Goal: Task Accomplishment & Management: Manage account settings

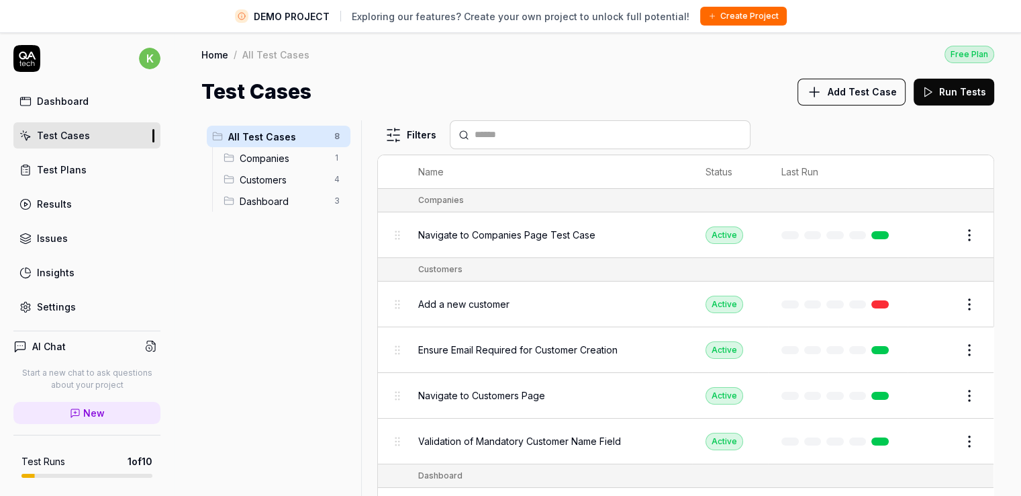
click at [349, 252] on div "All Test Cases 8 Companies 1 Customers 4 Dashboard 3" at bounding box center [278, 315] width 154 height 391
click at [289, 291] on div "All Test Cases 8 Companies 1 Customers 4 Dashboard 3" at bounding box center [278, 315] width 154 height 391
click at [273, 130] on span "All Test Cases" at bounding box center [277, 137] width 98 height 14
click at [266, 94] on h1 "Test Cases" at bounding box center [256, 92] width 110 height 30
click at [373, 93] on div "Test Cases Add Test Case Run Tests" at bounding box center [597, 92] width 793 height 30
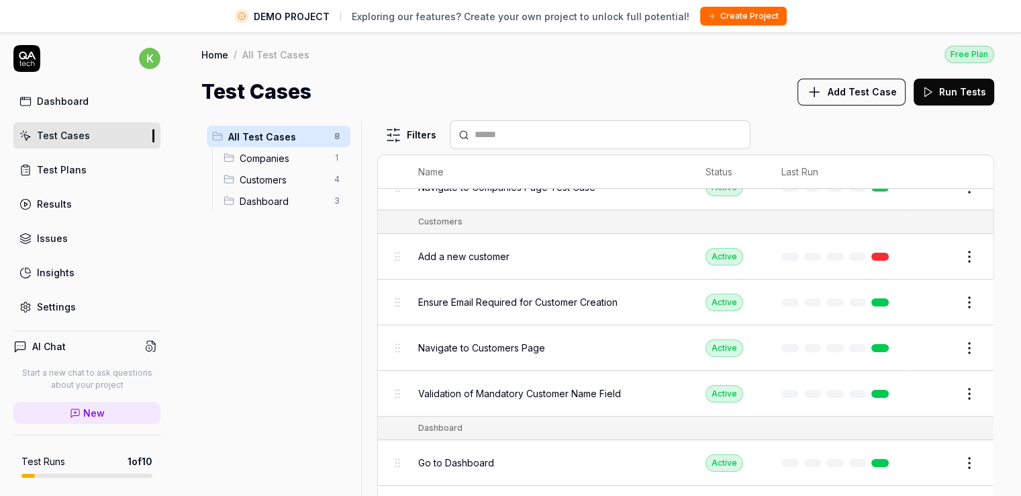
scroll to position [67, 0]
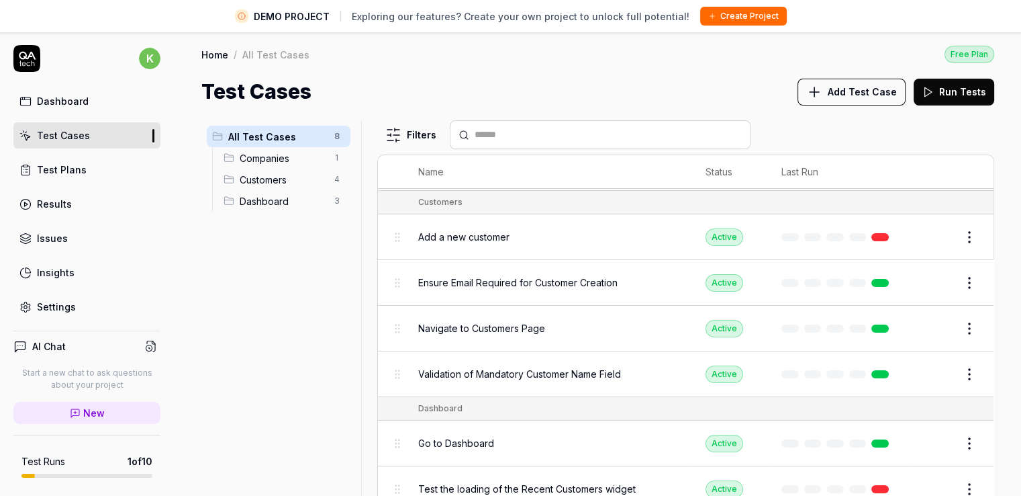
click at [481, 338] on div "Navigate to Customers Page" at bounding box center [548, 328] width 261 height 29
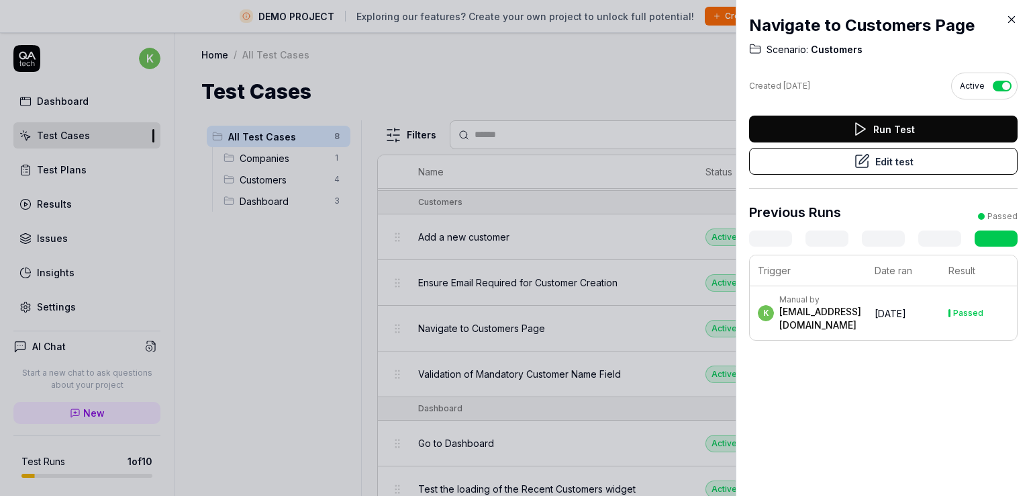
click at [904, 327] on td "3 days ago" at bounding box center [904, 313] width 74 height 54
click at [915, 370] on div "Navigate to Customers Page Scenario: Customers Created 3 days ago Active Run Te…" at bounding box center [883, 248] width 295 height 496
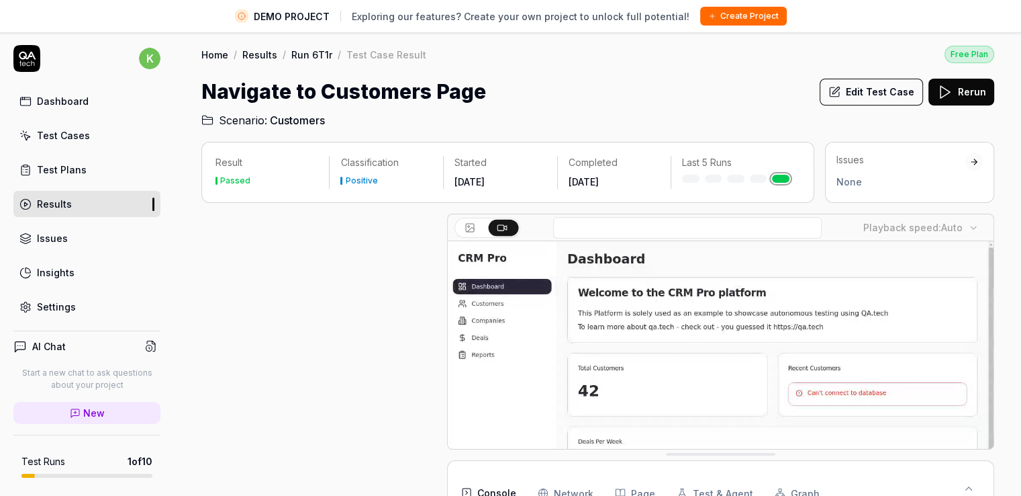
scroll to position [236, 0]
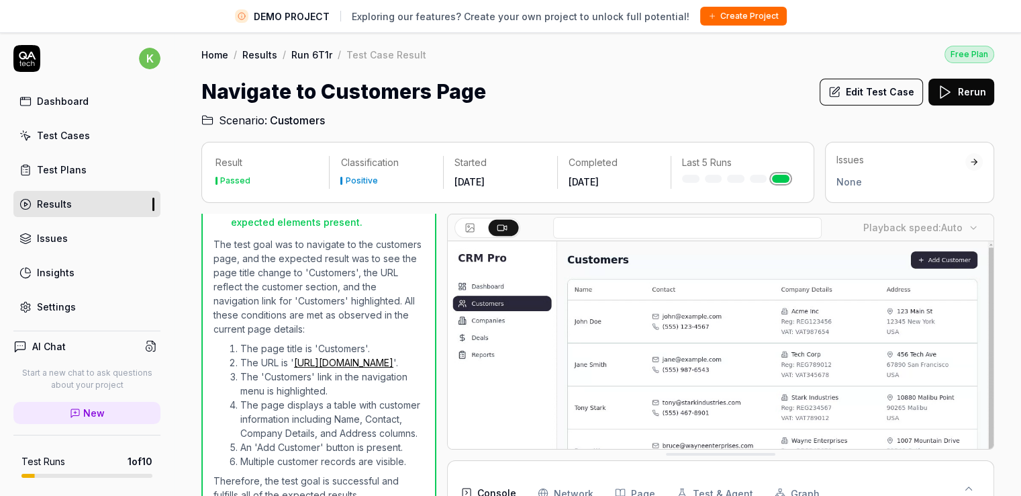
click at [852, 183] on div "None" at bounding box center [901, 182] width 129 height 14
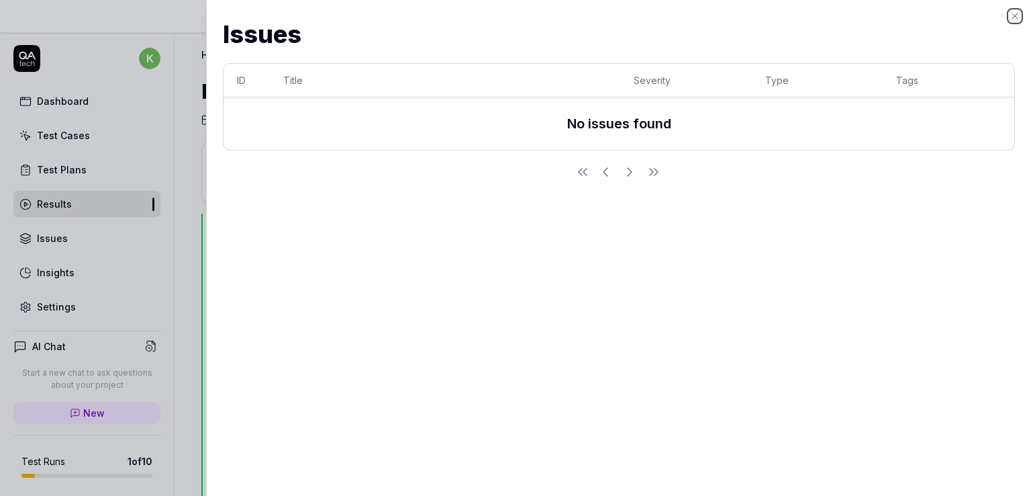
click at [1017, 11] on icon "button" at bounding box center [1015, 16] width 11 height 11
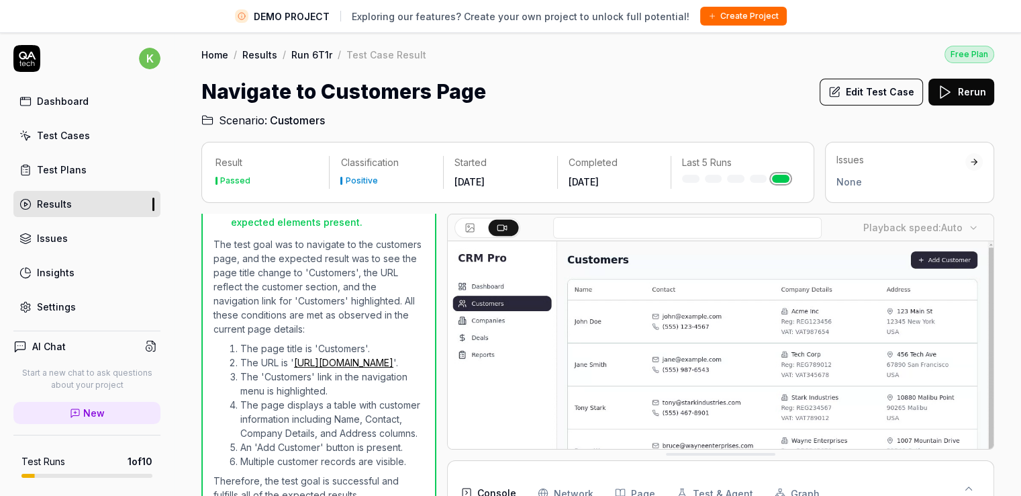
click at [755, 179] on div at bounding box center [735, 179] width 107 height 8
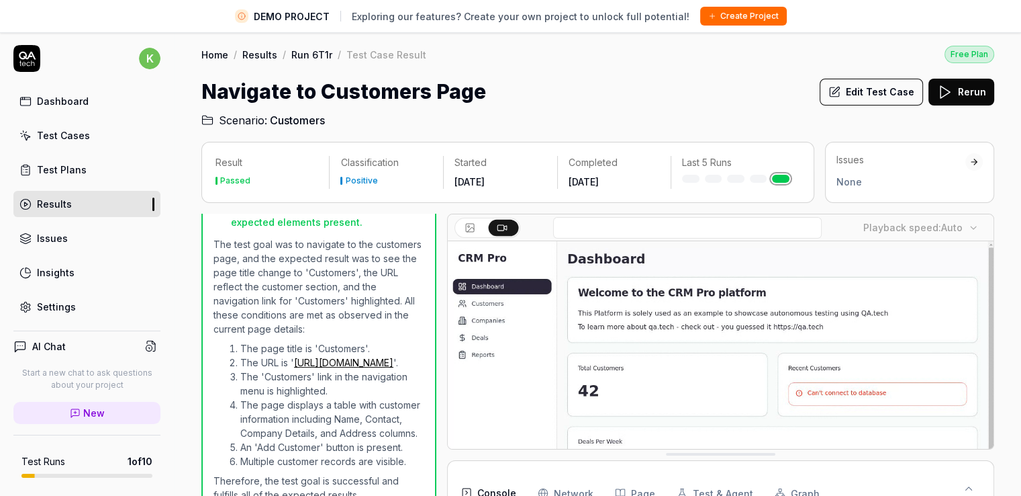
click at [562, 85] on div "Navigate to Customers Page Edit Test Case Rerun" at bounding box center [597, 92] width 793 height 30
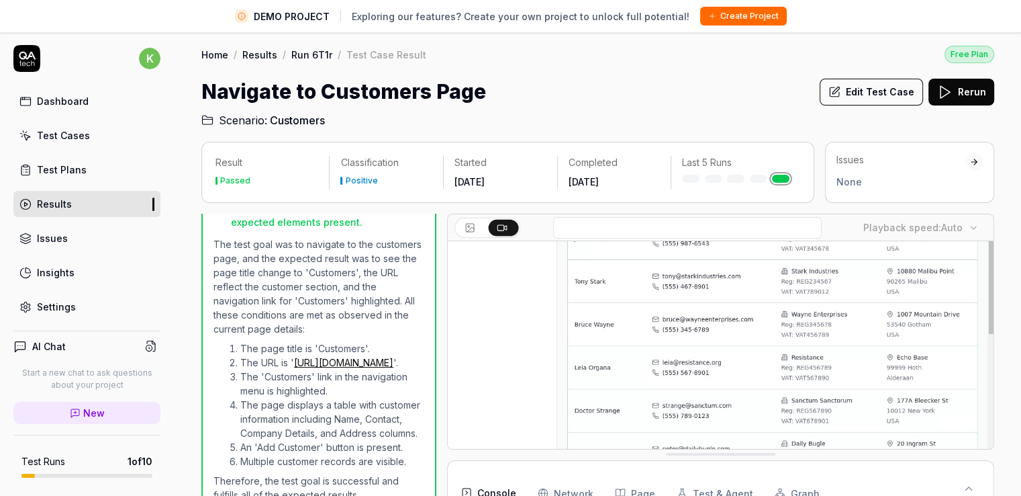
click at [86, 142] on link "Test Cases" at bounding box center [86, 135] width 147 height 26
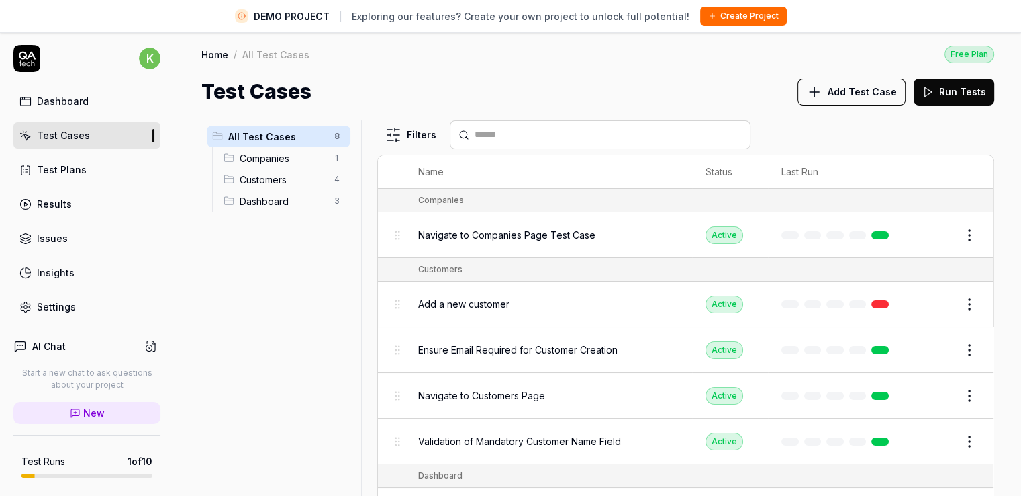
click at [935, 234] on button "Edit" at bounding box center [937, 234] width 32 height 21
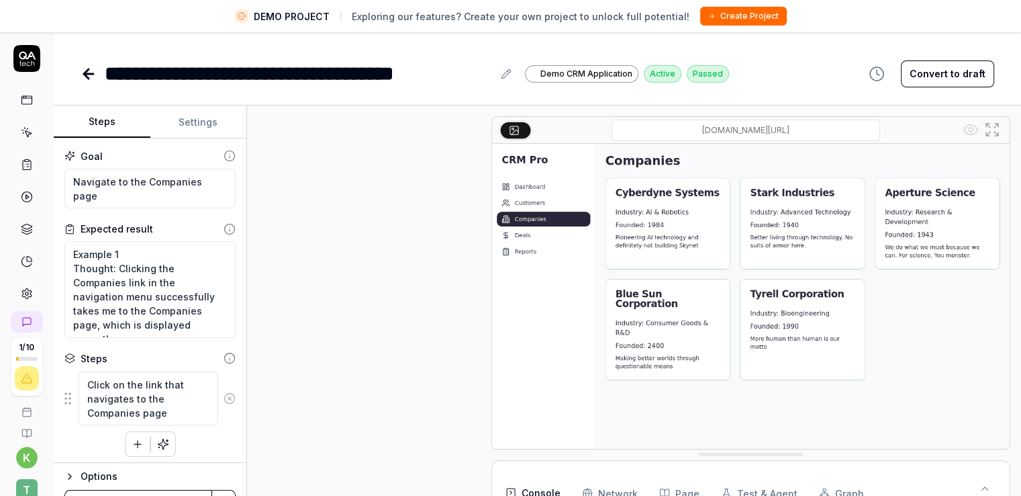
scroll to position [312, 0]
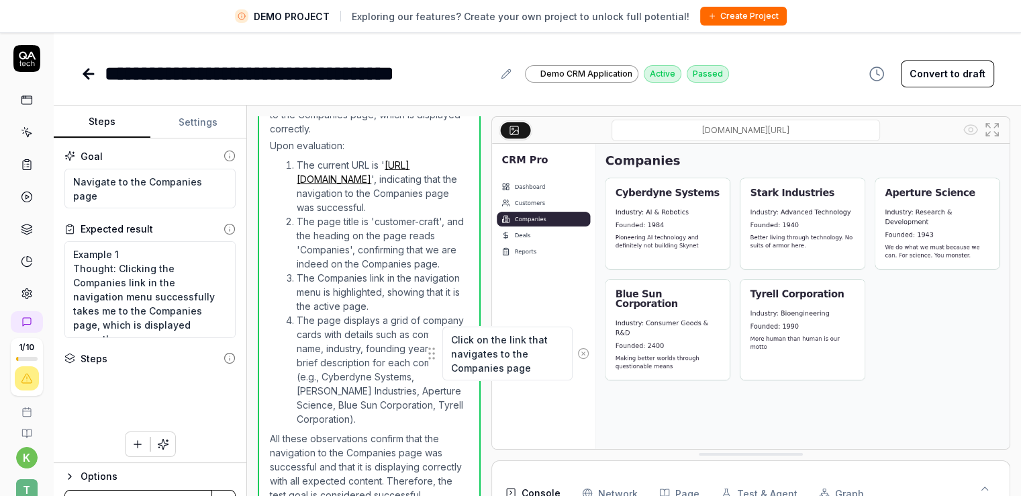
drag, startPoint x: 68, startPoint y: 401, endPoint x: 432, endPoint y: 356, distance: 366.7
click at [236, 371] on fieldset "Click on the link that navigates to the Companies page Click on the link that n…" at bounding box center [149, 399] width 171 height 56
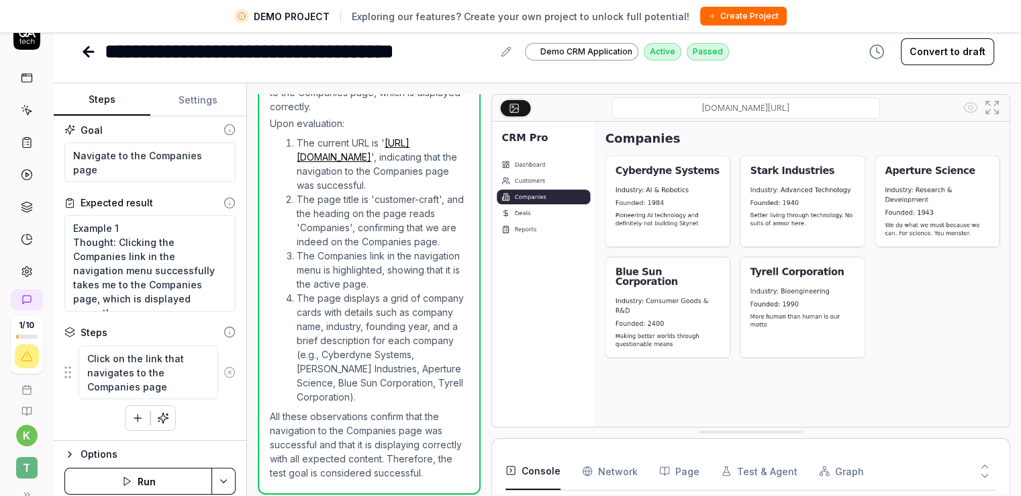
scroll to position [32, 0]
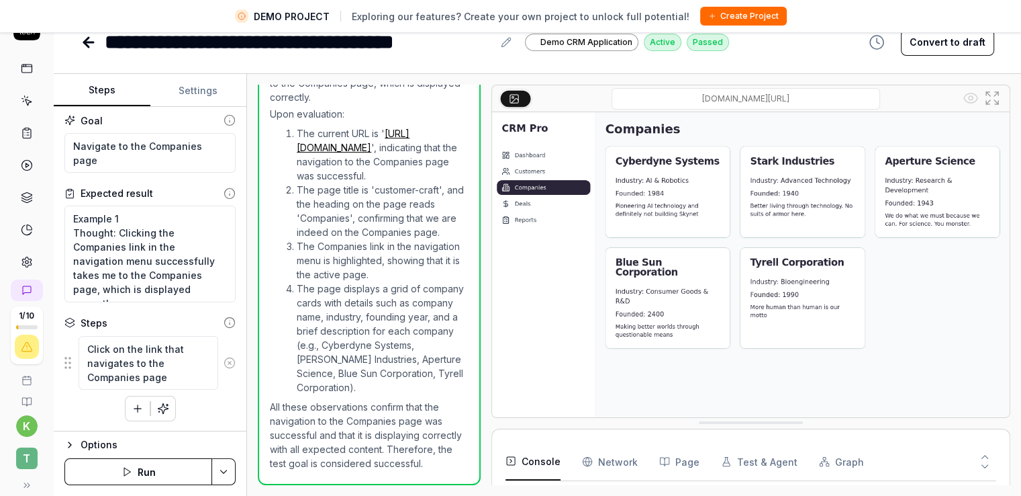
click at [67, 367] on fieldset "Click on the link that navigates to the Companies page To pick up a draggable i…" at bounding box center [149, 363] width 171 height 56
click at [94, 361] on textarea "Click on the link that navigates to the Companies page" at bounding box center [149, 363] width 140 height 54
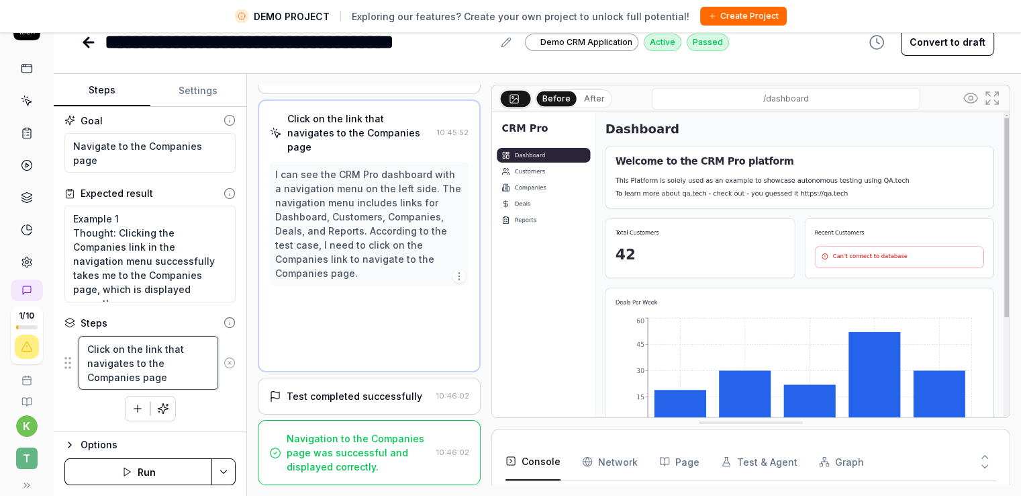
scroll to position [0, 0]
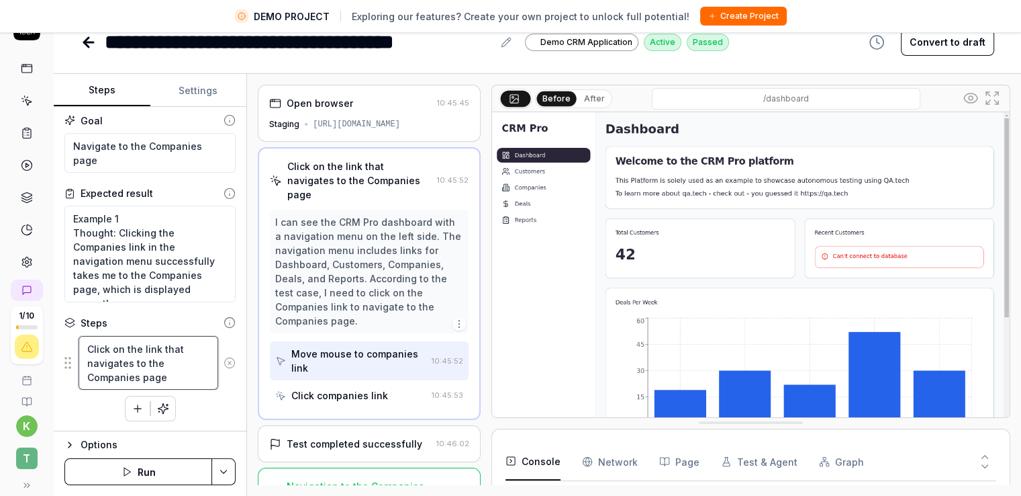
click at [171, 361] on textarea "Click on the link that navigates to the Companies page" at bounding box center [149, 363] width 140 height 54
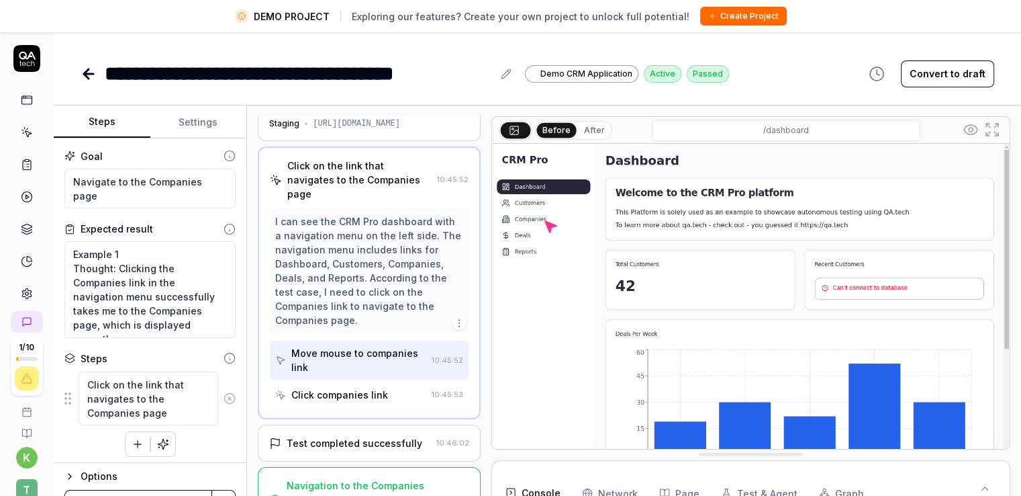
click at [24, 284] on link at bounding box center [27, 293] width 24 height 24
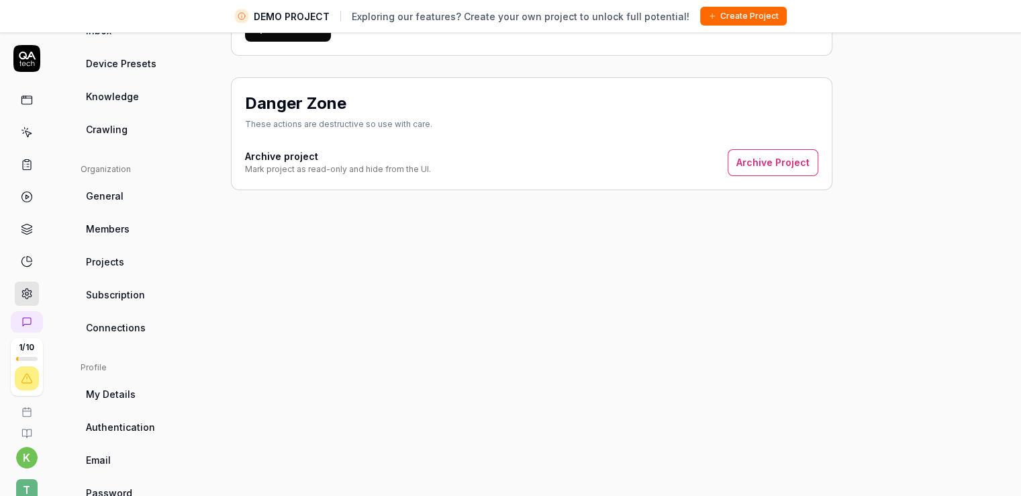
scroll to position [304, 0]
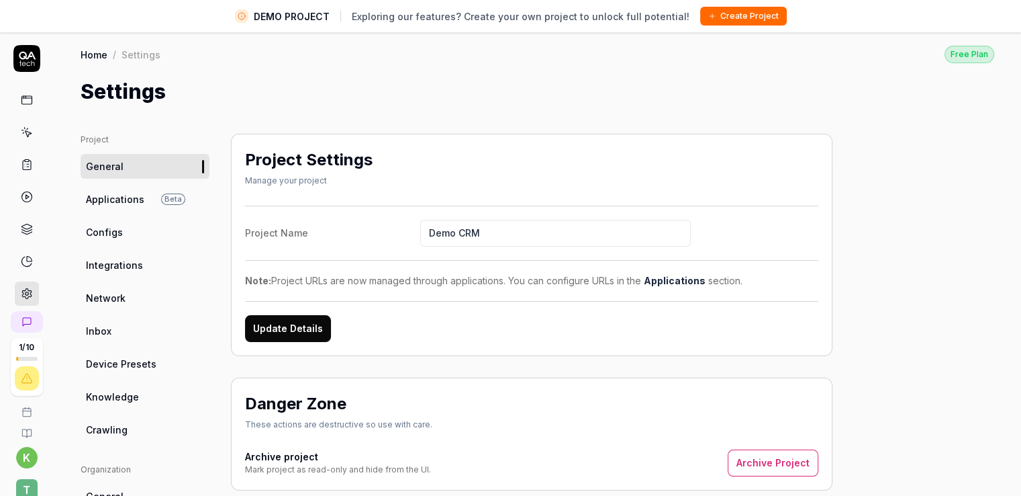
click at [110, 192] on span "Applications" at bounding box center [115, 199] width 58 height 14
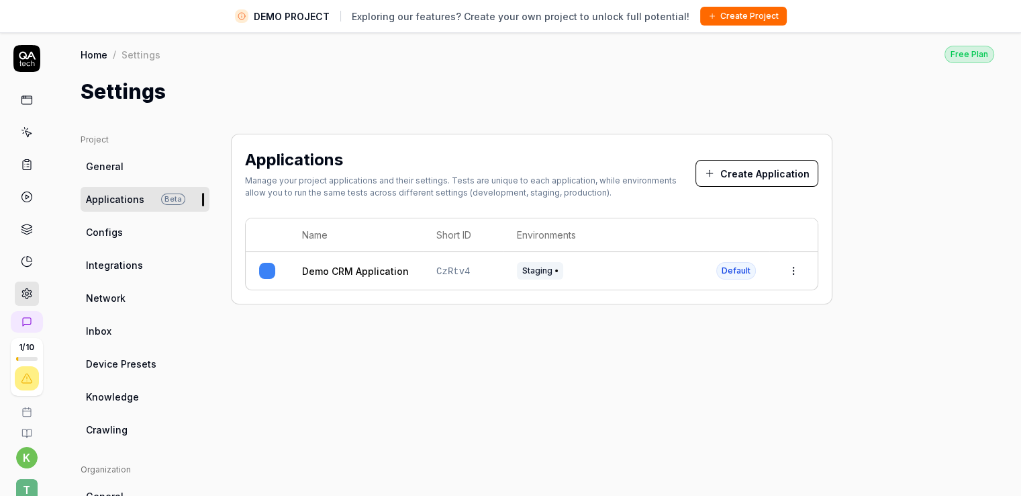
click at [110, 232] on span "Configs" at bounding box center [104, 232] width 37 height 14
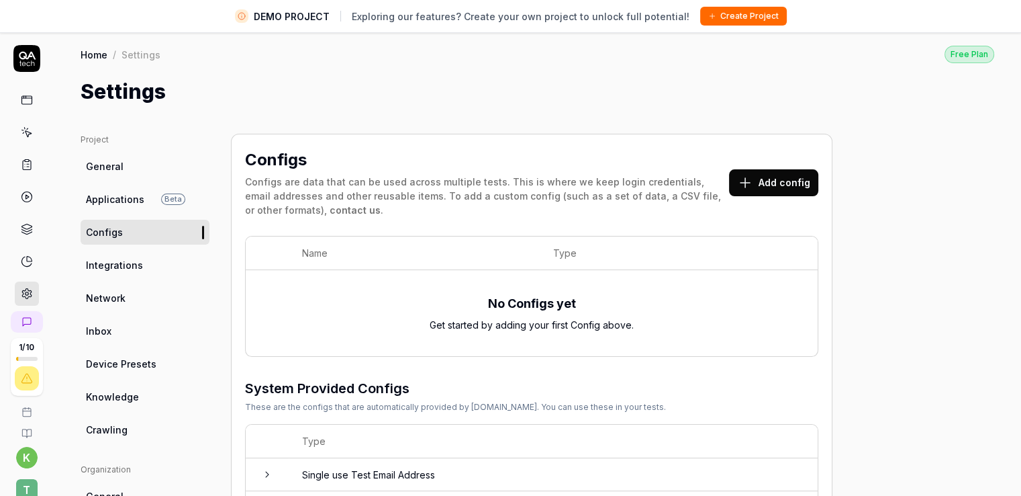
click at [115, 264] on span "Integrations" at bounding box center [114, 265] width 57 height 14
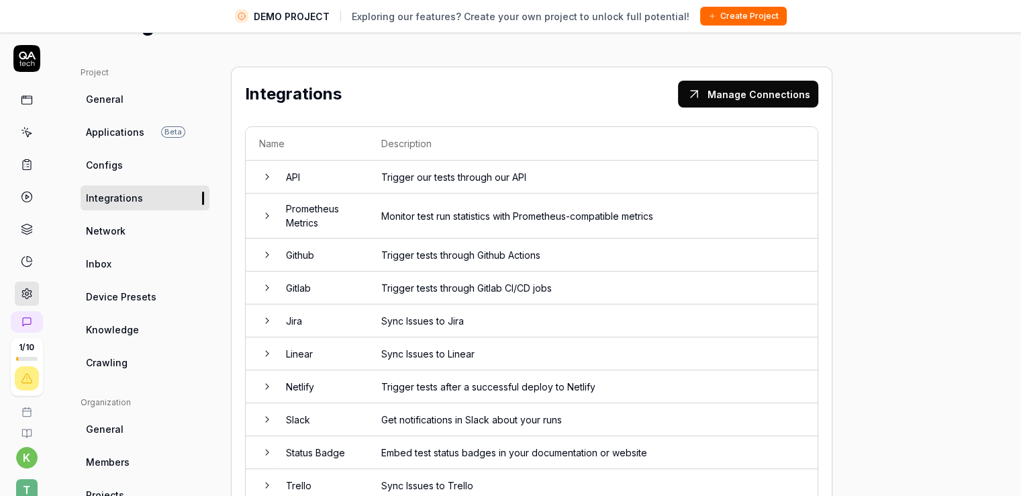
click at [111, 235] on span "Network" at bounding box center [106, 231] width 40 height 14
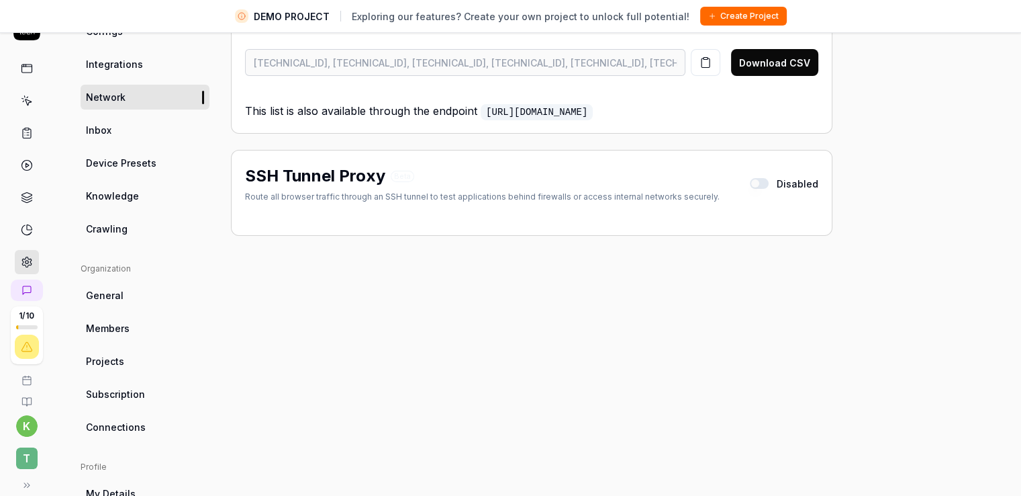
click at [124, 296] on link "General" at bounding box center [145, 295] width 129 height 25
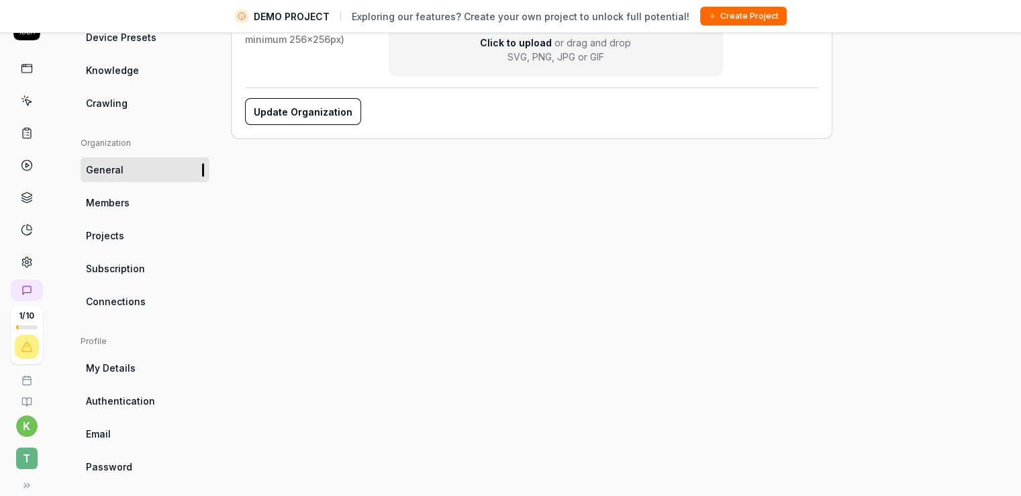
scroll to position [304, 0]
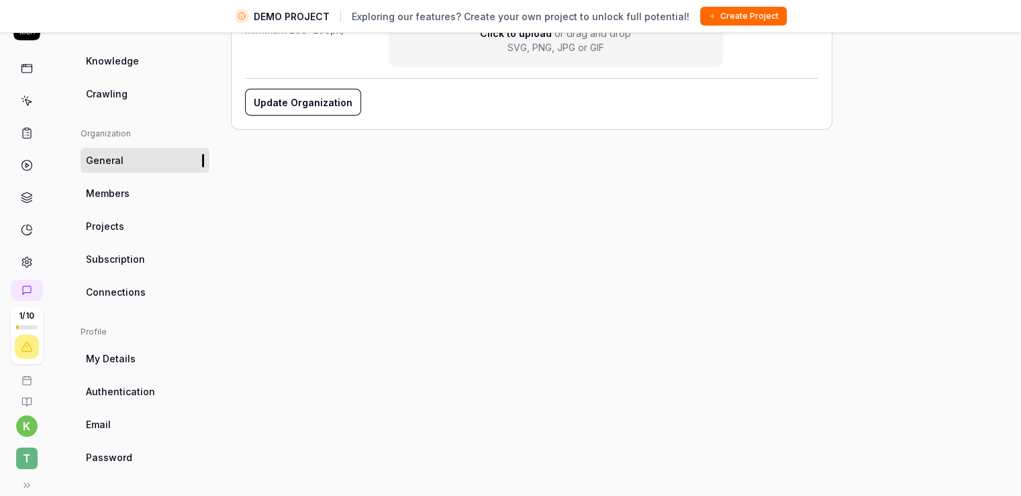
click at [130, 353] on span "My Details" at bounding box center [111, 358] width 50 height 14
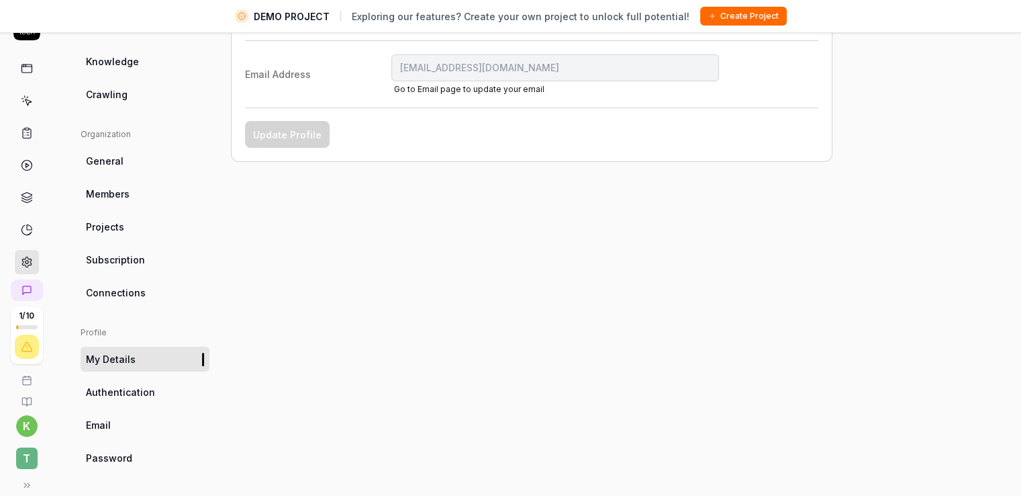
scroll to position [304, 0]
click at [144, 398] on link "Authentication" at bounding box center [145, 391] width 129 height 25
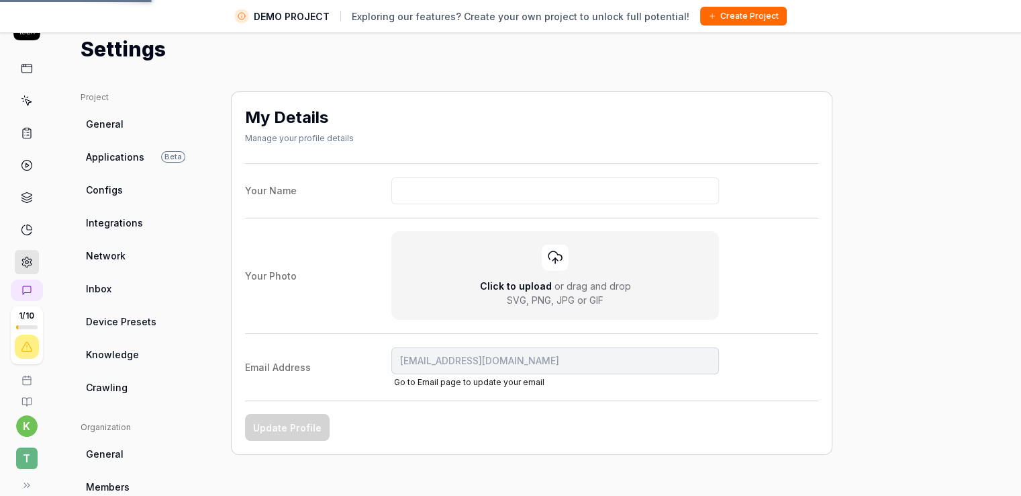
scroll to position [0, 0]
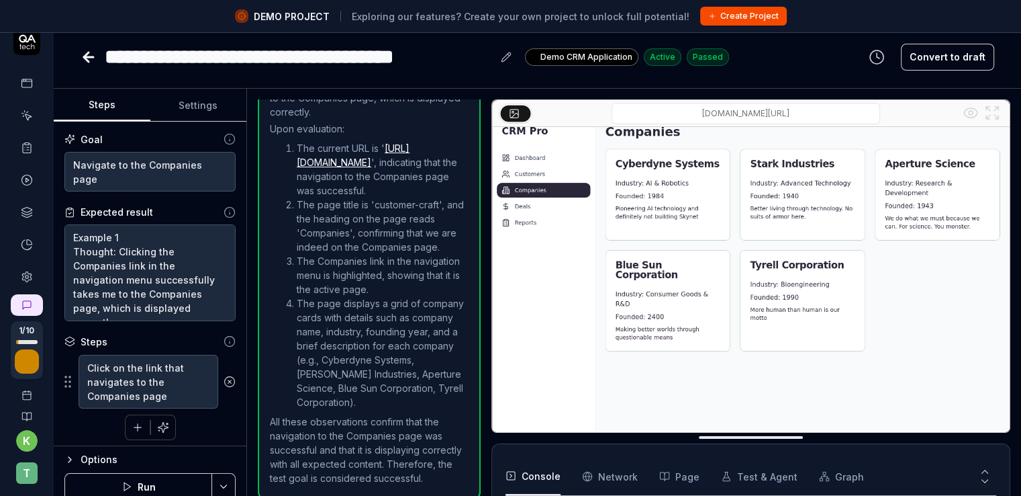
scroll to position [32, 0]
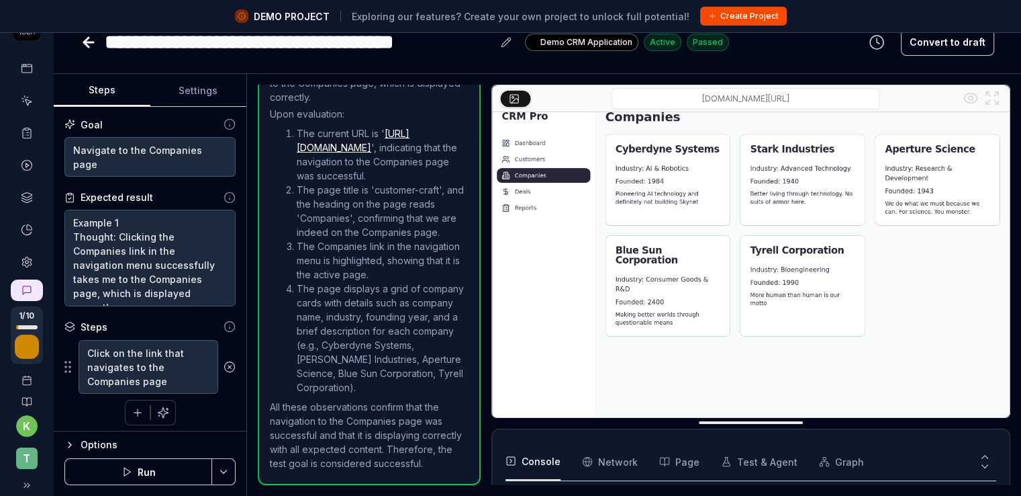
click at [12, 425] on html "**********" at bounding box center [510, 231] width 1021 height 527
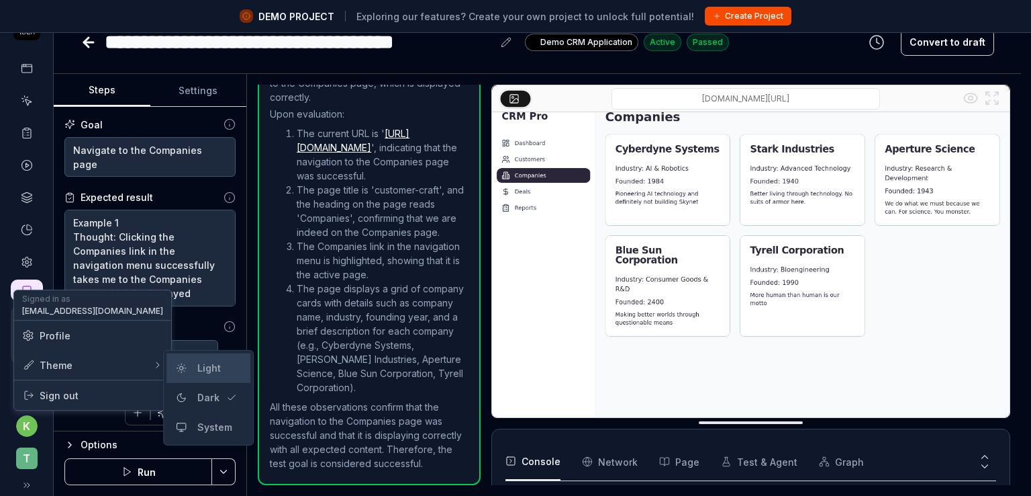
click at [194, 363] on div "Light" at bounding box center [209, 368] width 34 height 20
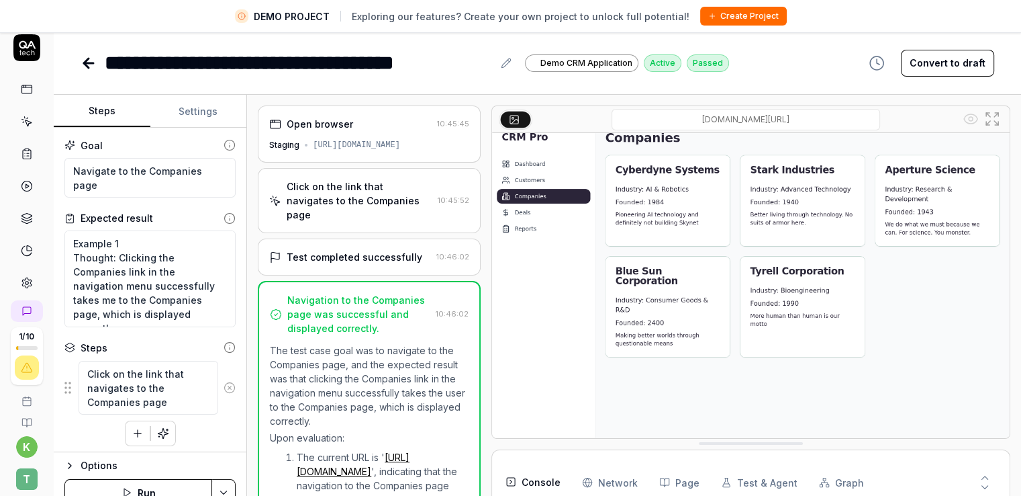
scroll to position [0, 0]
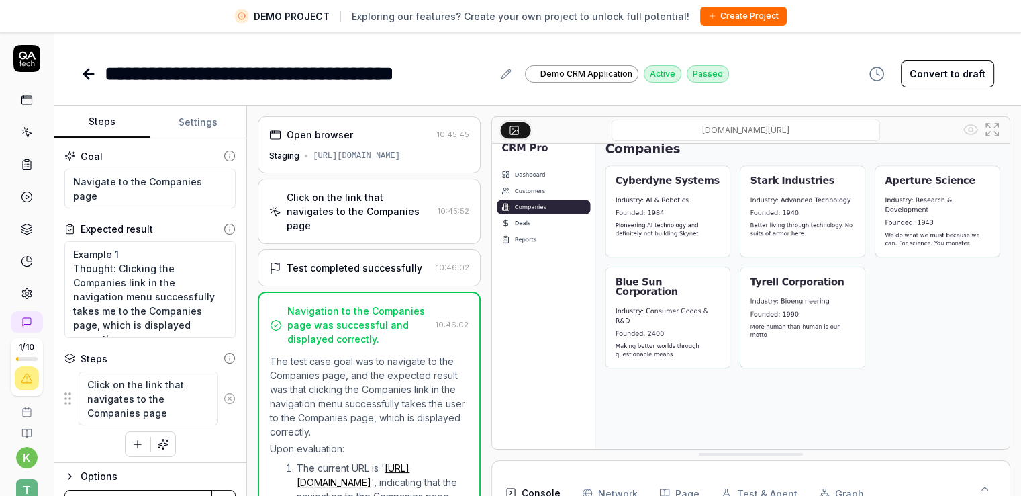
click at [91, 66] on icon at bounding box center [89, 74] width 16 height 16
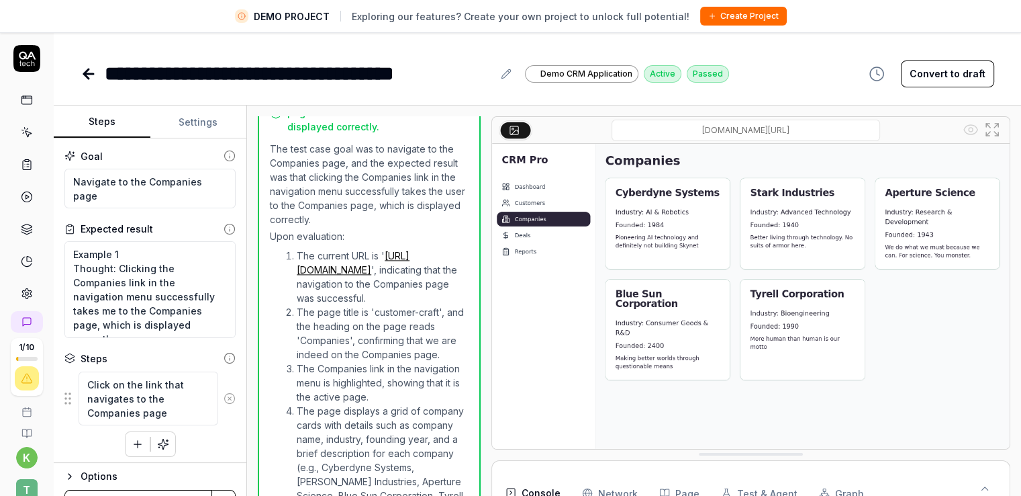
type textarea "*"
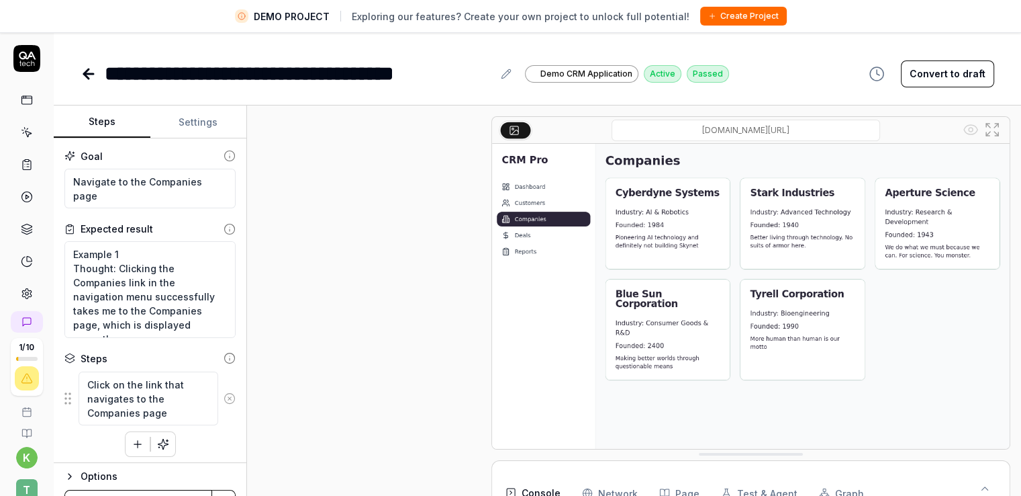
scroll to position [312, 0]
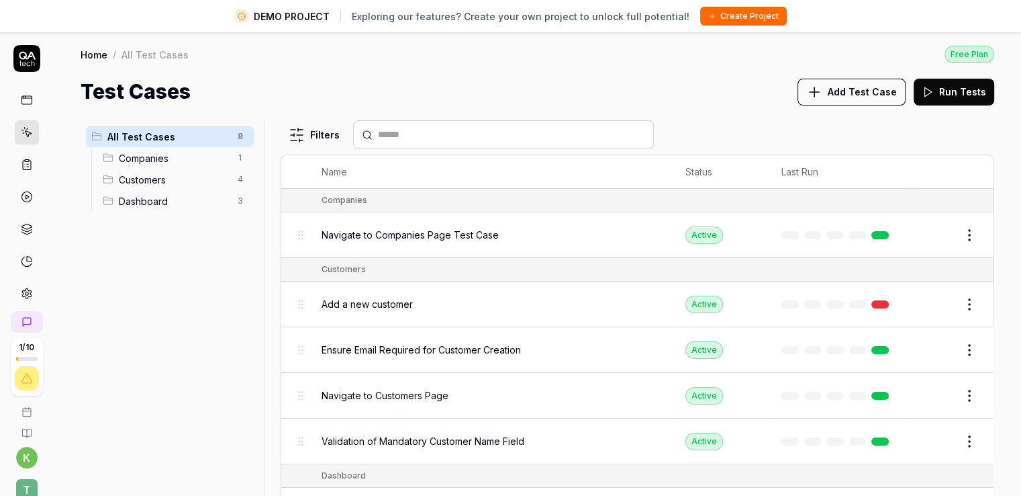
click at [158, 331] on div "All Test Cases 8 Companies 1 Customers 4 Dashboard 3" at bounding box center [170, 315] width 179 height 391
click at [242, 200] on html "DEMO PROJECT Exploring our features? Create your own project to unlock full pot…" at bounding box center [510, 263] width 1021 height 527
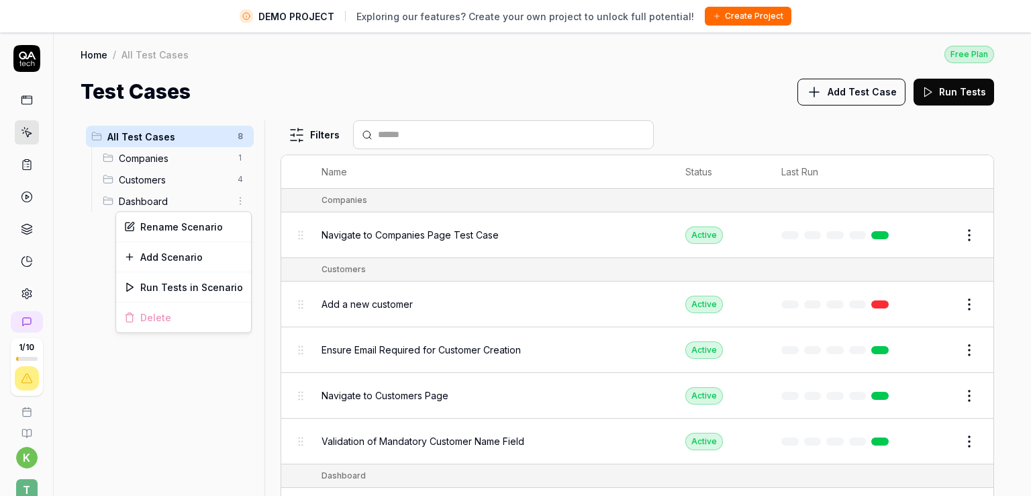
click at [156, 321] on div "Delete" at bounding box center [183, 317] width 135 height 30
click at [190, 385] on html "DEMO PROJECT Exploring our features? Create your own project to unlock full pot…" at bounding box center [515, 263] width 1031 height 527
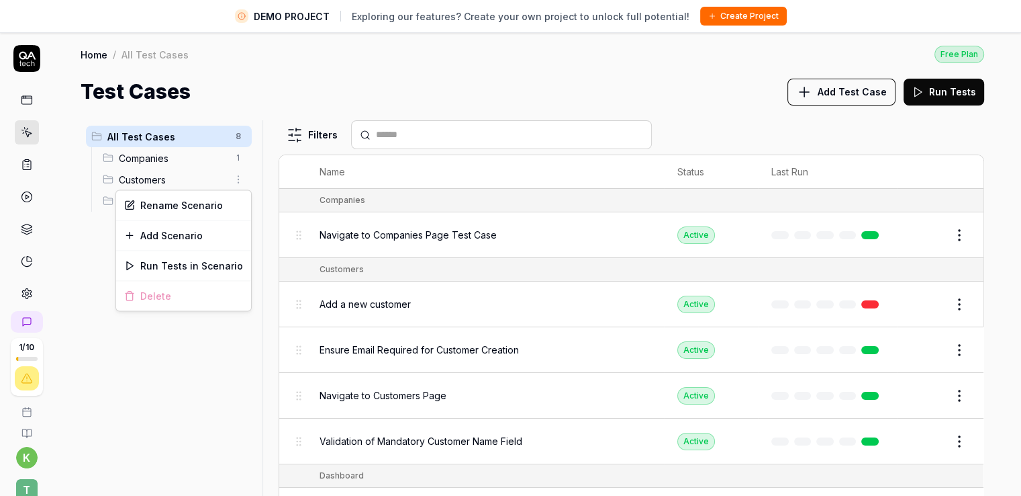
click at [242, 175] on html "DEMO PROJECT Exploring our features? Create your own project to unlock full pot…" at bounding box center [510, 263] width 1021 height 527
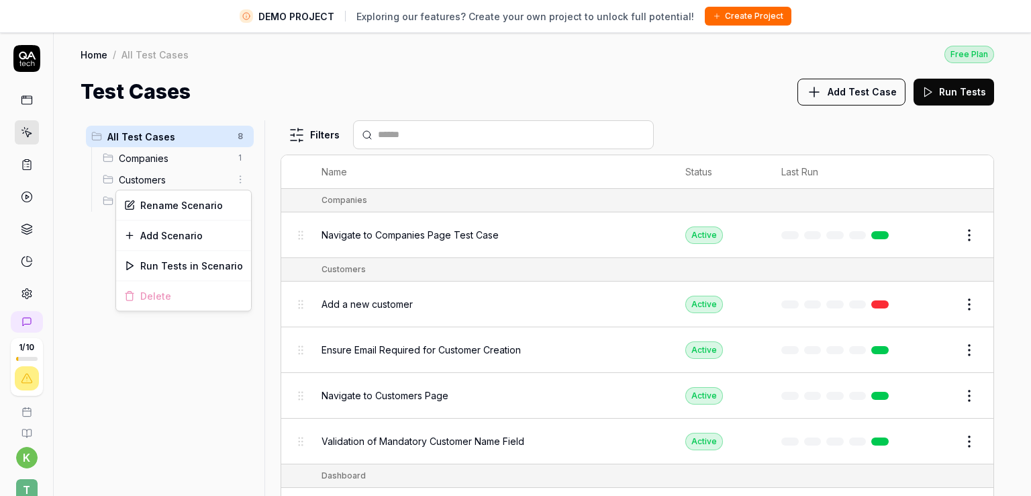
click at [181, 371] on html "DEMO PROJECT Exploring our features? Create your own project to unlock full pot…" at bounding box center [515, 263] width 1031 height 527
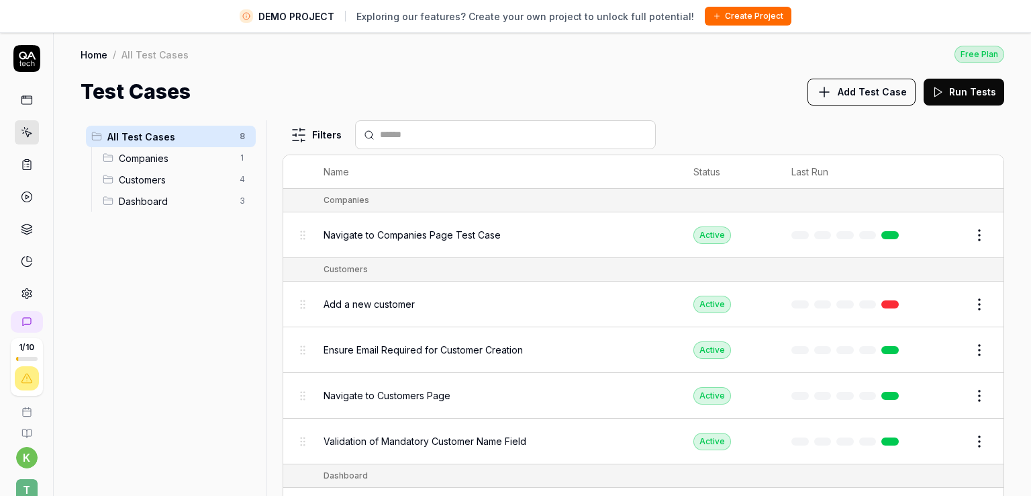
click at [964, 227] on html "DEMO PROJECT Exploring our features? Create your own project to unlock full pot…" at bounding box center [515, 263] width 1031 height 527
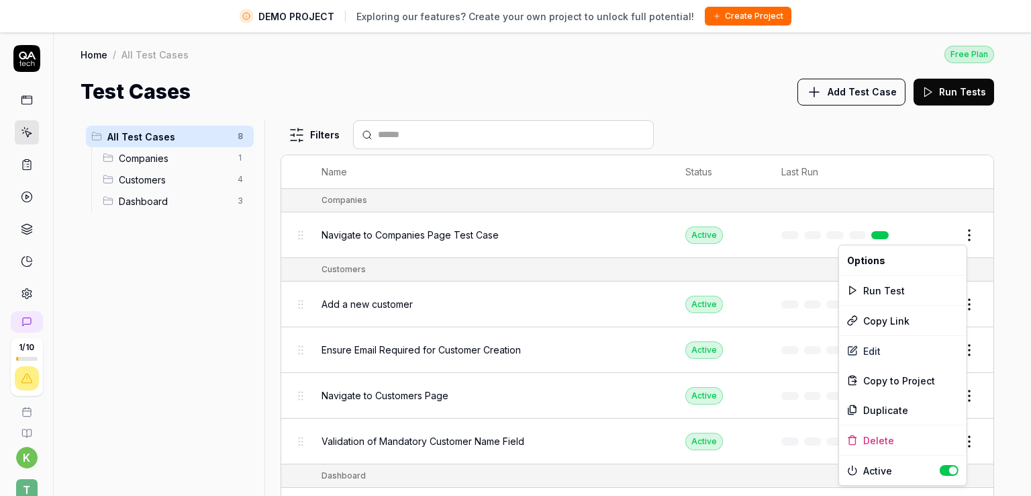
click at [588, 67] on html "DEMO PROJECT Exploring our features? Create your own project to unlock full pot…" at bounding box center [515, 263] width 1031 height 527
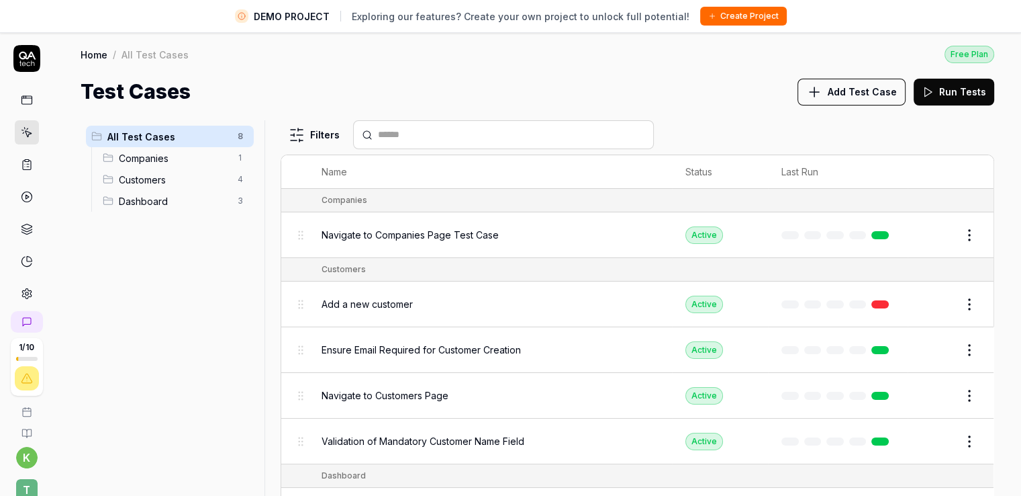
click at [513, 84] on div "Test Cases Add Test Case Run Tests" at bounding box center [538, 92] width 914 height 30
click at [716, 88] on div "Test Cases Add Test Case Run Tests" at bounding box center [538, 92] width 914 height 30
click at [723, 110] on div "All Test Cases 8 Companies 1 Customers 4 Dashboard 3 Filters Name Status Last R…" at bounding box center [538, 317] width 968 height 420
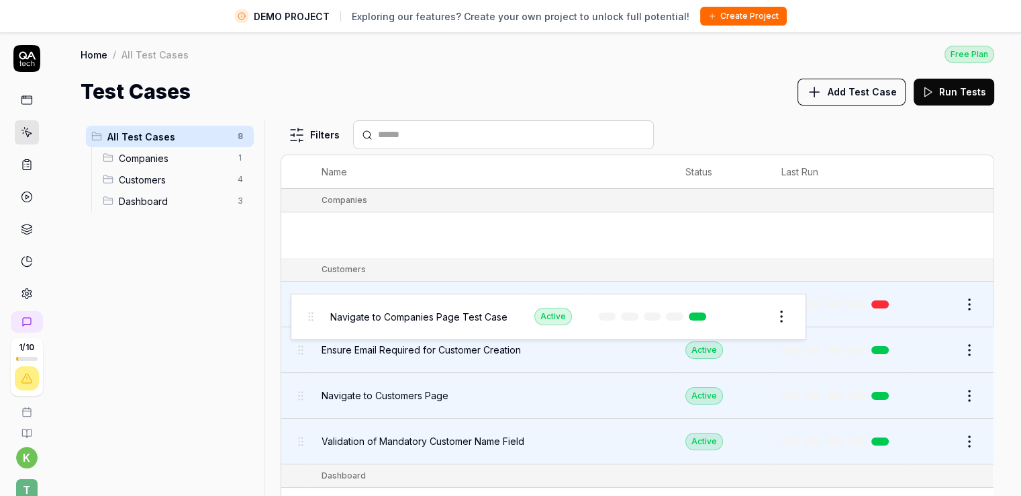
drag, startPoint x: 300, startPoint y: 235, endPoint x: 310, endPoint y: 317, distance: 82.5
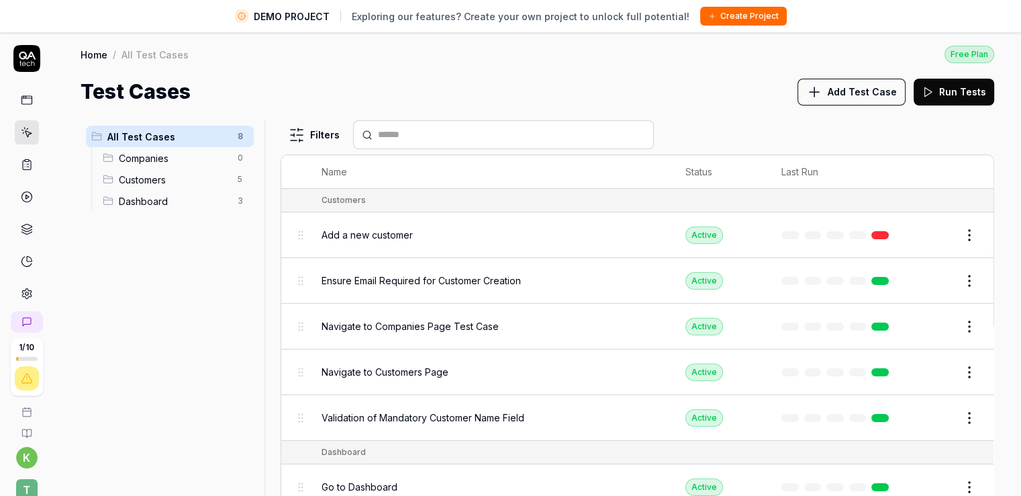
click at [669, 80] on div "Test Cases Add Test Case Run Tests" at bounding box center [538, 92] width 914 height 30
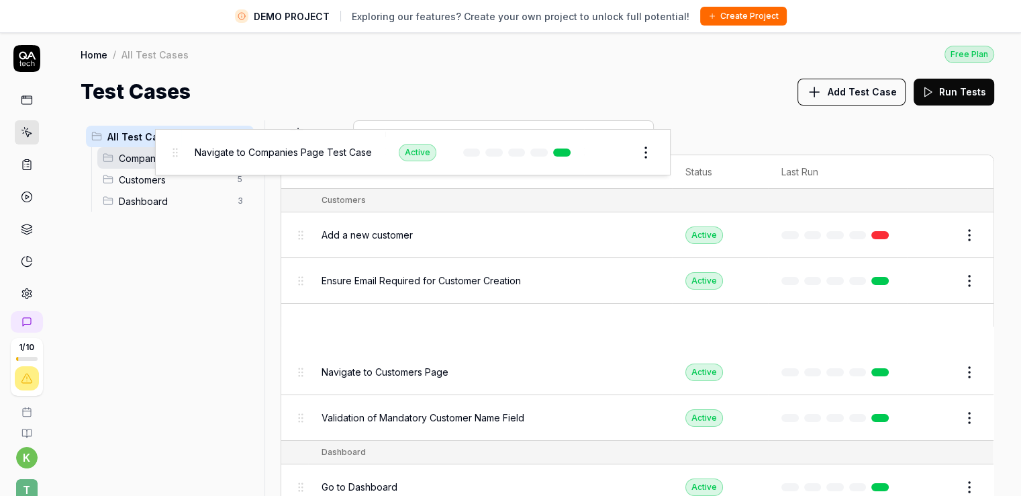
drag, startPoint x: 304, startPoint y: 327, endPoint x: 177, endPoint y: 154, distance: 214.4
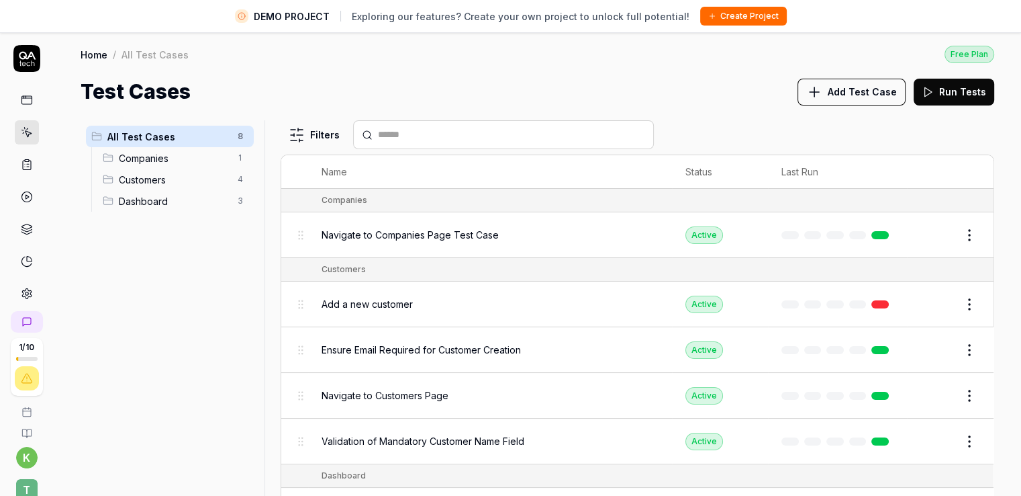
click at [226, 321] on div "All Test Cases 8 Companies 1 Customers 4 Dashboard 3" at bounding box center [170, 315] width 179 height 391
click at [210, 319] on div "All Test Cases 8 Companies 1 Customers 4 Dashboard 3" at bounding box center [170, 315] width 179 height 391
click at [193, 291] on div "All Test Cases 8 Companies 1 Customers 4 Dashboard 3" at bounding box center [170, 315] width 179 height 391
click at [941, 101] on button "Run Tests" at bounding box center [954, 92] width 81 height 27
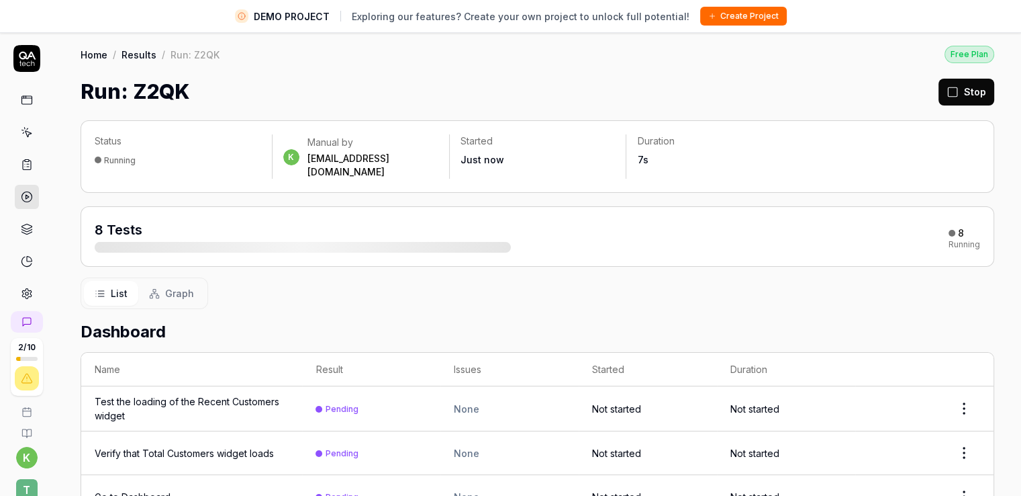
click at [669, 95] on div "Run: Z2QK Stop" at bounding box center [538, 92] width 914 height 30
click at [958, 93] on button "Stop" at bounding box center [967, 92] width 56 height 27
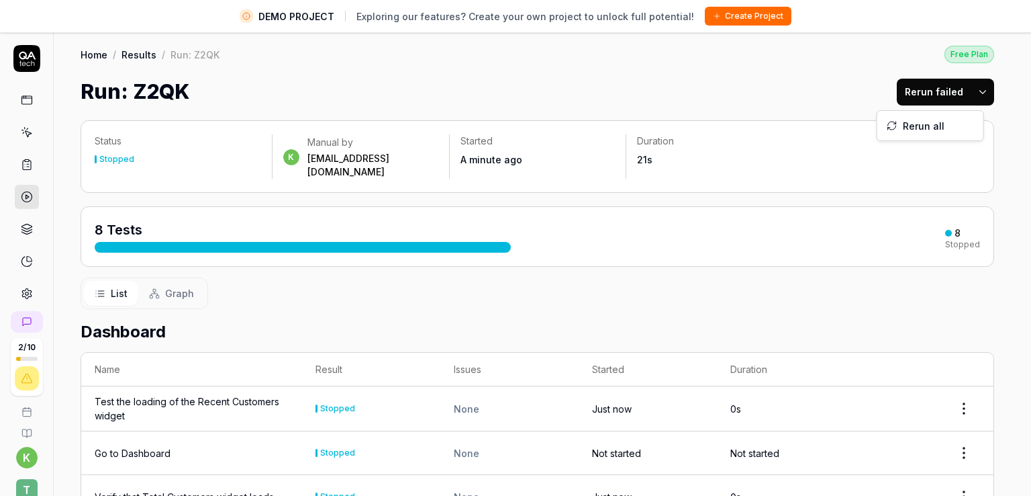
click at [978, 88] on html "DEMO PROJECT Exploring our features? Create your own project to unlock full pot…" at bounding box center [515, 263] width 1031 height 527
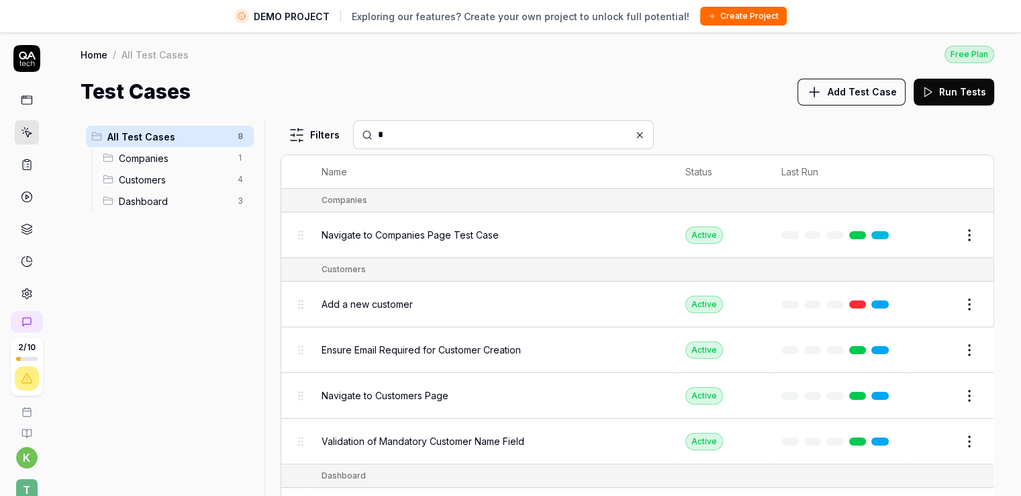
type input "*"
click at [194, 253] on div "All Test Cases 8 Companies 1 Customers 4 Dashboard 3" at bounding box center [170, 315] width 179 height 391
click at [215, 276] on div "All Test Cases 8 Companies 1 Customers 4 Dashboard 3" at bounding box center [170, 315] width 179 height 391
click at [198, 258] on div "All Test Cases 8 Companies 1 Customers 4 Dashboard 3" at bounding box center [170, 315] width 179 height 391
click at [202, 320] on div "All Test Cases 8 Companies 1 Customers 4 Dashboard 3" at bounding box center [170, 315] width 179 height 391
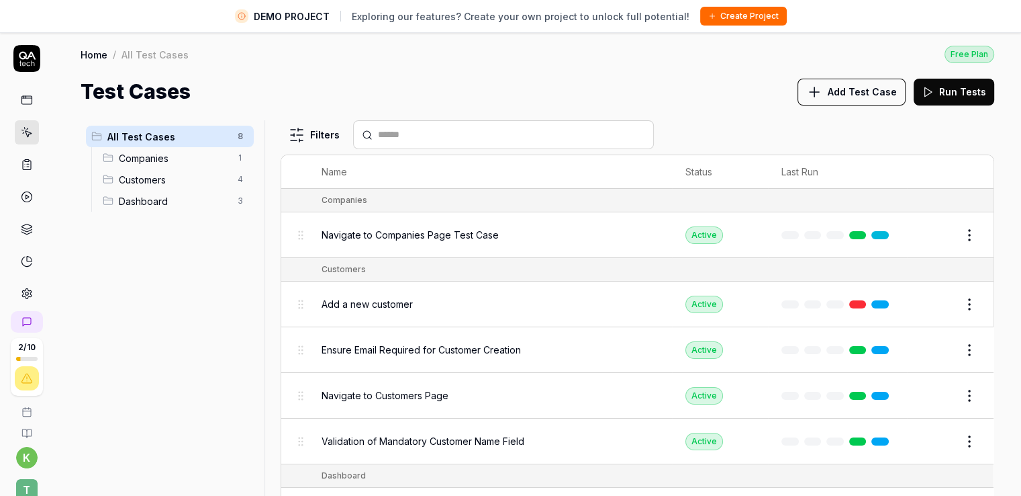
click at [155, 257] on div "All Test Cases 8 Companies 1 Customers 4 Dashboard 3" at bounding box center [170, 315] width 179 height 391
click at [79, 311] on div "All Test Cases 8 Companies 1 Customers 4 Dashboard 3 Filters Name Status Last R…" at bounding box center [538, 317] width 968 height 420
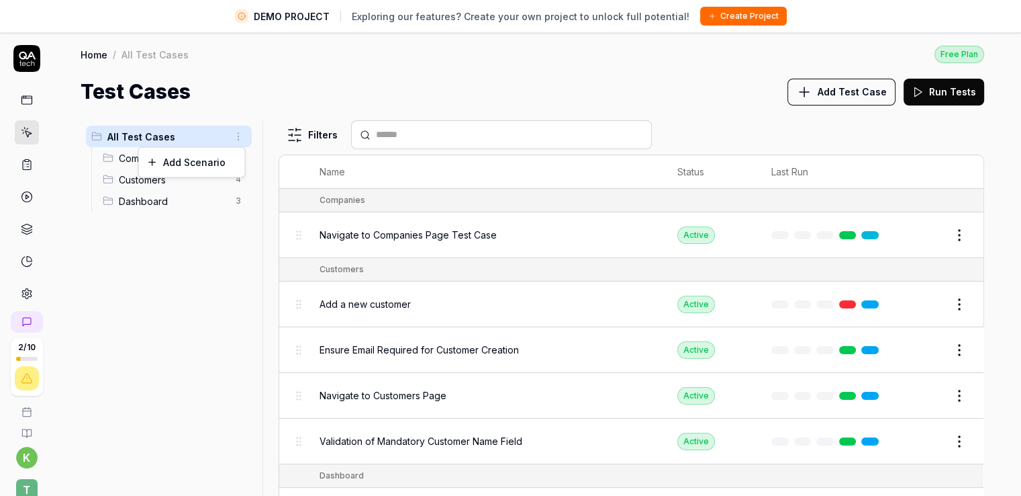
click at [238, 130] on html "DEMO PROJECT Exploring our features? Create your own project to unlock full pot…" at bounding box center [510, 263] width 1021 height 527
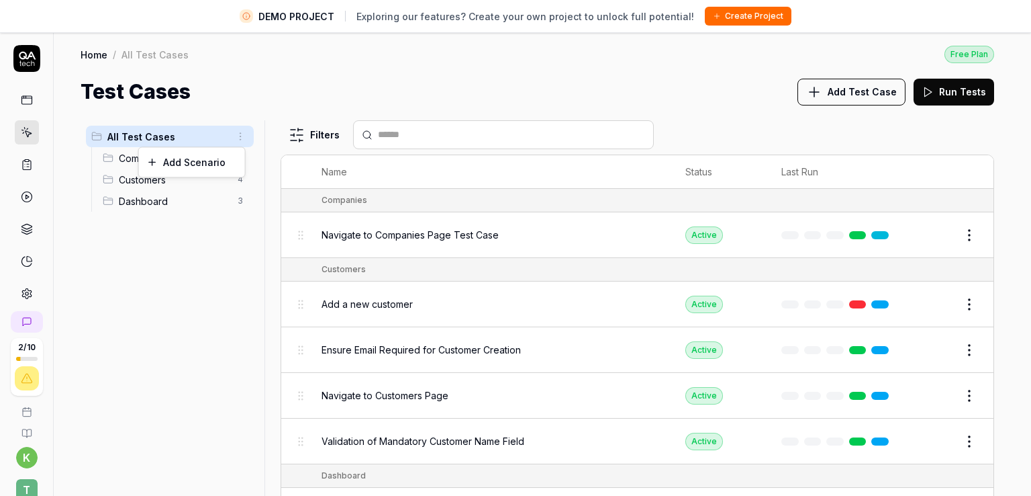
click at [252, 106] on html "DEMO PROJECT Exploring our features? Create your own project to unlock full pot…" at bounding box center [515, 263] width 1031 height 527
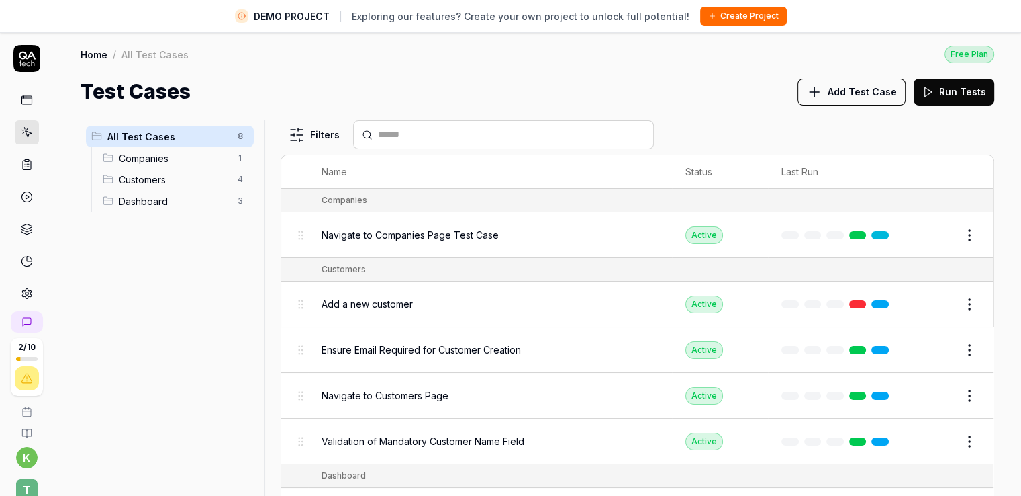
click at [179, 257] on div "All Test Cases 8 Companies 1 Customers 4 Dashboard 3" at bounding box center [170, 315] width 179 height 391
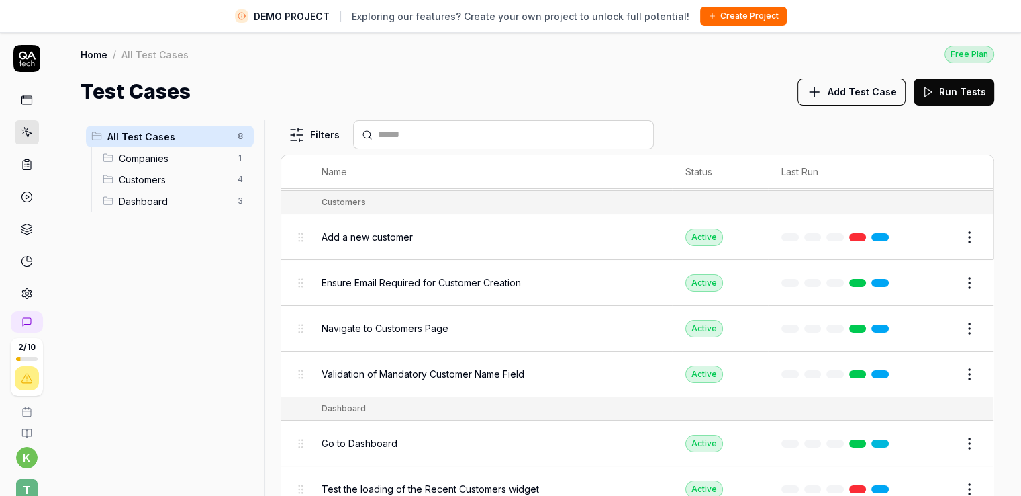
click at [228, 340] on div "All Test Cases 8 Companies 1 Customers 4 Dashboard 3" at bounding box center [170, 315] width 179 height 391
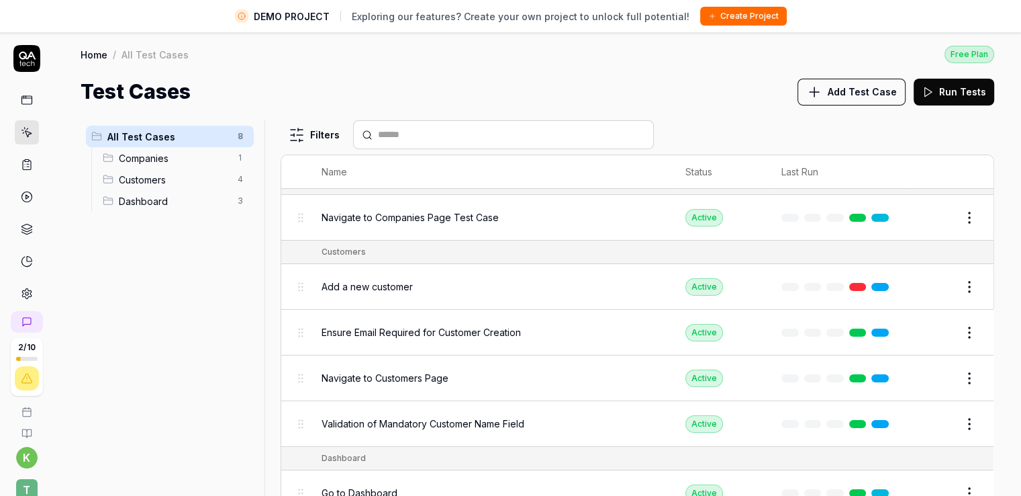
scroll to position [0, 0]
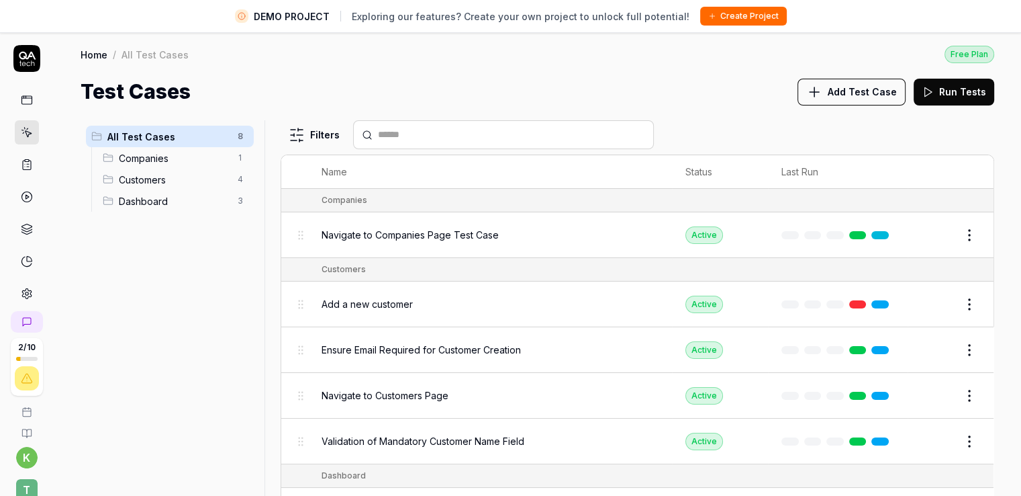
click at [162, 347] on div "All Test Cases 8 Companies 1 Customers 4 Dashboard 3" at bounding box center [170, 315] width 179 height 391
click at [188, 269] on div "All Test Cases 8 Companies 1 Customers 4 Dashboard 3" at bounding box center [170, 315] width 179 height 391
click at [699, 77] on div "Test Cases Add Test Case Run Tests" at bounding box center [538, 92] width 914 height 30
click at [199, 277] on div "All Test Cases 8 Companies 1 Customers 4 Dashboard 3" at bounding box center [170, 315] width 179 height 391
click at [938, 83] on button "Run Tests" at bounding box center [954, 92] width 81 height 27
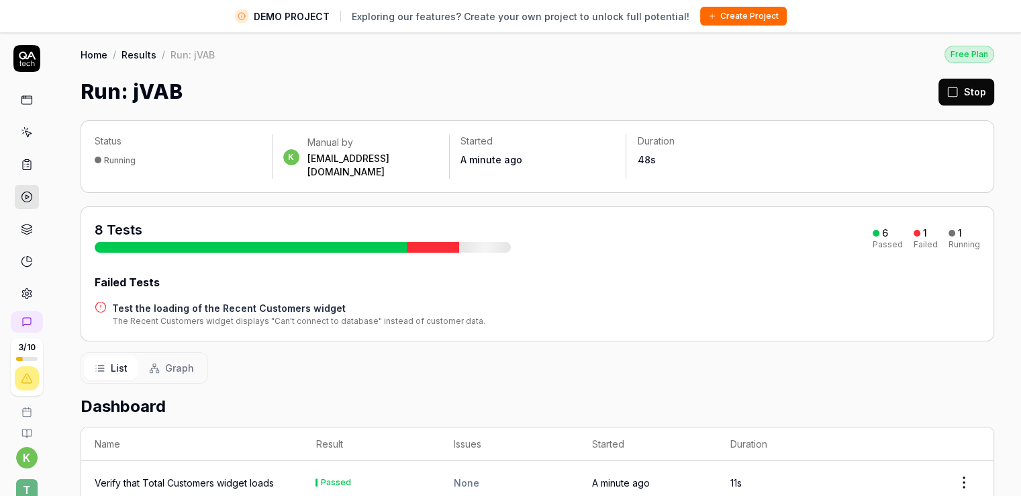
click at [961, 87] on button "Stop" at bounding box center [967, 92] width 56 height 27
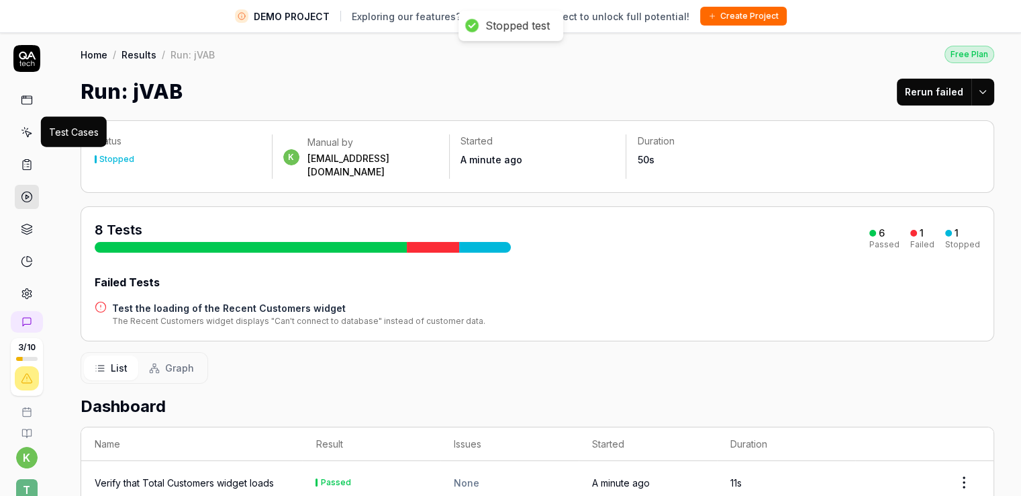
click at [25, 134] on icon at bounding box center [28, 134] width 6 height 6
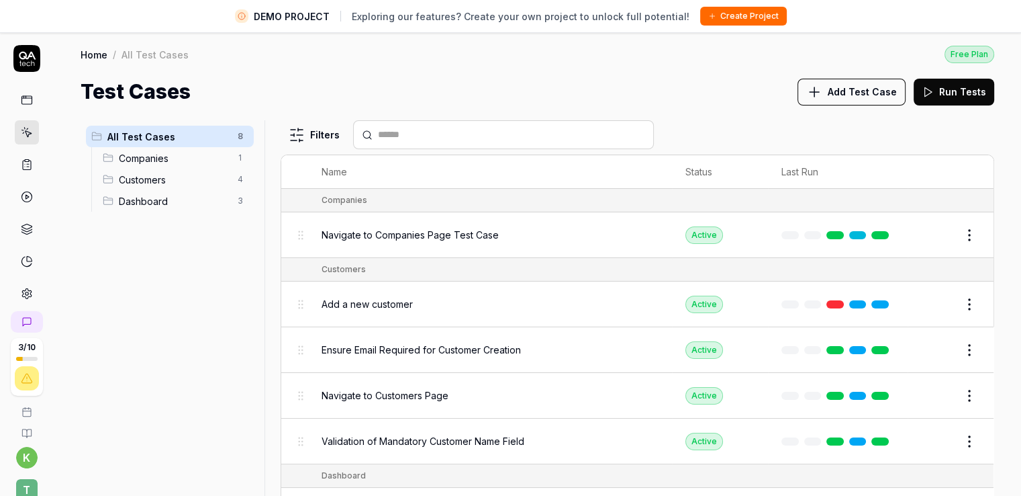
click at [148, 261] on div "All Test Cases 8 Companies 1 Customers 4 Dashboard 3" at bounding box center [170, 315] width 179 height 391
click at [508, 315] on div "Add a new customer" at bounding box center [490, 303] width 337 height 29
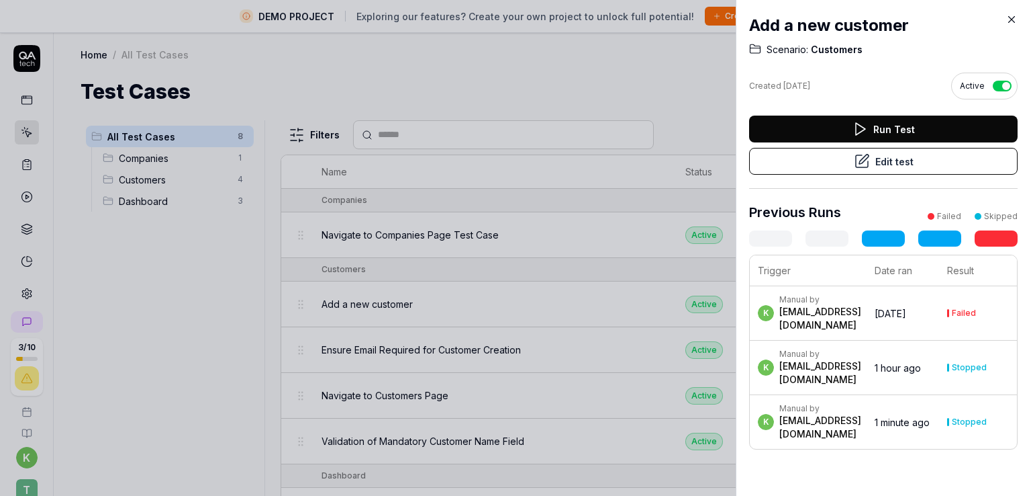
click at [1010, 22] on icon at bounding box center [1012, 19] width 12 height 12
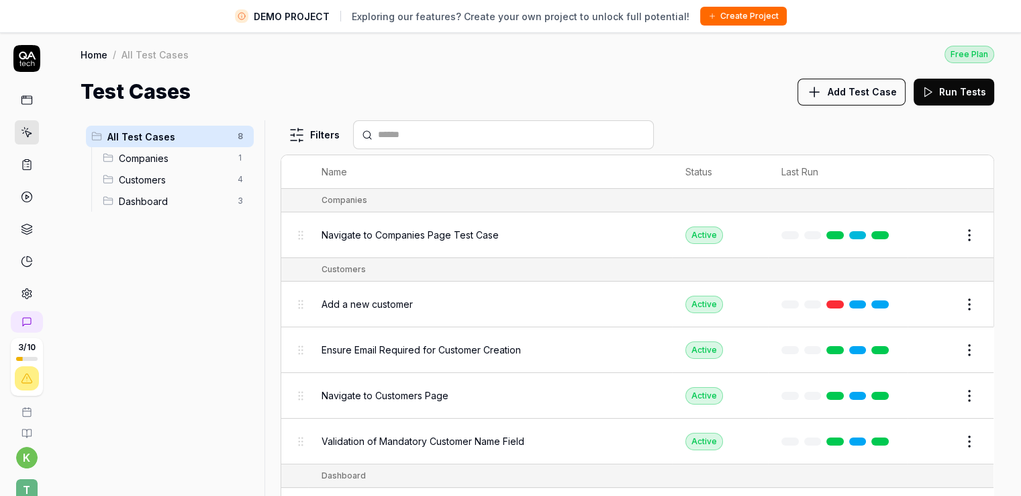
click at [637, 103] on div "Test Cases Add Test Case Run Tests" at bounding box center [538, 92] width 914 height 30
click at [134, 322] on div "All Test Cases 8 Companies 1 Customers 4 Dashboard 3" at bounding box center [170, 315] width 179 height 391
click at [518, 81] on div "Test Cases Add Test Case Run Tests" at bounding box center [538, 92] width 914 height 30
click at [196, 346] on div "All Test Cases 8 Companies 1 Customers 4 Dashboard 3" at bounding box center [170, 315] width 179 height 391
click at [215, 272] on div "All Test Cases 8 Companies 1 Customers 4 Dashboard 3" at bounding box center [170, 315] width 179 height 391
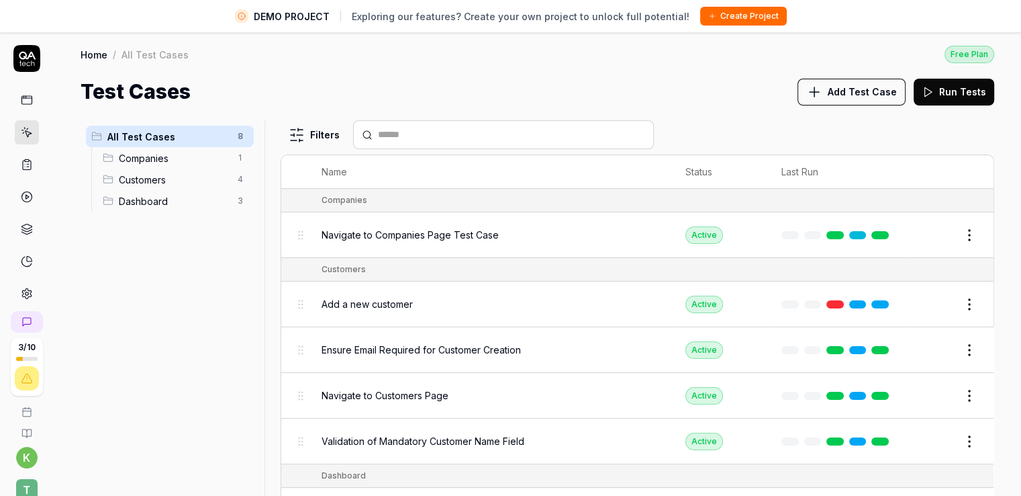
click at [215, 272] on div "All Test Cases 8 Companies 1 Customers 4 Dashboard 3" at bounding box center [170, 315] width 179 height 391
click at [213, 267] on div "All Test Cases 8 Companies 1 Customers 4 Dashboard 3" at bounding box center [170, 315] width 179 height 391
click at [709, 97] on div "Test Cases Add Test Case Run Tests" at bounding box center [538, 92] width 914 height 30
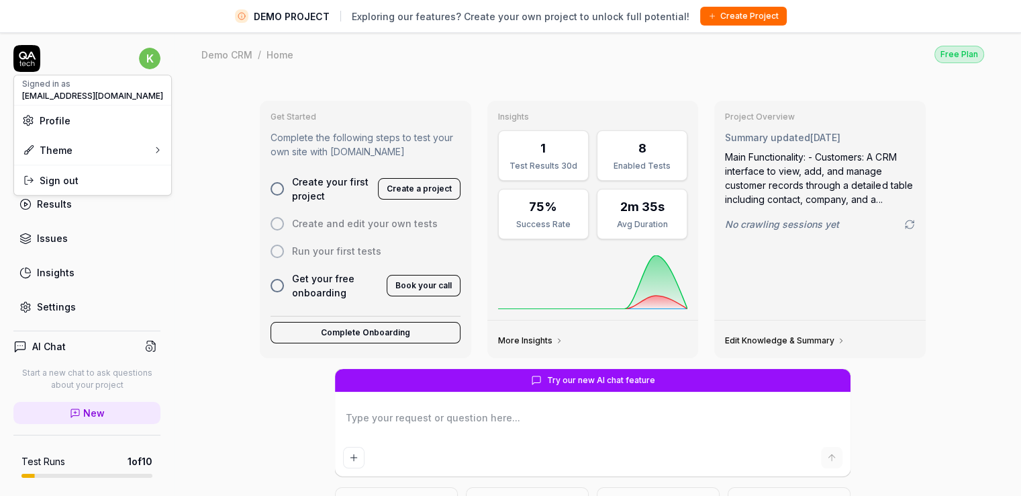
click at [130, 59] on html "DEMO PROJECT Exploring our features? Create your own project to unlock full pot…" at bounding box center [510, 263] width 1021 height 527
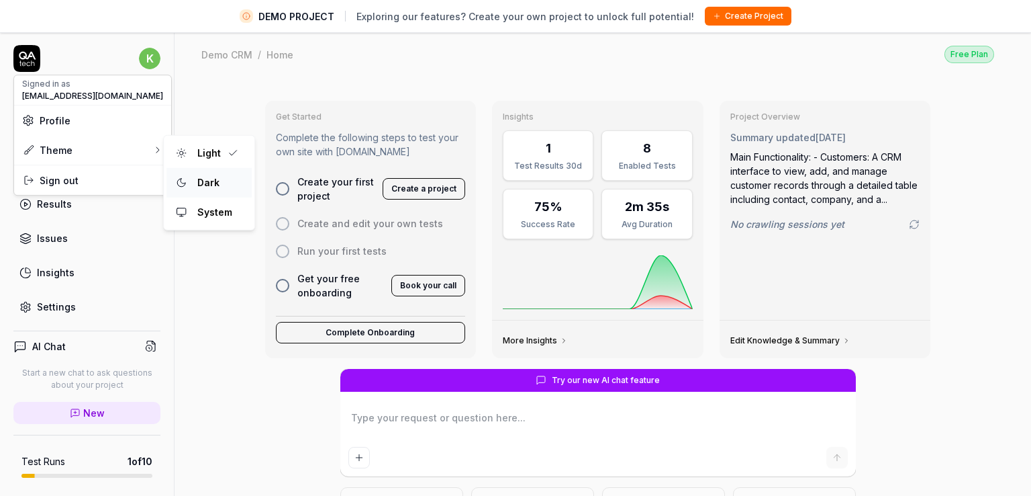
click at [190, 175] on div "Dark" at bounding box center [209, 183] width 85 height 30
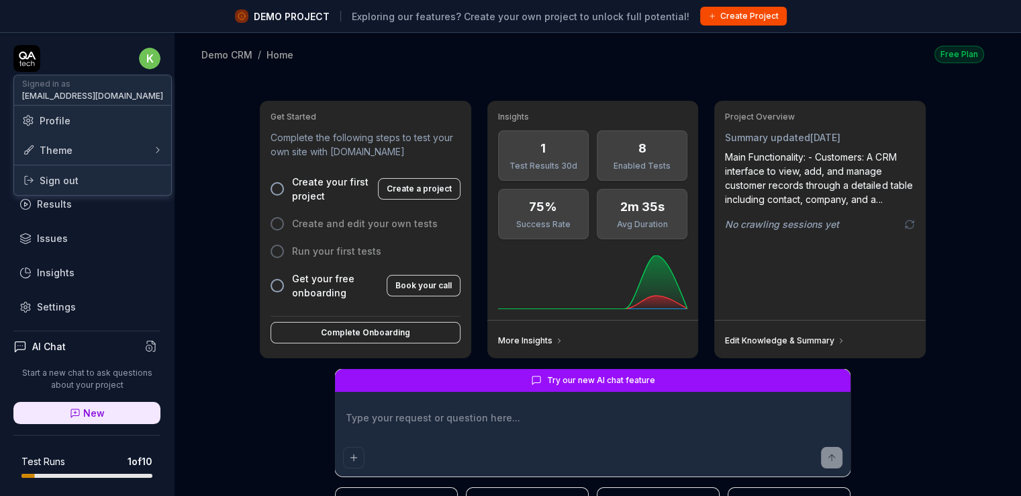
click at [133, 57] on html "DEMO PROJECT Exploring our features? Create your own project to unlock full pot…" at bounding box center [510, 263] width 1021 height 527
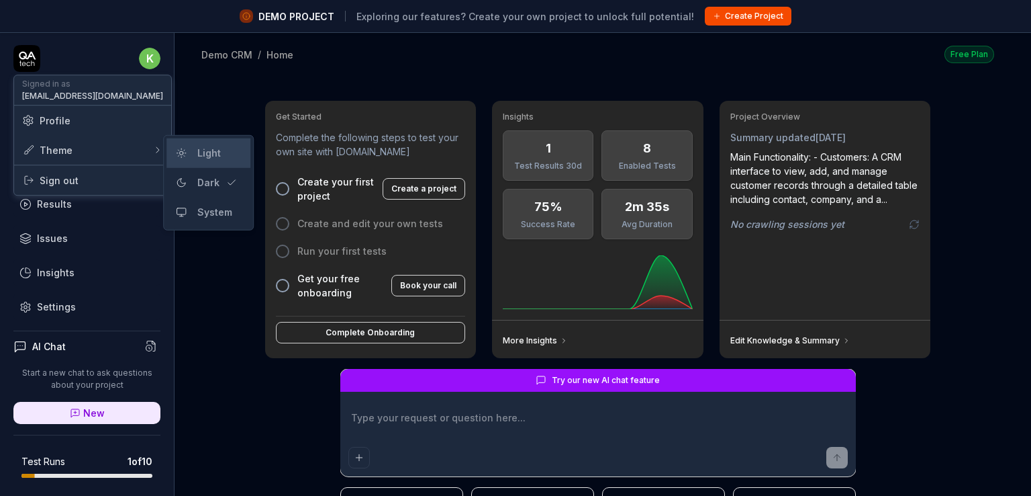
click at [200, 156] on div "Light" at bounding box center [209, 153] width 34 height 20
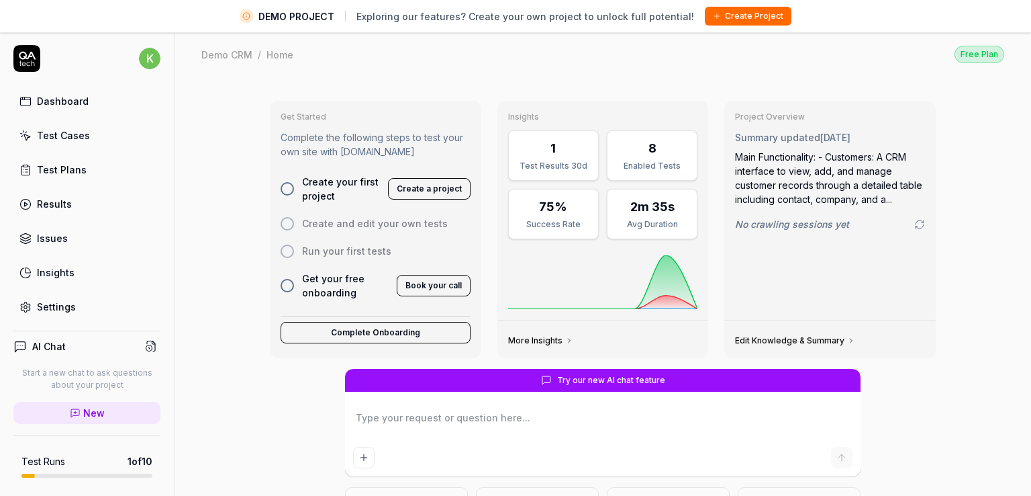
click at [140, 53] on html "DEMO PROJECT Exploring our features? Create your own project to unlock full pot…" at bounding box center [515, 263] width 1031 height 527
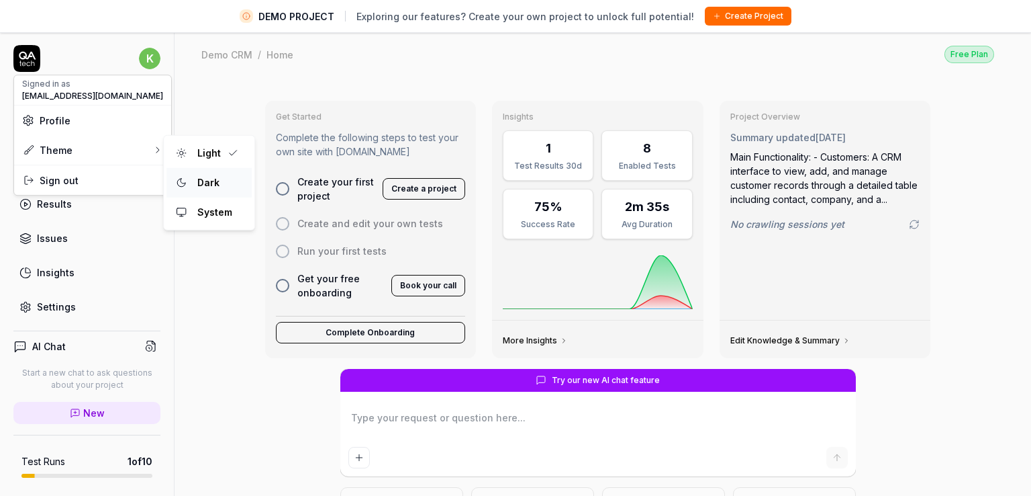
click at [201, 181] on div "Dark" at bounding box center [208, 183] width 33 height 20
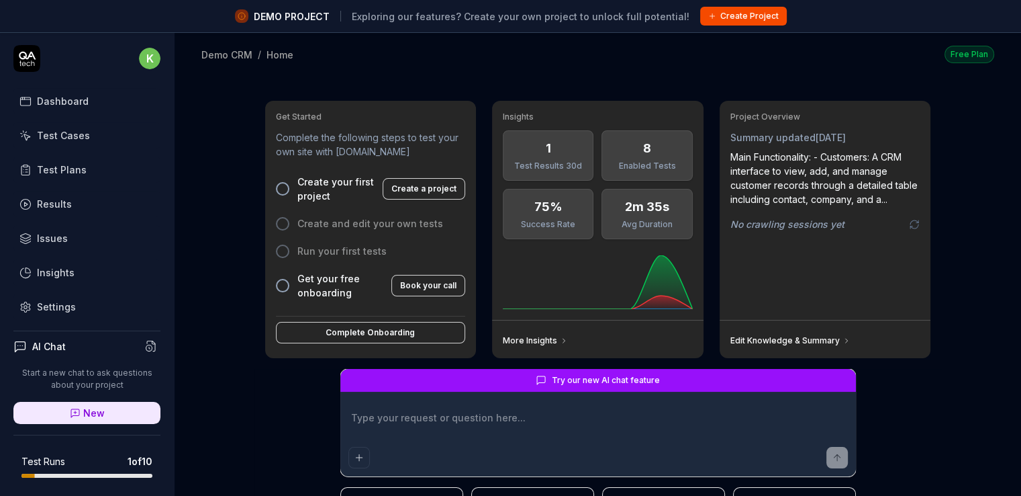
click at [213, 221] on div "Get Started Complete the following steps to test your own site with QA.tech Cre…" at bounding box center [598, 346] width 847 height 538
type textarea "*"
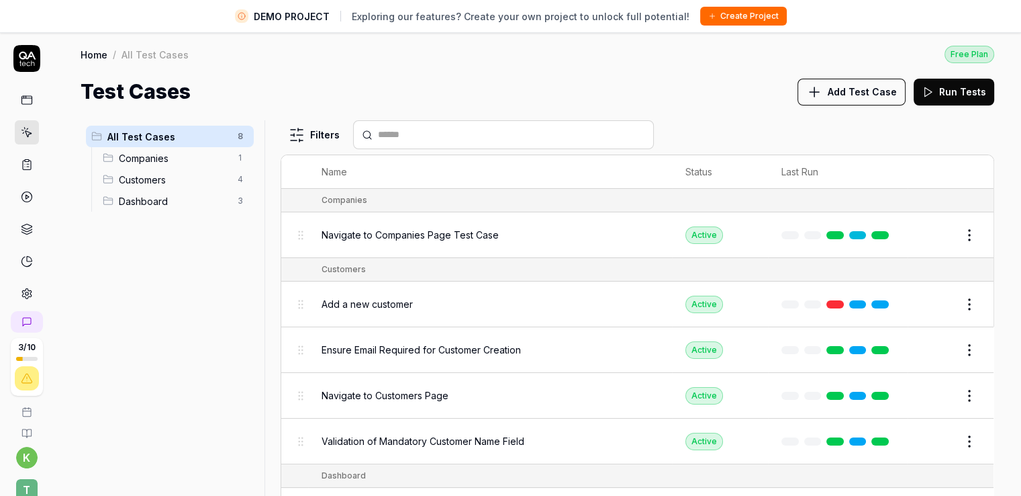
click at [723, 97] on div "Test Cases Add Test Case Run Tests" at bounding box center [538, 92] width 914 height 30
click at [714, 99] on div "Test Cases Add Test Case Run Tests" at bounding box center [538, 92] width 914 height 30
click at [226, 289] on div "All Test Cases 8 Companies 1 Customers 4 Dashboard 3" at bounding box center [170, 315] width 179 height 391
click at [737, 81] on div "Test Cases Add Test Case Run Tests" at bounding box center [538, 92] width 914 height 30
click at [731, 122] on div "Filters" at bounding box center [638, 134] width 714 height 29
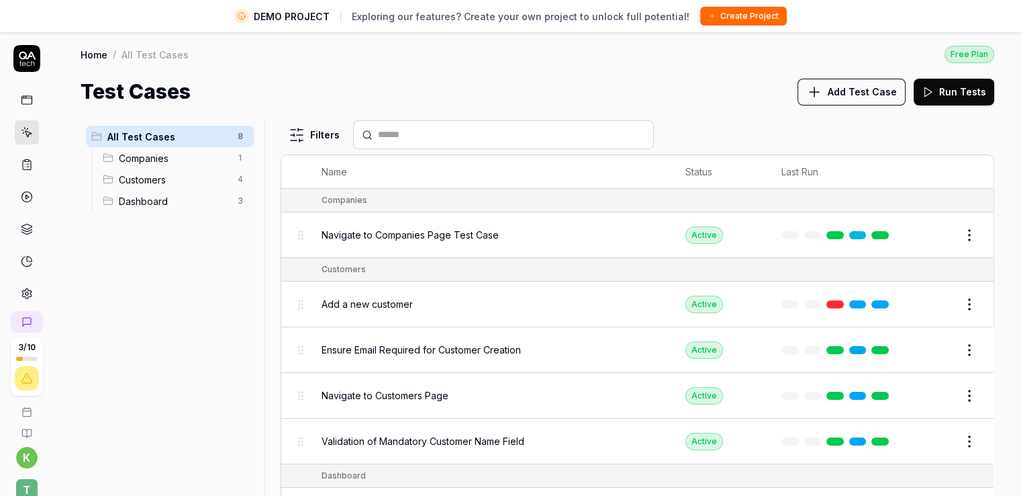
click at [515, 91] on div "Test Cases Add Test Case Run Tests" at bounding box center [538, 92] width 914 height 30
click at [540, 81] on div "Test Cases Add Test Case Run Tests" at bounding box center [538, 92] width 914 height 30
click at [541, 81] on div "Test Cases Add Test Case Run Tests" at bounding box center [538, 92] width 914 height 30
click at [220, 279] on div "All Test Cases 8 Companies 1 Customers 4 Dashboard 3" at bounding box center [170, 315] width 179 height 391
click at [234, 283] on div "All Test Cases 8 Companies 1 Customers 4 Dashboard 3" at bounding box center [170, 315] width 179 height 391
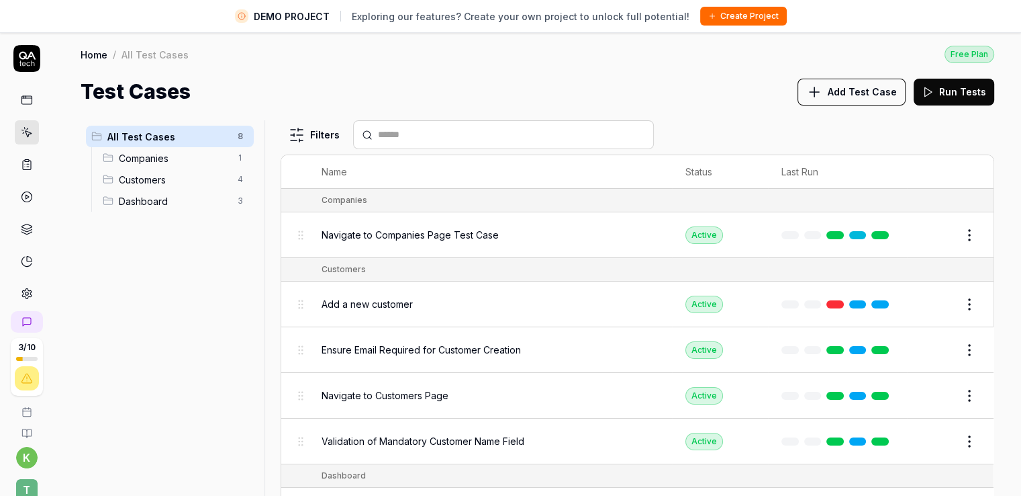
click at [234, 283] on div "All Test Cases 8 Companies 1 Customers 4 Dashboard 3" at bounding box center [170, 315] width 179 height 391
click at [615, 77] on div "Test Cases Add Test Case Run Tests" at bounding box center [538, 92] width 914 height 30
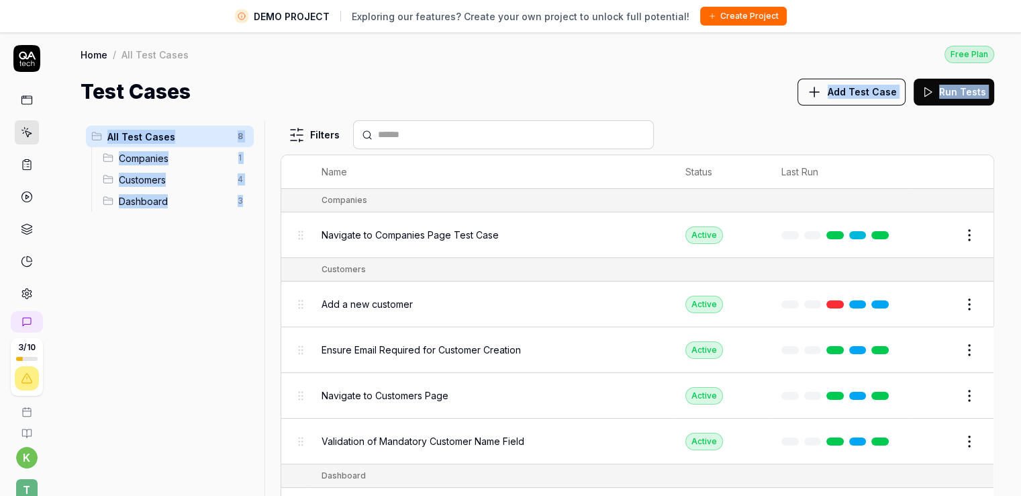
drag, startPoint x: 500, startPoint y: 234, endPoint x: 247, endPoint y: 259, distance: 253.7
click at [248, 259] on div "All Test Cases 8 Companies 1 Customers 4 Dashboard 3 Filters Name Status Last R…" at bounding box center [538, 323] width 914 height 407
drag, startPoint x: 159, startPoint y: 280, endPoint x: 169, endPoint y: 280, distance: 10.1
click at [158, 280] on div "All Test Cases 8 Companies 1 Customers 4 Dashboard 3" at bounding box center [170, 315] width 179 height 391
click at [111, 313] on div "All Test Cases 8 Companies 1 Customers 4 Dashboard 3" at bounding box center [170, 315] width 179 height 391
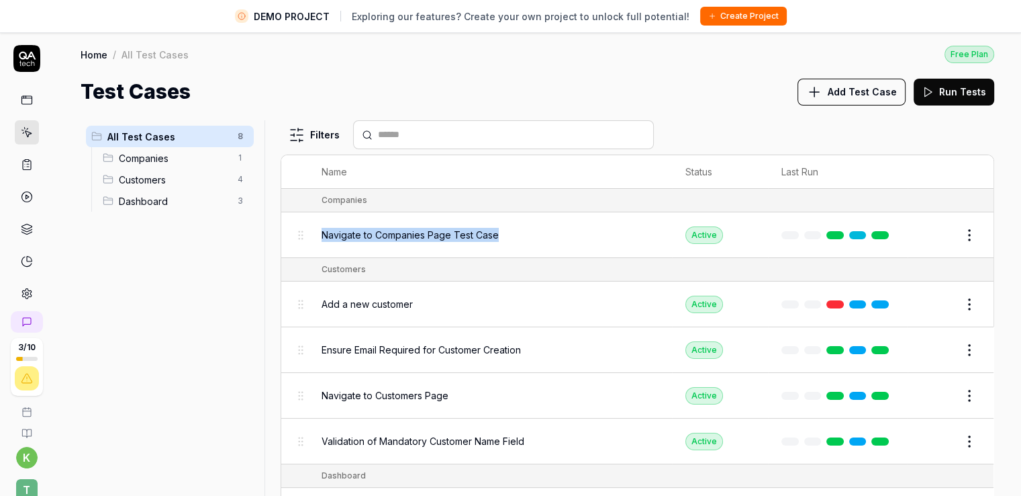
drag, startPoint x: 321, startPoint y: 235, endPoint x: 495, endPoint y: 245, distance: 174.2
click at [495, 245] on td "Navigate to Companies Page Test Case" at bounding box center [490, 235] width 364 height 46
copy span "Navigate to Companies Page Test Case"
click at [224, 267] on div "All Test Cases 8 Companies 1 Customers 4 Dashboard 3" at bounding box center [170, 315] width 179 height 391
click at [165, 159] on span "Companies" at bounding box center [174, 158] width 111 height 14
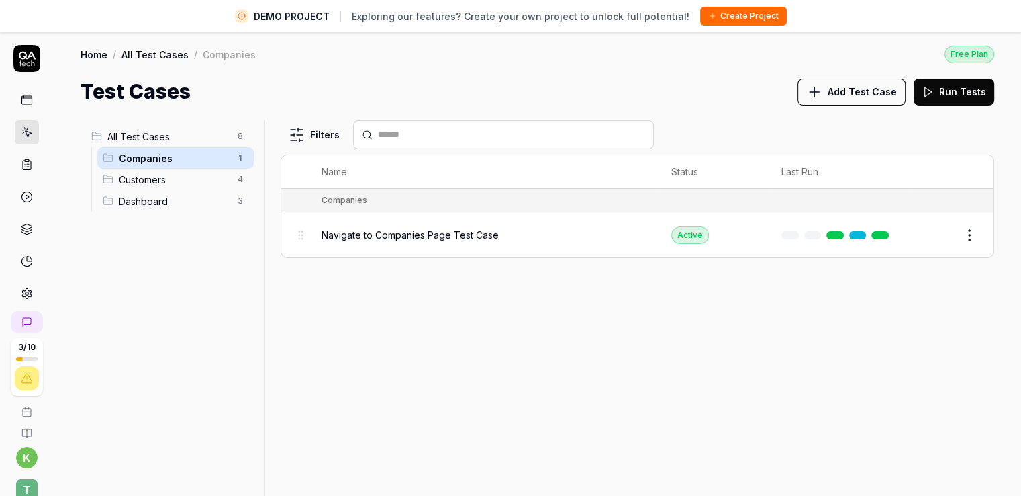
click at [306, 312] on div "Filters Name Status Last Run Companies Navigate to Companies Page Test Case Act…" at bounding box center [638, 323] width 714 height 407
click at [371, 333] on div "Filters Name Status Last Run Companies Navigate to Companies Page Test Case Act…" at bounding box center [638, 323] width 714 height 407
click at [234, 138] on html "DEMO PROJECT Exploring our features? Create your own project to unlock full pot…" at bounding box center [510, 263] width 1021 height 527
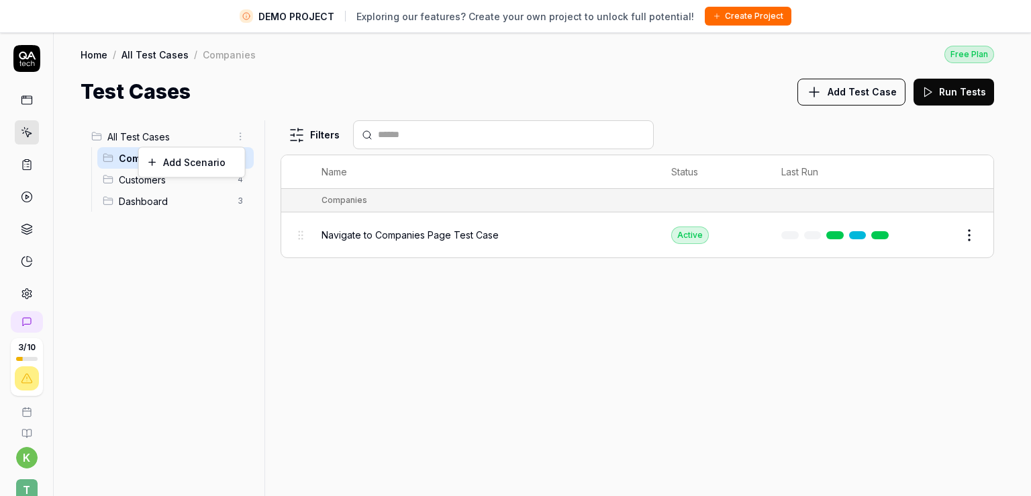
click at [210, 135] on html "DEMO PROJECT Exploring our features? Create your own project to unlock full pot…" at bounding box center [515, 263] width 1031 height 527
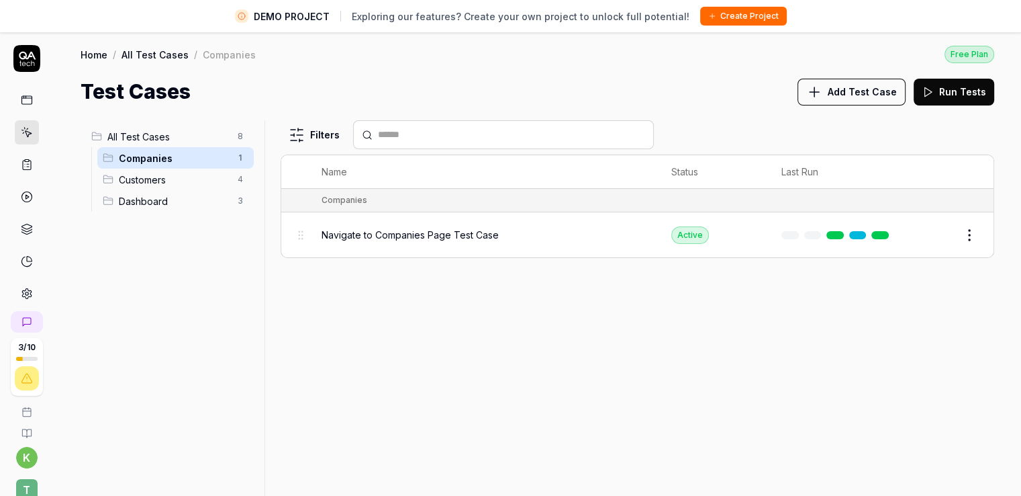
click at [184, 135] on span "All Test Cases" at bounding box center [168, 137] width 122 height 14
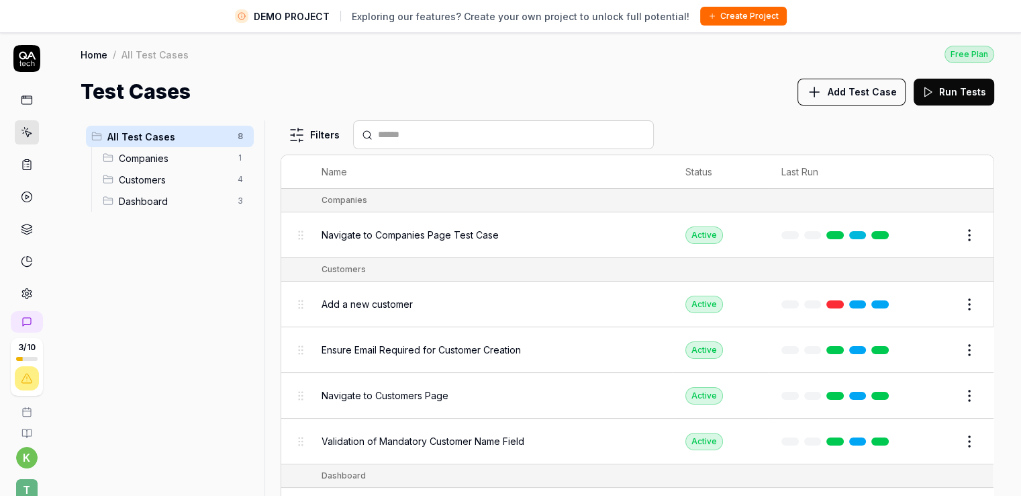
click at [201, 255] on div "All Test Cases 8 Companies 1 Customers 4 Dashboard 3" at bounding box center [170, 315] width 179 height 391
click at [333, 85] on div "Test Cases Add Test Case Run Tests" at bounding box center [538, 92] width 914 height 30
click at [850, 79] on button "Add Test Case" at bounding box center [852, 92] width 108 height 27
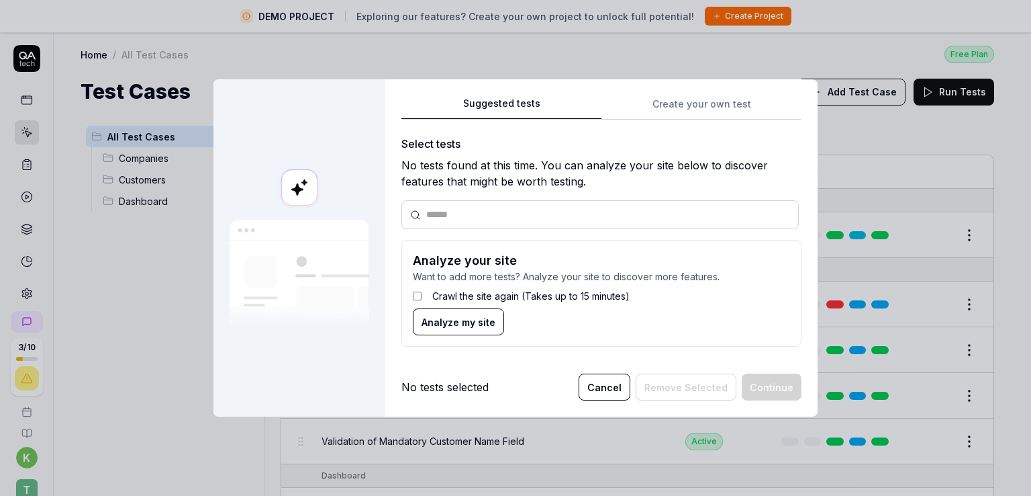
click at [604, 391] on button "Cancel" at bounding box center [605, 386] width 52 height 27
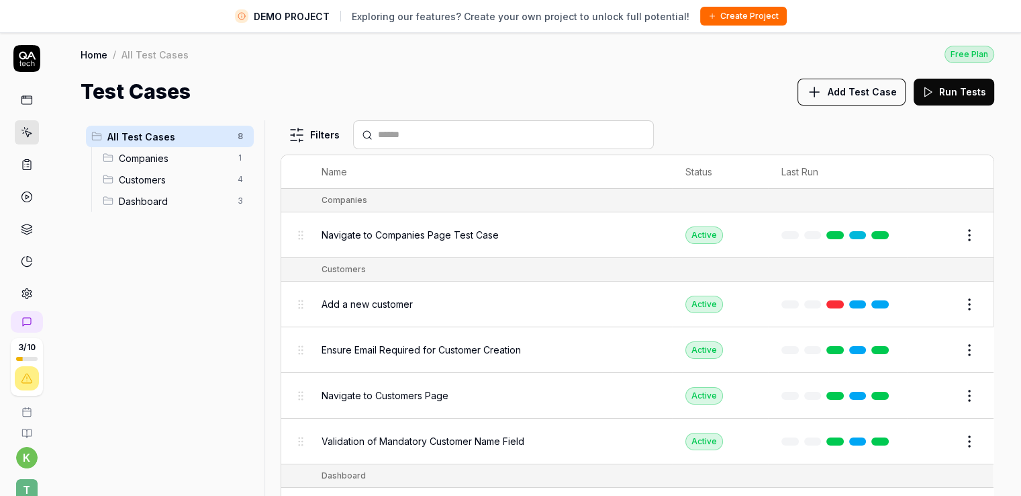
click at [236, 134] on html "DEMO PROJECT Exploring our features? Create your own project to unlock full pot…" at bounding box center [510, 263] width 1021 height 527
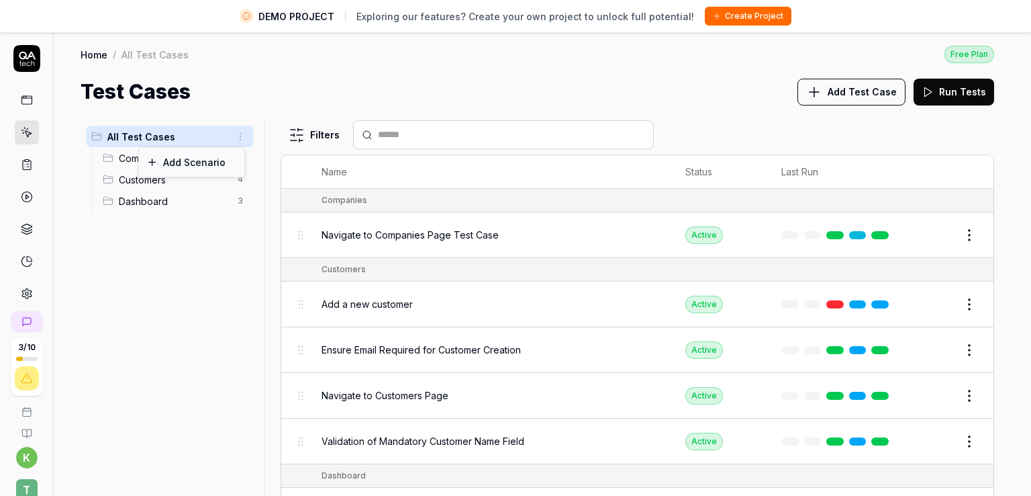
click at [204, 165] on div "Add Scenario" at bounding box center [192, 162] width 106 height 30
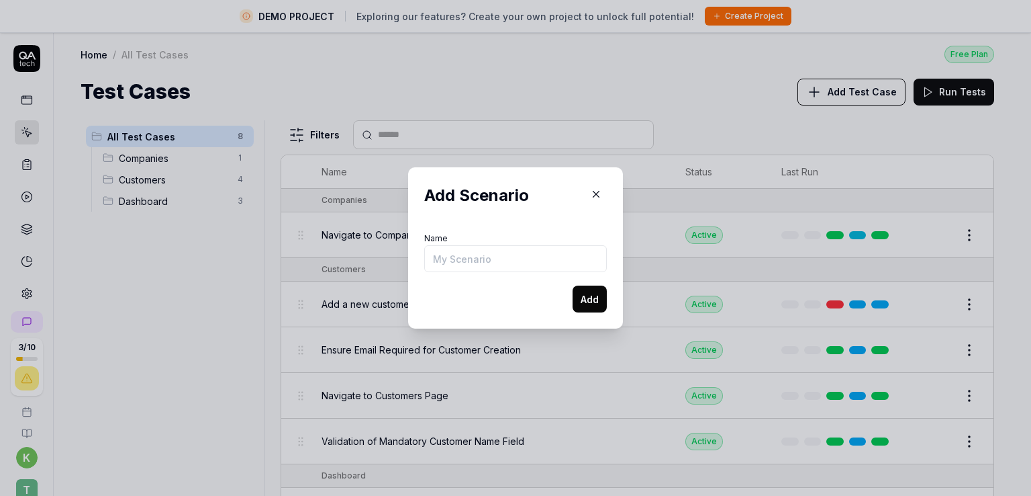
click at [594, 193] on icon "button" at bounding box center [597, 194] width 6 height 6
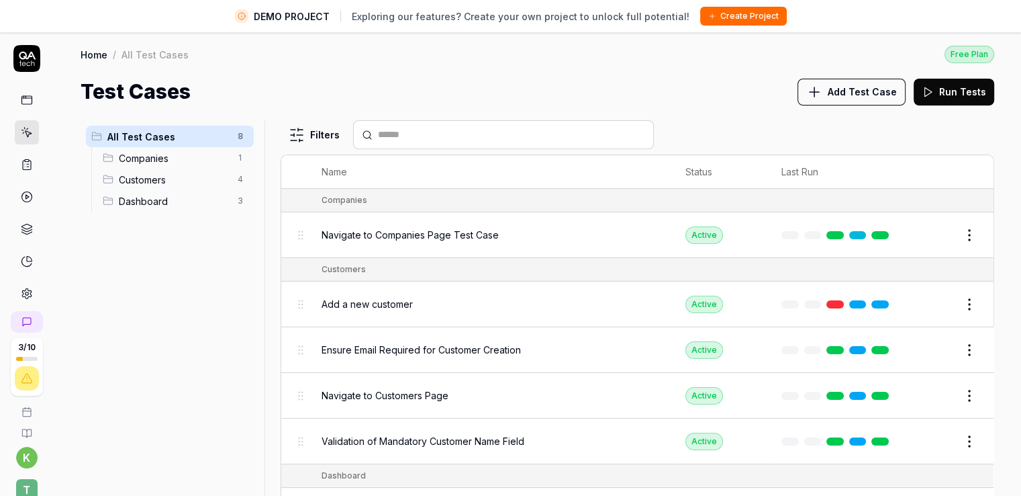
click at [575, 99] on div "Test Cases Add Test Case Run Tests" at bounding box center [538, 92] width 914 height 30
click at [165, 309] on div "All Test Cases 8 Companies 1 Customers 4 Dashboard 3" at bounding box center [170, 315] width 179 height 391
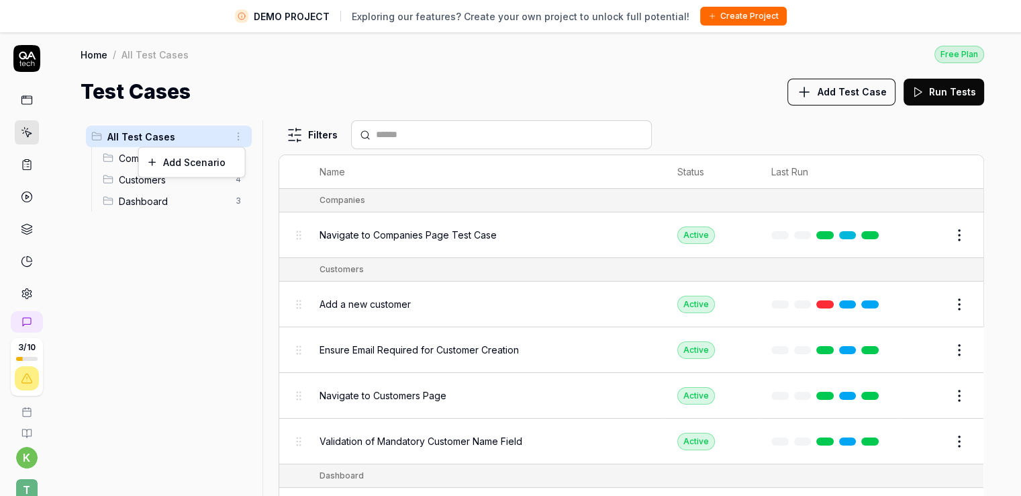
click at [236, 135] on html "DEMO PROJECT Exploring our features? Create your own project to unlock full pot…" at bounding box center [510, 263] width 1021 height 527
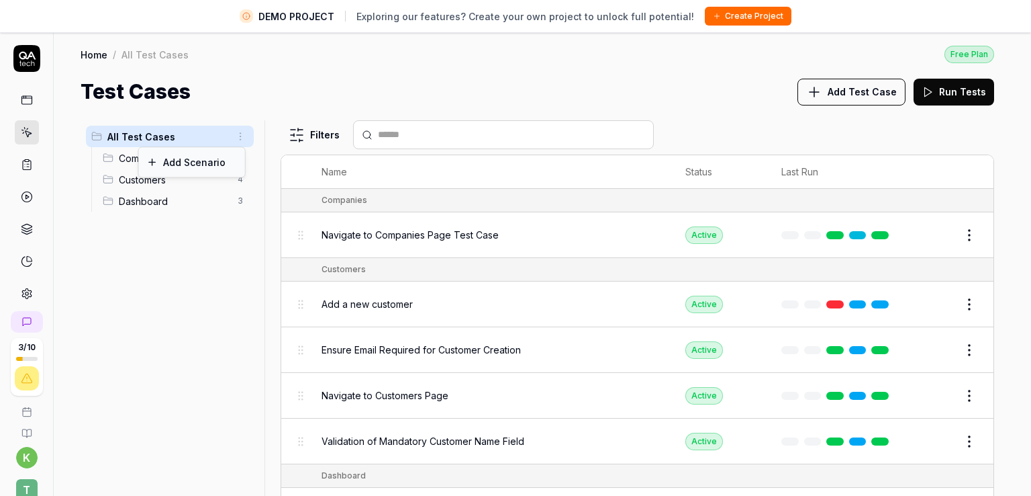
click at [212, 154] on div "Add Scenario" at bounding box center [192, 162] width 106 height 30
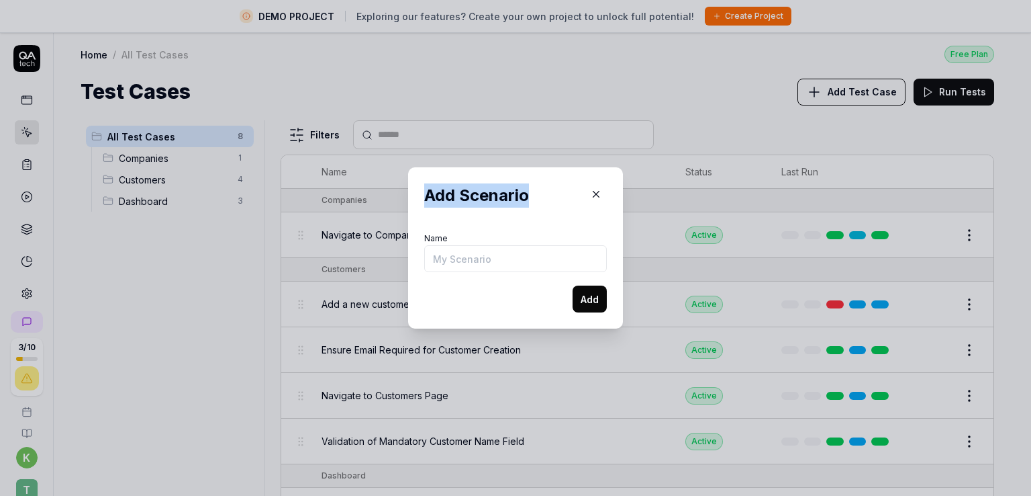
drag, startPoint x: 532, startPoint y: 196, endPoint x: 416, endPoint y: 197, distance: 115.5
click at [416, 197] on div "Add Scenario Name Add" at bounding box center [515, 247] width 215 height 161
copy h2 "Add Scenario"
click at [590, 193] on icon "button" at bounding box center [596, 194] width 12 height 12
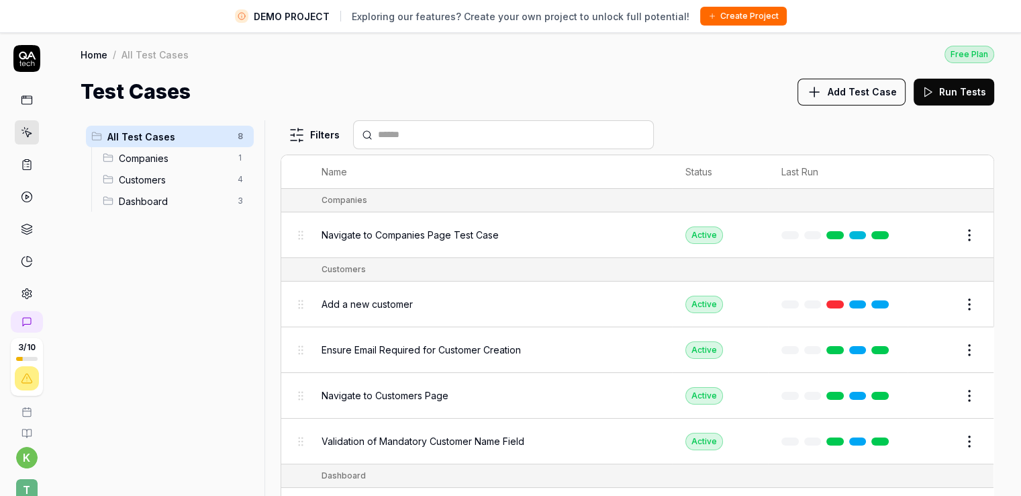
click at [242, 138] on html "DEMO PROJECT Exploring our features? Create your own project to unlock full pot…" at bounding box center [510, 263] width 1021 height 527
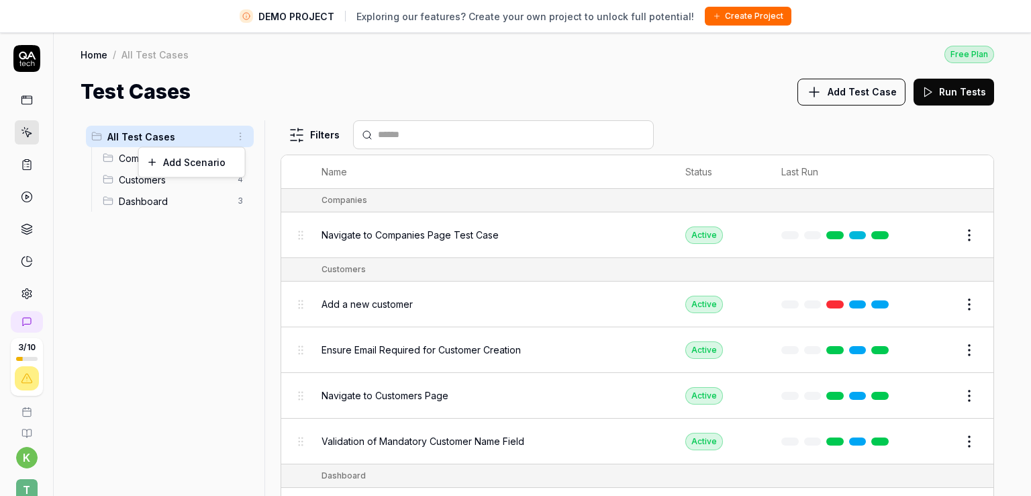
click at [228, 93] on html "DEMO PROJECT Exploring our features? Create your own project to unlock full pot…" at bounding box center [515, 263] width 1031 height 527
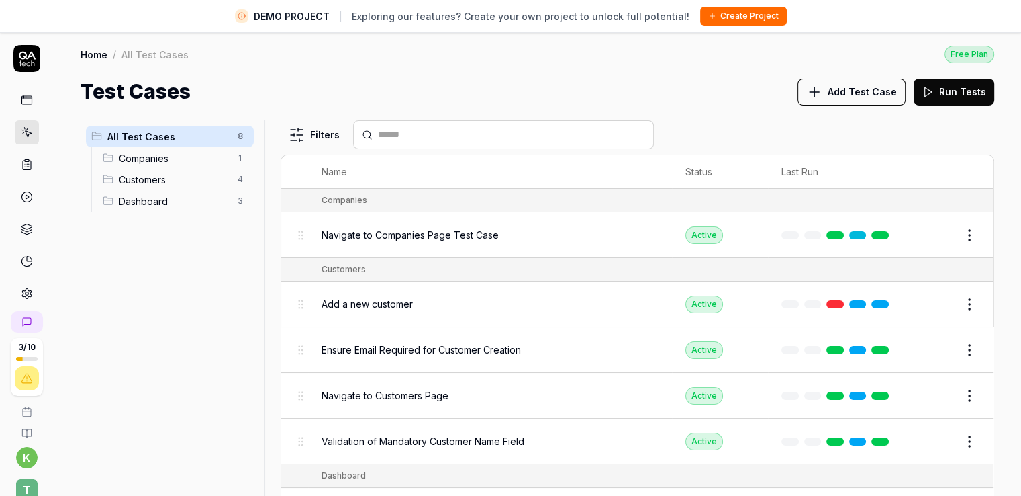
click at [242, 135] on html "DEMO PROJECT Exploring our features? Create your own project to unlock full pot…" at bounding box center [510, 263] width 1021 height 527
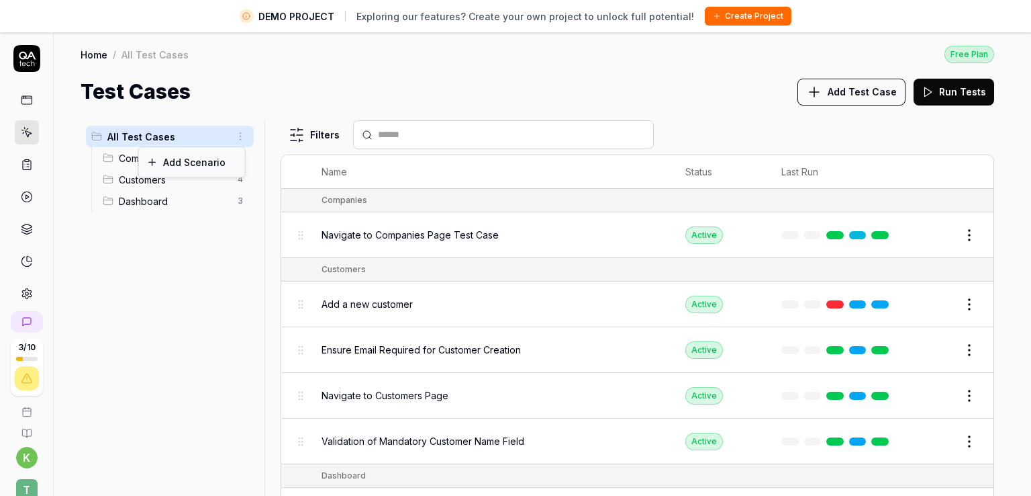
click at [200, 159] on div "Add Scenario" at bounding box center [192, 162] width 106 height 30
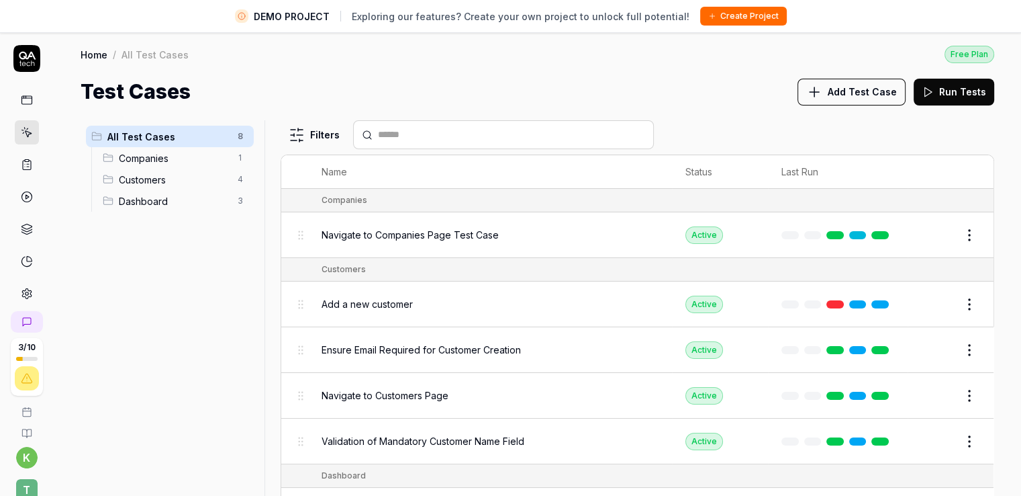
click at [354, 77] on div "Test Cases Add Test Case Run Tests" at bounding box center [538, 92] width 914 height 30
click at [956, 230] on html "DEMO PROJECT Exploring our features? Create your own project to unlock full pot…" at bounding box center [510, 263] width 1021 height 527
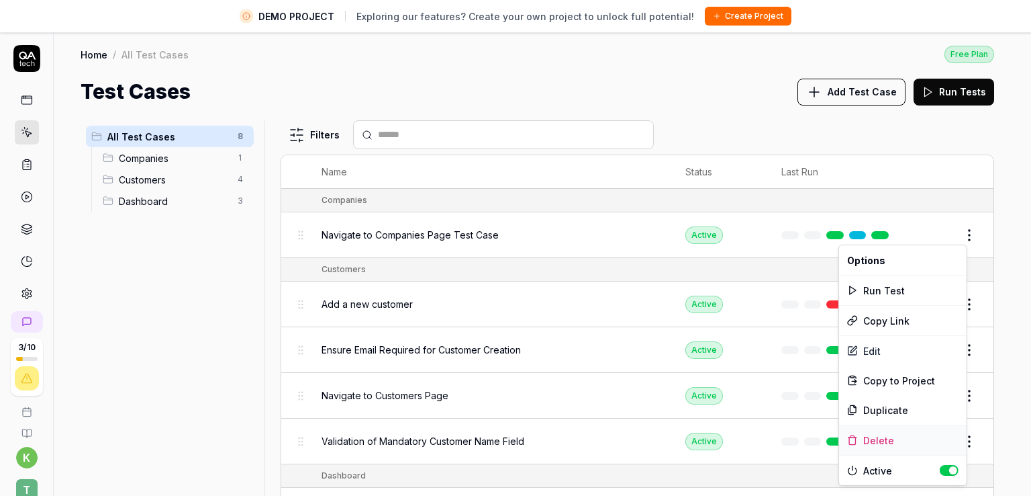
click at [889, 434] on div "Delete" at bounding box center [903, 440] width 128 height 30
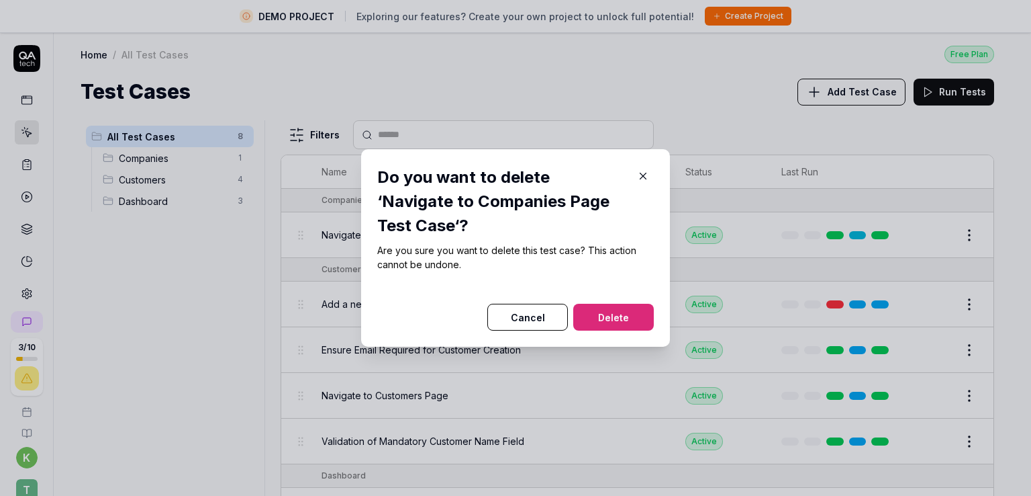
click at [637, 182] on icon "button" at bounding box center [643, 176] width 12 height 12
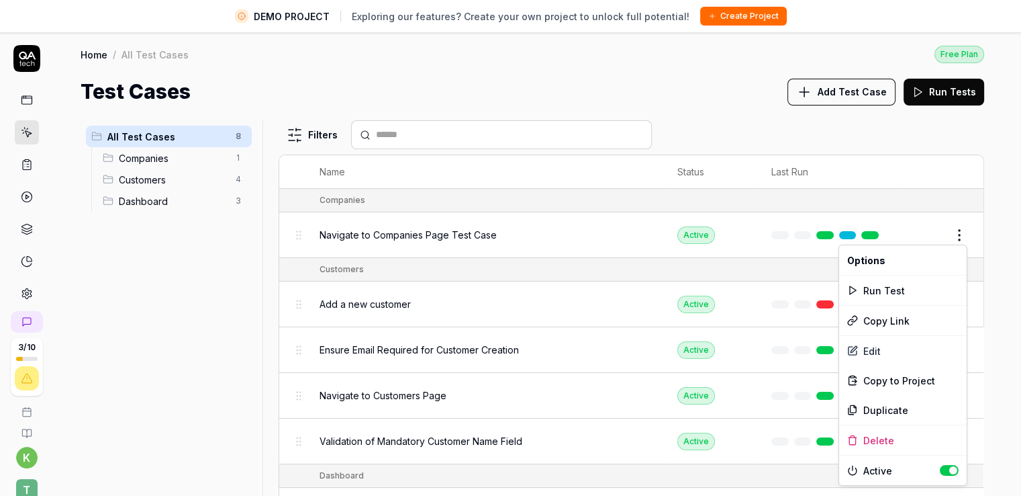
click at [956, 232] on html "DEMO PROJECT Exploring our features? Create your own project to unlock full pot…" at bounding box center [510, 263] width 1021 height 527
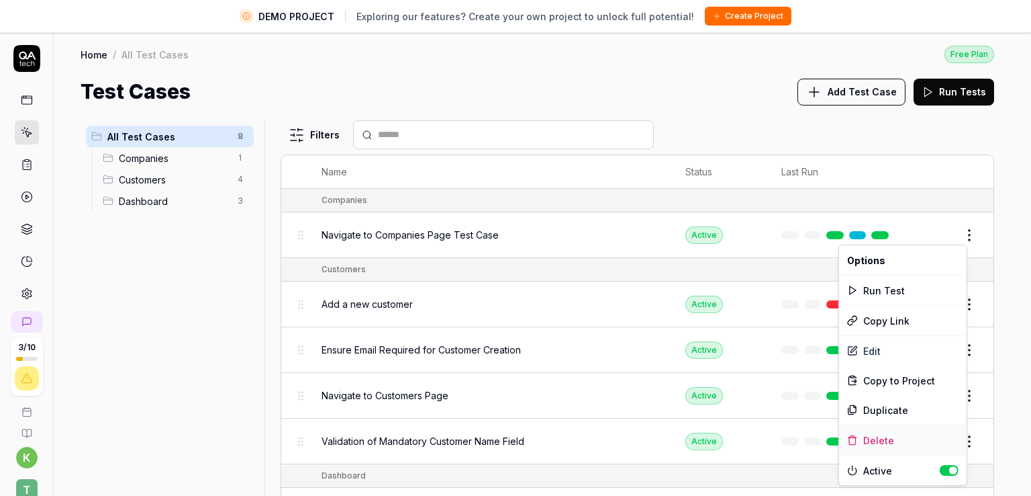
click at [903, 443] on div "Delete" at bounding box center [903, 440] width 128 height 30
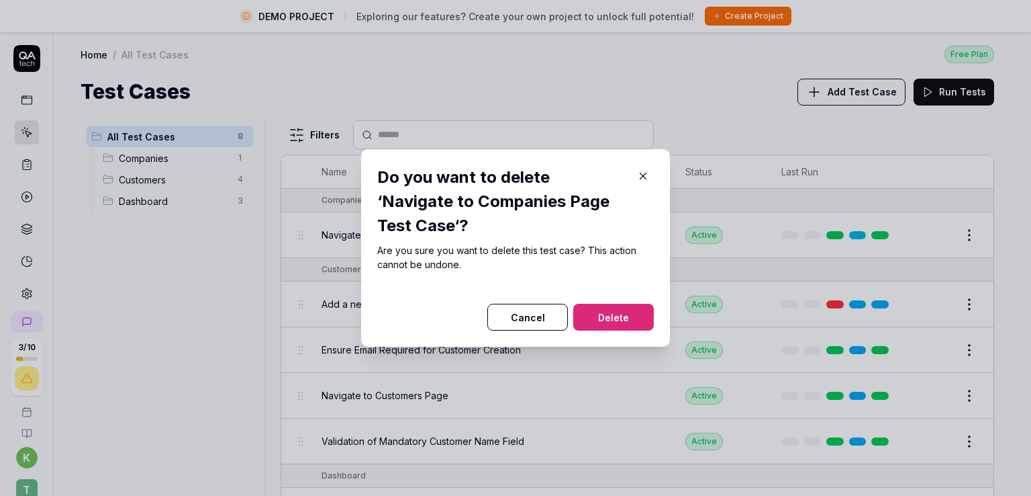
click at [637, 182] on icon "button" at bounding box center [643, 176] width 12 height 12
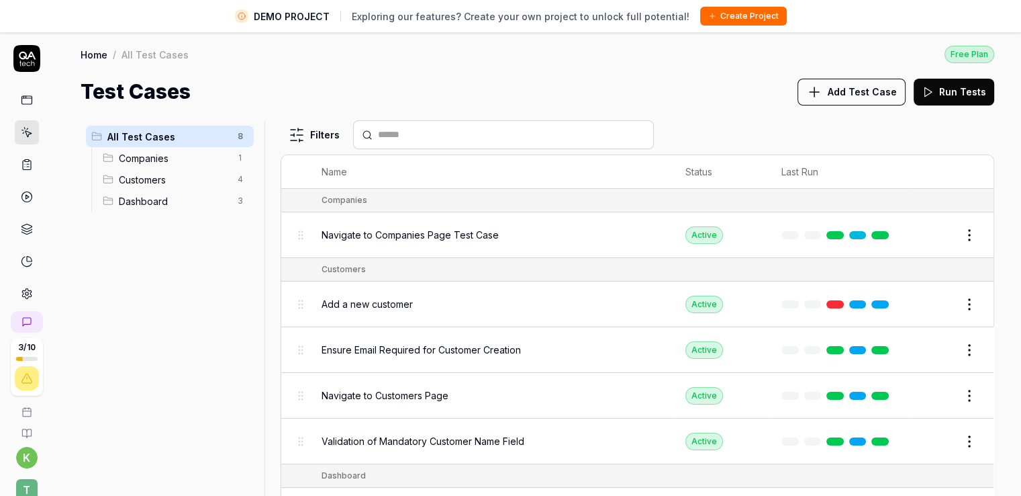
click at [936, 236] on button "Edit" at bounding box center [937, 234] width 32 height 21
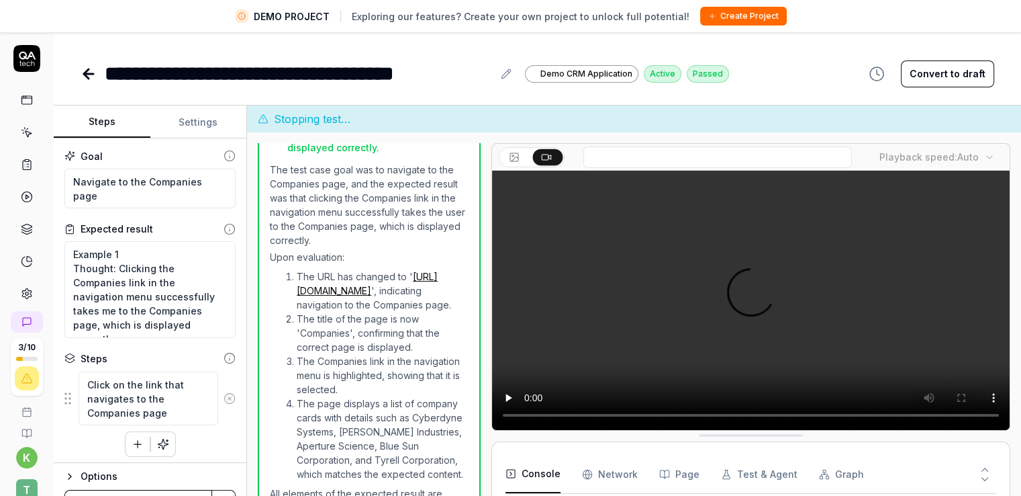
scroll to position [255, 0]
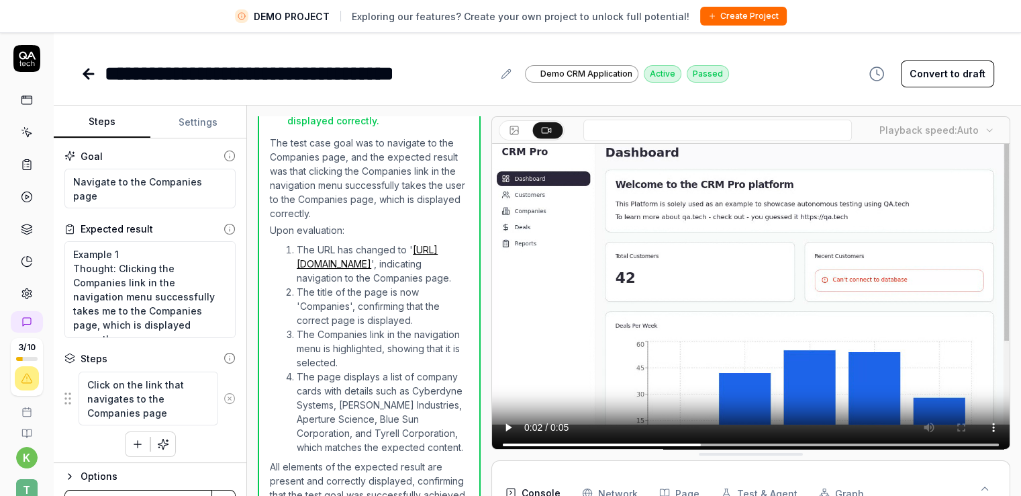
click at [218, 118] on button "Settings" at bounding box center [198, 122] width 97 height 32
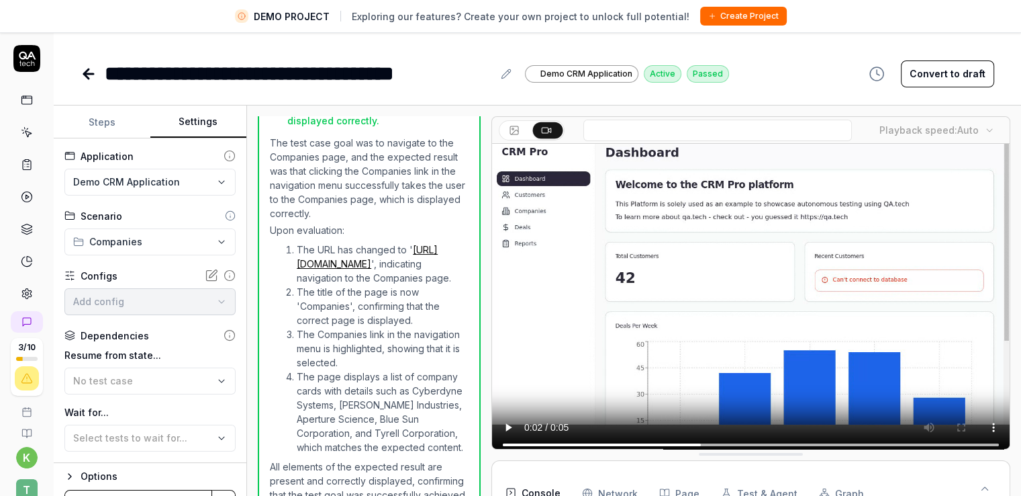
type textarea "*"
click at [118, 130] on button "Steps" at bounding box center [102, 122] width 97 height 32
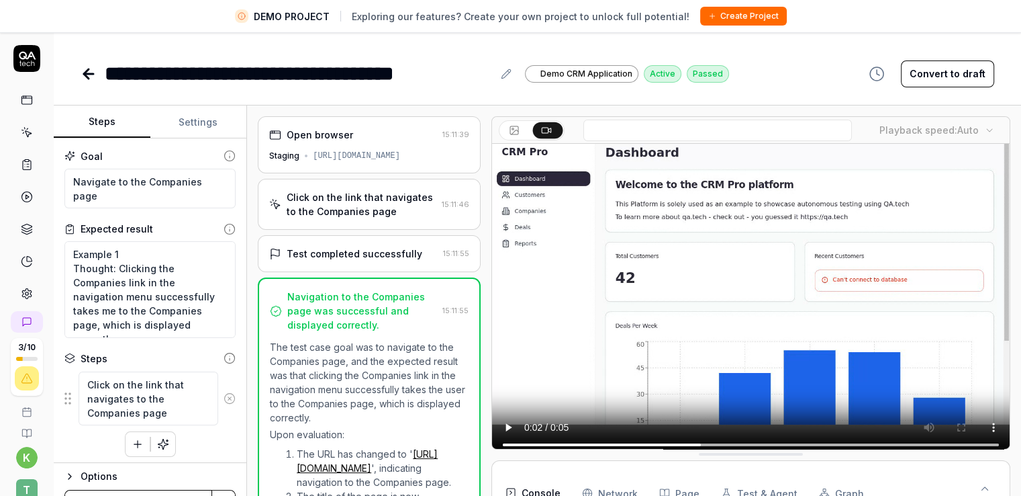
click at [201, 121] on button "Settings" at bounding box center [198, 122] width 97 height 32
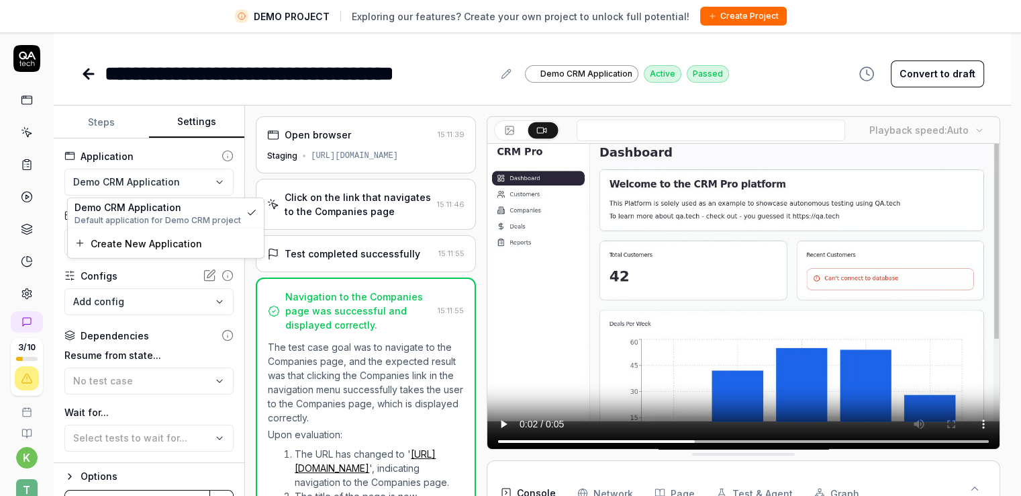
click at [132, 181] on html "**********" at bounding box center [510, 263] width 1021 height 527
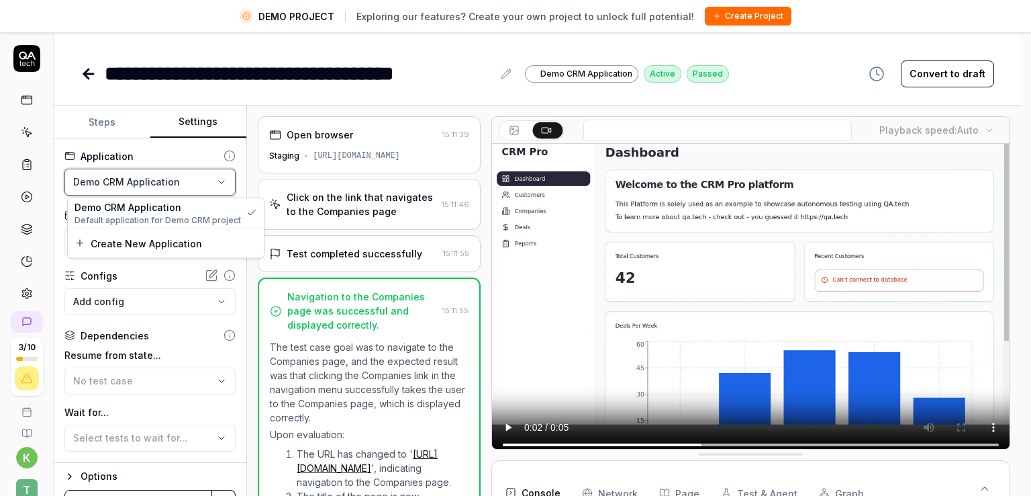
click at [134, 180] on html "**********" at bounding box center [515, 263] width 1031 height 527
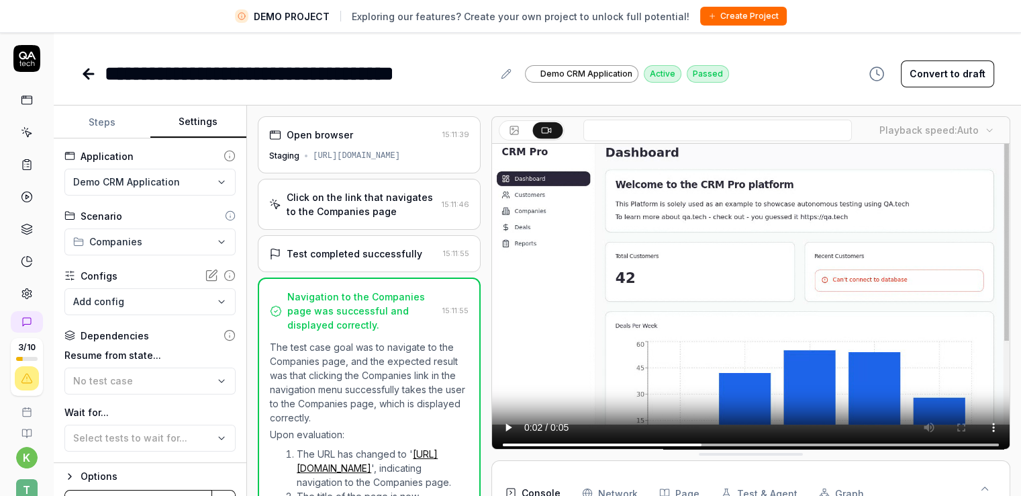
click at [119, 237] on html "**********" at bounding box center [510, 263] width 1021 height 527
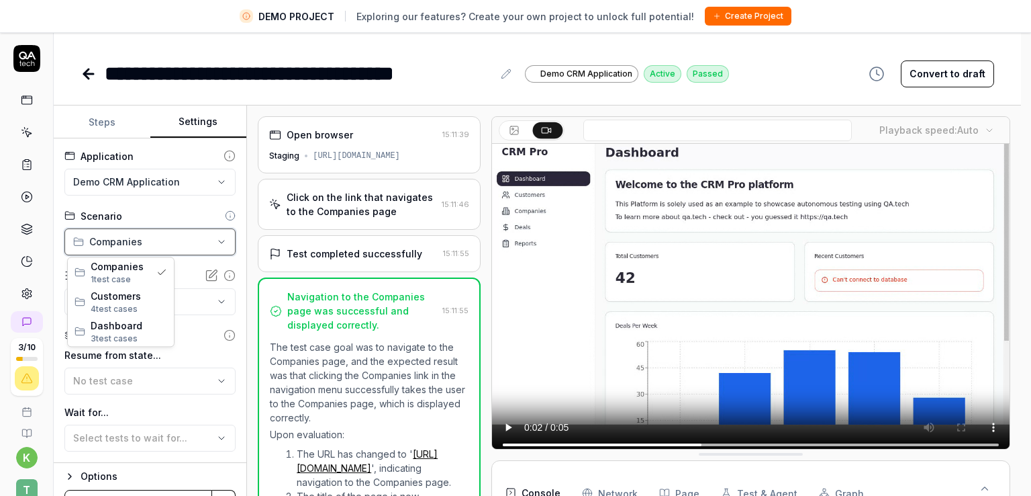
click at [119, 237] on html "**********" at bounding box center [515, 263] width 1031 height 527
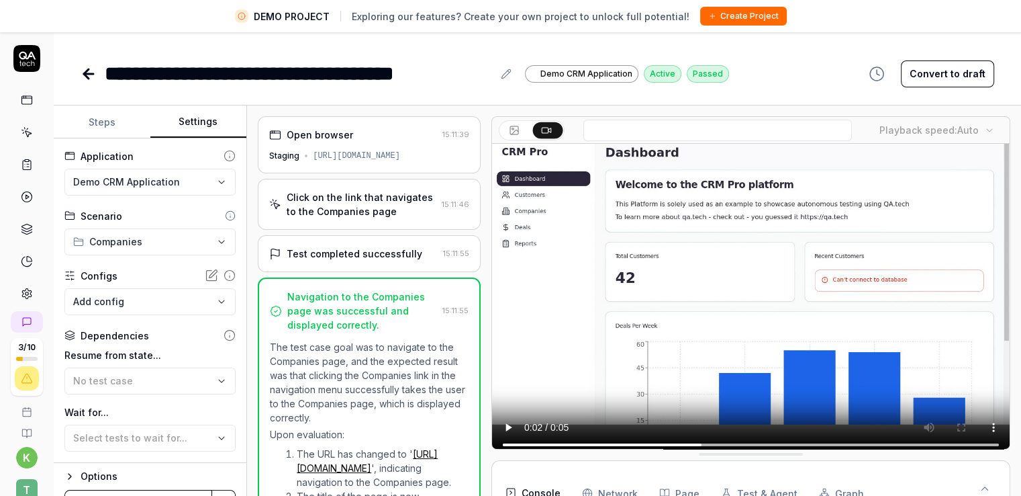
click at [119, 237] on html "**********" at bounding box center [510, 263] width 1021 height 527
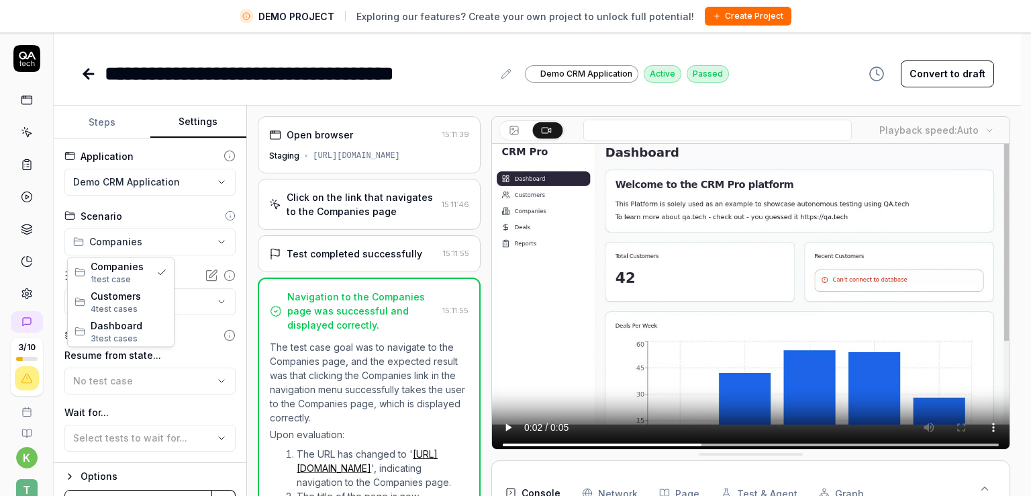
click at [119, 237] on html "**********" at bounding box center [515, 263] width 1031 height 527
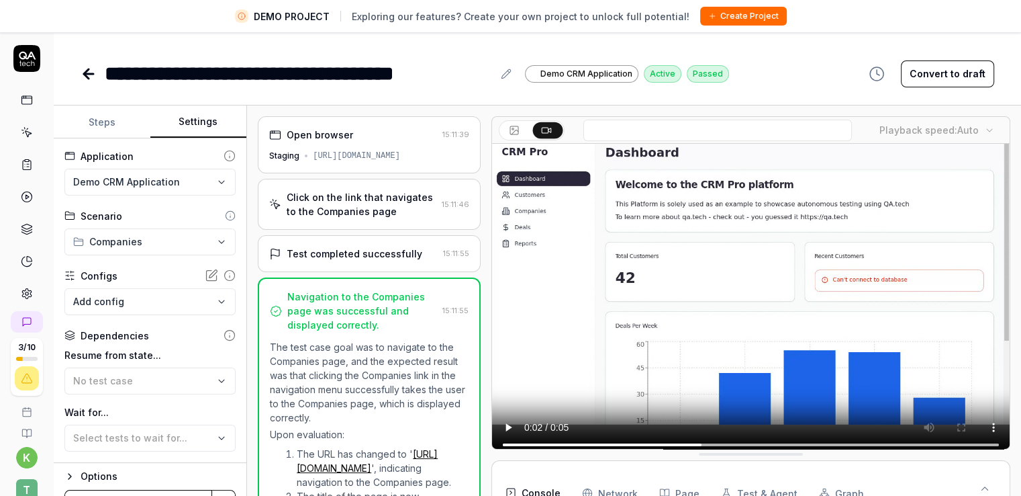
click at [132, 46] on div "**********" at bounding box center [538, 60] width 968 height 57
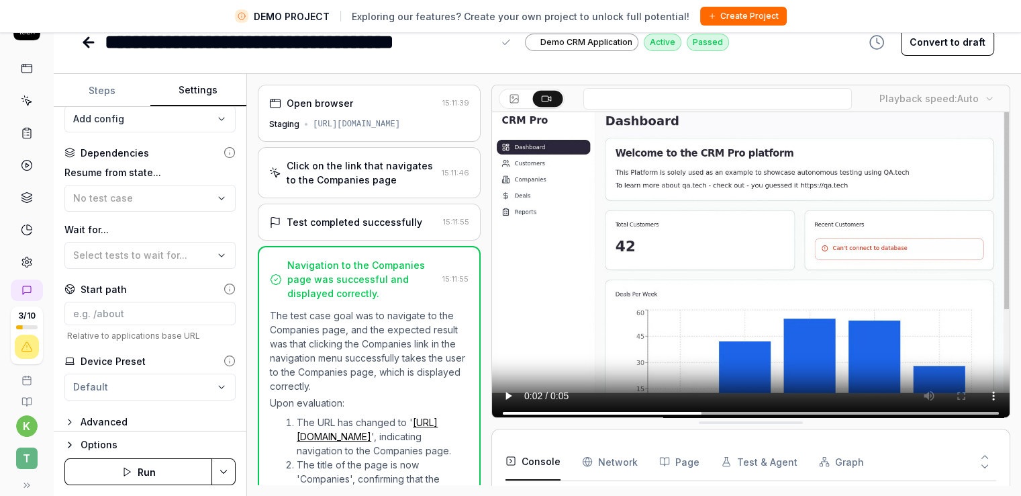
scroll to position [160, 0]
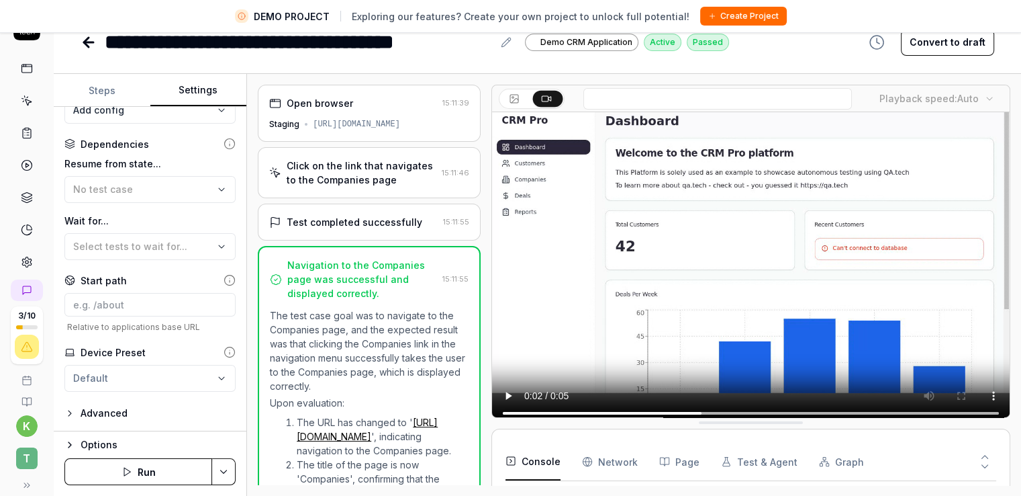
click at [72, 410] on icon "button" at bounding box center [69, 413] width 11 height 11
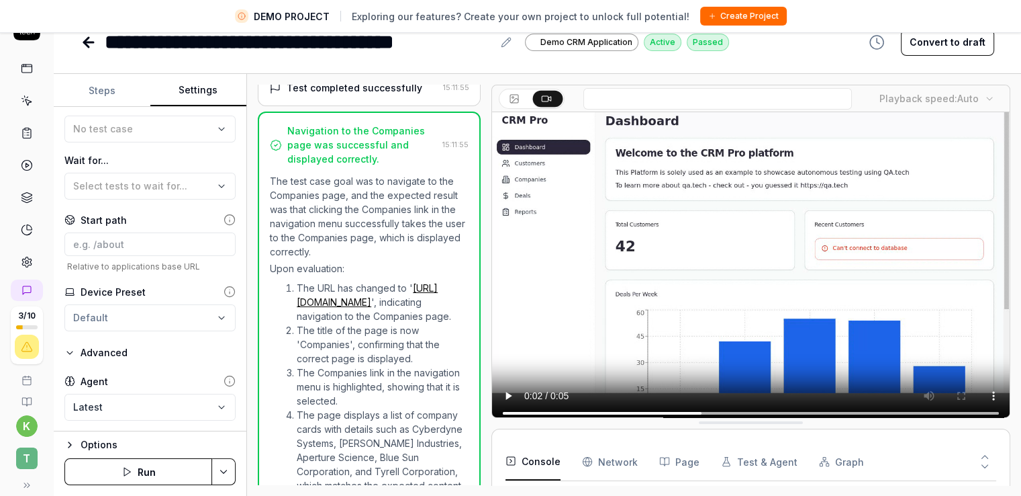
scroll to position [266, 0]
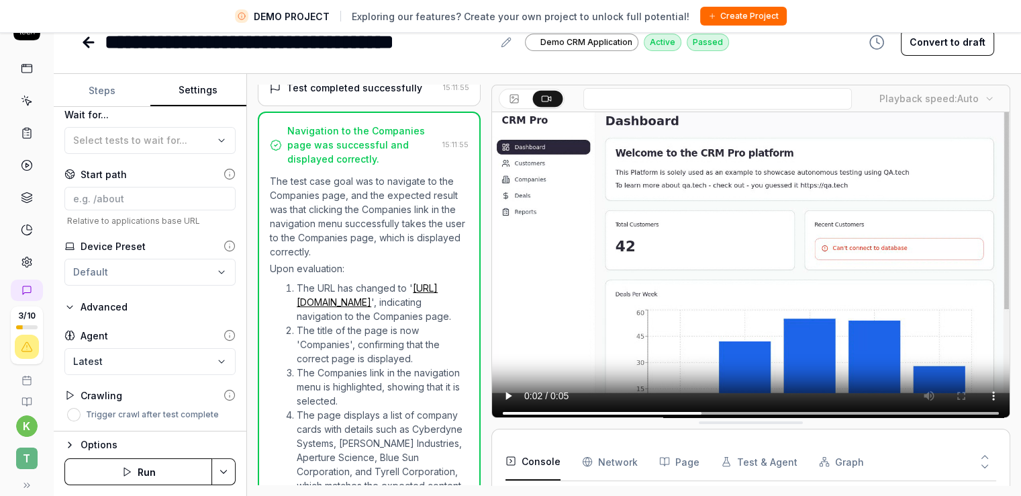
click at [127, 358] on body "**********" at bounding box center [510, 231] width 1021 height 527
click at [71, 391] on icon at bounding box center [69, 394] width 11 height 11
click at [71, 394] on icon at bounding box center [69, 394] width 11 height 11
click at [224, 394] on icon at bounding box center [230, 395] width 12 height 12
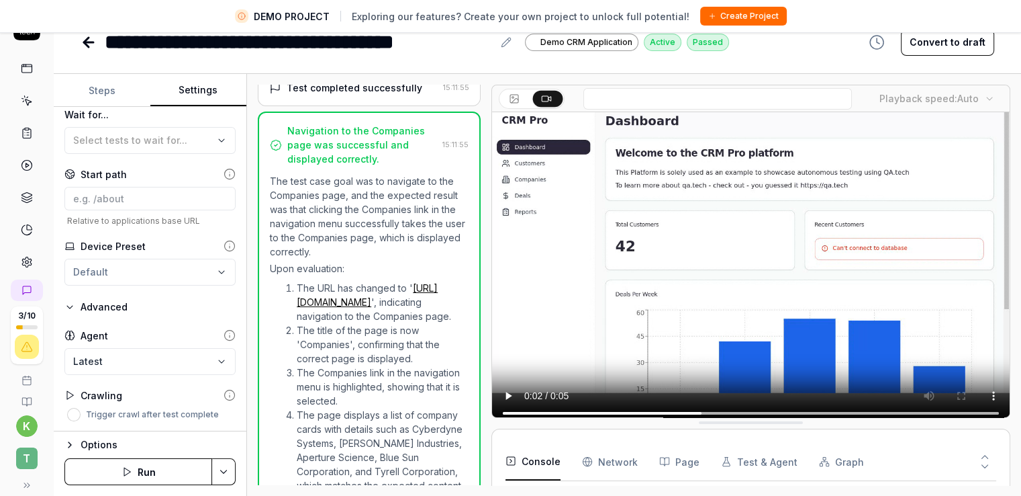
click at [224, 394] on icon at bounding box center [230, 395] width 12 height 12
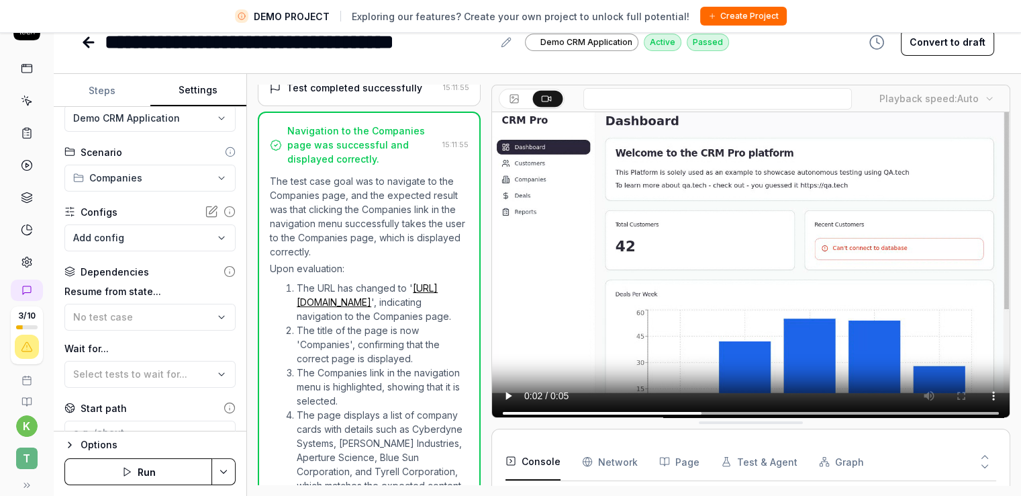
scroll to position [0, 0]
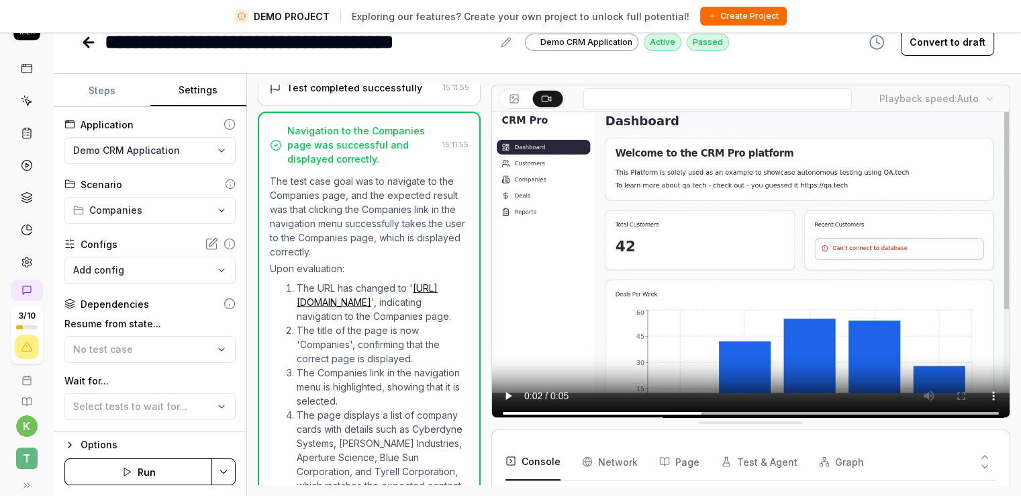
click at [224, 304] on icon at bounding box center [230, 303] width 12 height 12
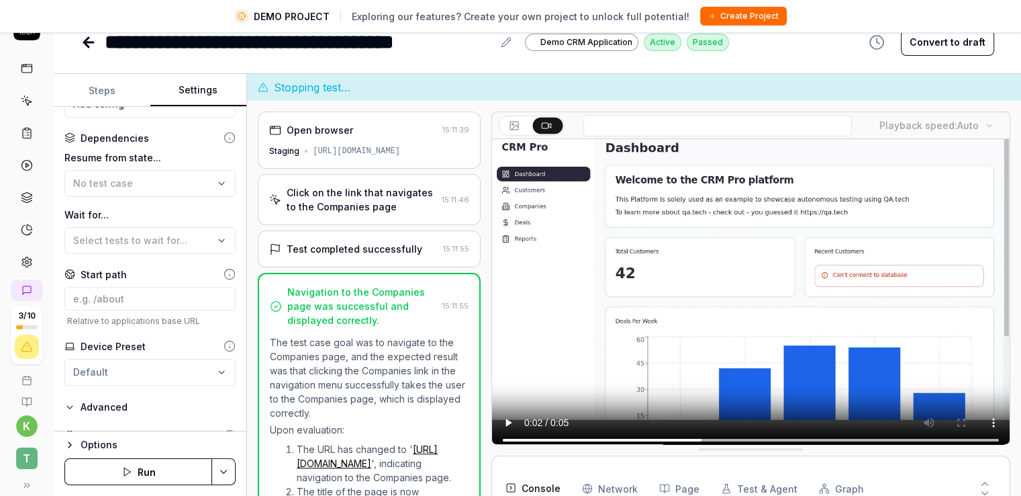
scroll to position [64, 0]
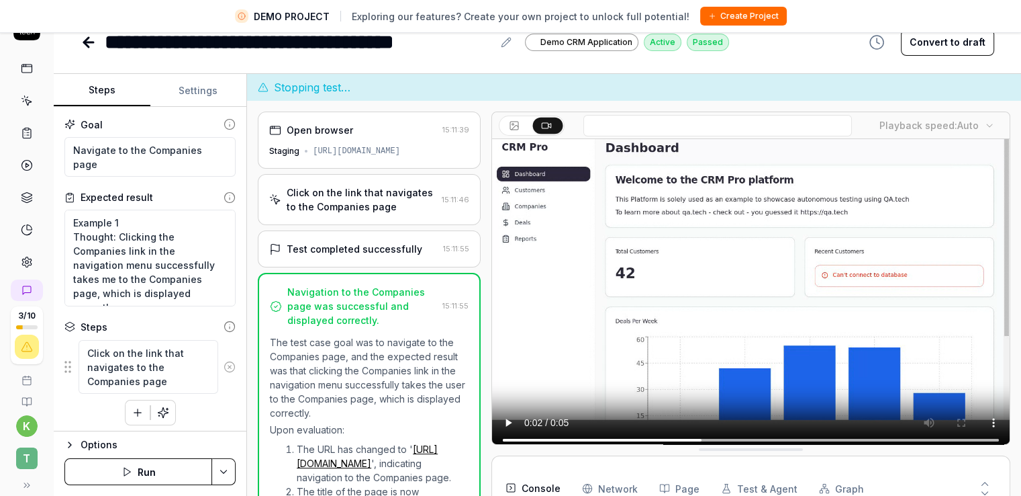
click at [109, 81] on button "Steps" at bounding box center [102, 91] width 97 height 32
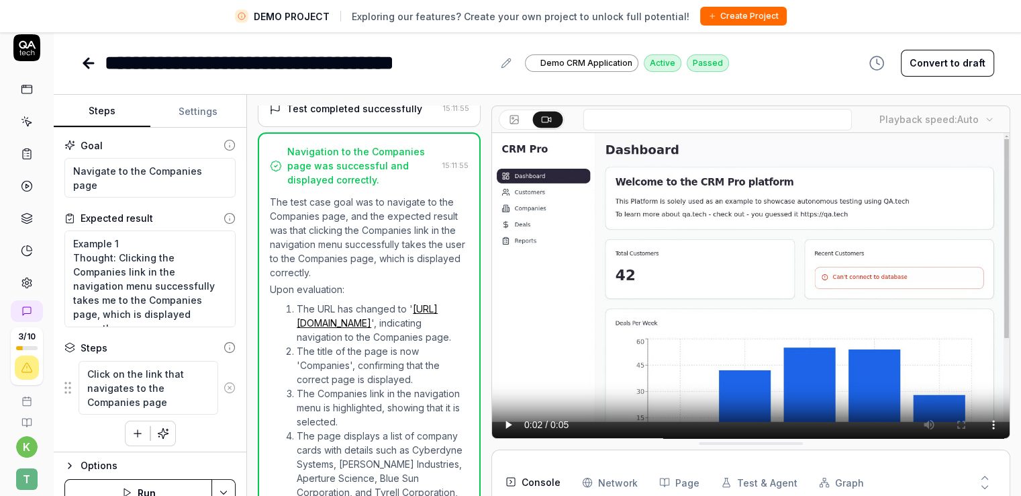
scroll to position [0, 0]
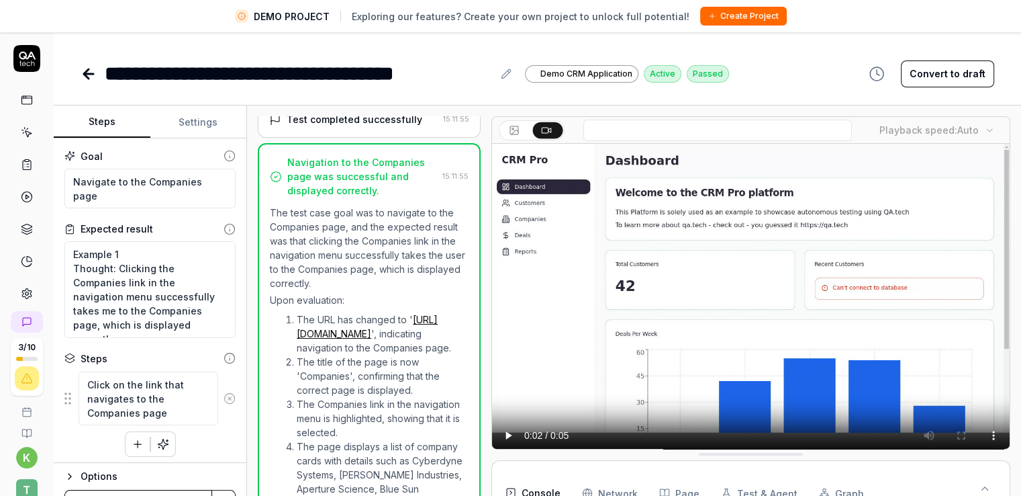
click at [99, 228] on div "Expected result" at bounding box center [117, 229] width 73 height 14
click at [202, 126] on button "Settings" at bounding box center [198, 122] width 97 height 32
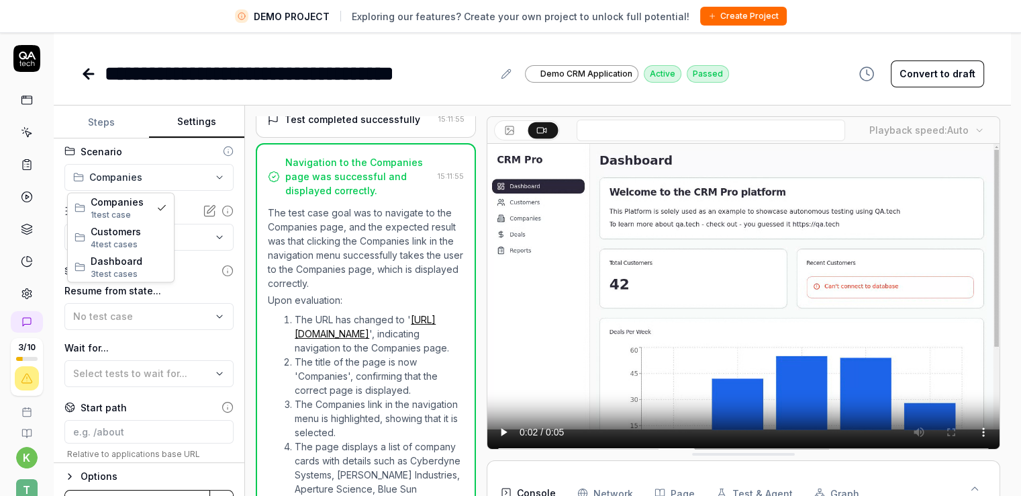
click at [150, 170] on html "**********" at bounding box center [510, 263] width 1021 height 527
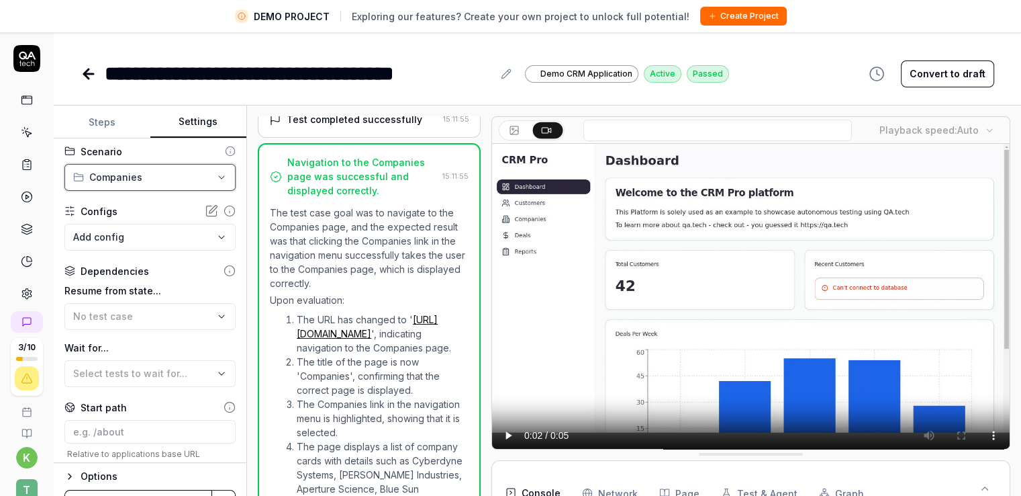
click at [158, 320] on html "**********" at bounding box center [510, 263] width 1021 height 527
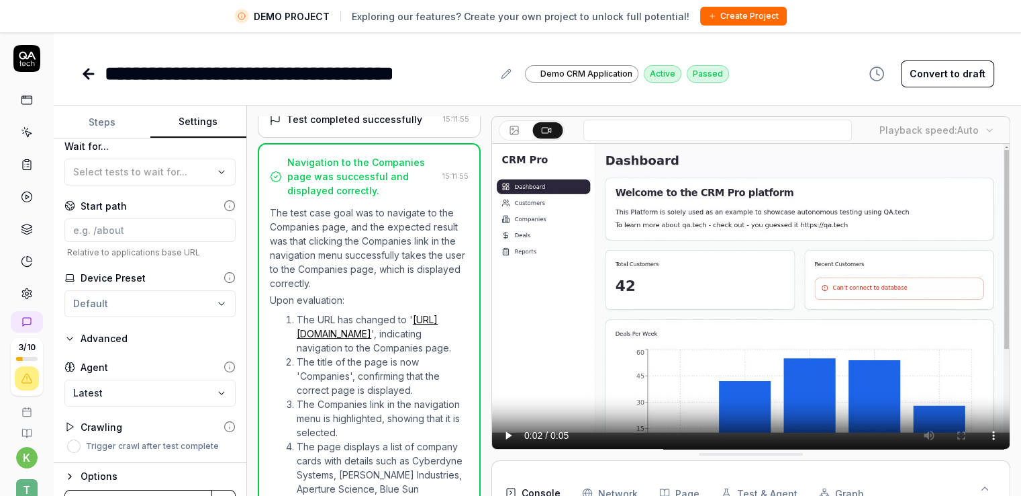
scroll to position [32, 0]
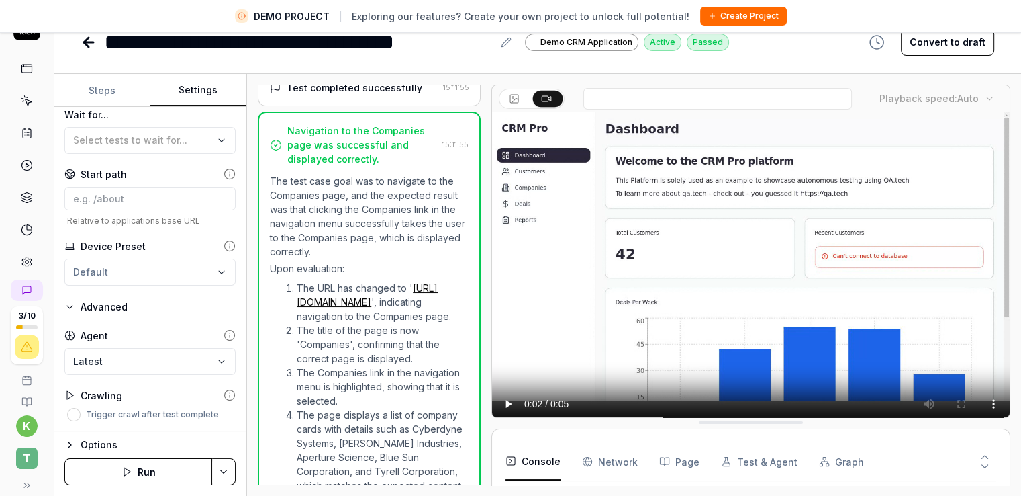
click at [154, 270] on html "**********" at bounding box center [510, 231] width 1021 height 527
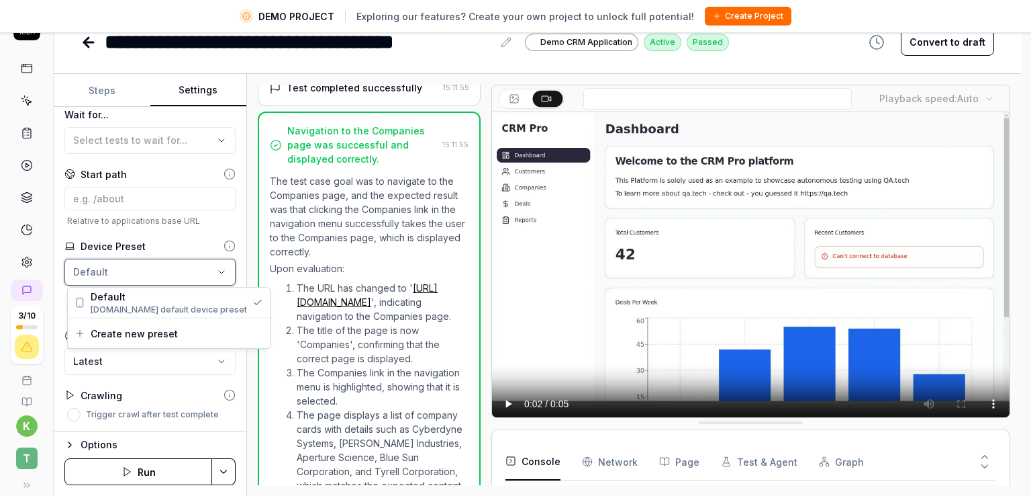
click at [154, 270] on html "**********" at bounding box center [515, 231] width 1031 height 527
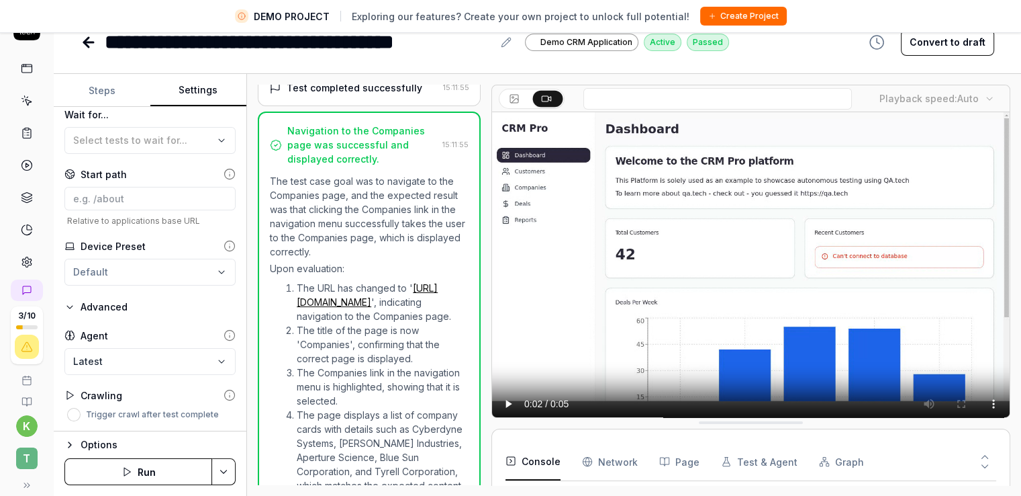
click at [156, 361] on body "**********" at bounding box center [510, 231] width 1021 height 527
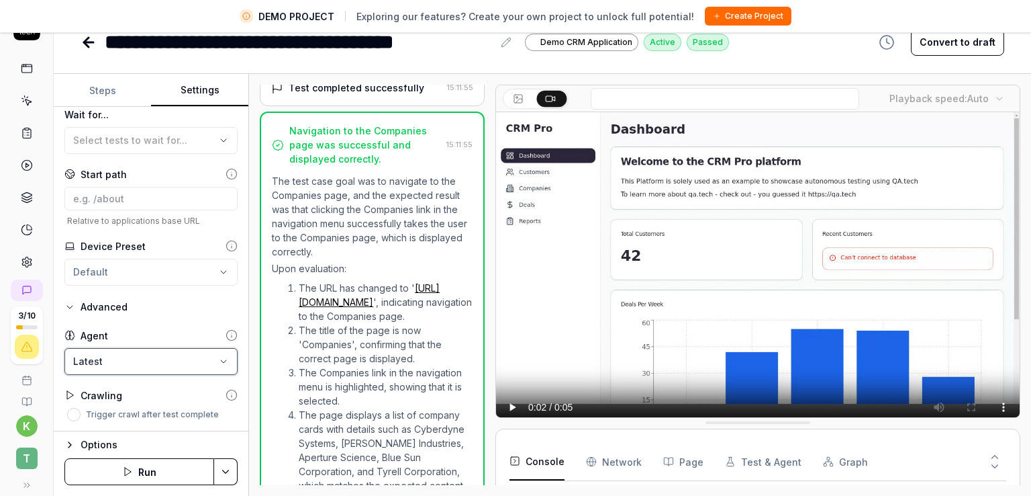
click at [156, 326] on html "**********" at bounding box center [515, 231] width 1031 height 527
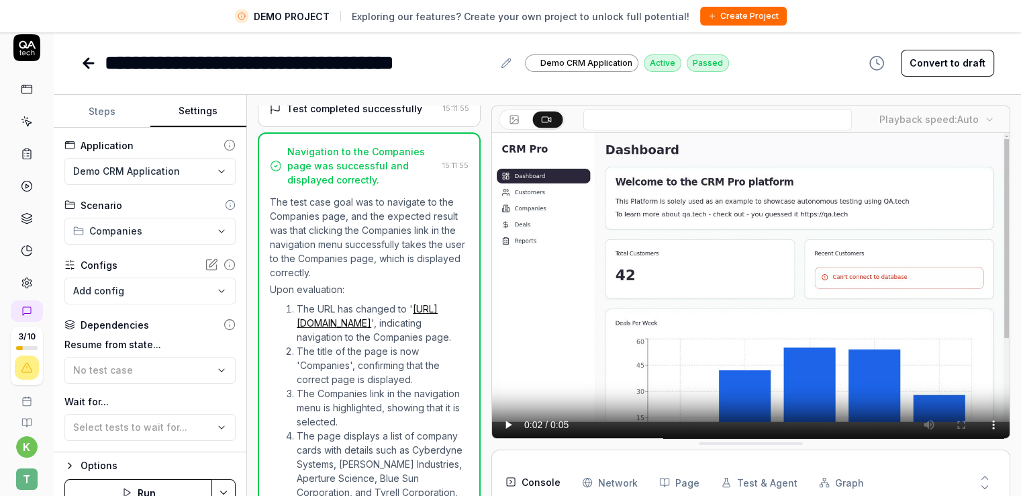
scroll to position [0, 0]
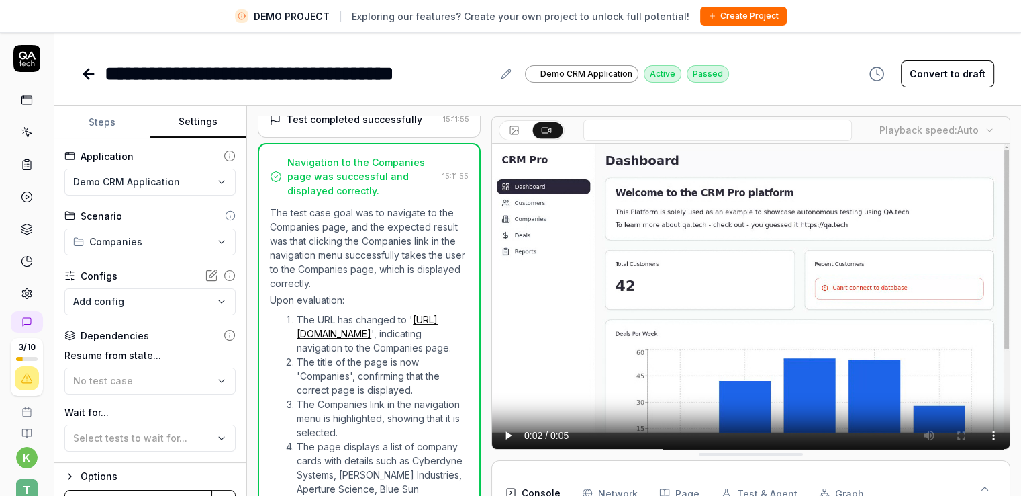
click at [203, 187] on html "**********" at bounding box center [510, 263] width 1021 height 527
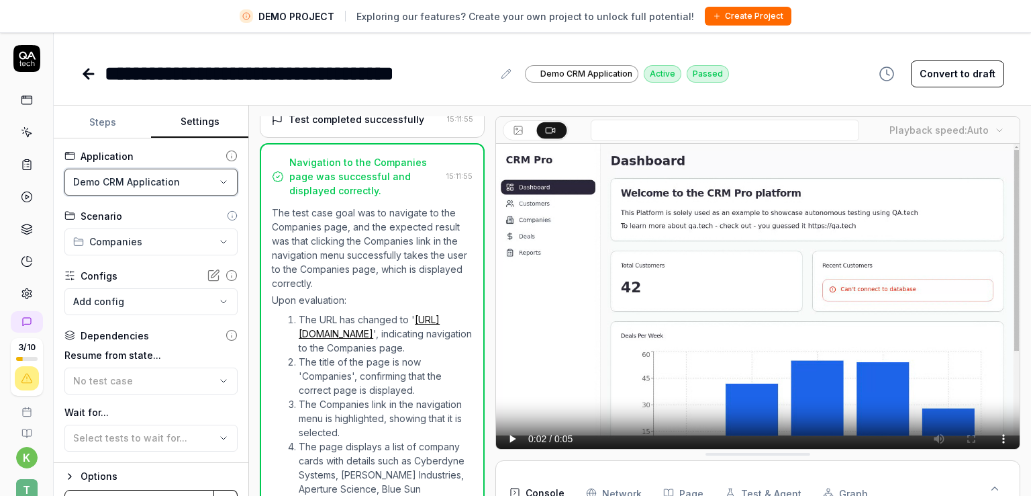
click at [203, 187] on html "**********" at bounding box center [515, 263] width 1031 height 527
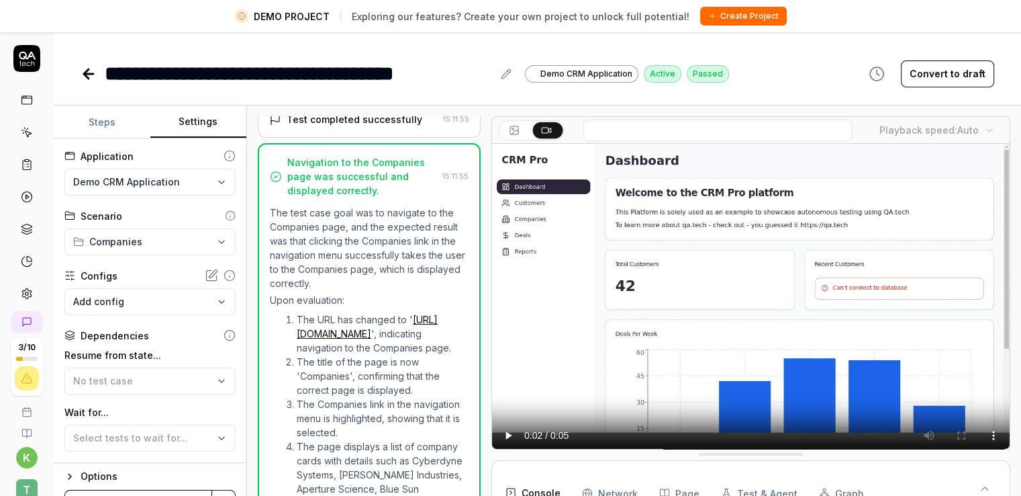
click at [224, 150] on icon at bounding box center [230, 156] width 12 height 12
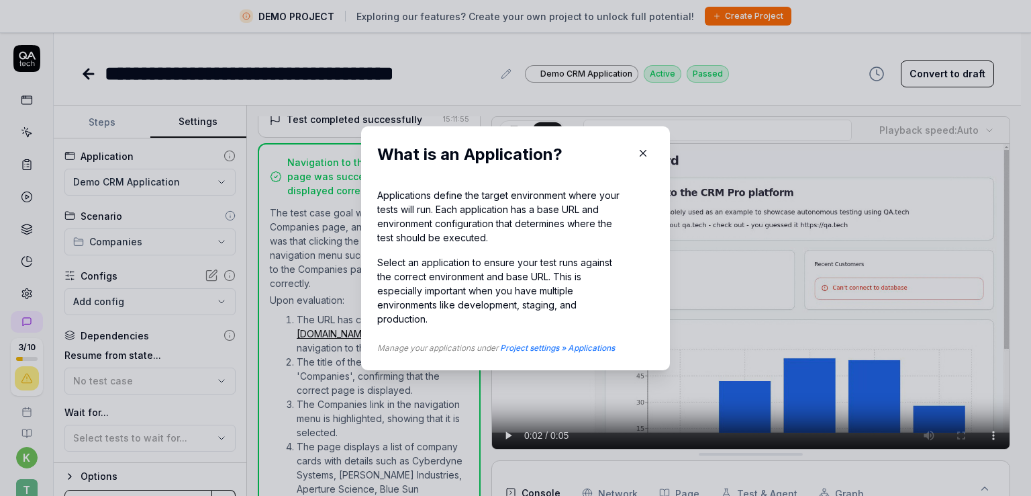
click at [641, 147] on icon "button" at bounding box center [643, 153] width 12 height 12
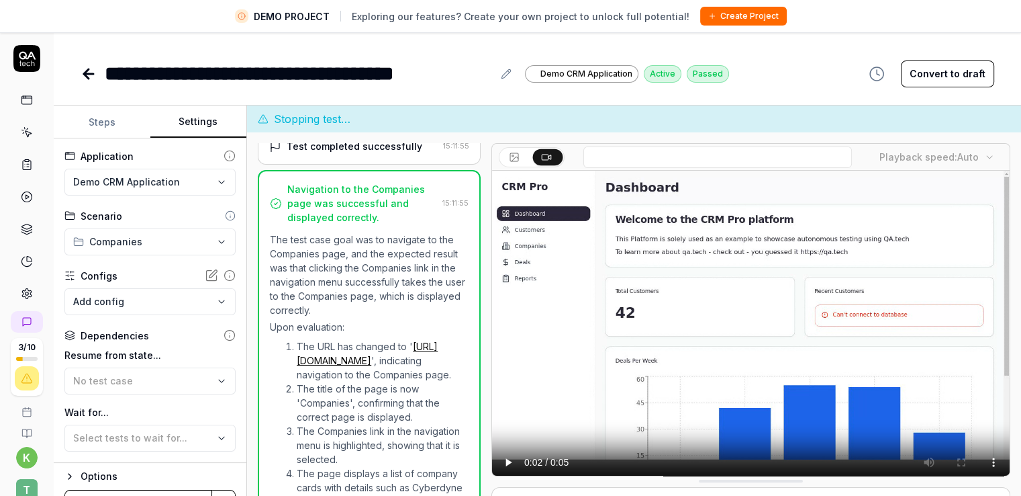
click at [509, 158] on icon at bounding box center [514, 157] width 11 height 11
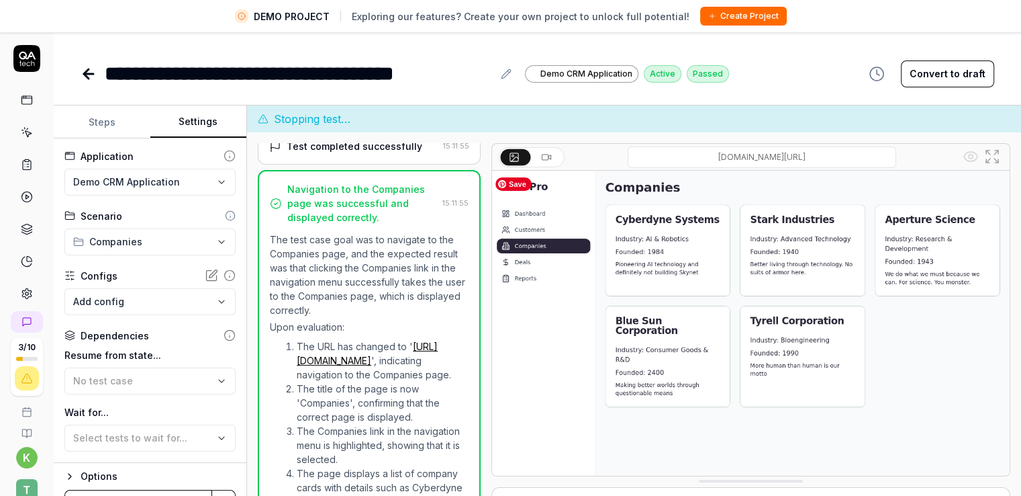
click at [559, 172] on img at bounding box center [751, 333] width 518 height 324
click at [551, 163] on button at bounding box center [548, 157] width 30 height 16
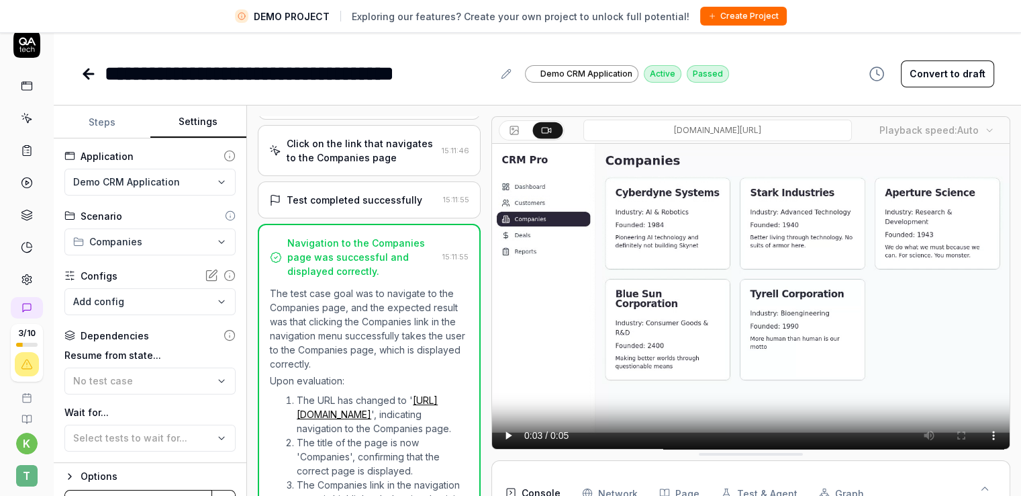
click at [102, 114] on button "Steps" at bounding box center [102, 122] width 97 height 32
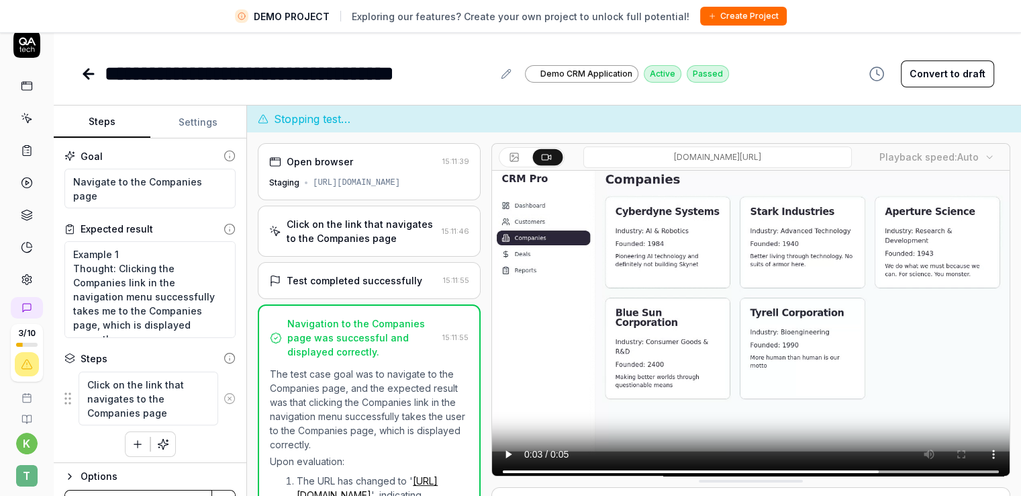
click at [295, 52] on div "**********" at bounding box center [538, 60] width 968 height 57
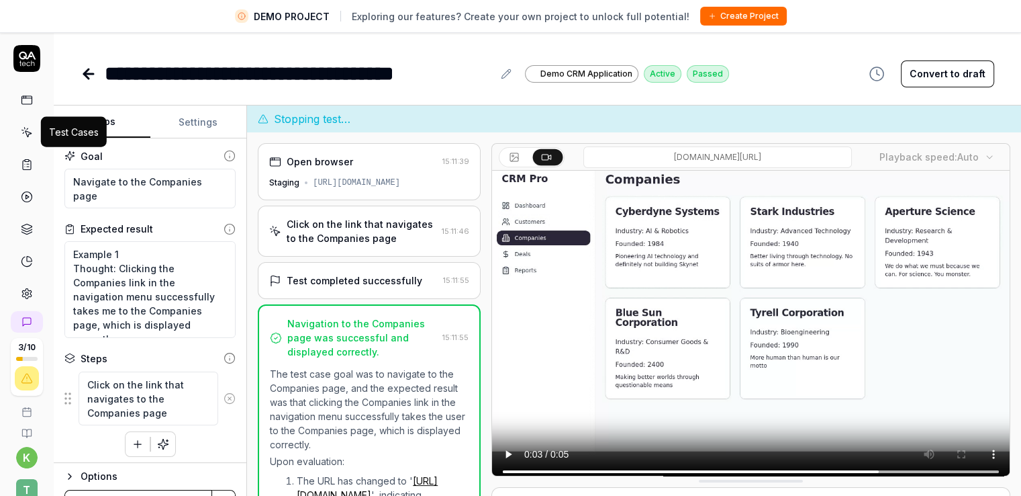
click at [794, 81] on div "**********" at bounding box center [538, 73] width 914 height 30
click at [794, 79] on div "**********" at bounding box center [538, 73] width 914 height 30
click at [798, 72] on div "**********" at bounding box center [538, 73] width 914 height 30
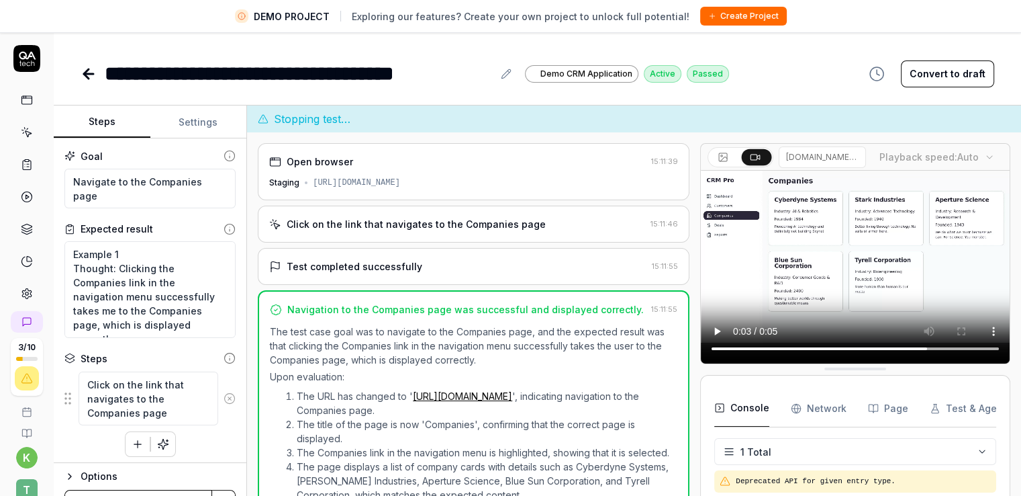
click at [690, 245] on div at bounding box center [695, 343] width 11 height 400
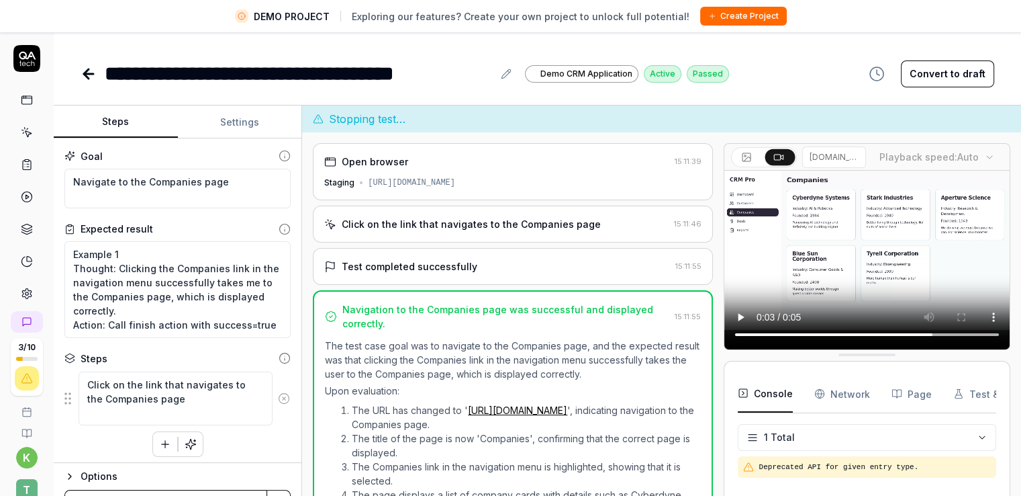
click at [304, 233] on div "Steps Settings Goal Navigate to the Companies page Expected result Example 1 Th…" at bounding box center [538, 316] width 968 height 422
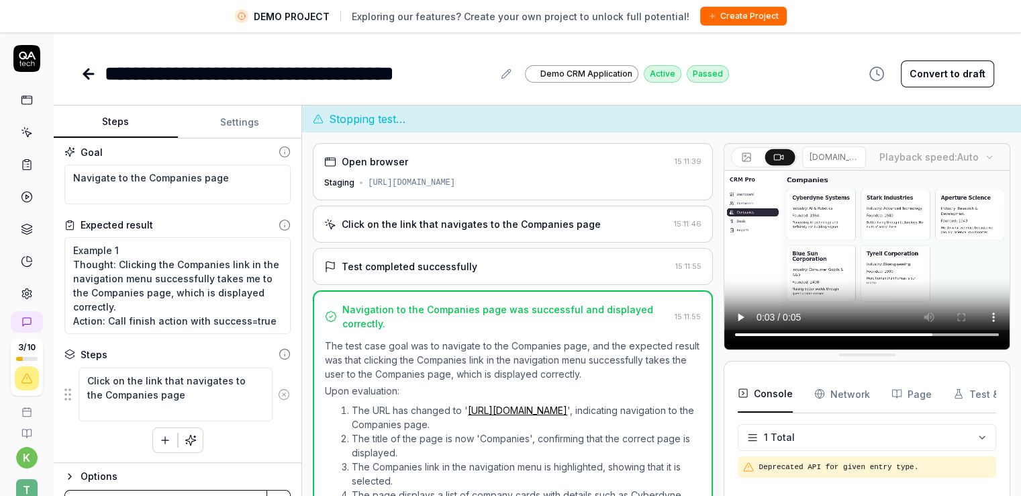
click at [215, 122] on button "Settings" at bounding box center [240, 122] width 124 height 32
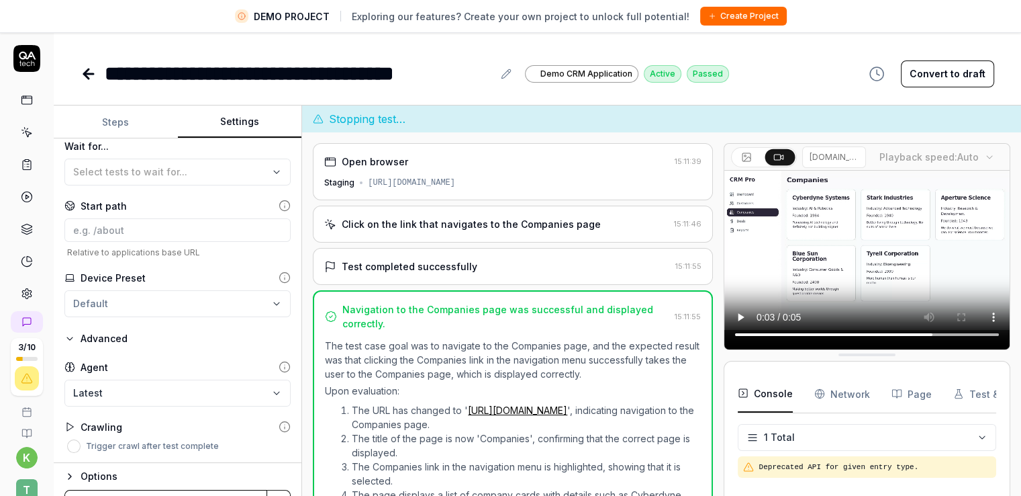
scroll to position [32, 0]
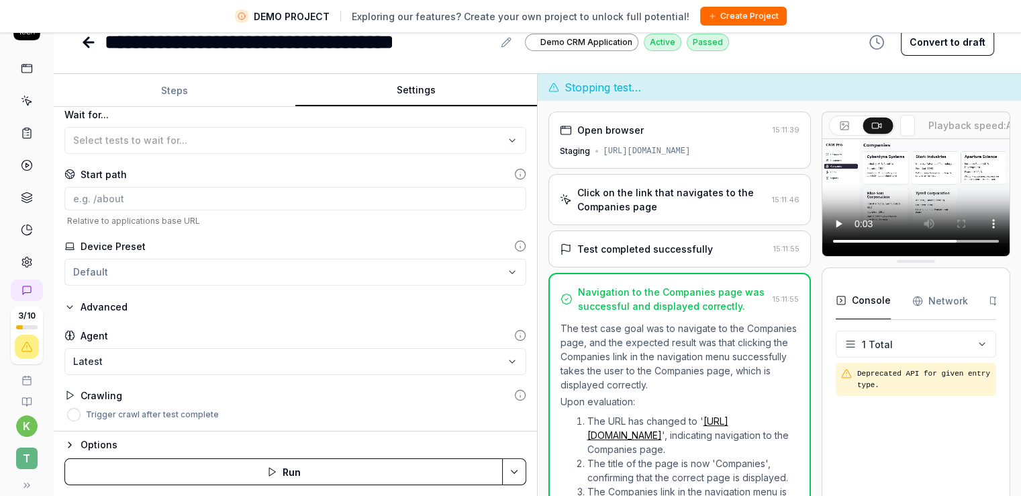
click at [894, 246] on div "**********" at bounding box center [538, 285] width 968 height 422
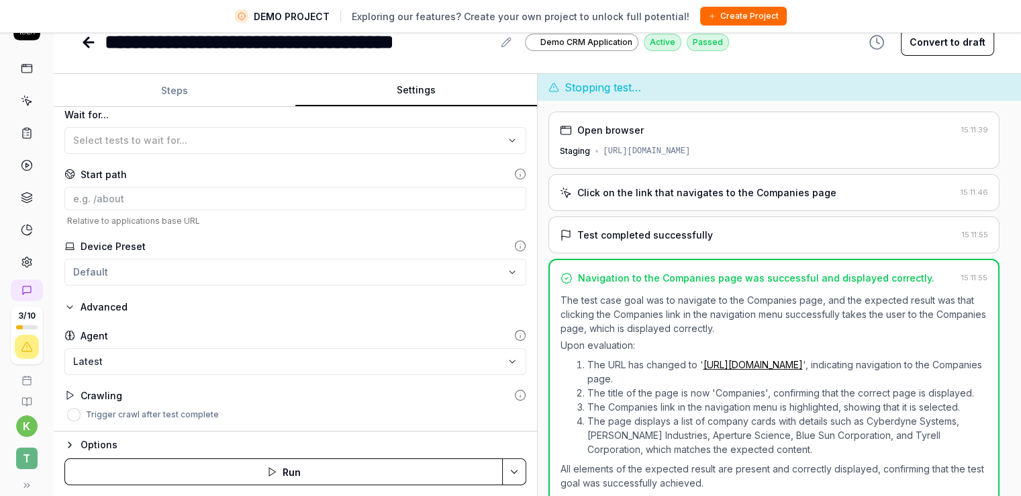
click at [1013, 236] on div "Stopping test… Open browser 15:11:39 Staging https://qacrmdemo.netlify.app/ Cli…" at bounding box center [780, 285] width 484 height 422
click at [658, 206] on div "**********" at bounding box center [538, 285] width 968 height 422
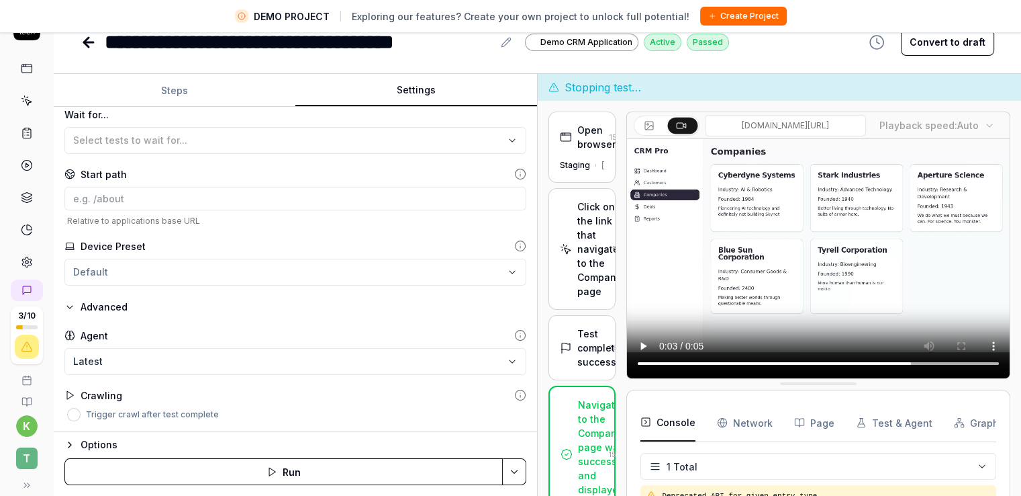
click at [510, 199] on div "**********" at bounding box center [538, 285] width 968 height 422
click at [564, 199] on div "**********" at bounding box center [538, 285] width 968 height 422
click at [70, 445] on icon "button" at bounding box center [69, 444] width 3 height 5
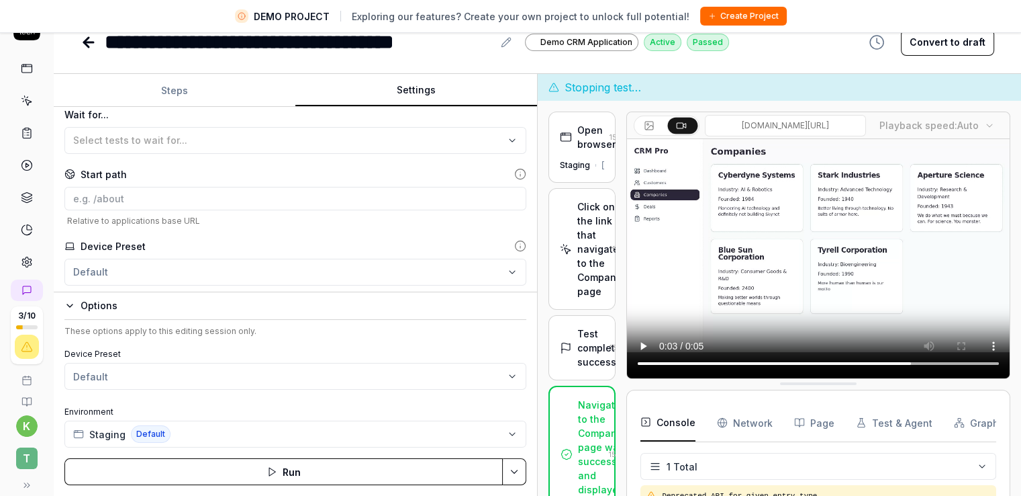
click at [68, 305] on icon "button" at bounding box center [69, 305] width 5 height 3
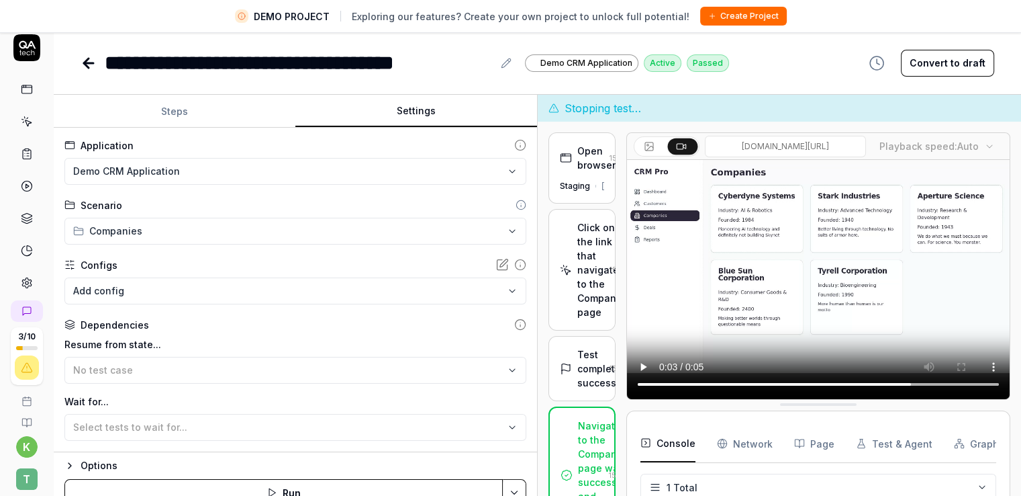
scroll to position [0, 0]
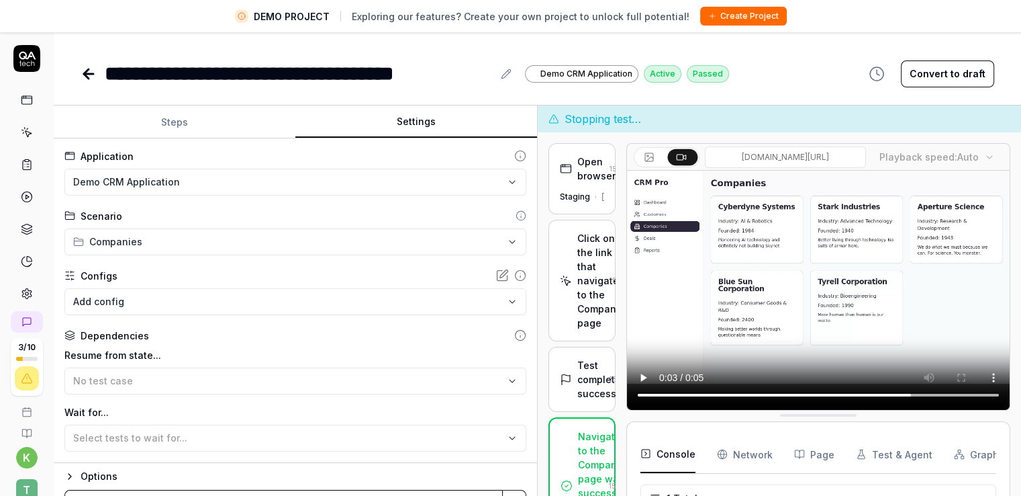
click at [164, 123] on button "Steps" at bounding box center [175, 122] width 242 height 32
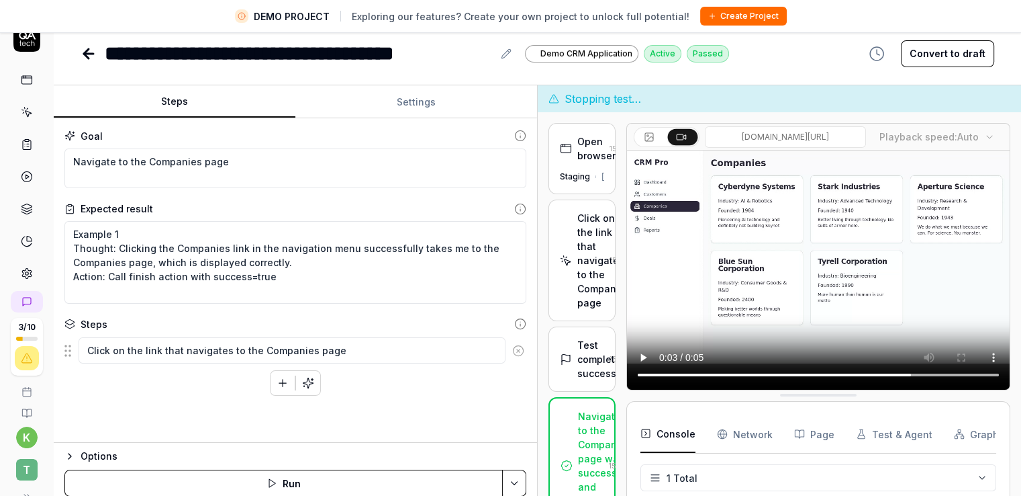
scroll to position [32, 0]
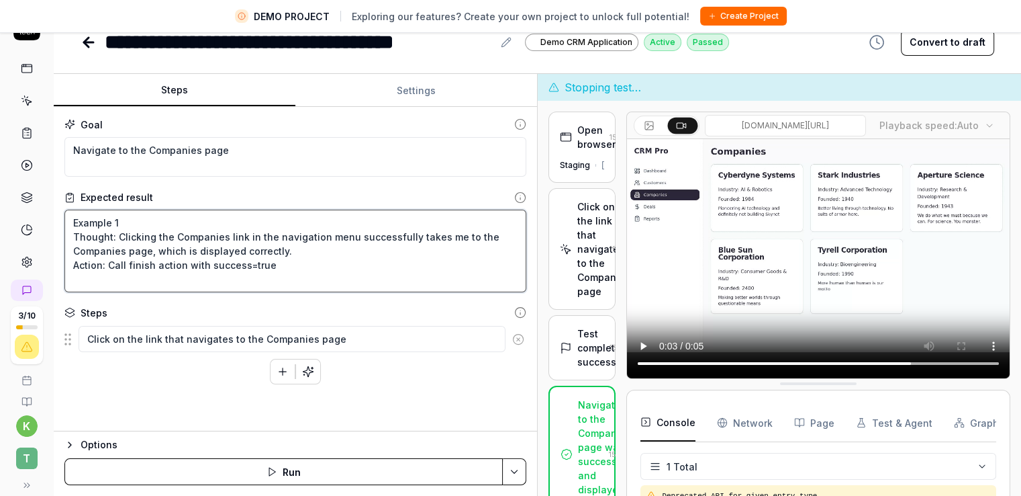
click at [263, 232] on textarea "Example 1 Thought: Clicking the Companies link in the navigation menu successfu…" at bounding box center [295, 251] width 462 height 83
click at [293, 287] on textarea "Example 1 Thought: Clicking the Companies link in the navigation menu successfu…" at bounding box center [295, 251] width 462 height 83
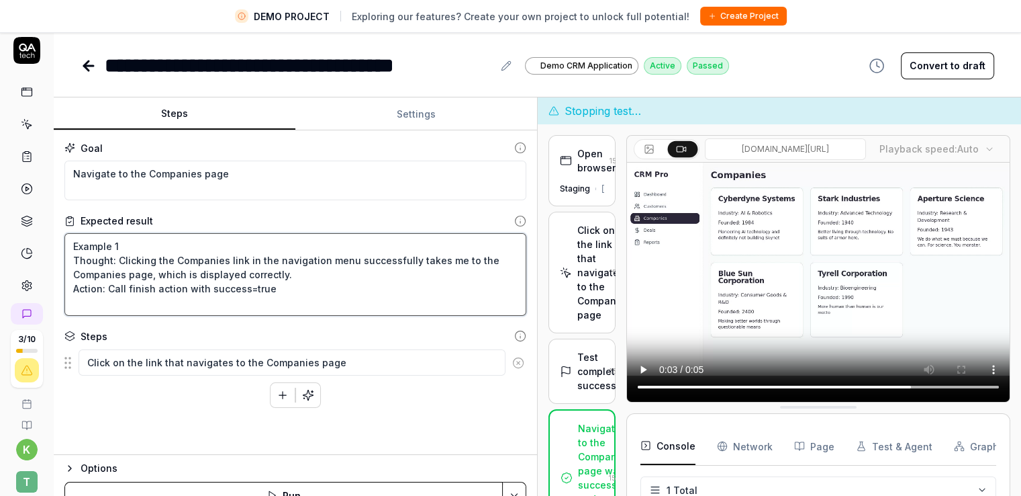
scroll to position [0, 0]
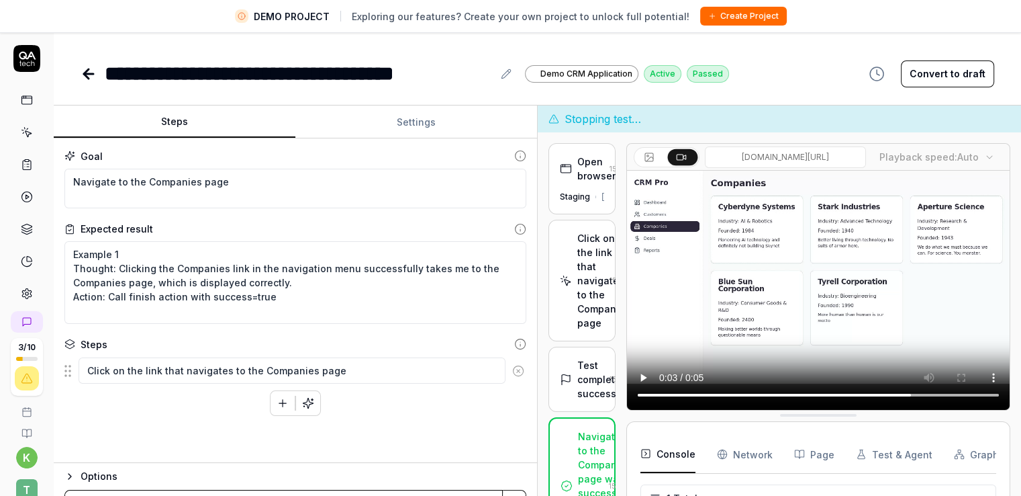
click at [281, 56] on div "**********" at bounding box center [538, 60] width 968 height 57
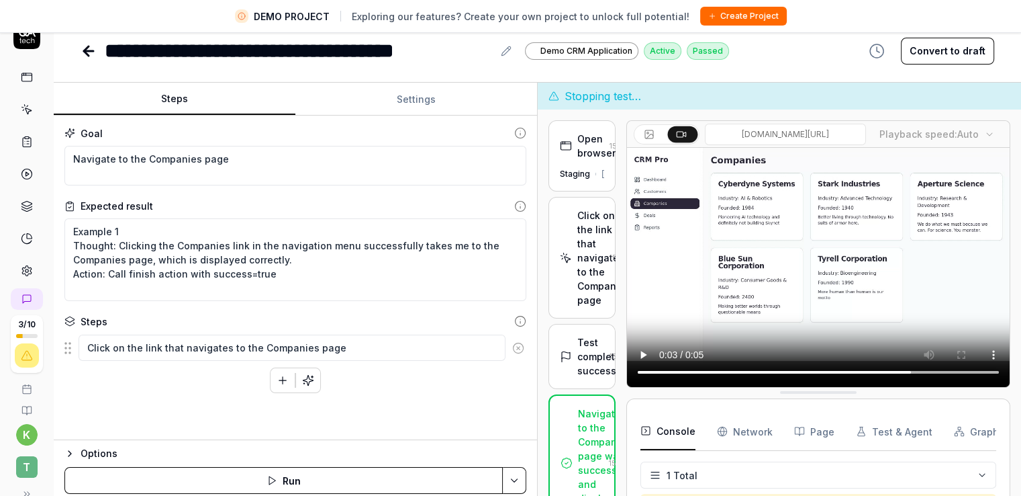
scroll to position [32, 0]
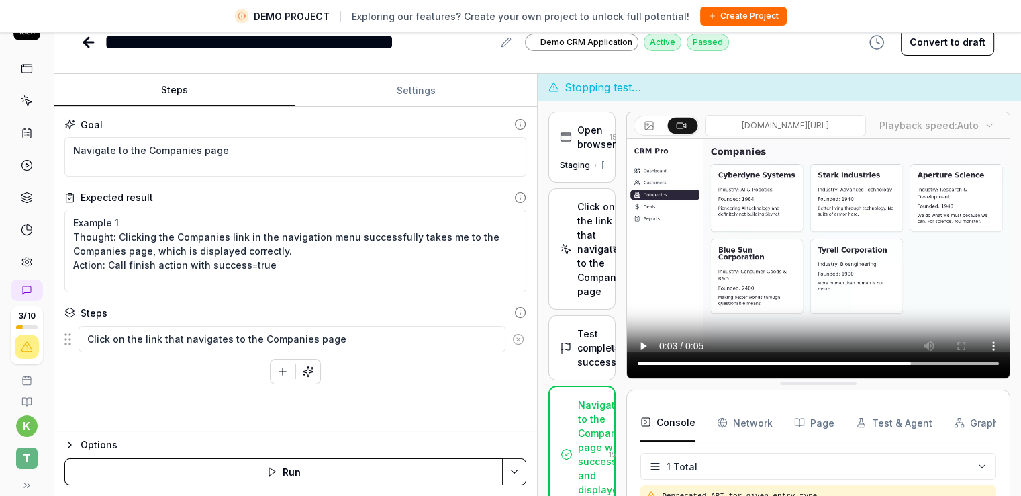
click at [518, 468] on html "**********" at bounding box center [510, 231] width 1021 height 527
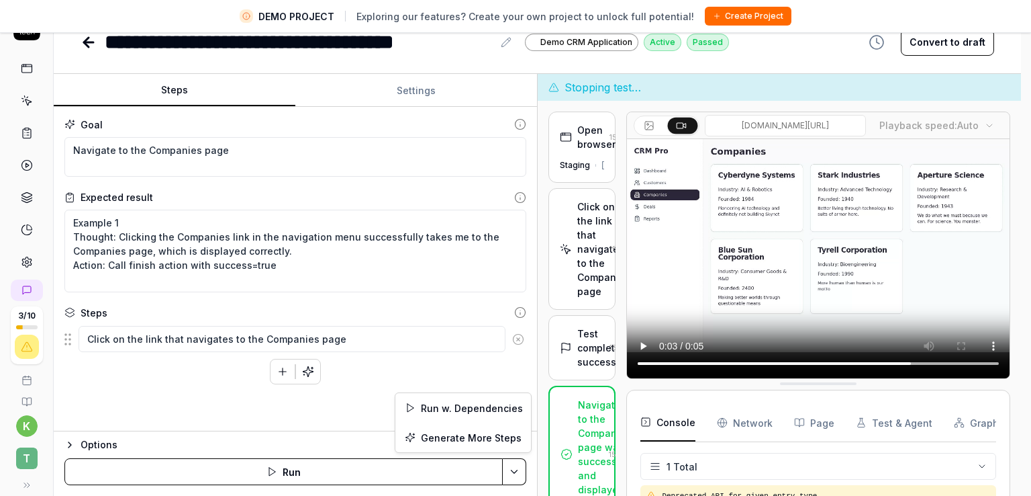
click at [518, 468] on html "**********" at bounding box center [515, 231] width 1031 height 527
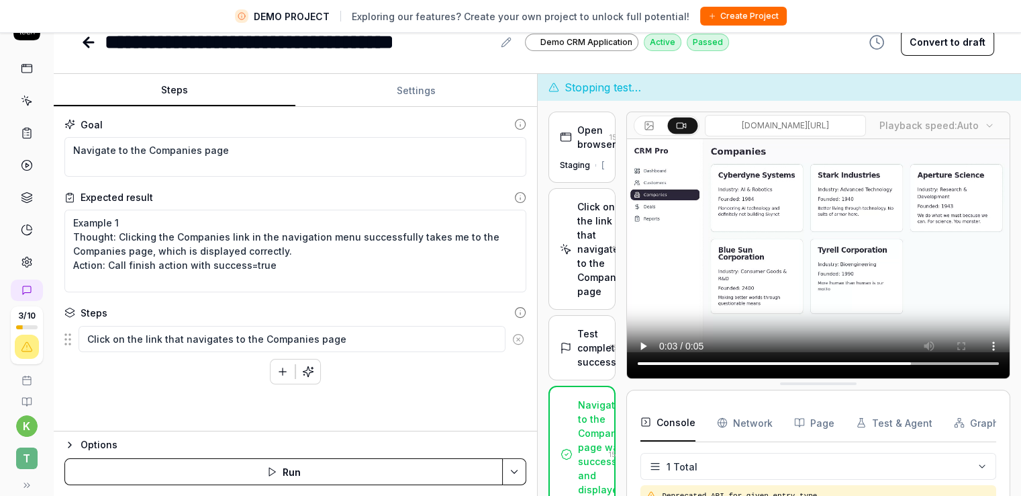
click at [518, 468] on html "**********" at bounding box center [510, 231] width 1021 height 527
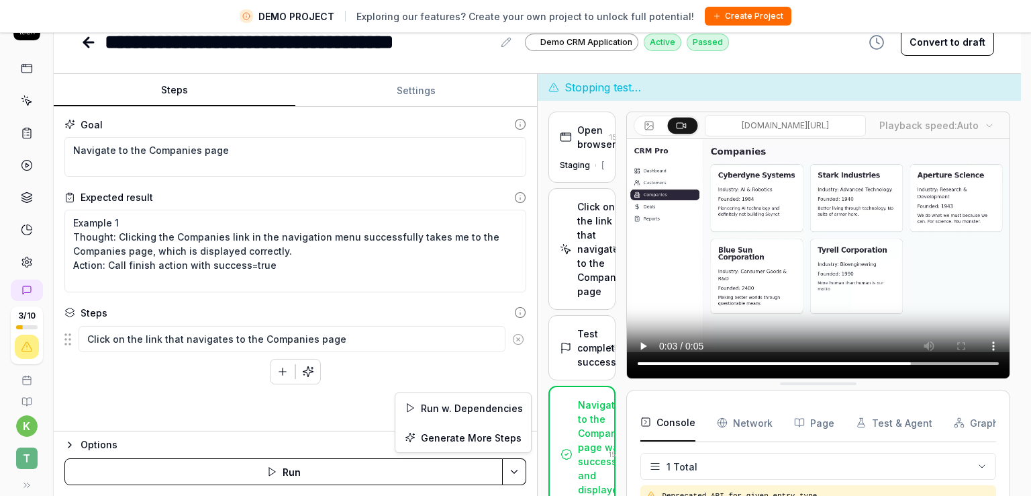
click at [518, 468] on html "**********" at bounding box center [515, 231] width 1031 height 527
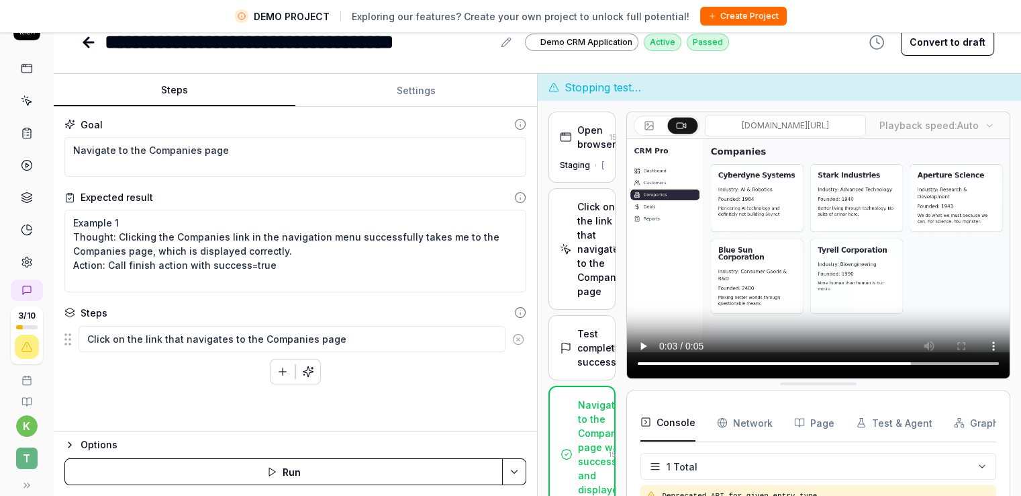
click at [518, 468] on html "**********" at bounding box center [510, 231] width 1021 height 527
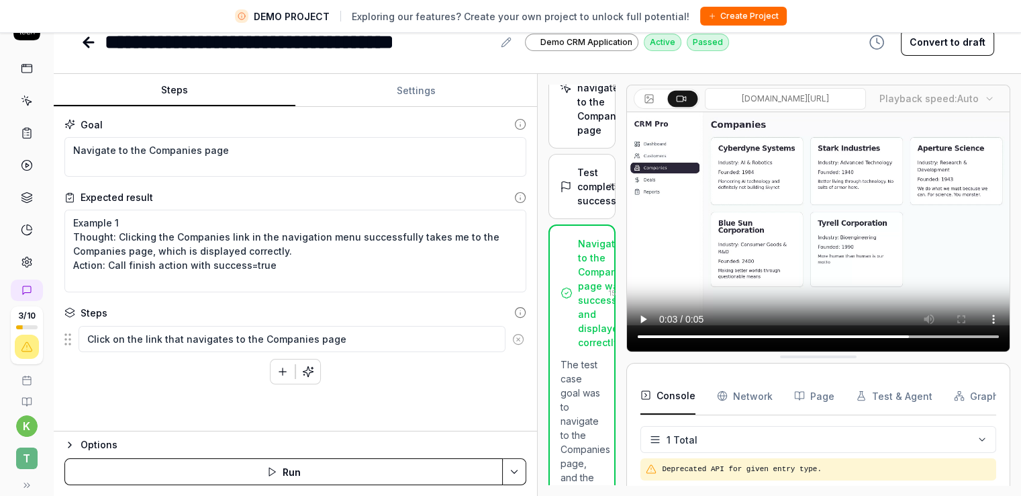
type textarea "*"
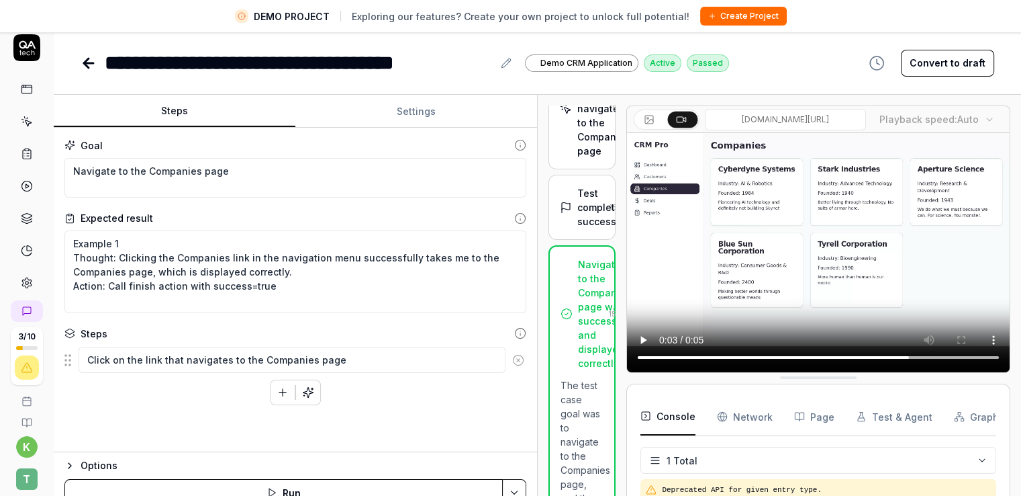
scroll to position [0, 0]
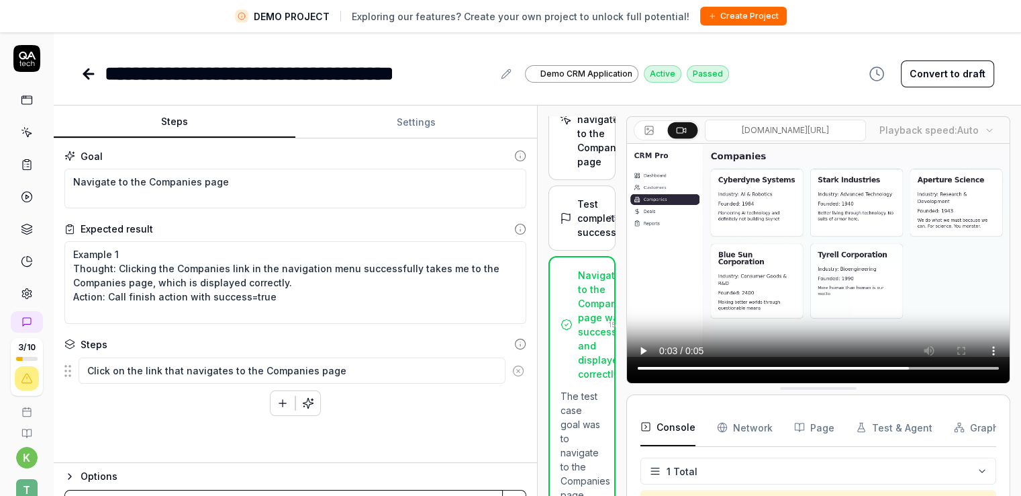
click at [521, 156] on icon at bounding box center [520, 156] width 12 height 12
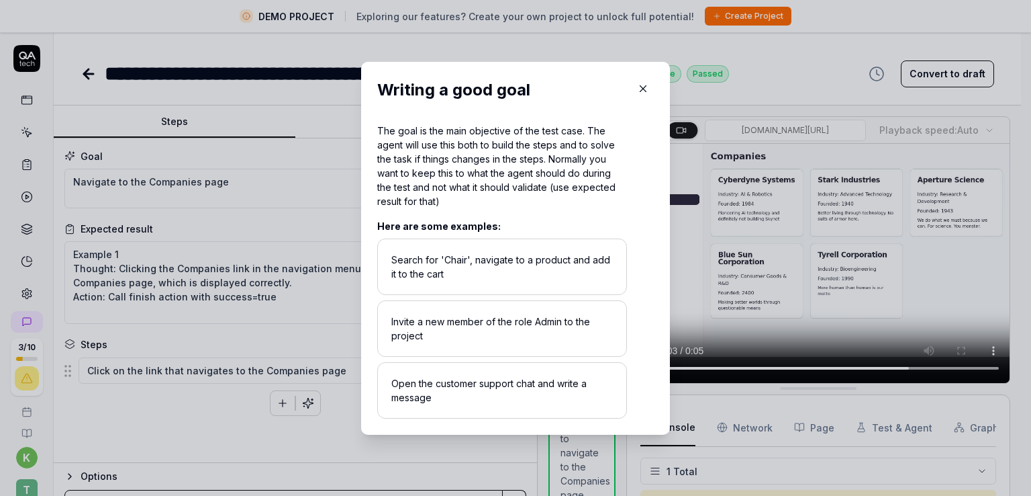
click at [527, 252] on div "Search for 'Chair', navigate to a product and add it to the cart" at bounding box center [502, 266] width 250 height 56
click at [518, 275] on div "Search for 'Chair', navigate to a product and add it to the cart" at bounding box center [502, 266] width 250 height 56
click at [508, 314] on div "Invite a new member of the role Admin to the project" at bounding box center [502, 328] width 250 height 56
click at [496, 361] on div "Here are some examples: Search for 'Chair', navigate to a product and add it to…" at bounding box center [502, 313] width 250 height 210
click at [461, 322] on div "Invite a new member of the role Admin to the project" at bounding box center [502, 328] width 250 height 56
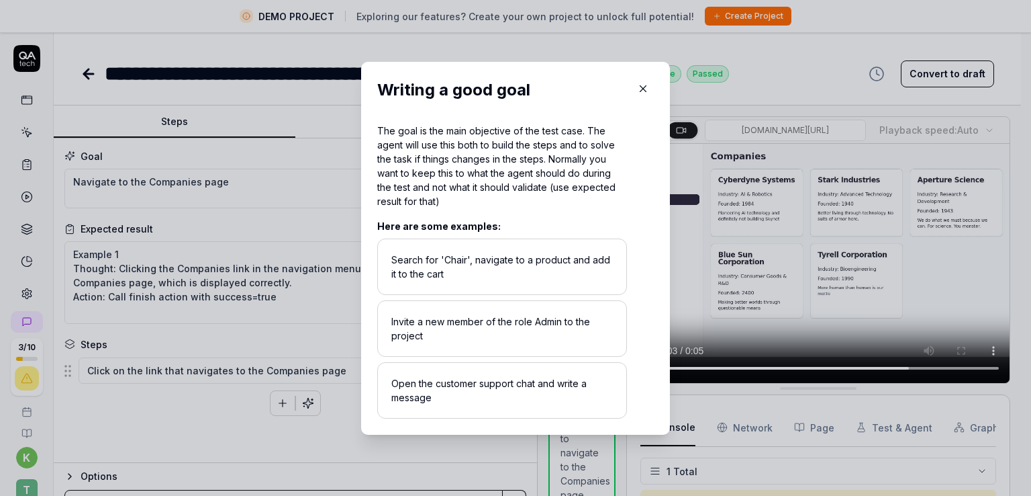
click at [641, 89] on icon "button" at bounding box center [644, 88] width 6 height 6
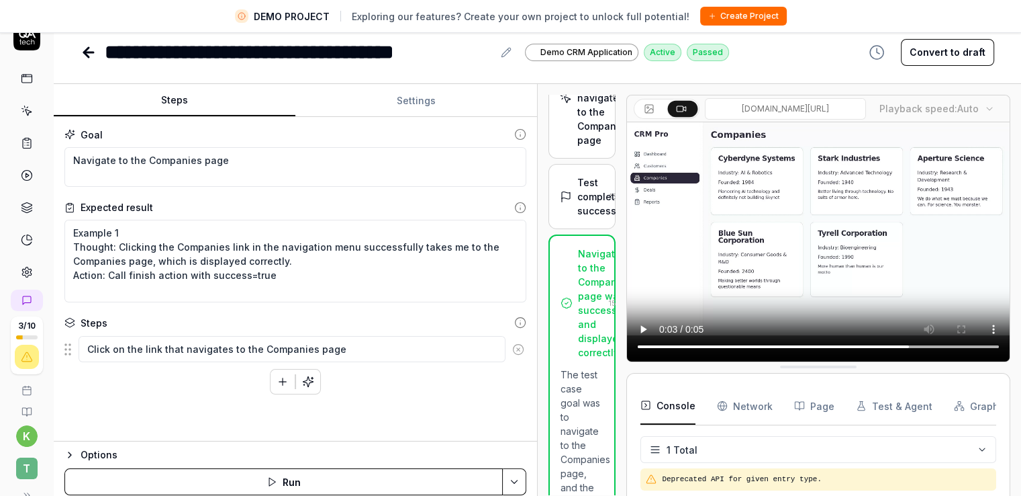
scroll to position [32, 0]
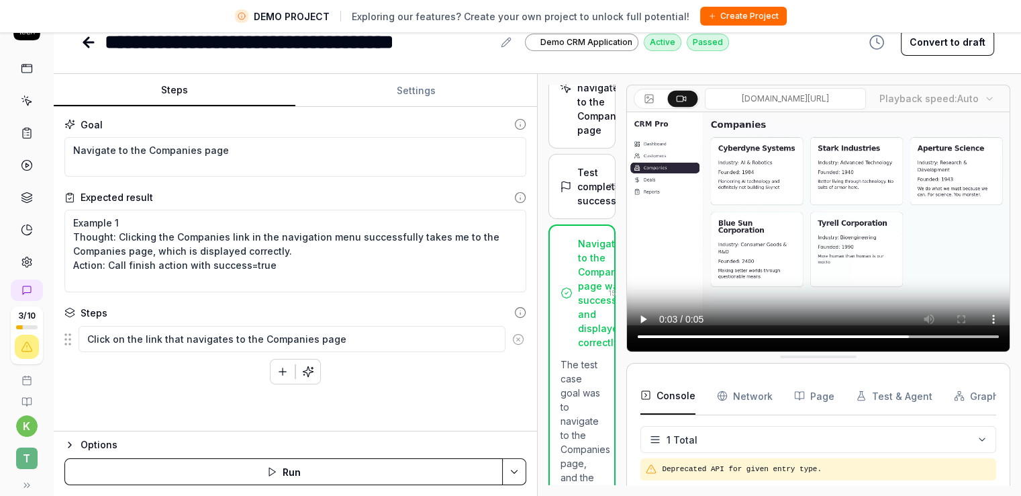
click at [222, 390] on div "Goal Navigate to the Companies page Expected result Example 1 Thought: Clicking…" at bounding box center [295, 269] width 483 height 324
click at [62, 438] on div "Options Run" at bounding box center [295, 462] width 483 height 65
click at [81, 447] on div "Options" at bounding box center [304, 444] width 446 height 16
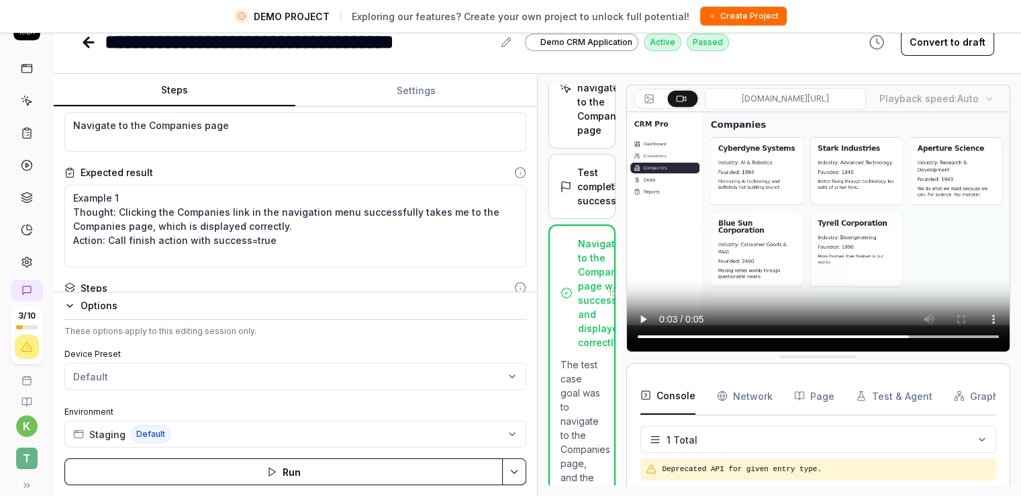
scroll to position [0, 0]
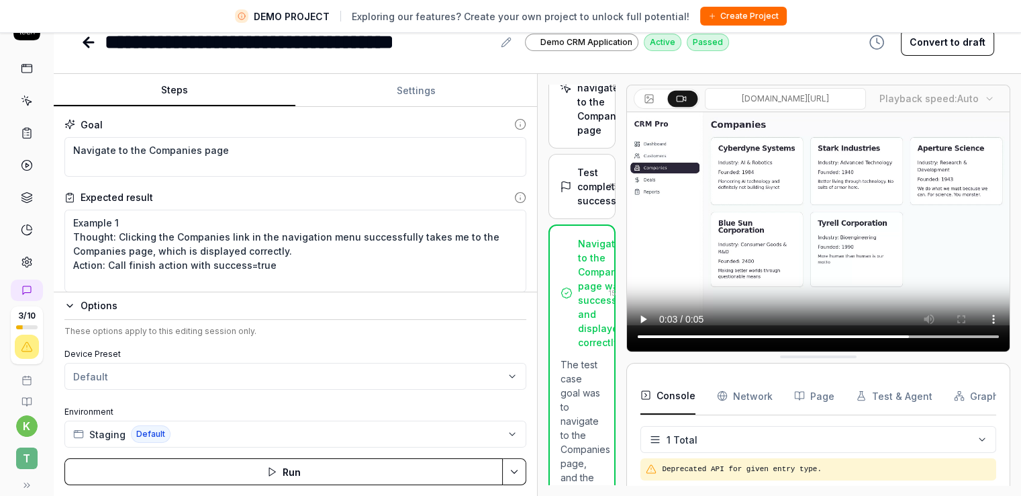
type textarea "*"
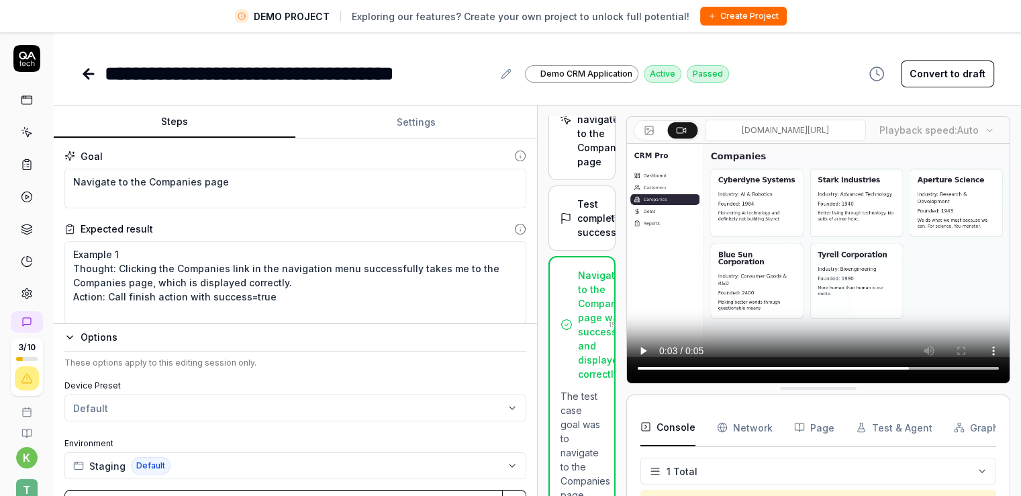
click at [69, 336] on icon "button" at bounding box center [69, 337] width 11 height 11
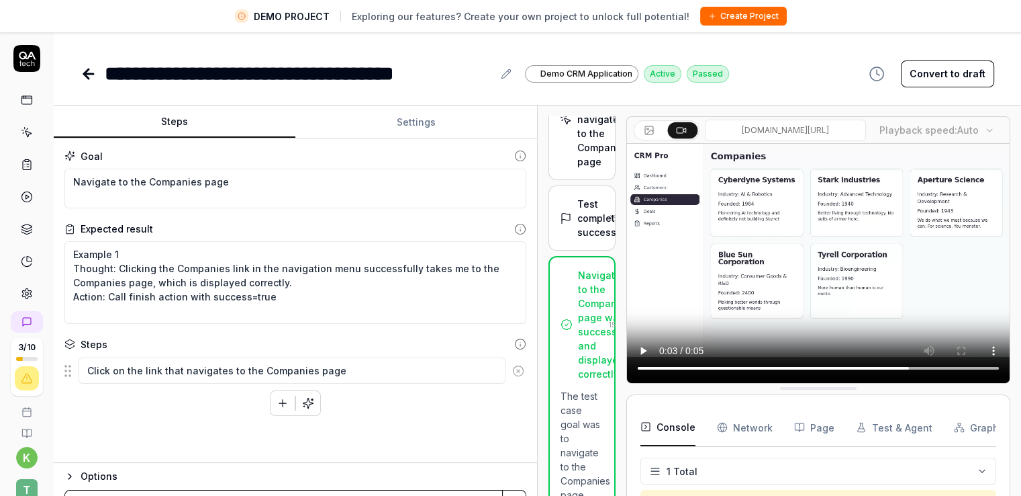
click at [519, 371] on icon at bounding box center [518, 370] width 3 height 3
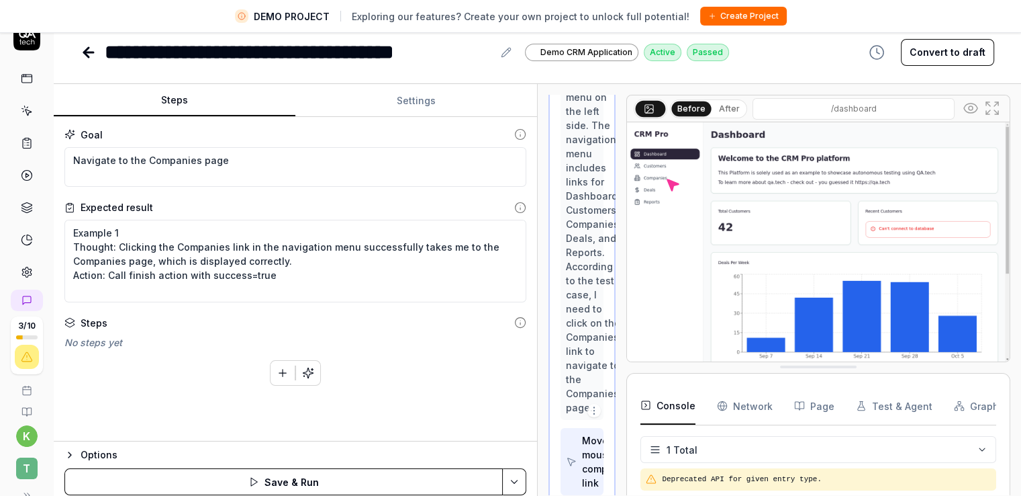
scroll to position [32, 0]
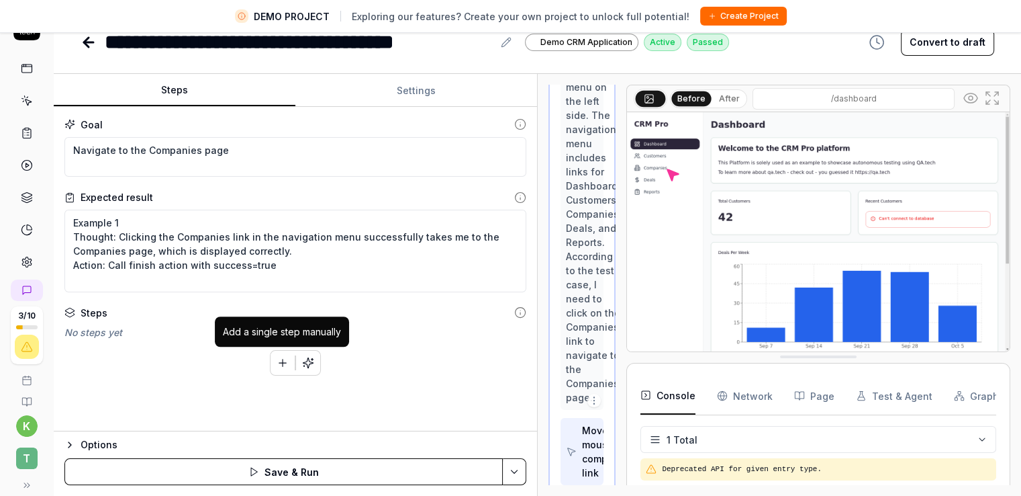
click at [277, 371] on button "button" at bounding box center [283, 363] width 24 height 24
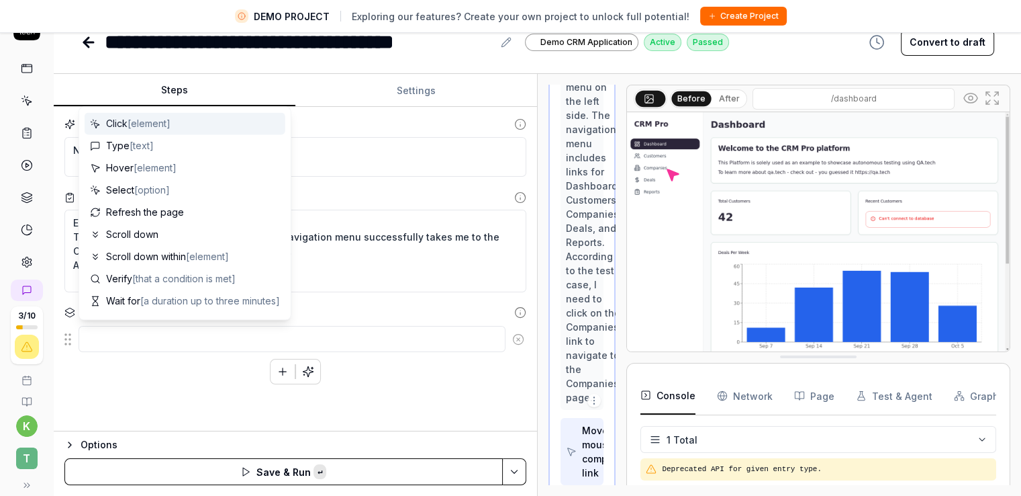
click at [207, 377] on div "To pick up a draggable item, press the space bar. While dragging, use the arrow…" at bounding box center [295, 354] width 462 height 59
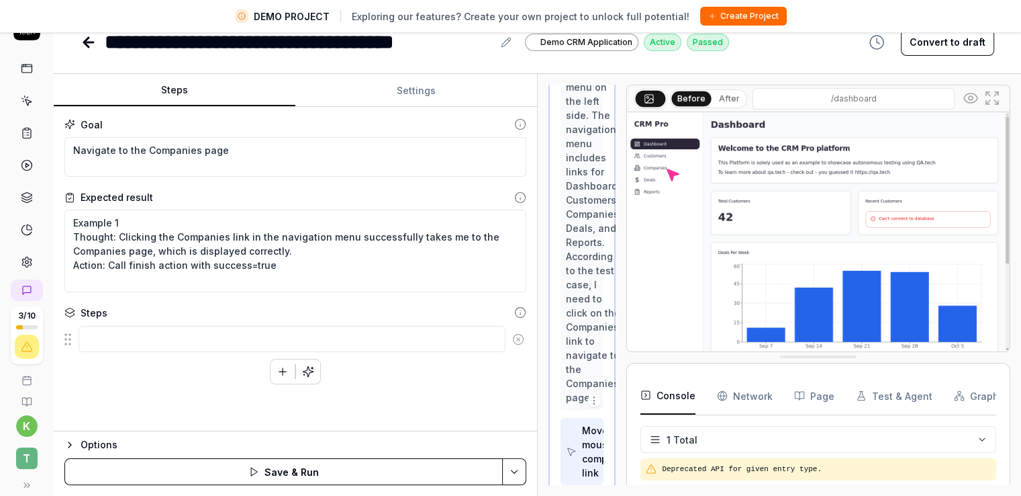
scroll to position [0, 0]
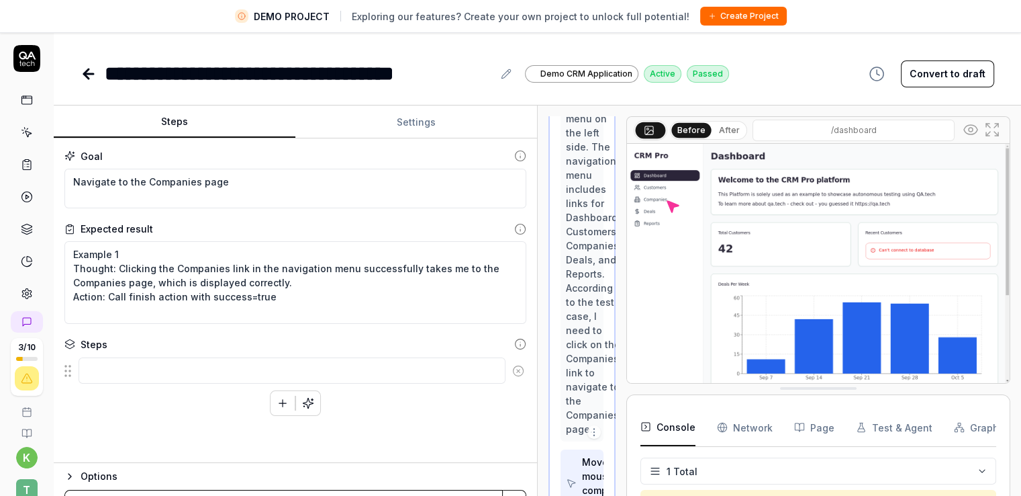
click at [86, 78] on icon at bounding box center [89, 74] width 16 height 16
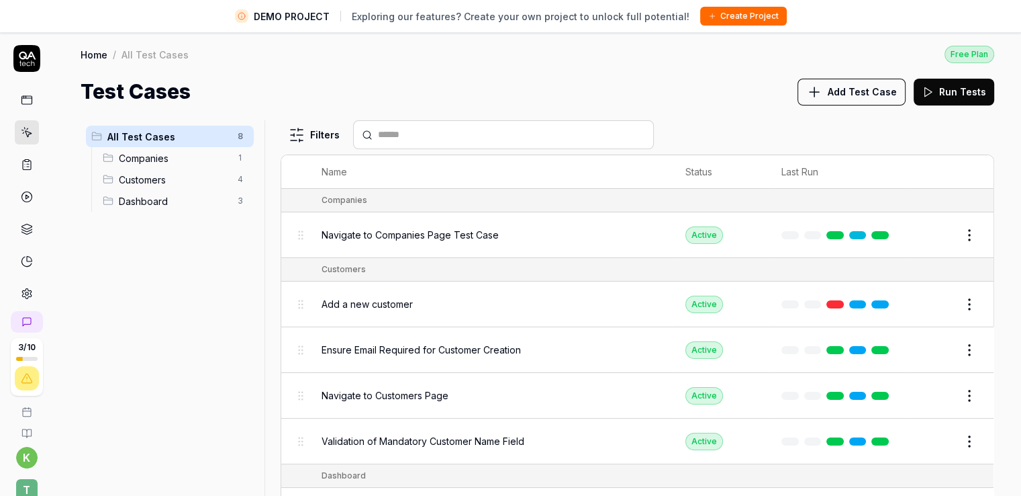
click at [924, 238] on button "Edit" at bounding box center [937, 234] width 32 height 21
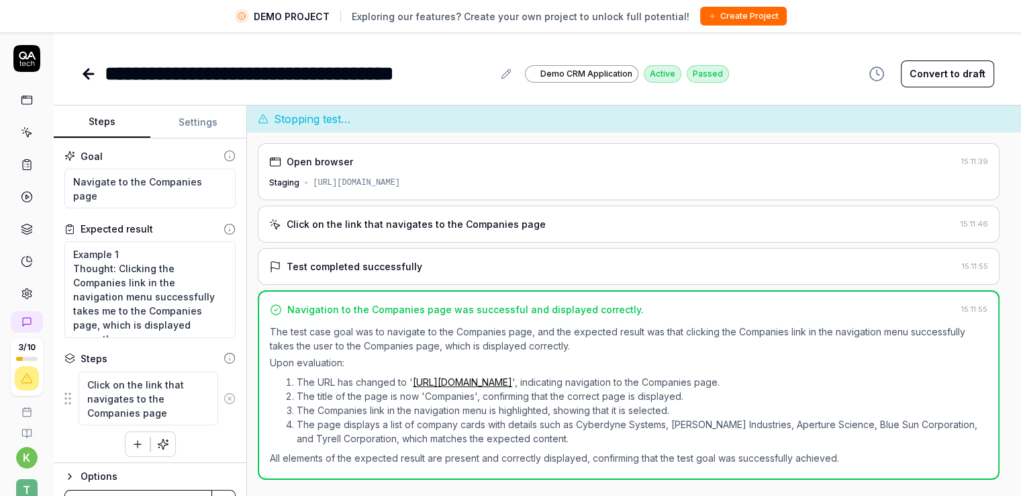
click at [1021, 320] on div "Open browser 15:11:39 Staging https://qacrmdemo.netlify.app/ Click on the link …" at bounding box center [634, 329] width 774 height 395
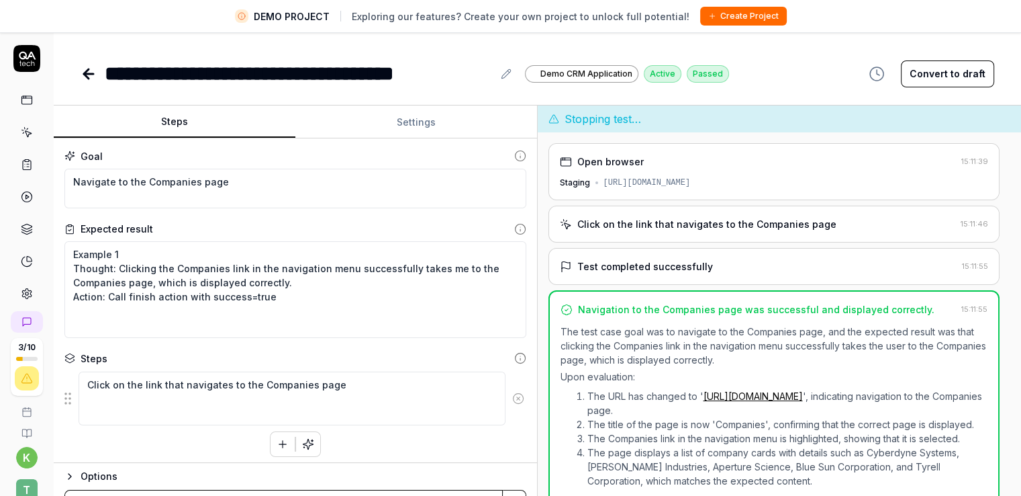
click at [916, 339] on div "Steps Settings Goal Navigate to the Companies page Expected result Example 1 Th…" at bounding box center [538, 316] width 968 height 422
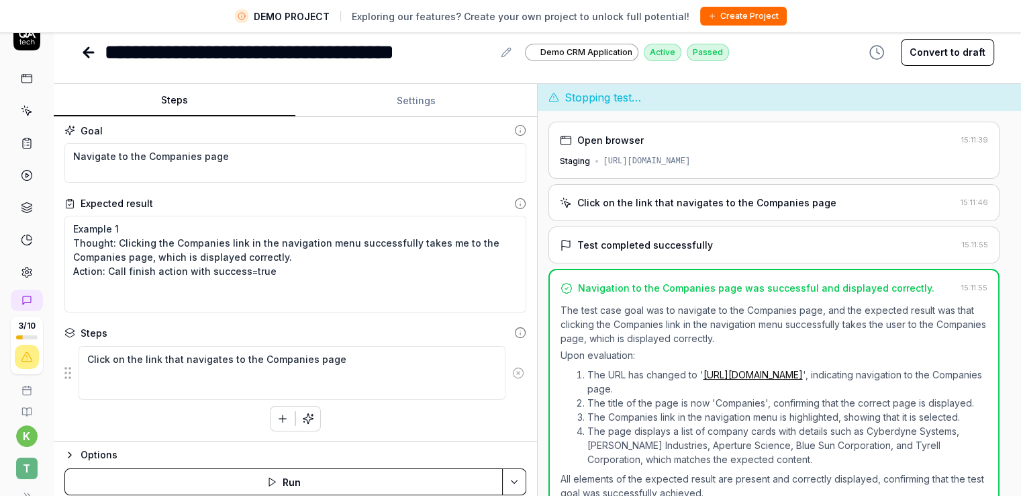
scroll to position [32, 0]
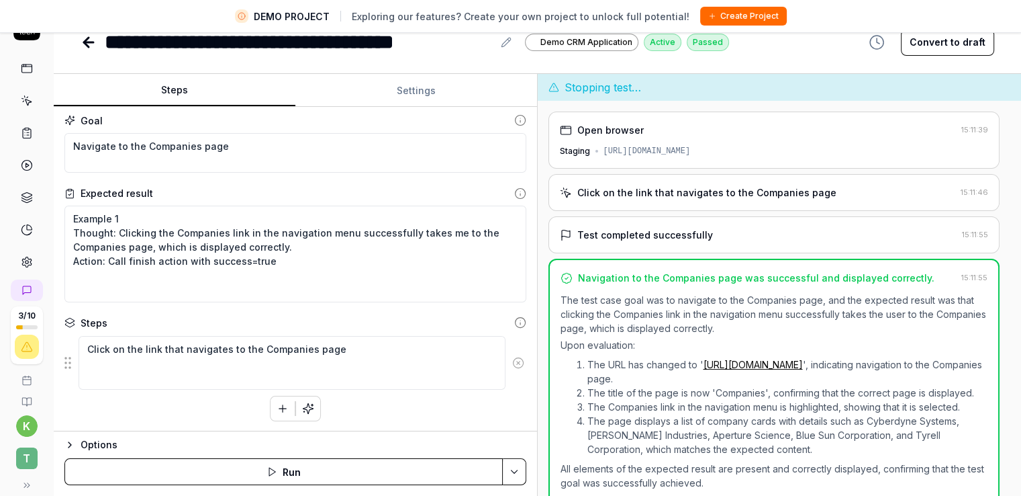
click at [58, 336] on div "Goal Navigate to the Companies page Expected result Example 1 Thought: Clicking…" at bounding box center [295, 269] width 483 height 324
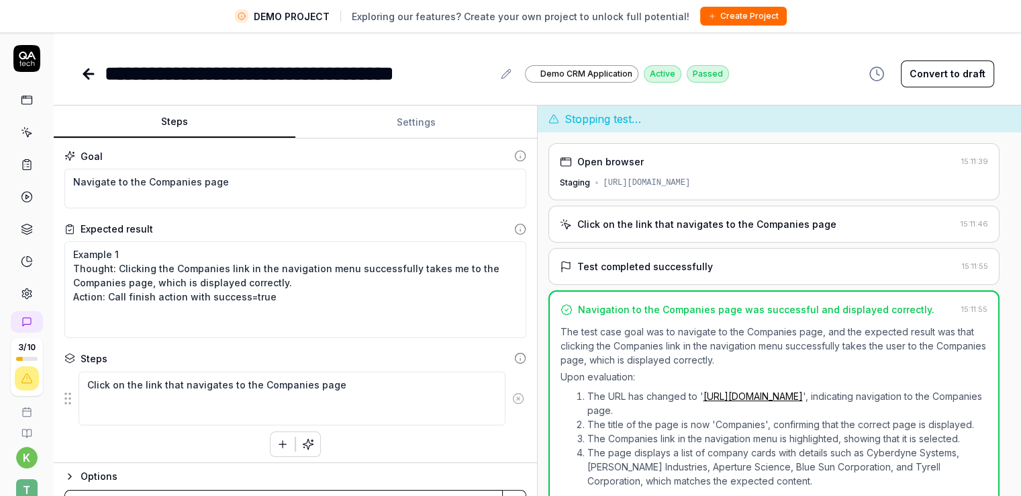
scroll to position [0, 0]
click at [522, 85] on div "**********" at bounding box center [405, 73] width 649 height 30
drag, startPoint x: 643, startPoint y: 123, endPoint x: 551, endPoint y: 119, distance: 92.1
click at [555, 119] on div "Stopping test…" at bounding box center [780, 118] width 484 height 27
click at [550, 118] on icon at bounding box center [554, 118] width 11 height 11
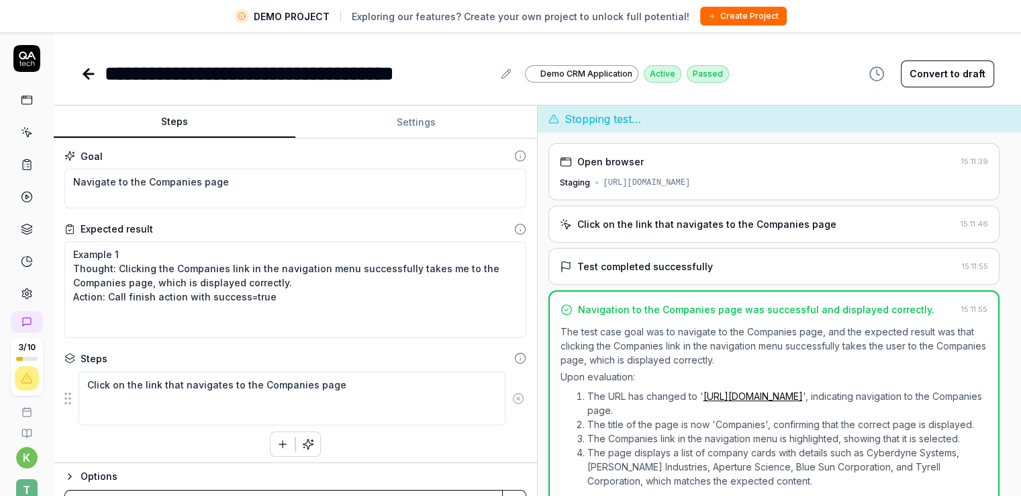
click at [690, 265] on div "Test completed successfully" at bounding box center [645, 266] width 136 height 14
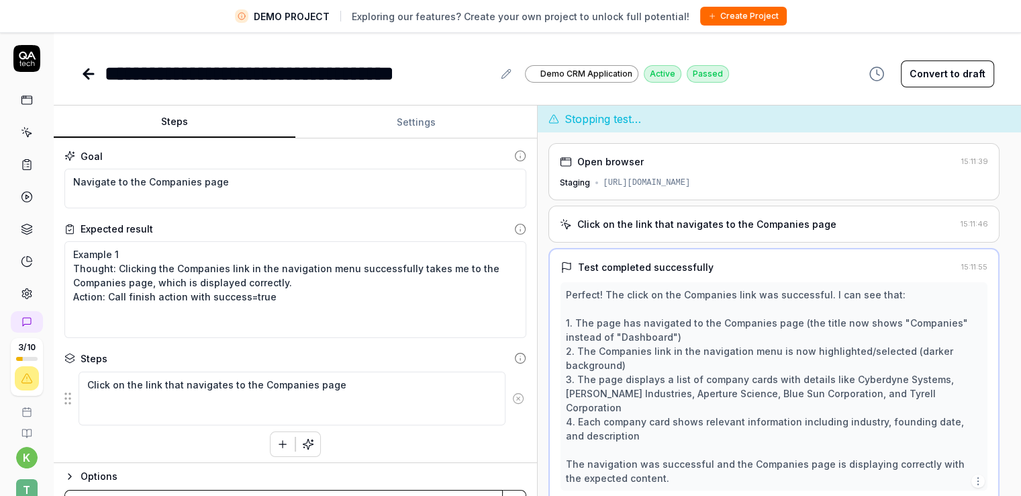
click at [694, 229] on div "Click on the link that navigates to the Companies page" at bounding box center [706, 224] width 259 height 14
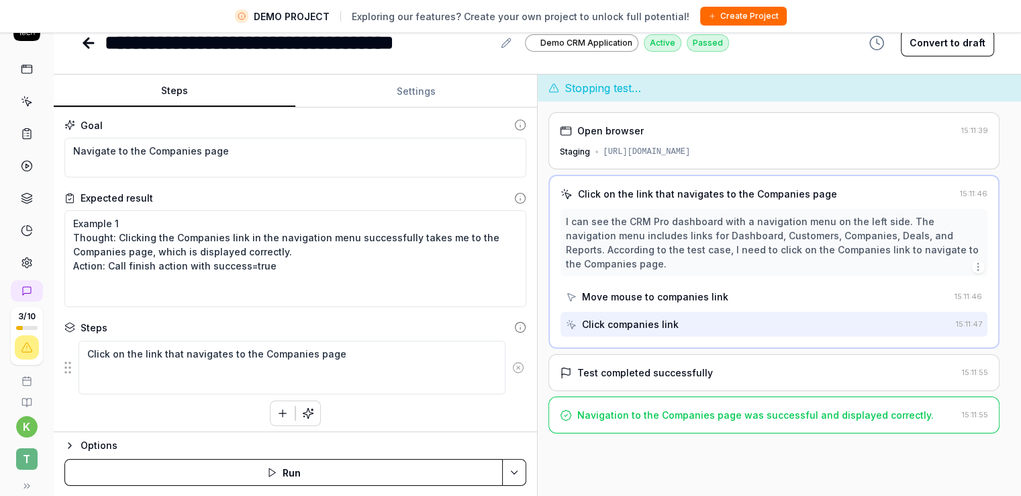
scroll to position [32, 0]
click at [674, 289] on div "Move mouse to companies link" at bounding box center [655, 296] width 146 height 14
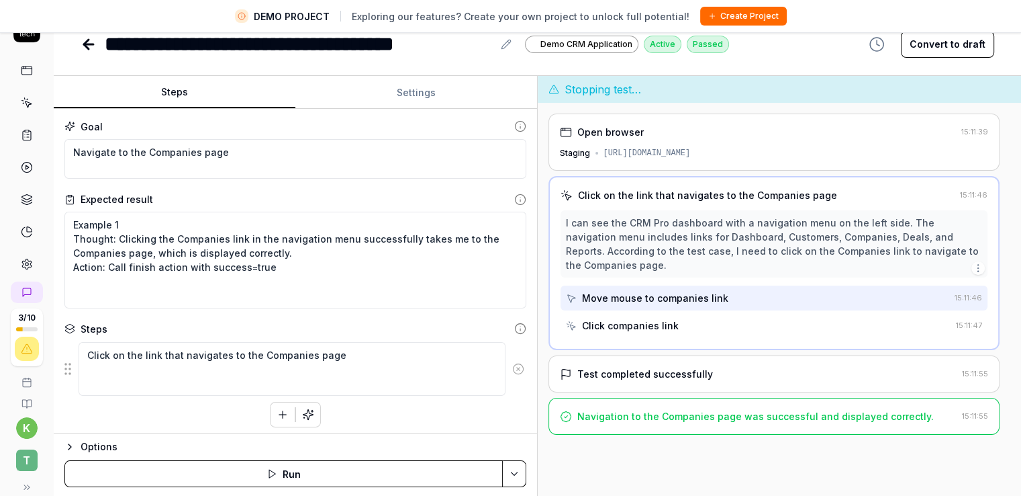
scroll to position [0, 0]
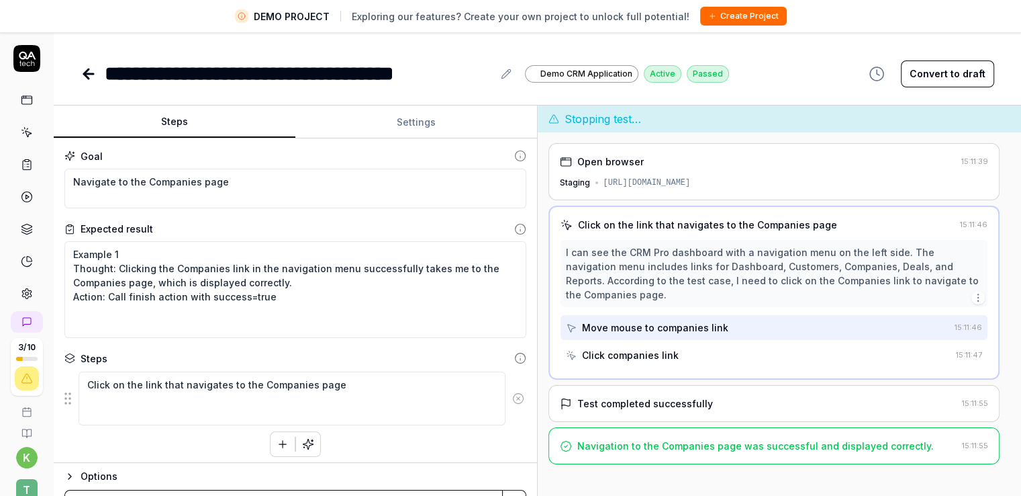
click at [667, 348] on div "Click companies link" at bounding box center [630, 355] width 97 height 14
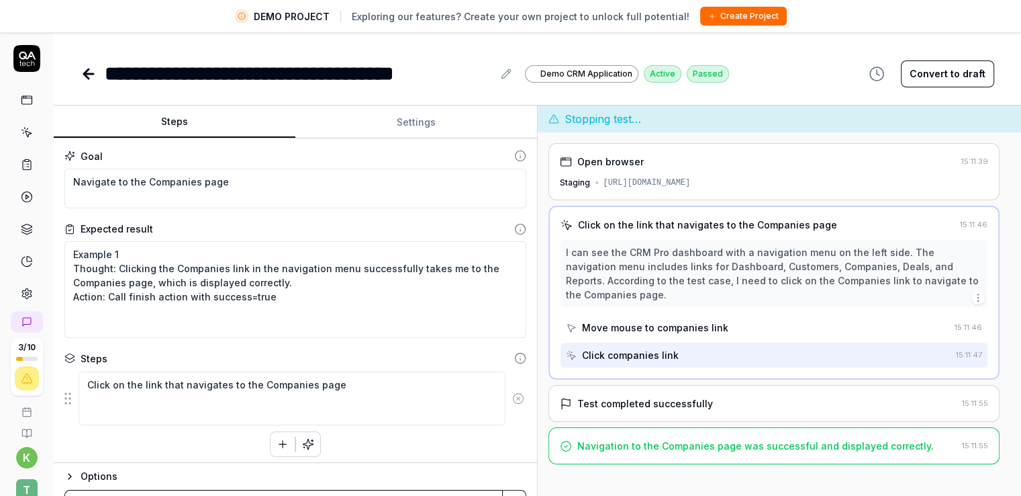
click at [974, 292] on icon "button" at bounding box center [978, 297] width 11 height 11
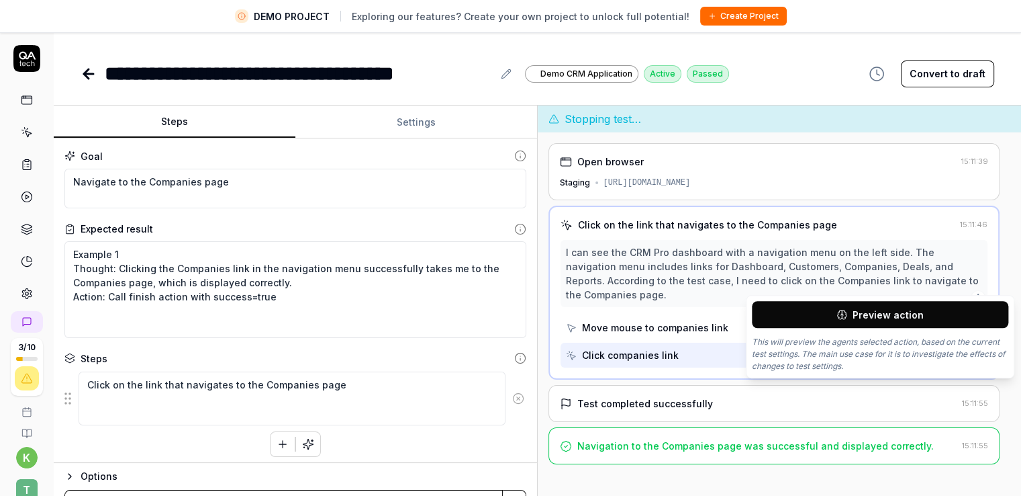
click at [959, 259] on div "I can see the CRM Pro dashboard with a navigation menu on the left side. The na…" at bounding box center [774, 273] width 417 height 56
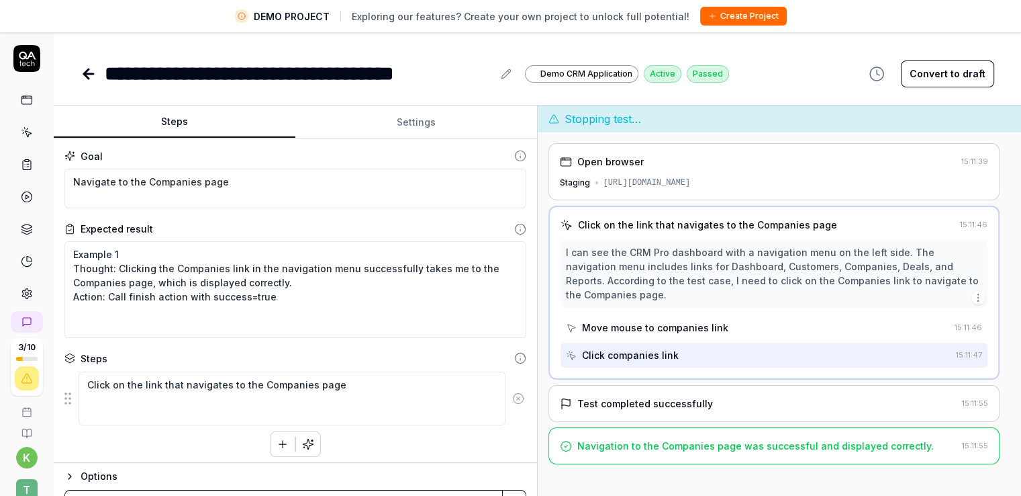
click at [978, 294] on circle "button" at bounding box center [978, 294] width 1 height 1
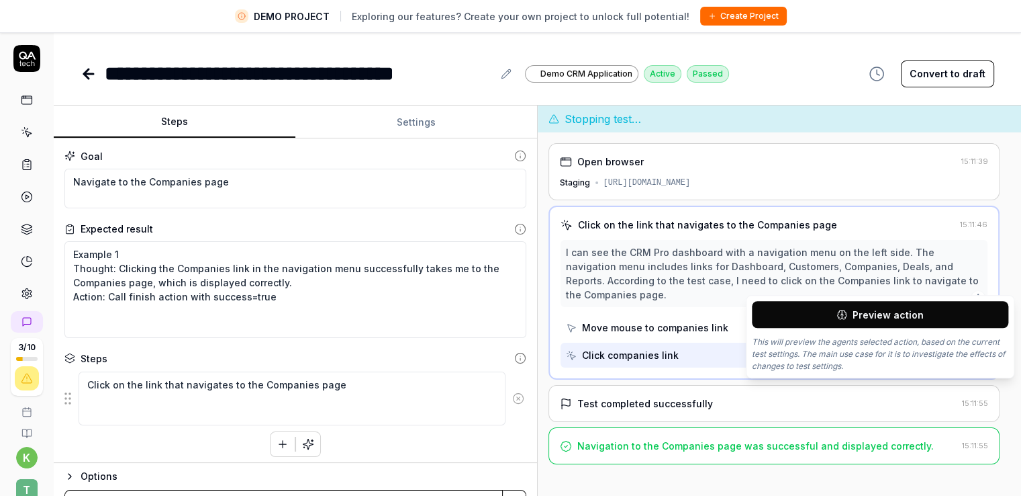
click at [927, 310] on button "Preview action" at bounding box center [880, 314] width 257 height 27
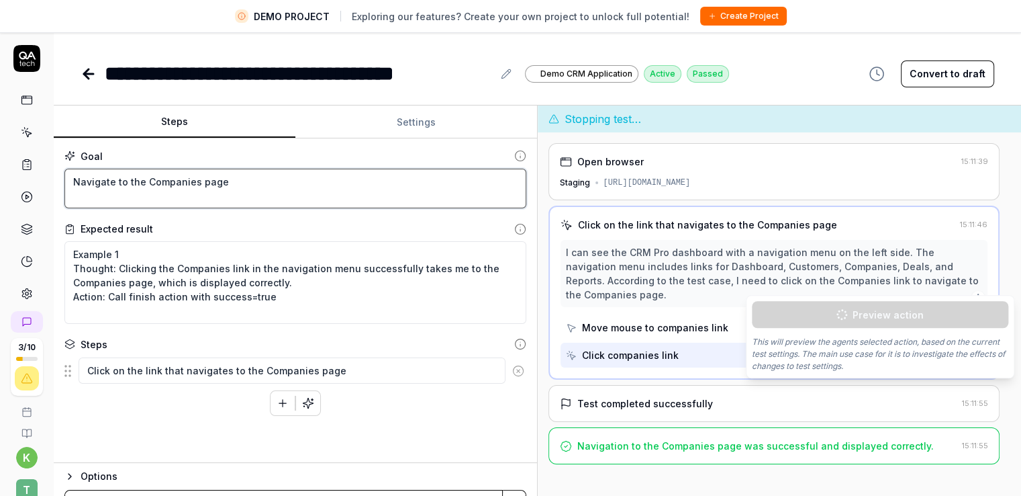
click at [252, 191] on textarea "Navigate to the Companies page" at bounding box center [295, 189] width 462 height 40
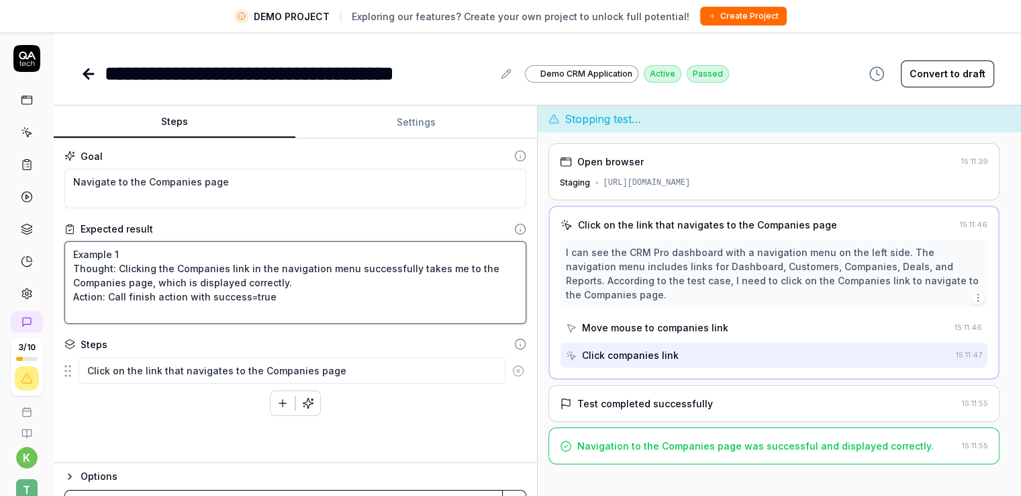
click at [271, 273] on textarea "Example 1 Thought: Clicking the Companies link in the navigation menu successfu…" at bounding box center [295, 282] width 462 height 83
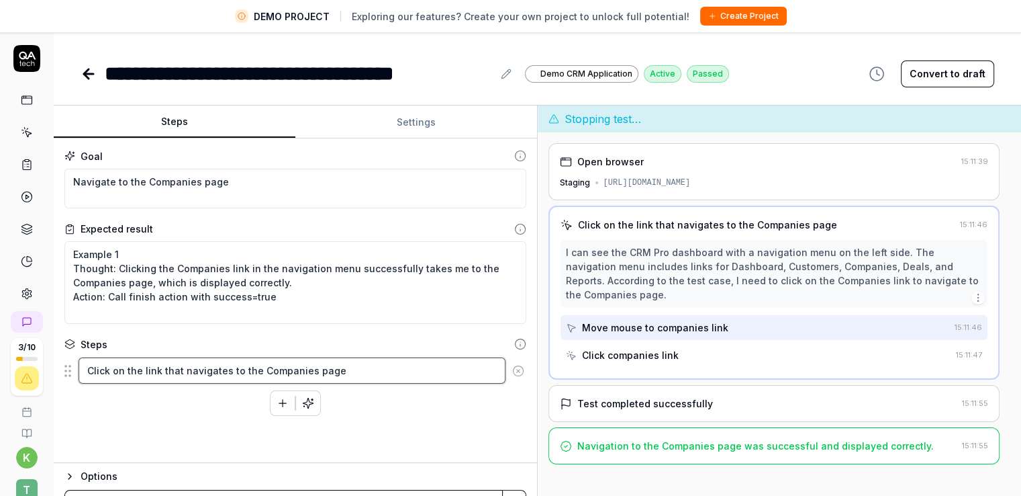
click at [312, 372] on textarea "Click on the link that navigates to the Companies page" at bounding box center [292, 370] width 427 height 26
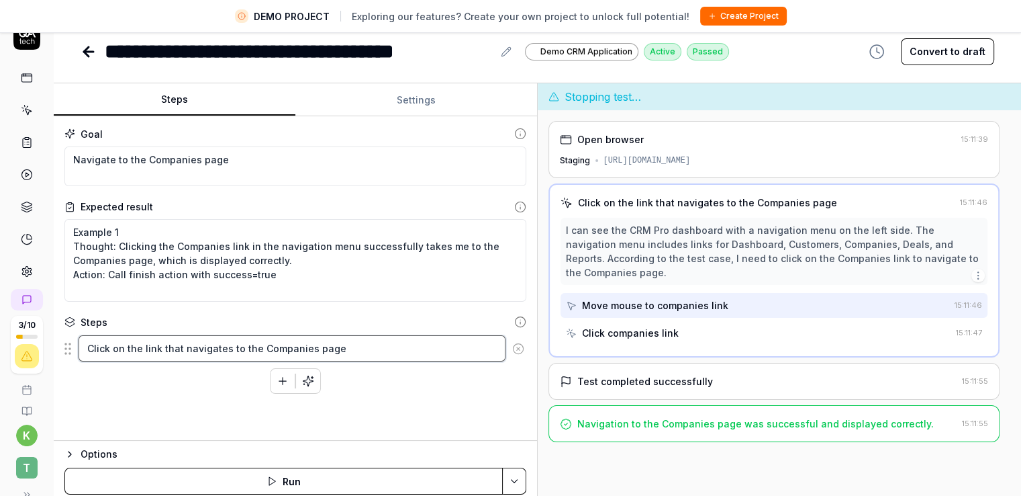
scroll to position [32, 0]
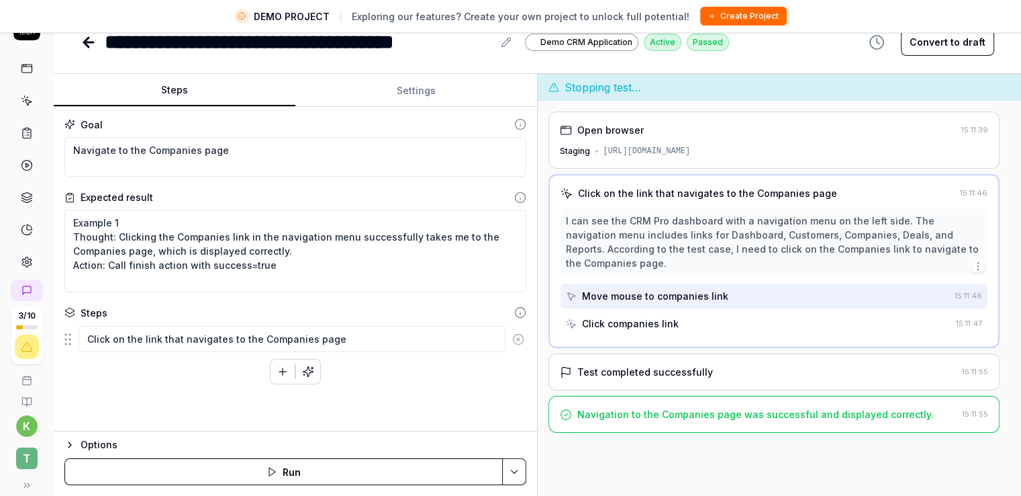
click at [397, 371] on div "Click on the link that navigates to the Companies page To pick up a draggable i…" at bounding box center [295, 354] width 462 height 59
click at [89, 441] on div "Options" at bounding box center [304, 444] width 446 height 16
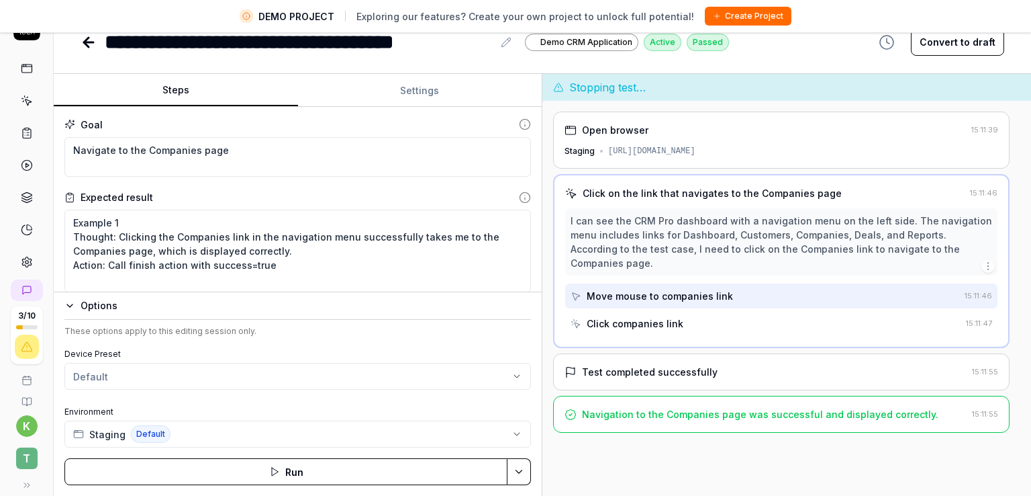
click at [126, 371] on html "**********" at bounding box center [515, 231] width 1031 height 527
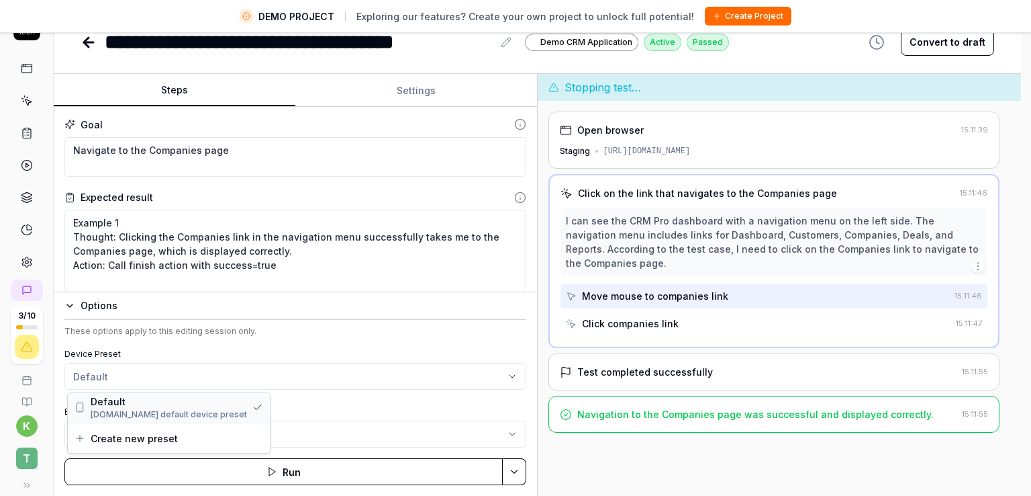
click at [135, 402] on span "Default" at bounding box center [169, 401] width 156 height 14
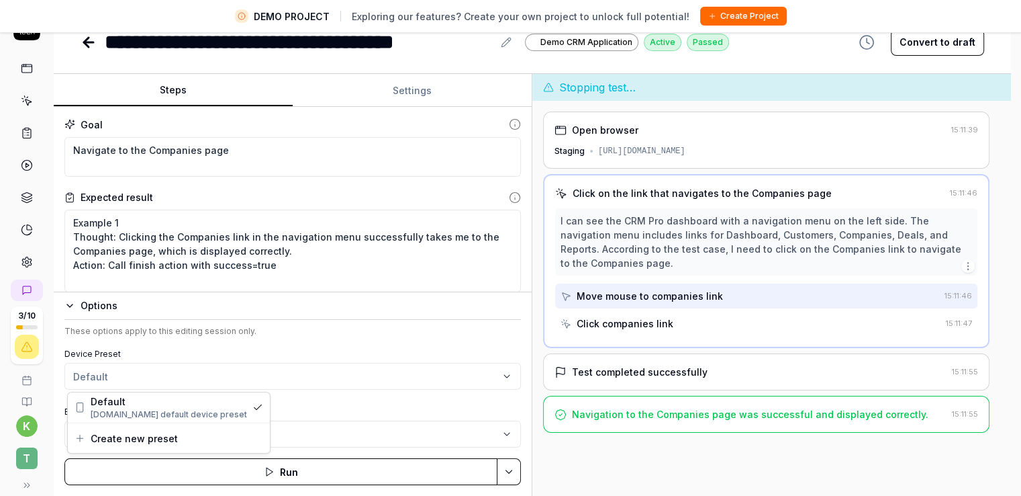
click at [113, 367] on html "**********" at bounding box center [510, 231] width 1021 height 527
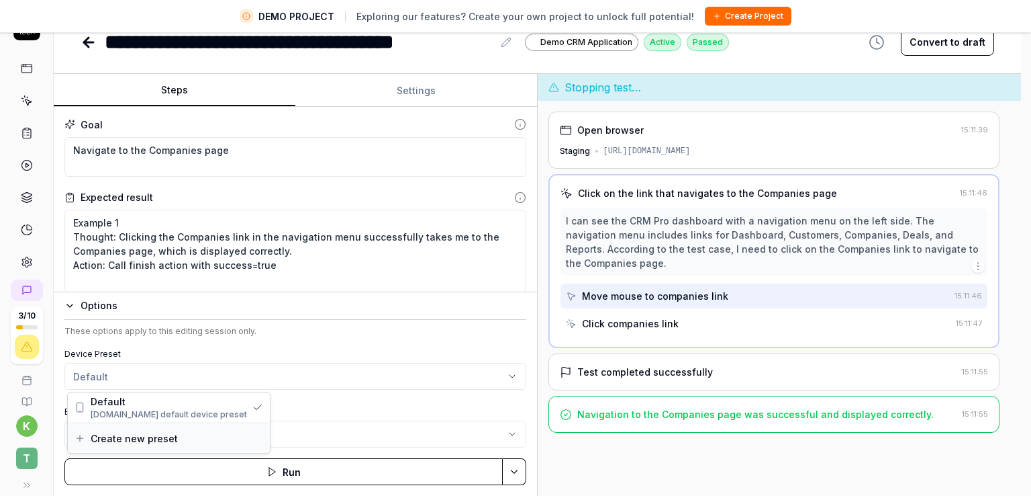
click at [142, 436] on span "Create new preset" at bounding box center [134, 438] width 87 height 14
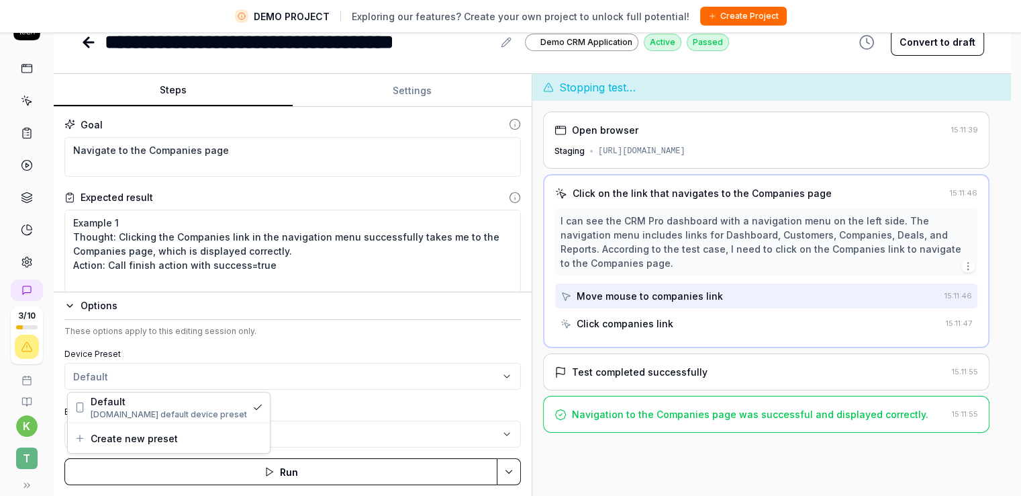
click at [371, 379] on html "**********" at bounding box center [510, 231] width 1021 height 527
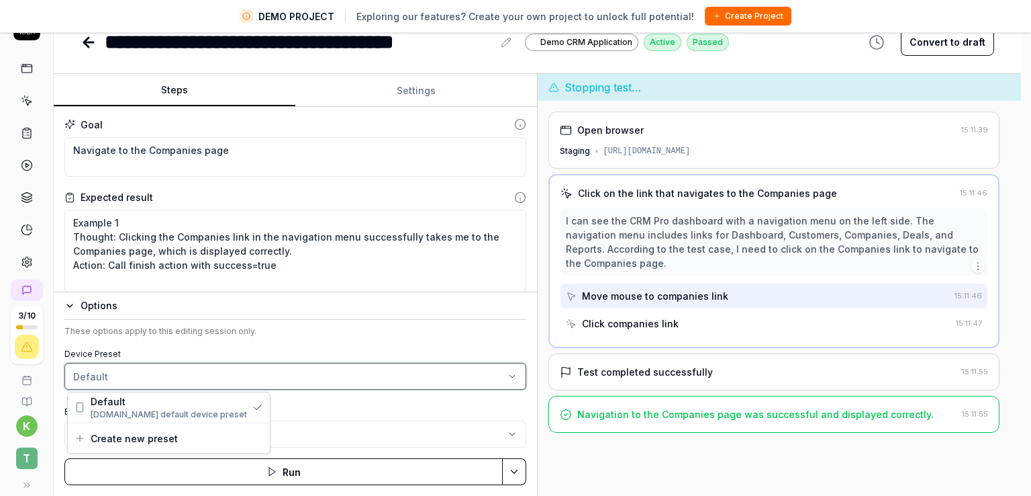
click at [290, 398] on html "**********" at bounding box center [515, 231] width 1031 height 527
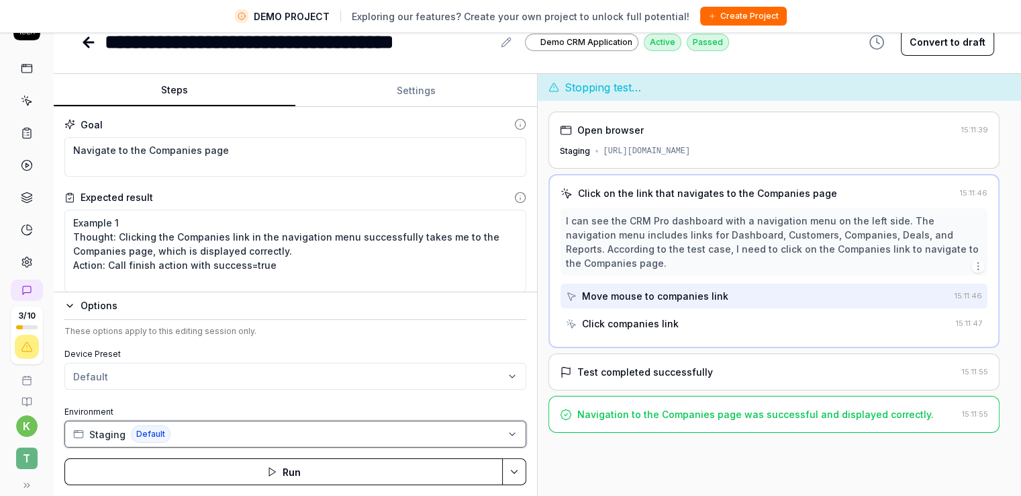
click at [226, 433] on button "Staging Default" at bounding box center [295, 433] width 462 height 27
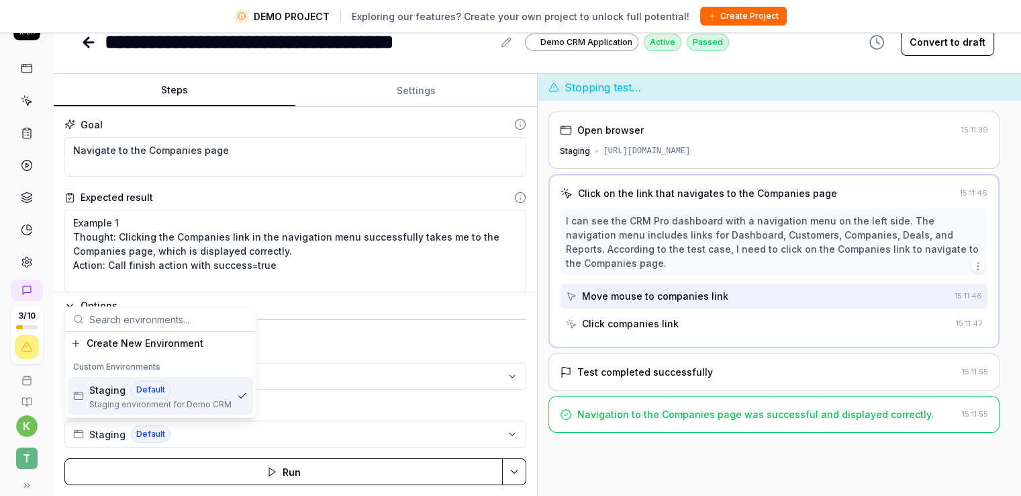
click at [183, 390] on div "Staging Default" at bounding box center [160, 389] width 142 height 17
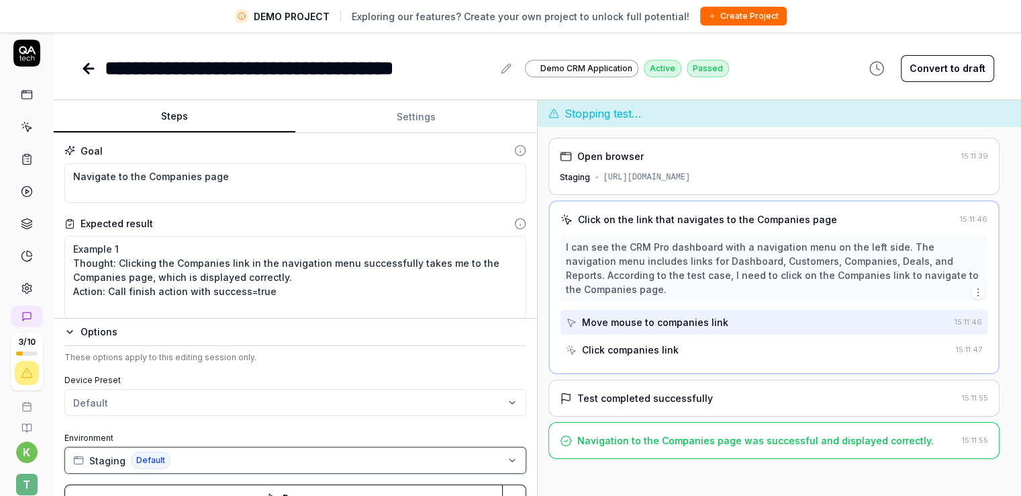
scroll to position [0, 0]
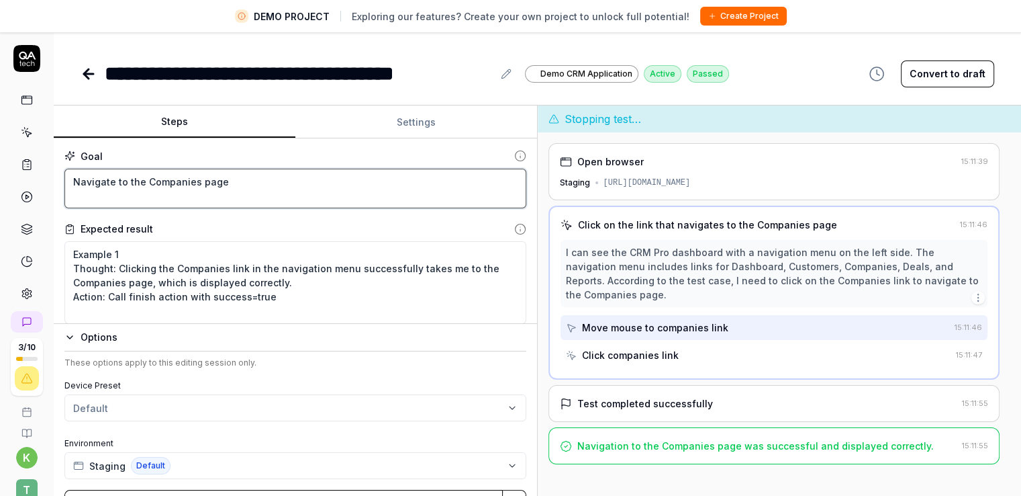
click at [250, 172] on textarea "Navigate to the Companies page" at bounding box center [295, 189] width 462 height 40
type textarea "*"
type textarea "Navigate to the Companies page"
type textarea "*"
type textarea "Navigate to the Companies page L"
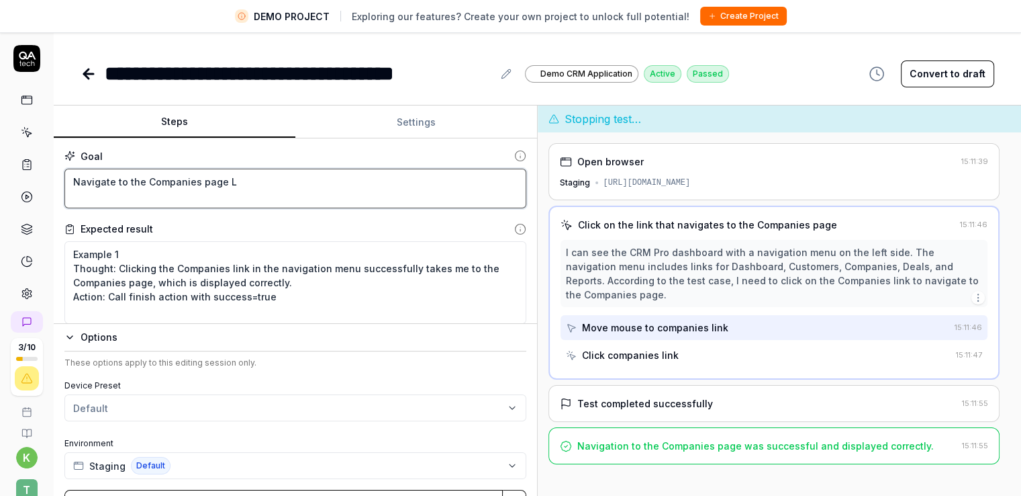
type textarea "*"
type textarea "Navigate to the Companies page Lo"
type textarea "*"
type textarea "Navigate to the Companies page Lor"
type textarea "*"
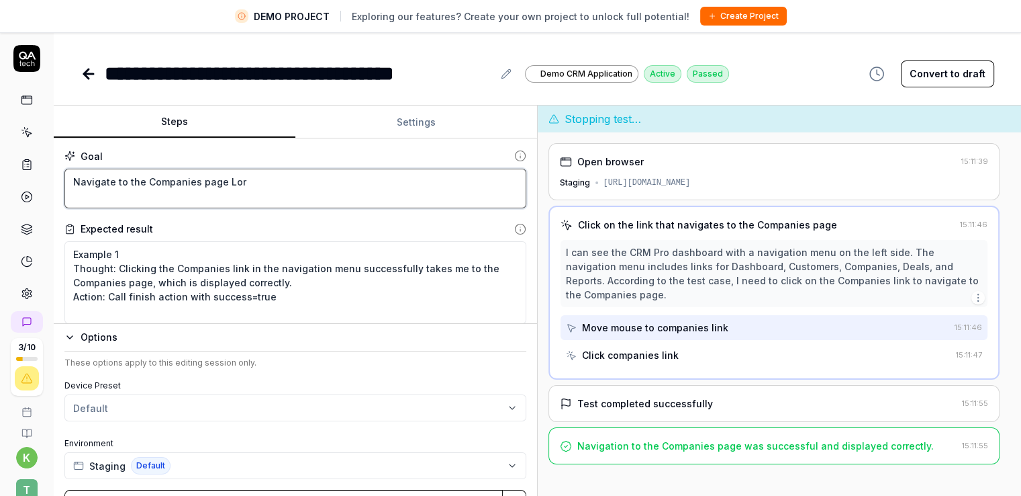
type textarea "Navigate to the Companies page Lore"
type textarea "*"
type textarea "Navigate to the Companies page Lorem"
type textarea "*"
type textarea "Navigate to the Companies page Lorem"
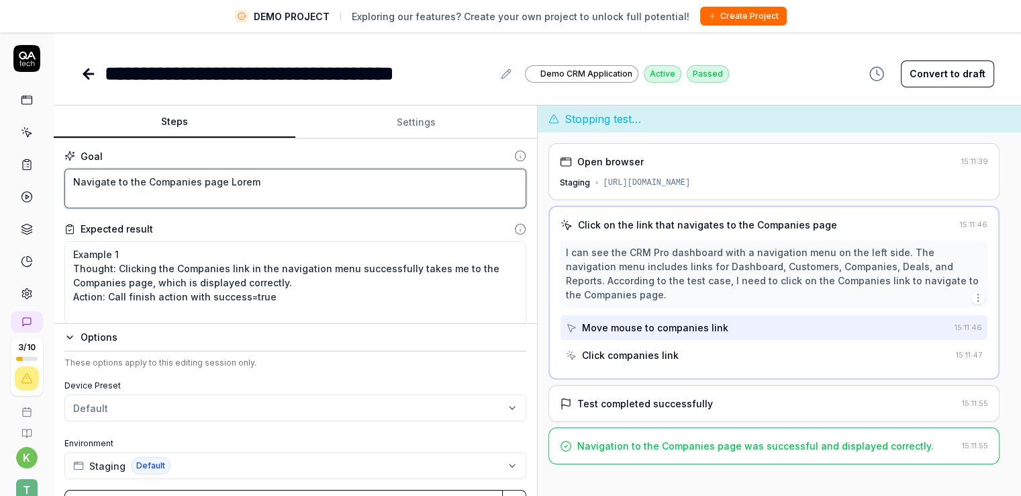
type textarea "*"
type textarea "Navigate to the Companies page Lorem I"
type textarea "*"
type textarea "Navigate to the Companies page Lorem Ip"
type textarea "*"
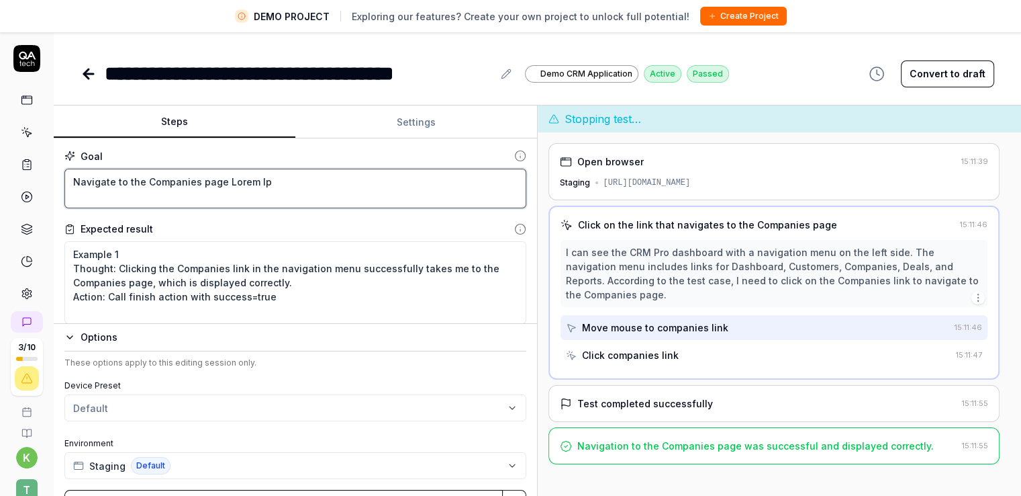
type textarea "Navigate to the Companies page Lorem Ips"
type textarea "*"
type textarea "Navigate to the Companies page Lorem Ipsu"
type textarea "*"
type textarea "Navigate to the Companies page Lorem Ipsum"
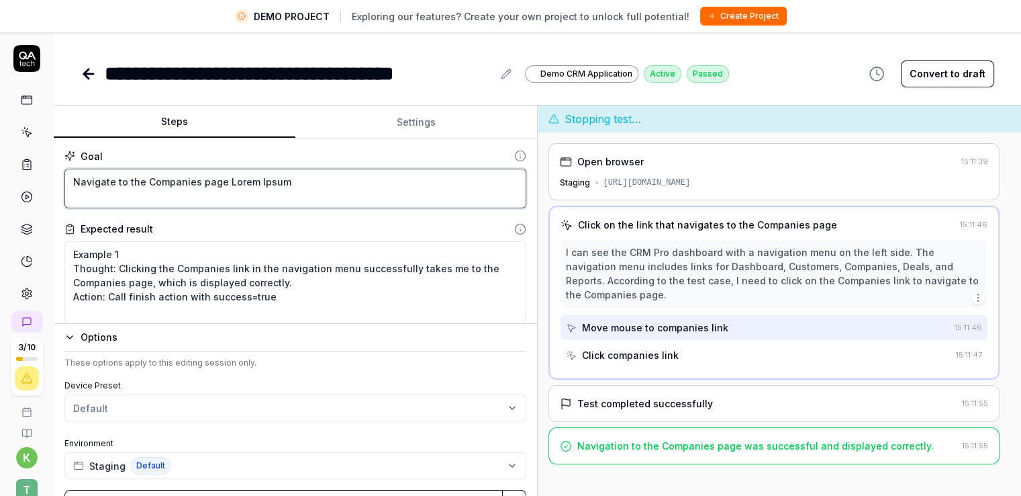
type textarea "*"
type textarea "Navigate to the Companies page Lorem Ipsum"
type textarea "*"
type textarea "Navigate to the Companies page Lorem Ipsum D"
type textarea "*"
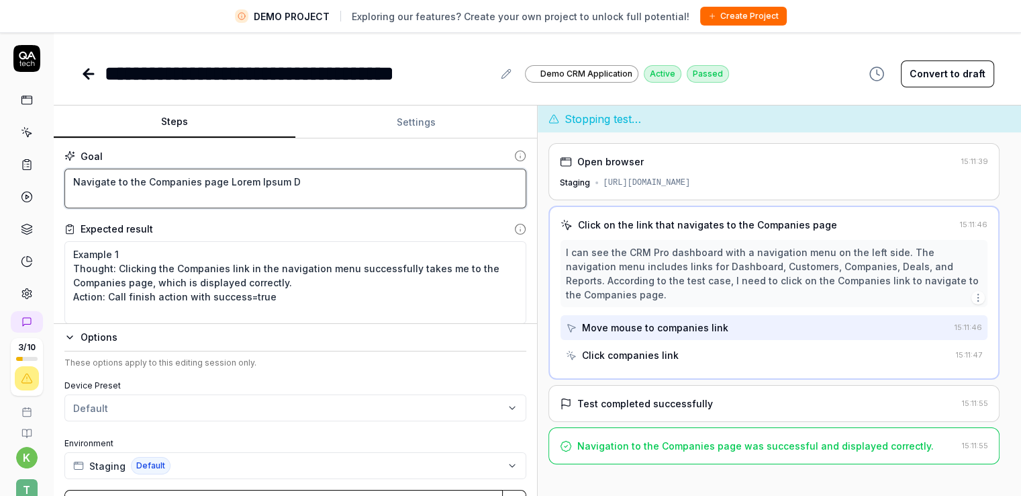
type textarea "Navigate to the Companies page Lorem Ipsum Do"
type textarea "*"
type textarea "Navigate to the Companies page Lorem Ipsum Dol"
type textarea "*"
type textarea "Navigate to the Companies page Lorem Ipsum Dolo"
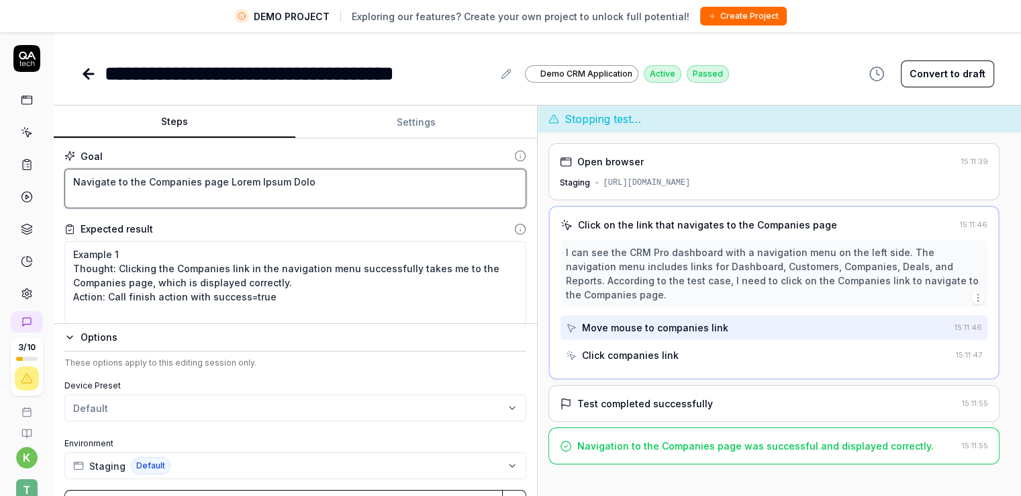
type textarea "*"
type textarea "Navigate to the Companies page Lorem Ipsum Dolor"
type textarea "*"
type textarea "Navigate to the Companies page Lorem Ipsum Dolor"
type textarea "*"
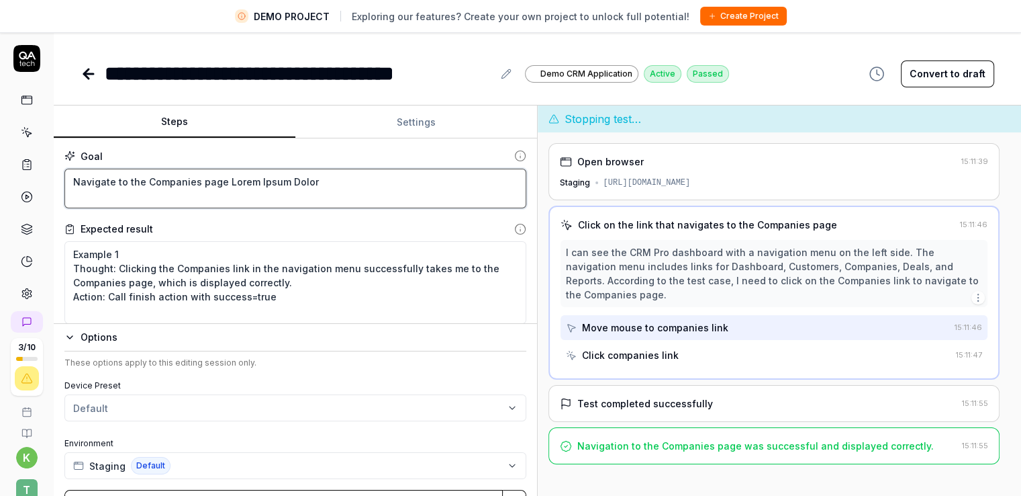
type textarea "Navigate to the Companies page Lorem Ipsum Dolor S"
type textarea "*"
type textarea "Navigate to the Companies page Lorem Ipsum Dolor Si"
type textarea "*"
type textarea "Navigate to the Companies page Lorem Ipsum Dolor Sit"
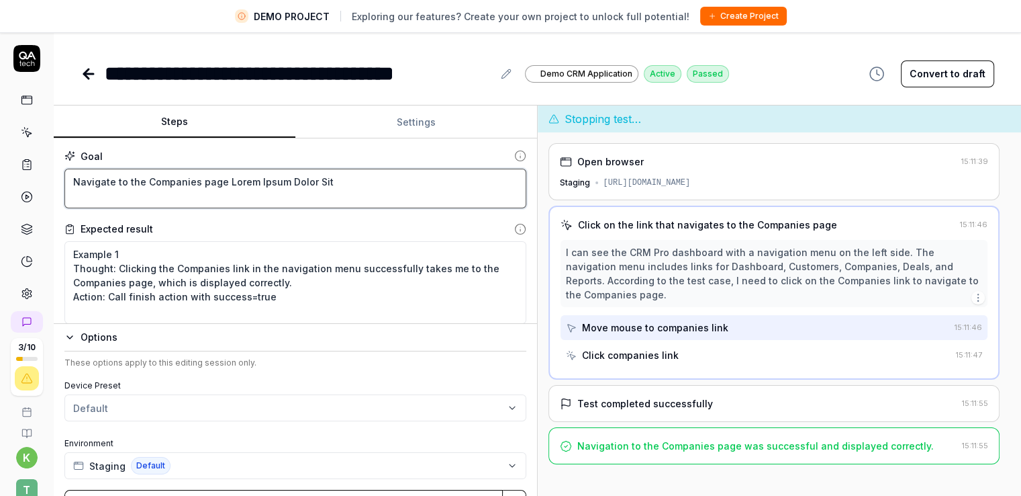
scroll to position [32, 0]
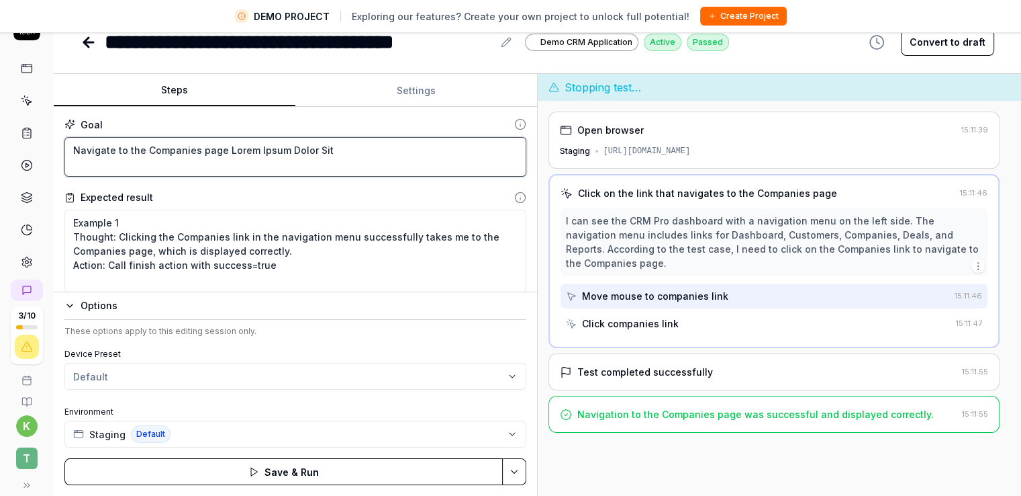
type textarea "*"
type textarea "Navigate to the Companies page"
type textarea "*"
type textarea "Navigate to the Companies page"
type textarea "*"
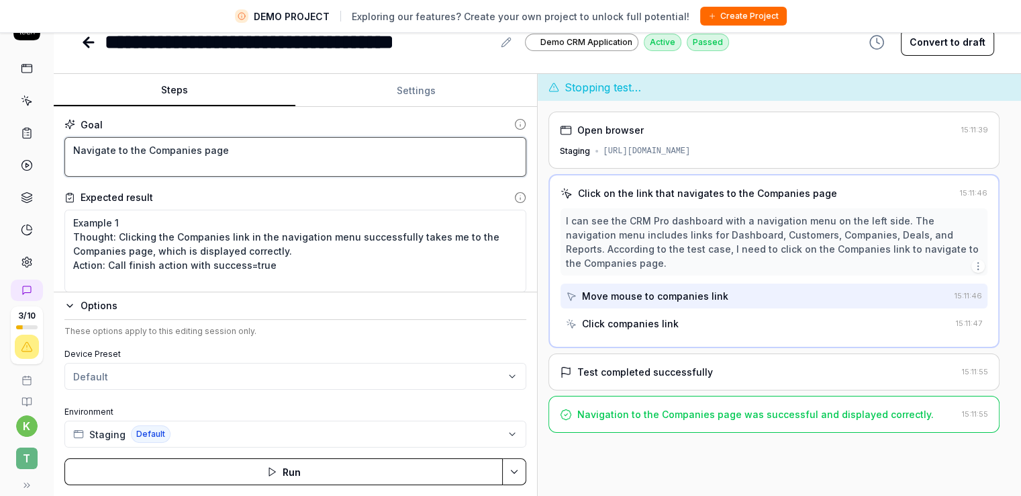
type textarea "Navigate to the Companies page"
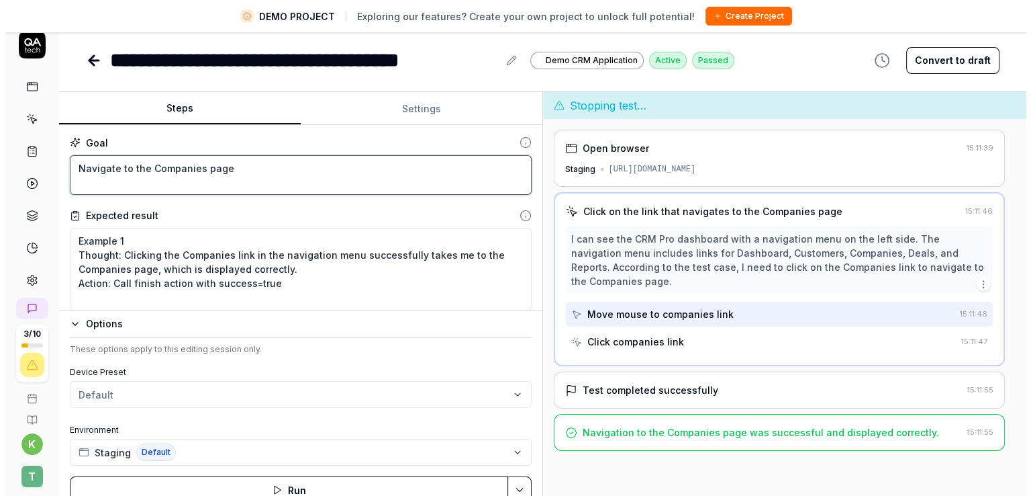
scroll to position [0, 0]
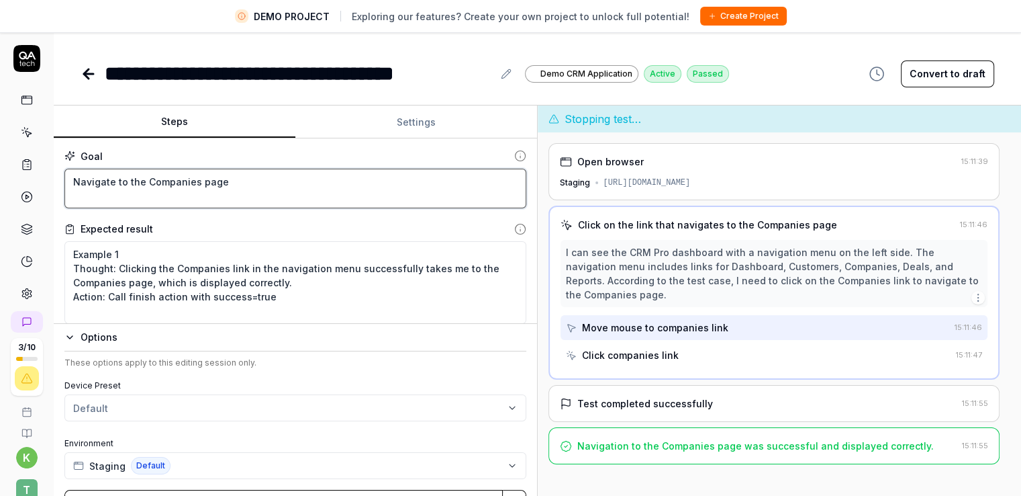
type textarea "*"
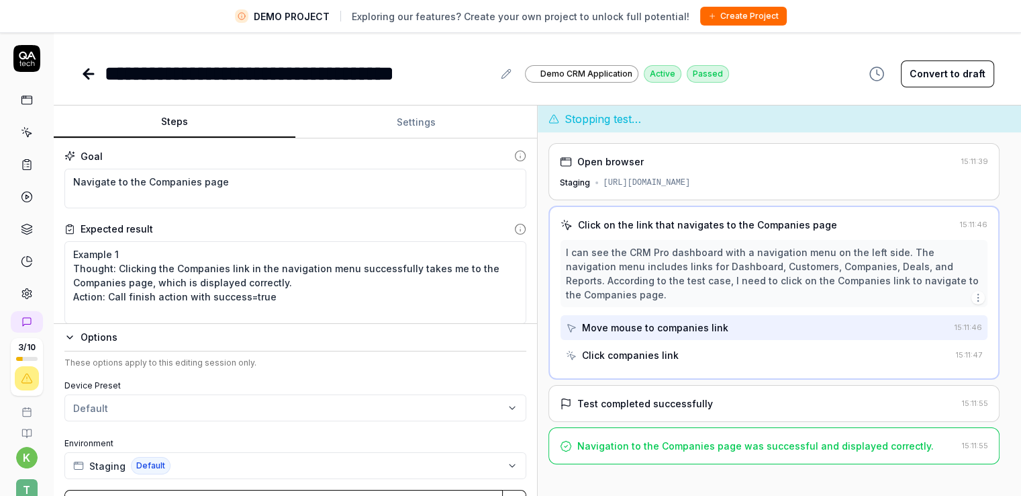
click at [91, 77] on icon at bounding box center [89, 74] width 16 height 16
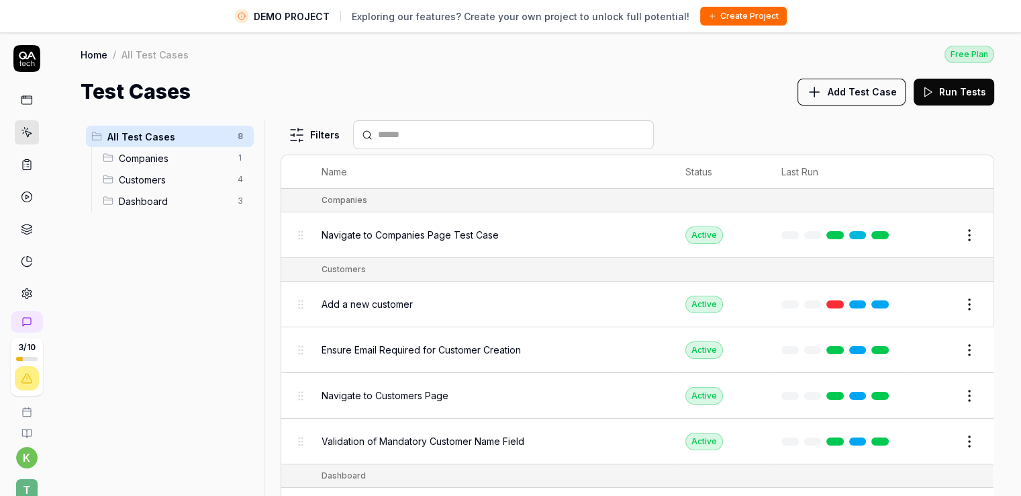
click at [876, 99] on button "Add Test Case" at bounding box center [852, 92] width 108 height 27
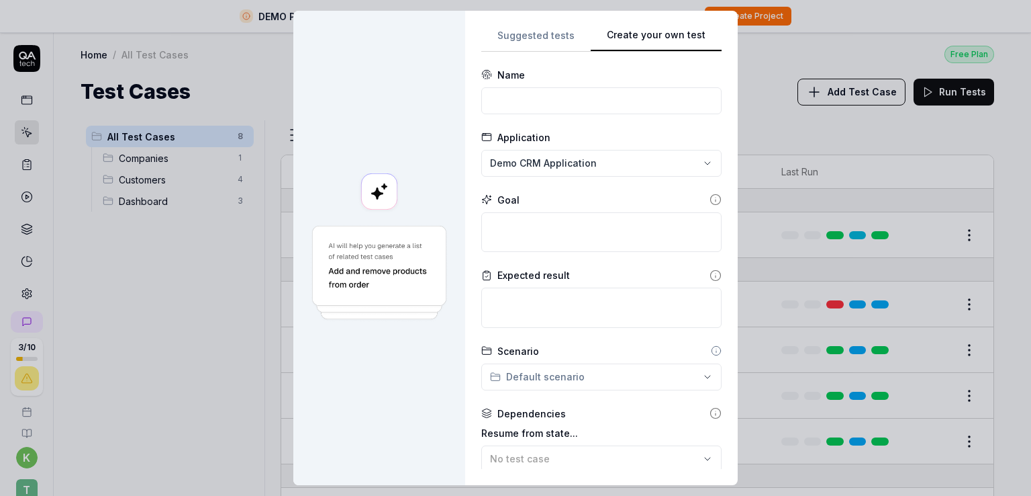
click at [693, 108] on div "**********" at bounding box center [601, 248] width 240 height 442
click at [542, 41] on div "**********" at bounding box center [515, 248] width 1031 height 496
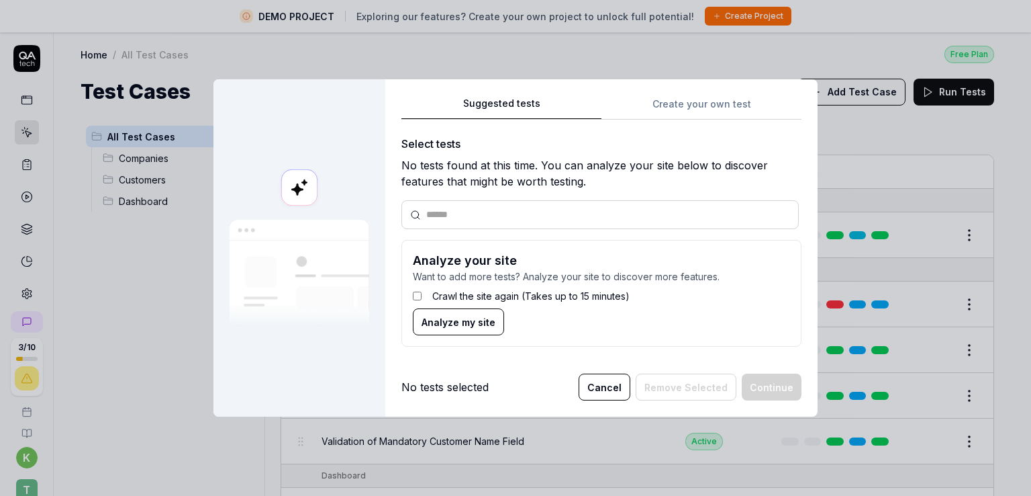
click at [526, 206] on div at bounding box center [601, 214] width 398 height 29
click at [465, 216] on input "text" at bounding box center [608, 214] width 364 height 14
click at [428, 324] on span "Analyze my site" at bounding box center [459, 322] width 74 height 14
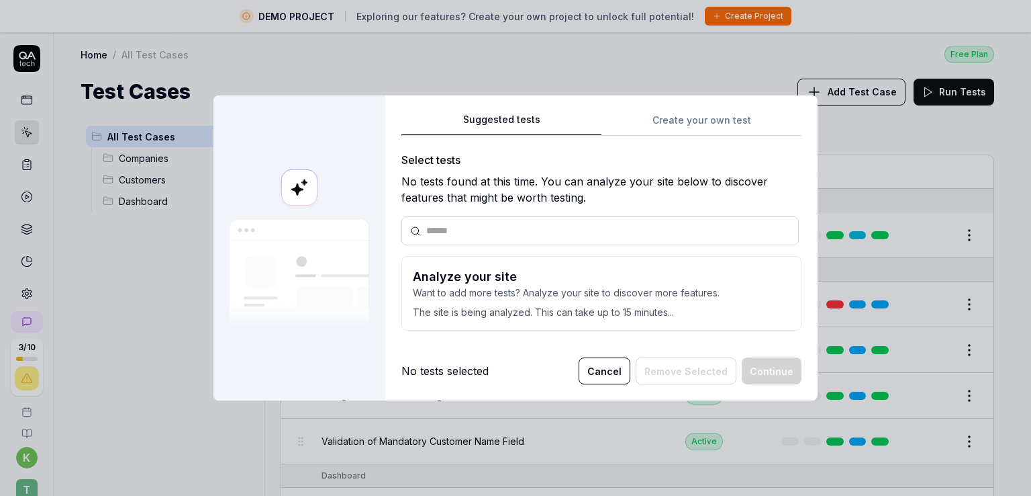
click at [470, 221] on div at bounding box center [601, 230] width 398 height 29
click at [468, 239] on div at bounding box center [601, 230] width 398 height 29
click at [435, 229] on input "text" at bounding box center [608, 231] width 364 height 14
type input "*"
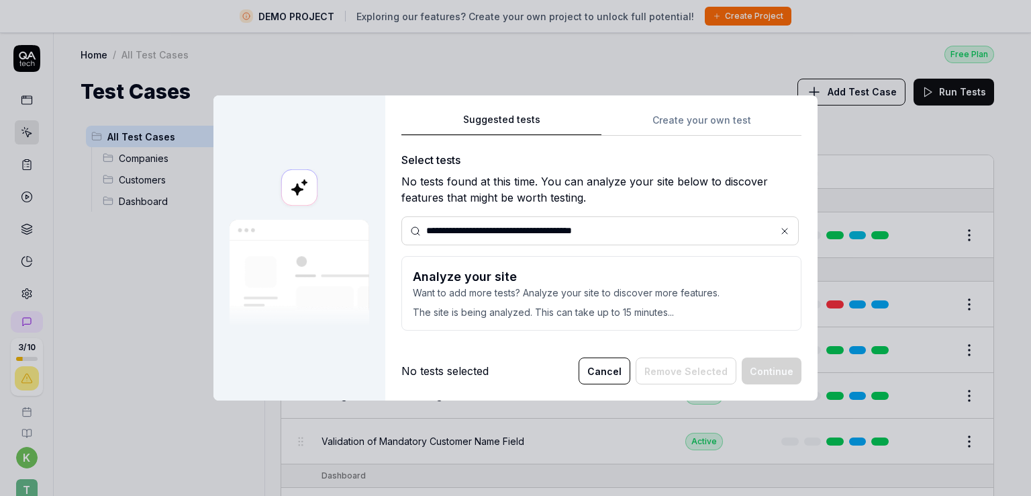
type input "**********"
click at [621, 377] on button "Cancel" at bounding box center [605, 370] width 52 height 27
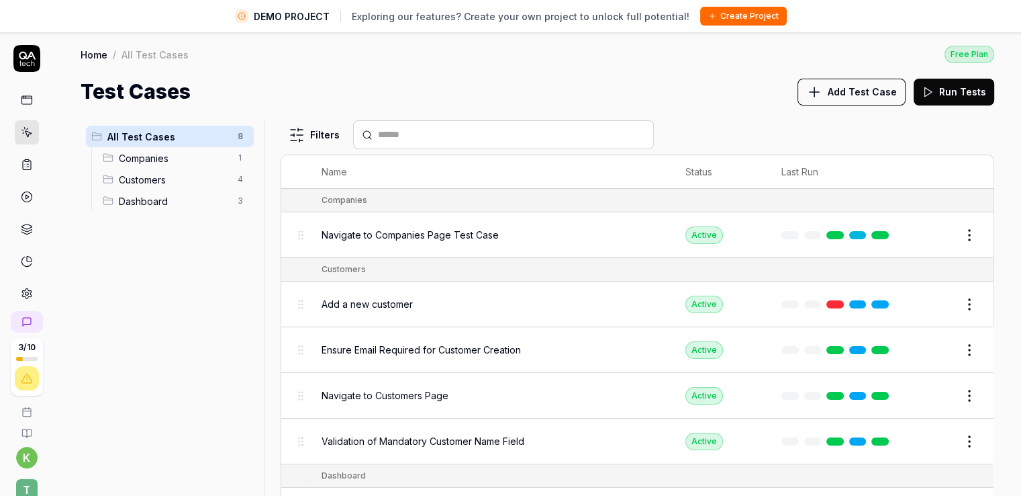
click at [854, 90] on span "Add Test Case" at bounding box center [862, 92] width 69 height 14
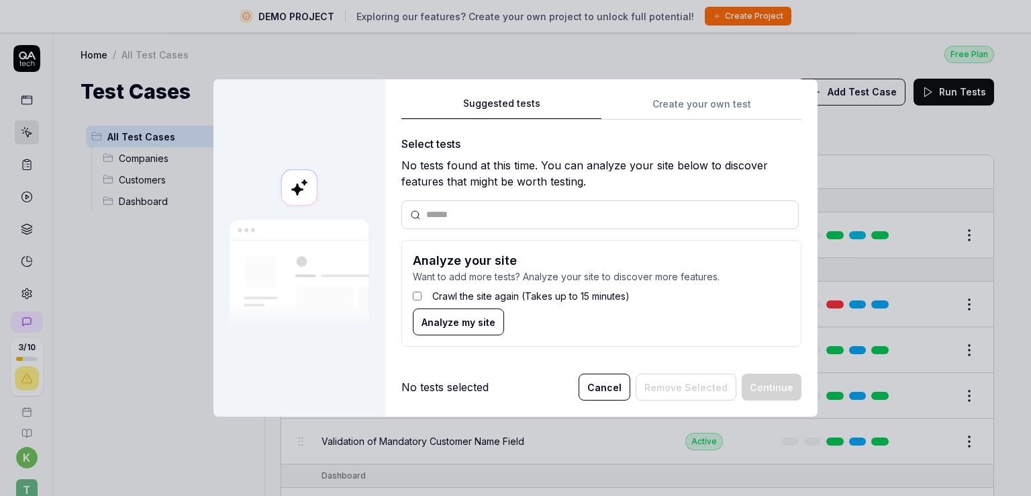
click at [385, 204] on div "Suggested tests Create your own test Select tests No tests found at this time. …" at bounding box center [601, 248] width 432 height 338
click at [640, 108] on div "Suggested tests Create your own test Select tests No tests found at this time. …" at bounding box center [602, 226] width 400 height 263
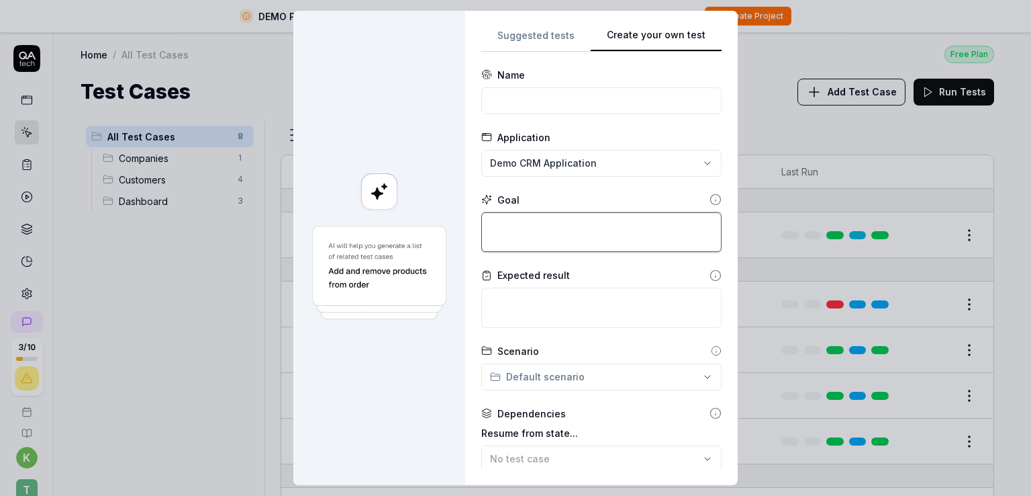
click at [534, 213] on textarea at bounding box center [601, 232] width 240 height 40
click at [550, 104] on input at bounding box center [601, 100] width 240 height 27
click at [548, 77] on div "Name" at bounding box center [601, 75] width 240 height 14
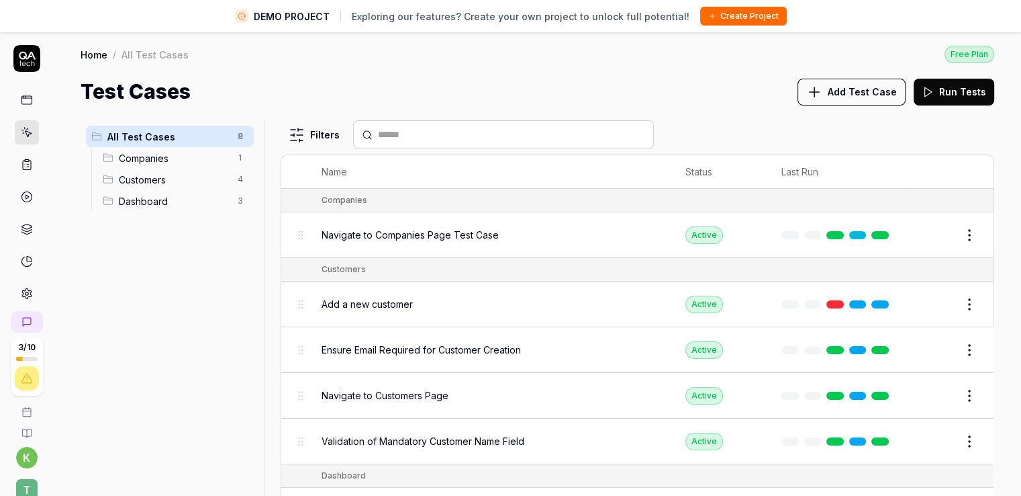
click at [937, 240] on button "Edit" at bounding box center [937, 234] width 32 height 21
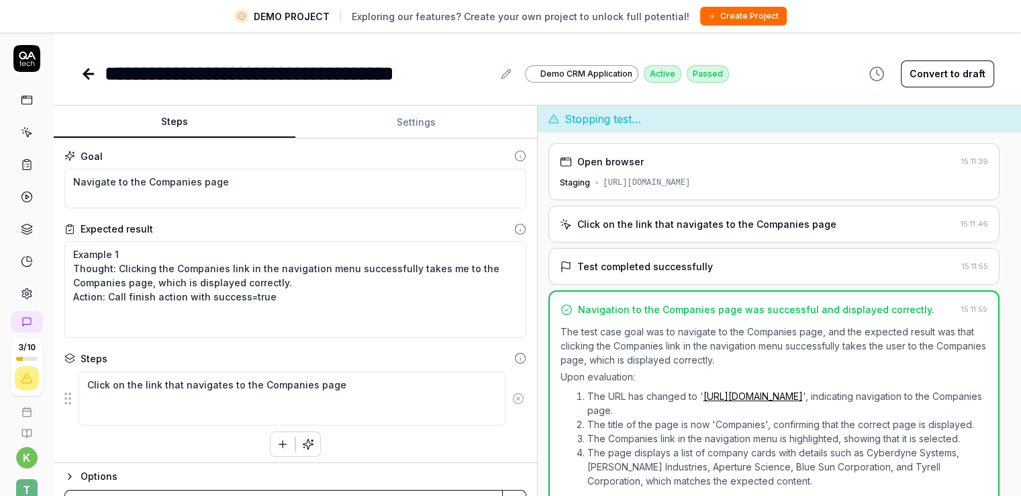
click at [1021, 228] on html "**********" at bounding box center [510, 263] width 1021 height 527
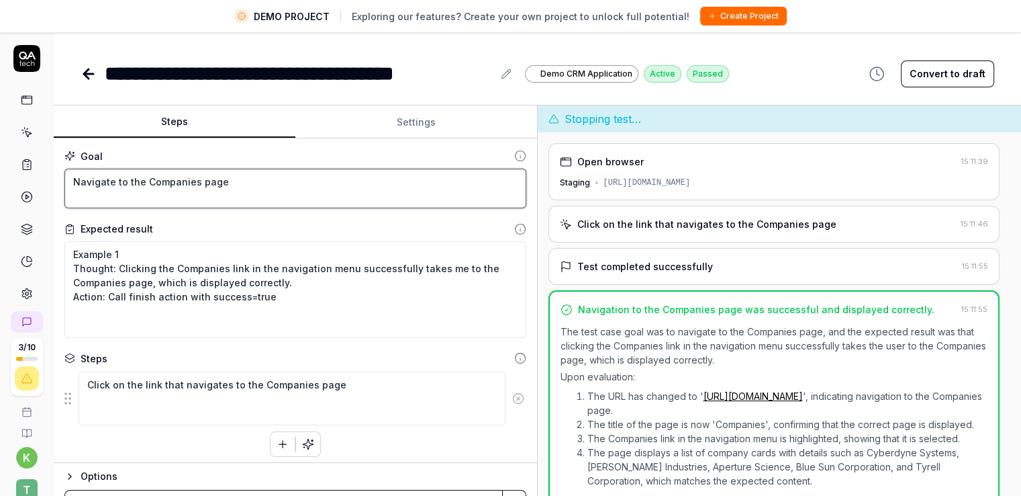
drag, startPoint x: 249, startPoint y: 179, endPoint x: 255, endPoint y: 175, distance: 7.3
click at [252, 179] on textarea "Navigate to the Companies page" at bounding box center [295, 189] width 462 height 40
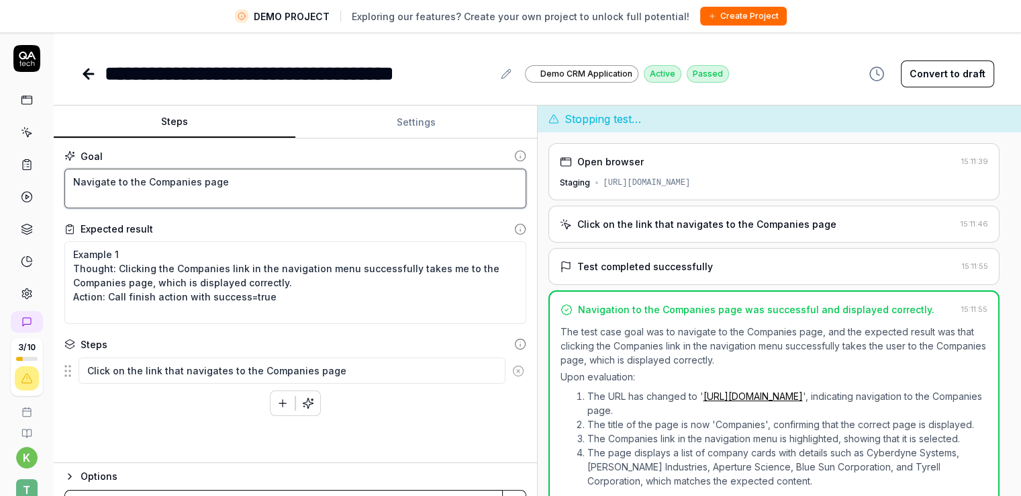
type textarea "*"
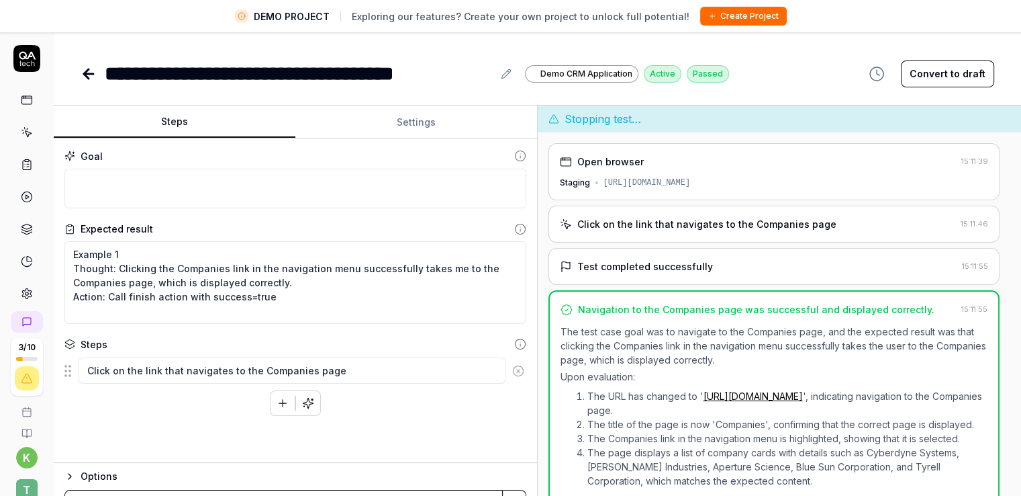
click at [275, 228] on div "Expected result" at bounding box center [295, 229] width 462 height 14
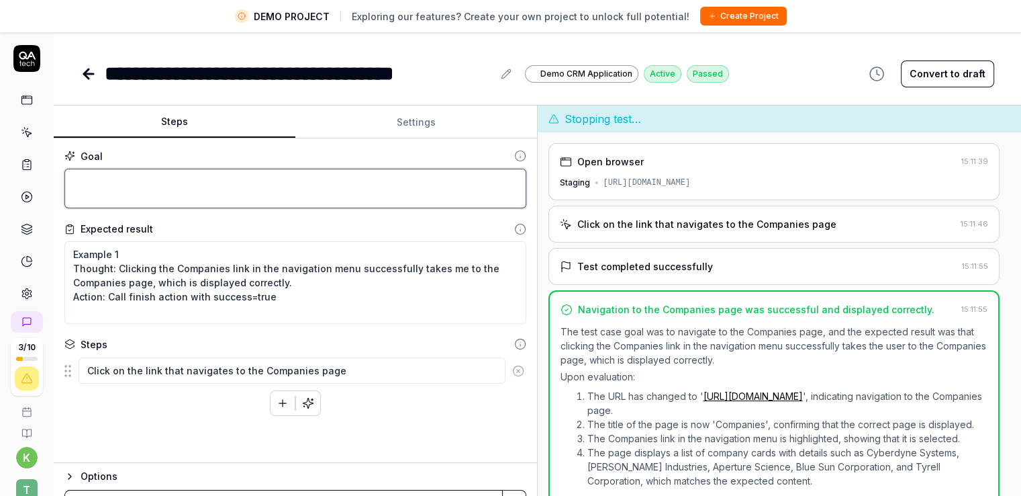
click at [212, 187] on textarea at bounding box center [295, 189] width 462 height 40
paste textarea "Navigate to the Companies page"
type textarea "*"
type textarea "Navigate to the Companies page"
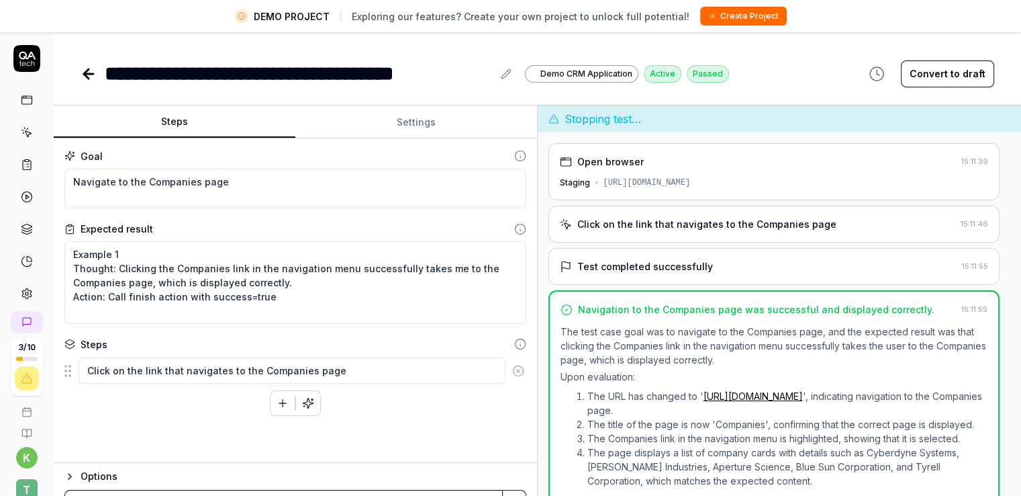
click at [214, 222] on div "Expected result" at bounding box center [295, 229] width 462 height 14
click at [279, 288] on textarea "Example 1 Thought: Clicking the Companies link in the navigation menu successfu…" at bounding box center [295, 282] width 462 height 83
type textarea "*"
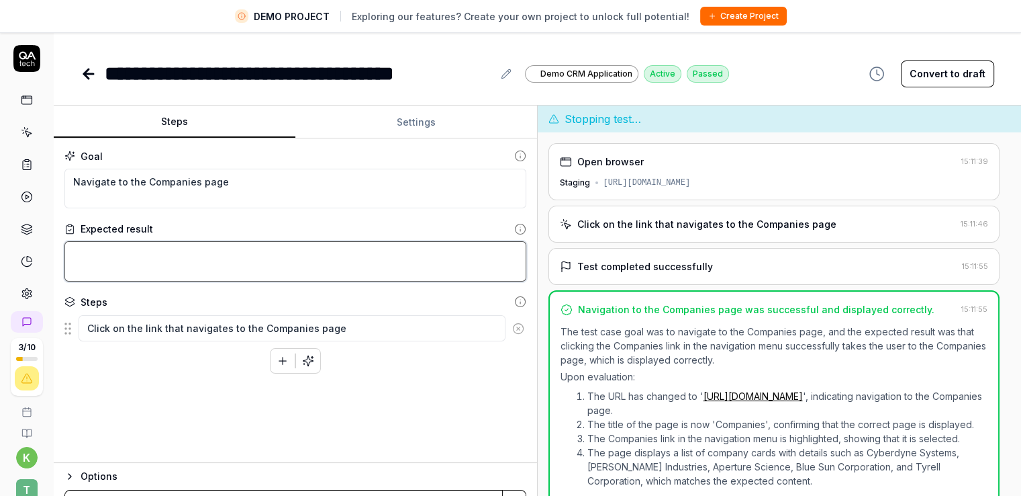
paste textarea "Example 1 Thought: Clicking the Companies link in the navigation menu successfu…"
type textarea "*"
type textarea "Example 1 Thought: Clicking the Companies link in the navigation menu successfu…"
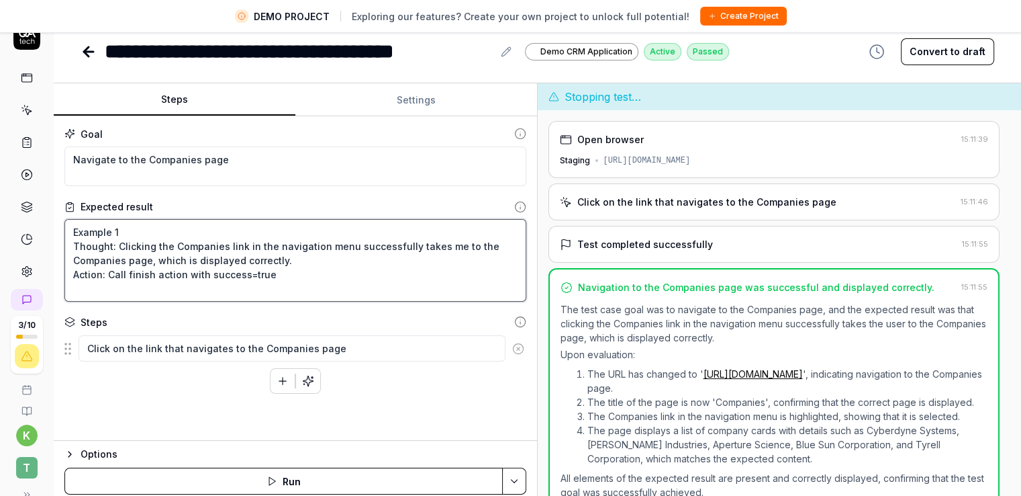
scroll to position [32, 0]
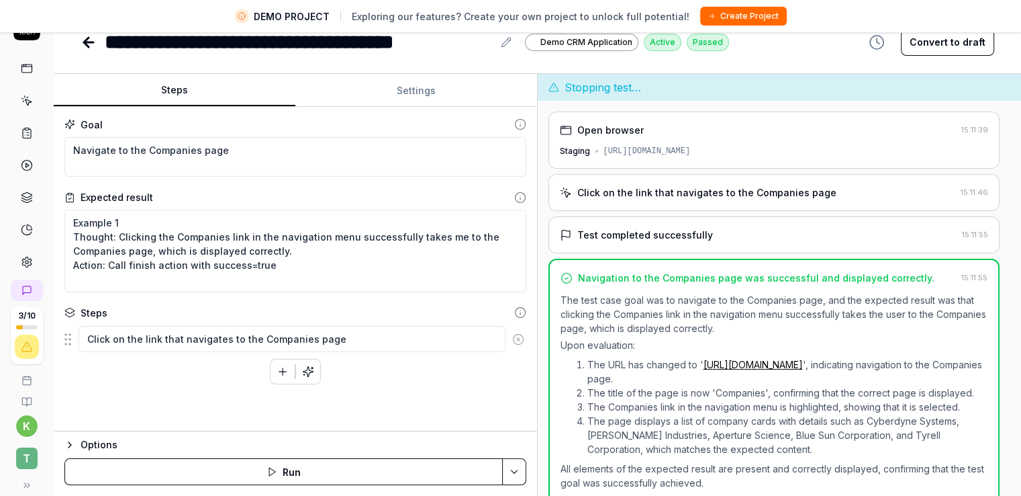
click at [228, 387] on div "Goal Navigate to the Companies page Expected result Example 1 Thought: Clicking…" at bounding box center [295, 269] width 483 height 324
click at [338, 344] on div "Add a single step manually" at bounding box center [282, 340] width 118 height 14
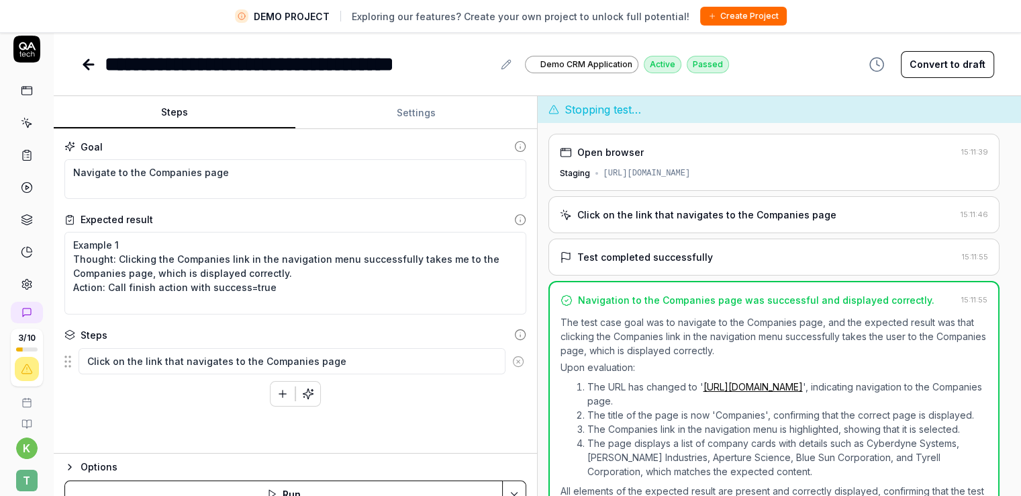
scroll to position [0, 0]
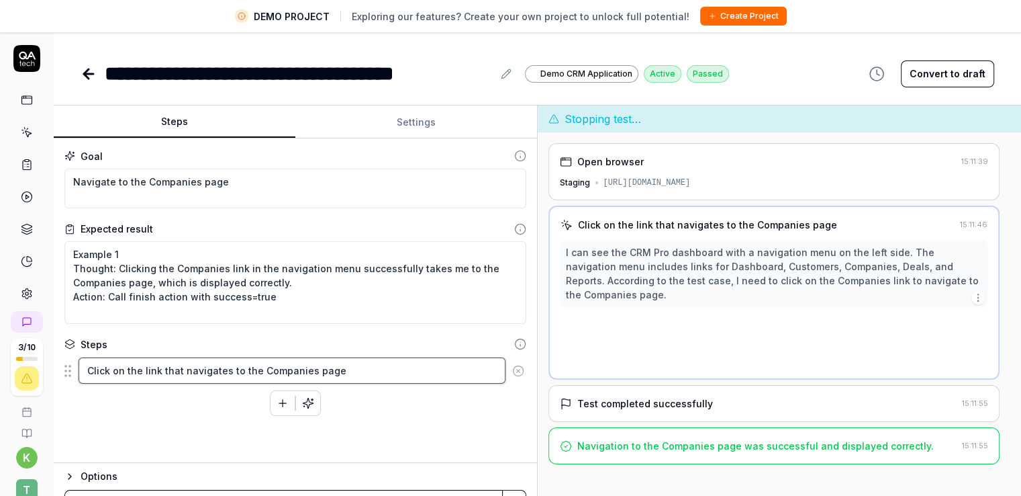
type textarea "*"
click at [369, 365] on textarea "Click on the link that navigates to the Companies page" at bounding box center [292, 370] width 427 height 26
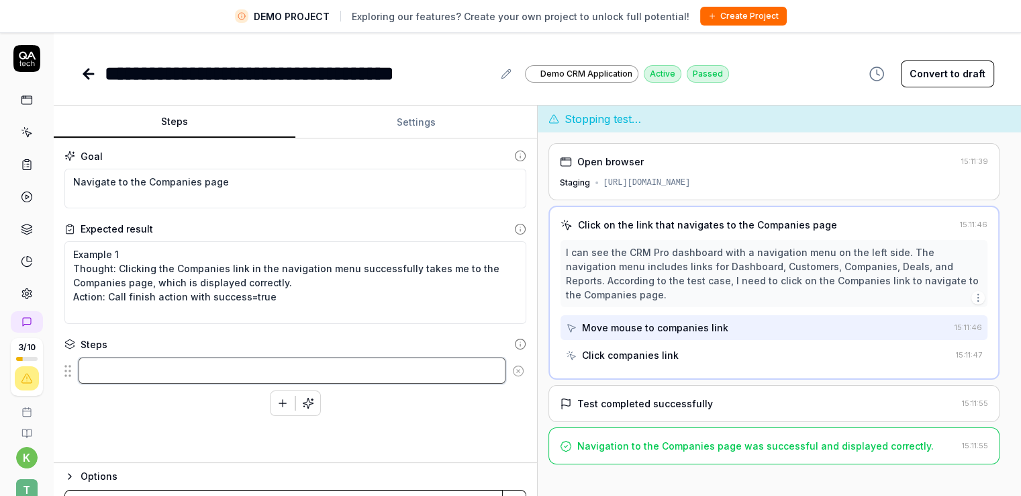
type textarea "*"
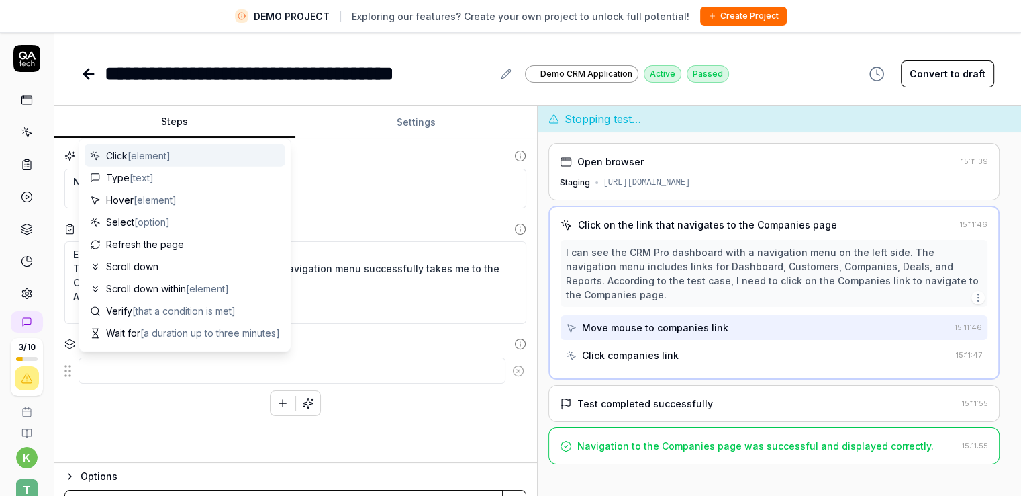
click at [427, 420] on div "Goal Navigate to the Companies page Expected result Example 1 Thought: Clicking…" at bounding box center [295, 300] width 483 height 324
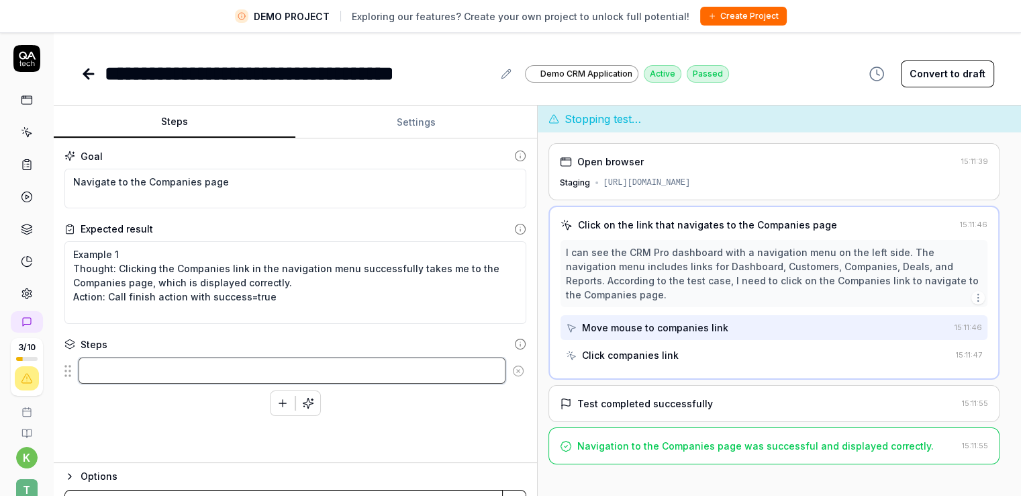
click at [432, 371] on textarea at bounding box center [292, 370] width 427 height 26
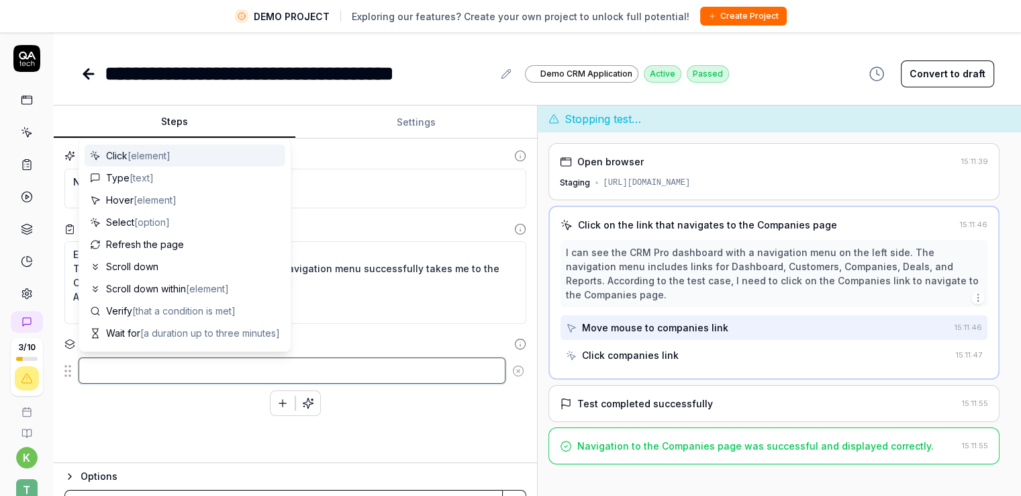
paste textarea "Click on the link that navigates to the Companies page"
type textarea "*"
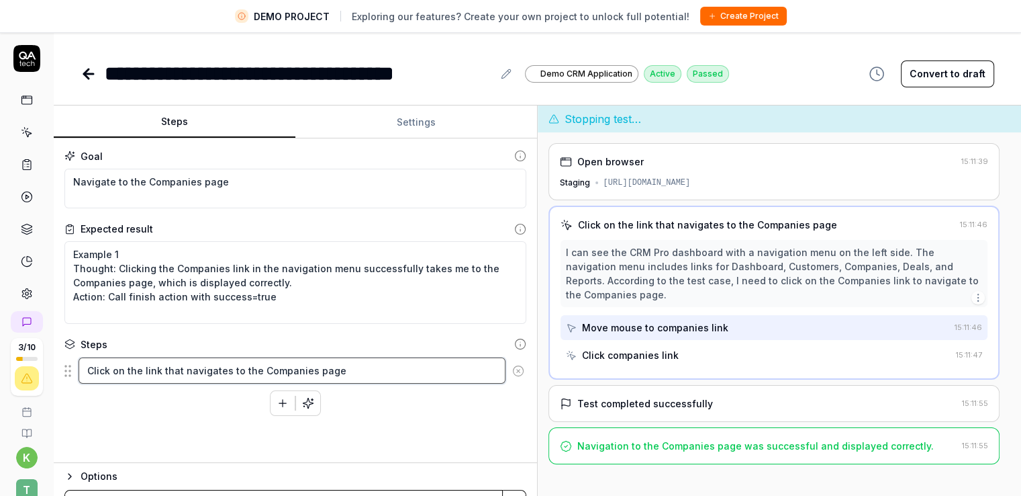
type textarea "Click on the link that navigates to the Companies page"
click at [453, 417] on div "Goal Navigate to the Companies page Expected result Example 1 Thought: Clicking…" at bounding box center [295, 300] width 483 height 324
click at [515, 369] on icon at bounding box center [518, 371] width 12 height 12
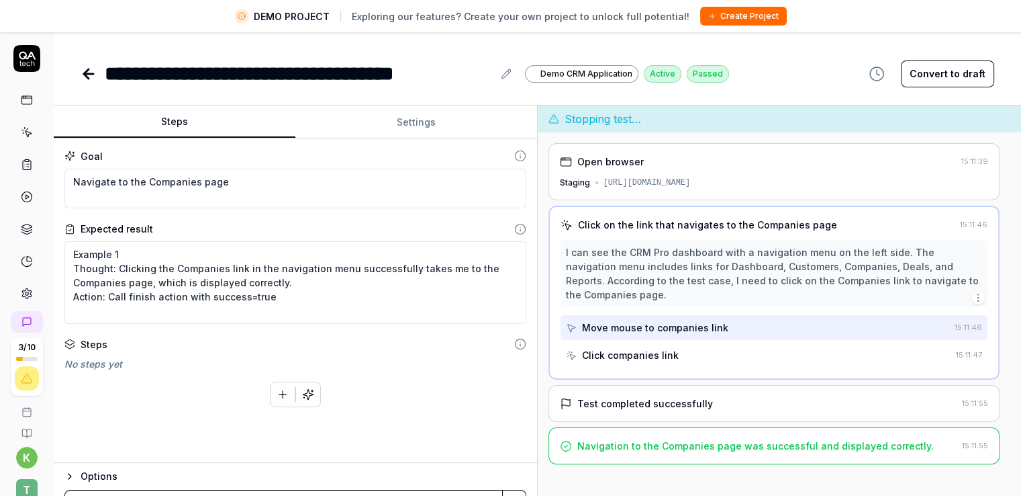
click at [368, 357] on div "No steps yet" at bounding box center [295, 364] width 462 height 14
click at [93, 357] on div "No steps yet" at bounding box center [295, 364] width 462 height 14
click at [96, 355] on div "Steps No steps yet To pick up a draggable item, press the space bar. While drag…" at bounding box center [295, 372] width 462 height 70
click at [99, 344] on div "Steps" at bounding box center [94, 344] width 27 height 14
click at [516, 344] on icon at bounding box center [520, 344] width 12 height 12
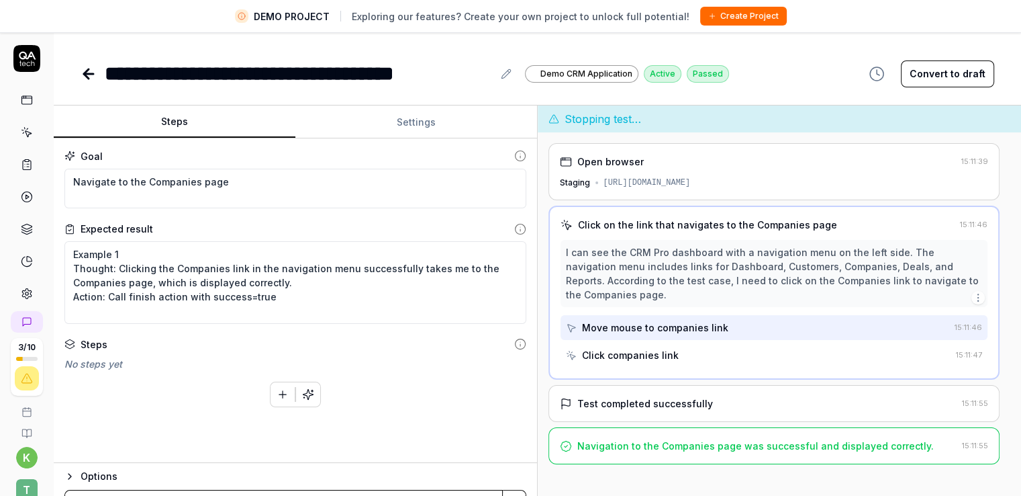
click at [285, 391] on icon "button" at bounding box center [283, 394] width 12 height 12
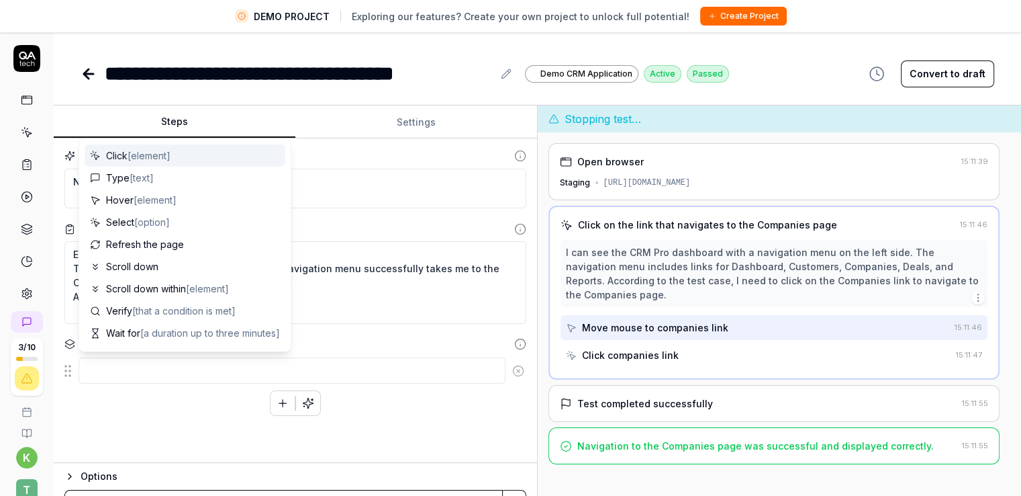
type textarea "*"
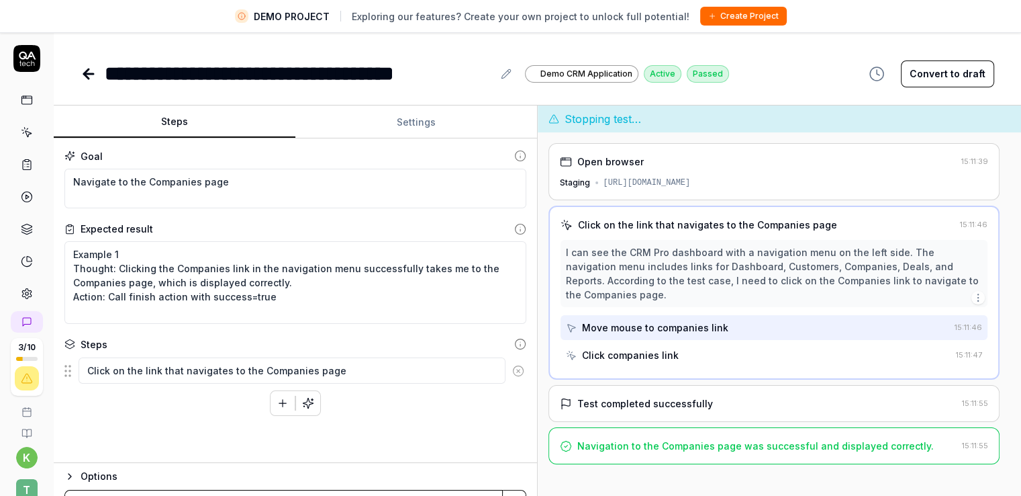
type textarea "Click on the link that navigates to the Companies page"
click at [375, 395] on div "Click on the link that navigates to the Companies page To pick up a draggable i…" at bounding box center [295, 386] width 462 height 59
click at [392, 394] on div "Click on the link that navigates to the Companies page To pick up a draggable i…" at bounding box center [295, 386] width 462 height 59
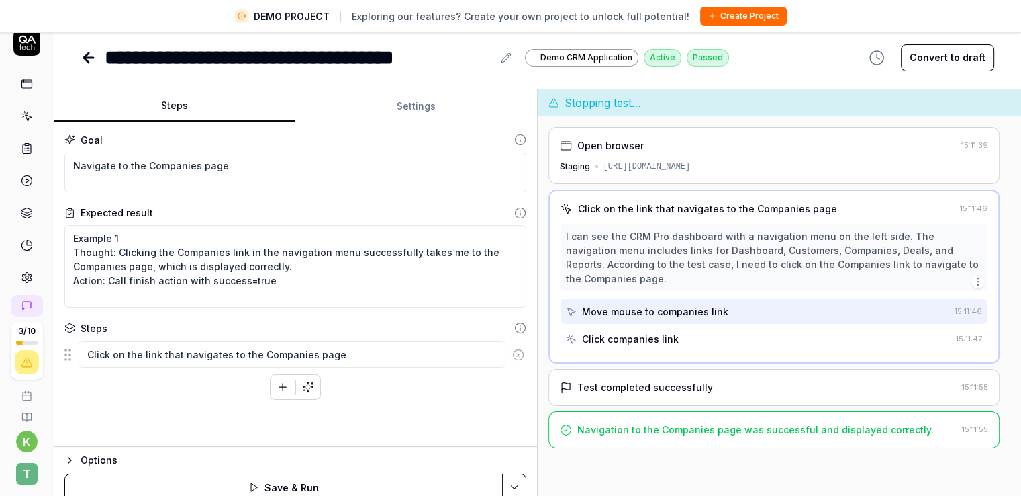
scroll to position [32, 0]
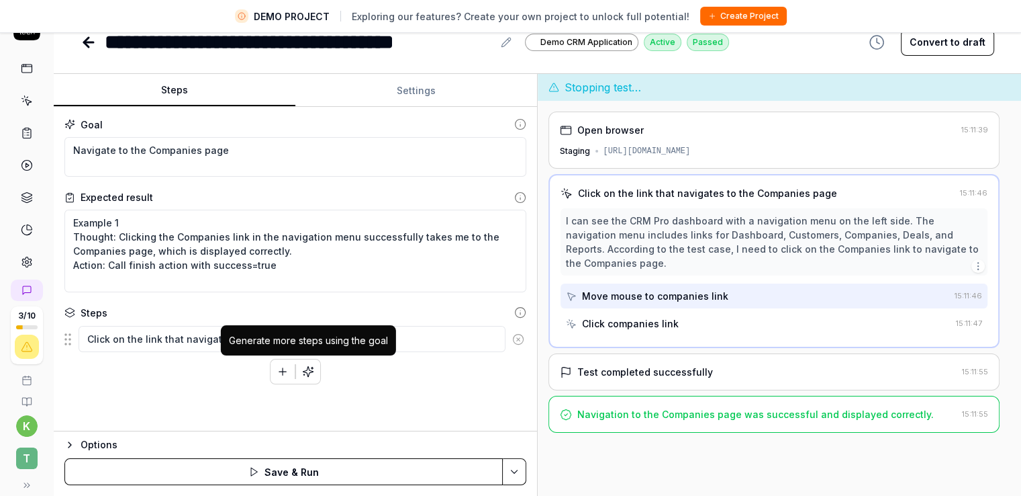
click at [310, 371] on icon "button" at bounding box center [308, 371] width 12 height 12
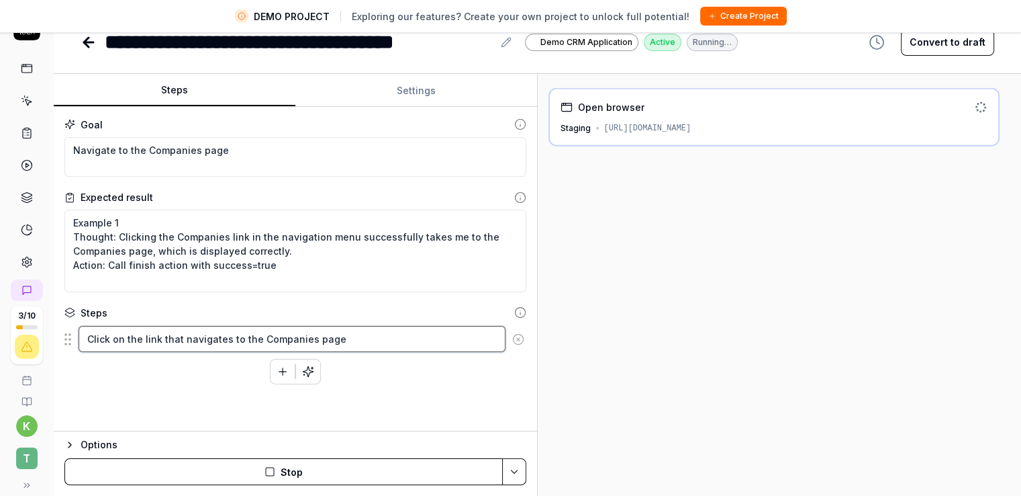
click at [341, 344] on textarea "Click on the link that navigates to the Companies page" at bounding box center [292, 339] width 427 height 26
type textarea "*"
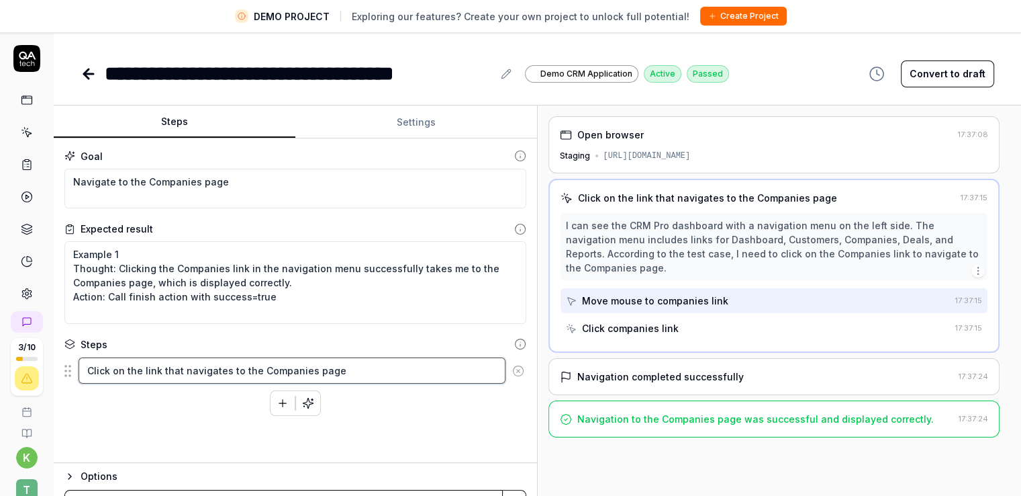
click at [347, 371] on textarea "Click on the link that navigates to the Companies page" at bounding box center [292, 370] width 427 height 26
type textarea "*"
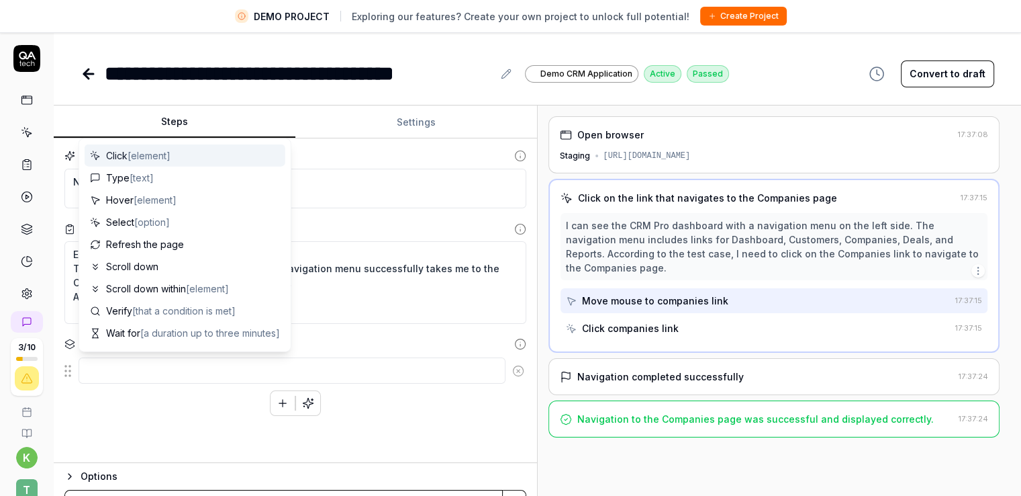
click at [157, 159] on span "[element]" at bounding box center [149, 155] width 43 height 11
type textarea "*"
type textarea "Click"
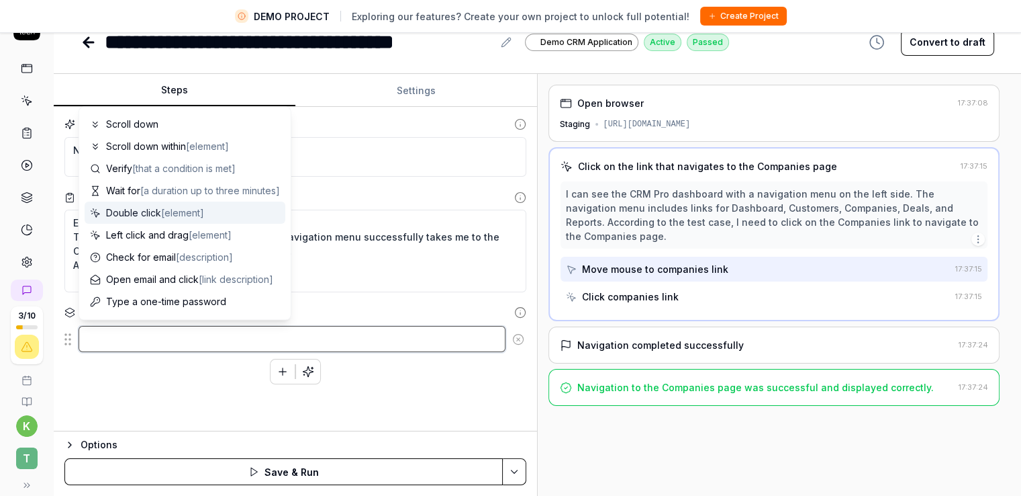
scroll to position [131, 0]
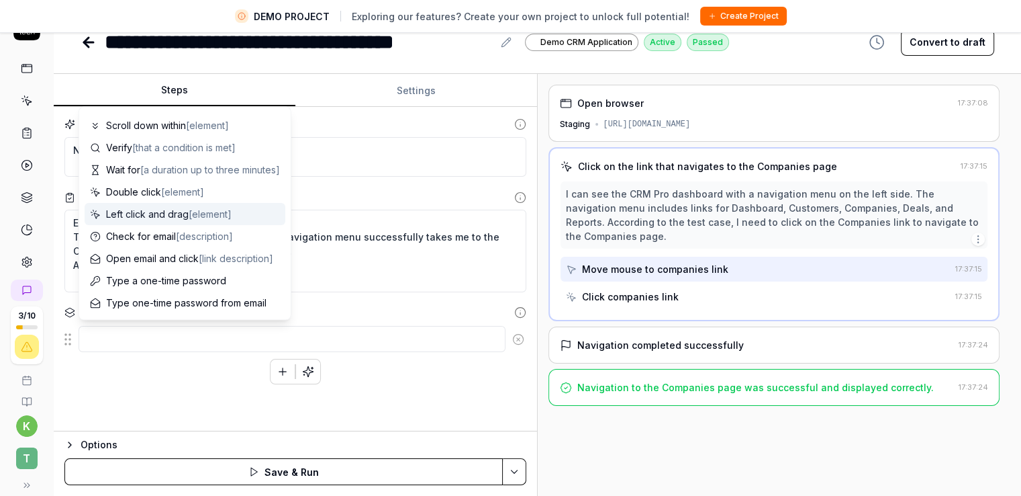
click at [177, 218] on span "Left click and drag [element]" at bounding box center [169, 214] width 126 height 14
type textarea "*"
type textarea "Left click and drag"
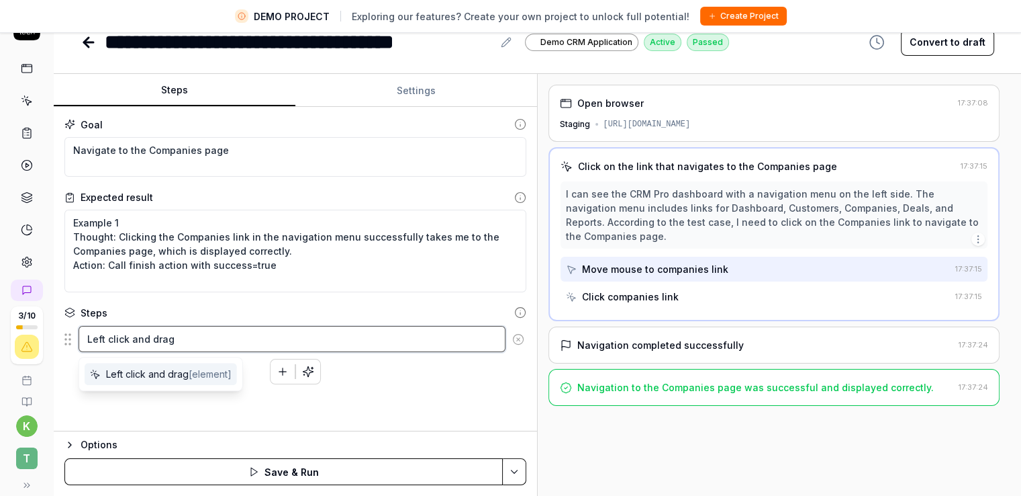
scroll to position [0, 0]
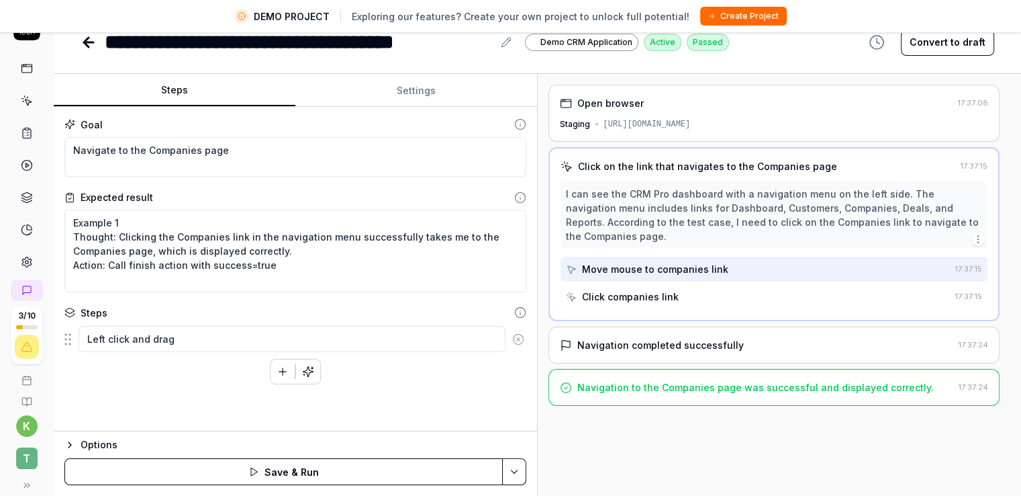
click at [291, 418] on div "Goal Navigate to the Companies page Expected result Example 1 Thought: Clicking…" at bounding box center [295, 269] width 483 height 324
click at [191, 342] on textarea "Left click and drag" at bounding box center [292, 339] width 427 height 26
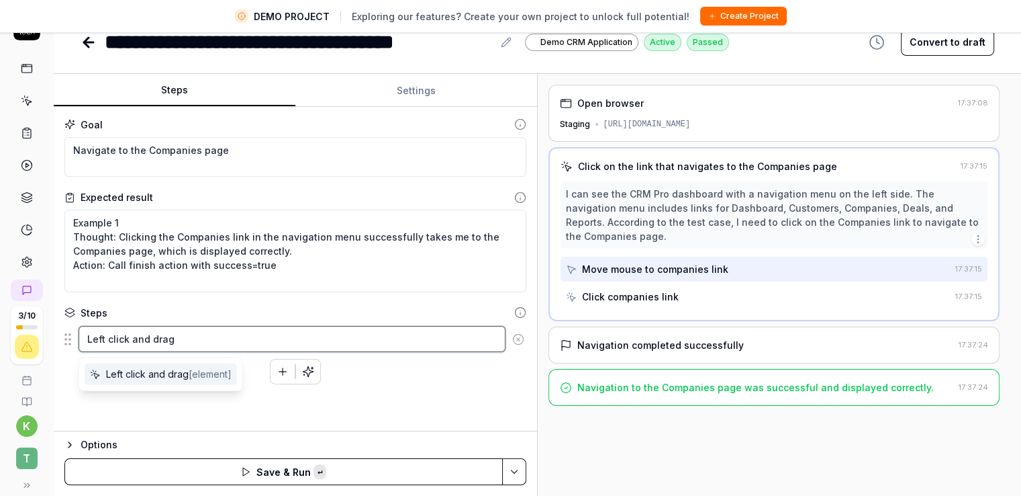
paste textarea "Click on the link that navigates to the Companies page"
type textarea "*"
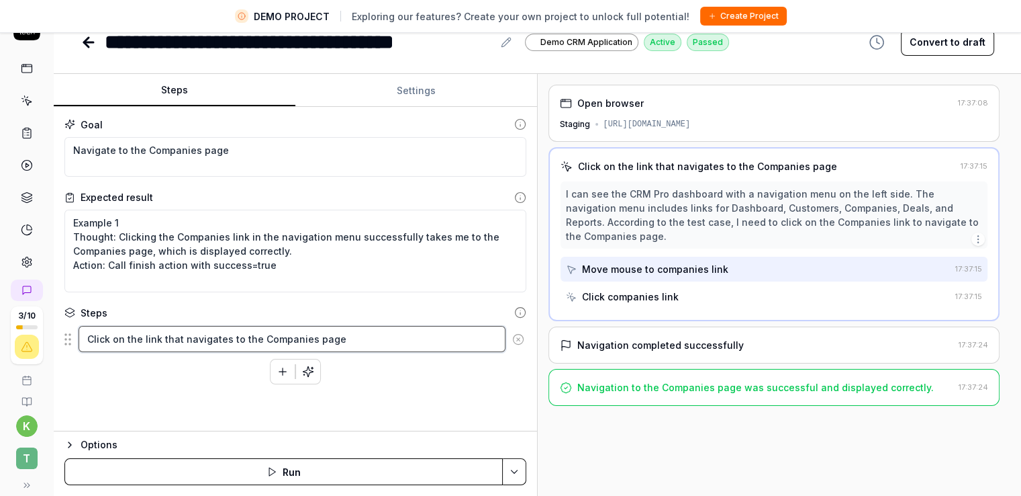
type textarea "Click on the link that navigates to the Companies page"
click at [187, 381] on div "Click on the link that navigates to the Companies page To pick up a draggable i…" at bounding box center [295, 354] width 462 height 59
drag, startPoint x: 154, startPoint y: 194, endPoint x: 71, endPoint y: 202, distance: 83.7
click at [71, 202] on div "Expected result" at bounding box center [295, 197] width 462 height 14
copy div "Expected result"
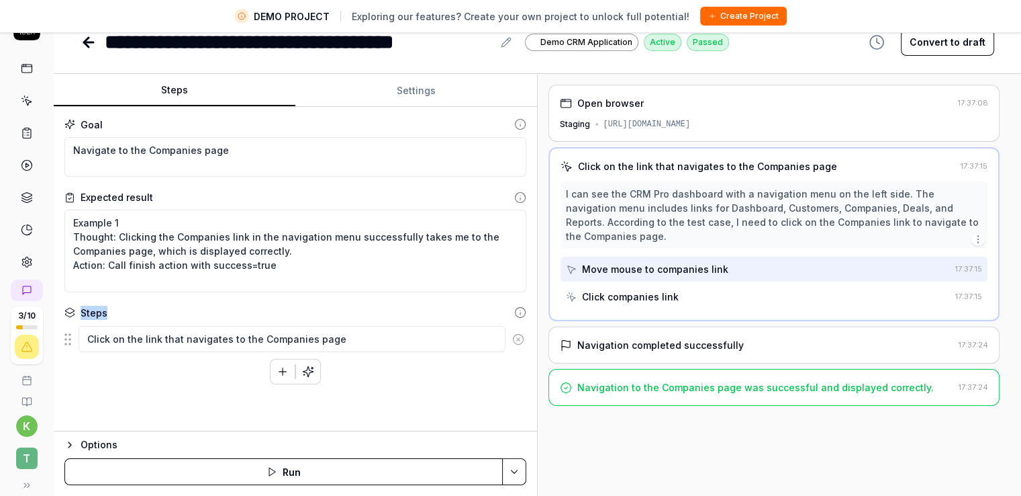
drag, startPoint x: 113, startPoint y: 306, endPoint x: 79, endPoint y: 314, distance: 35.2
click at [79, 314] on div "Steps" at bounding box center [295, 313] width 462 height 14
copy div "Steps"
click at [363, 306] on div "Steps" at bounding box center [295, 313] width 462 height 14
click at [481, 345] on textarea "Click on the link that navigates to the Companies page" at bounding box center [292, 339] width 427 height 26
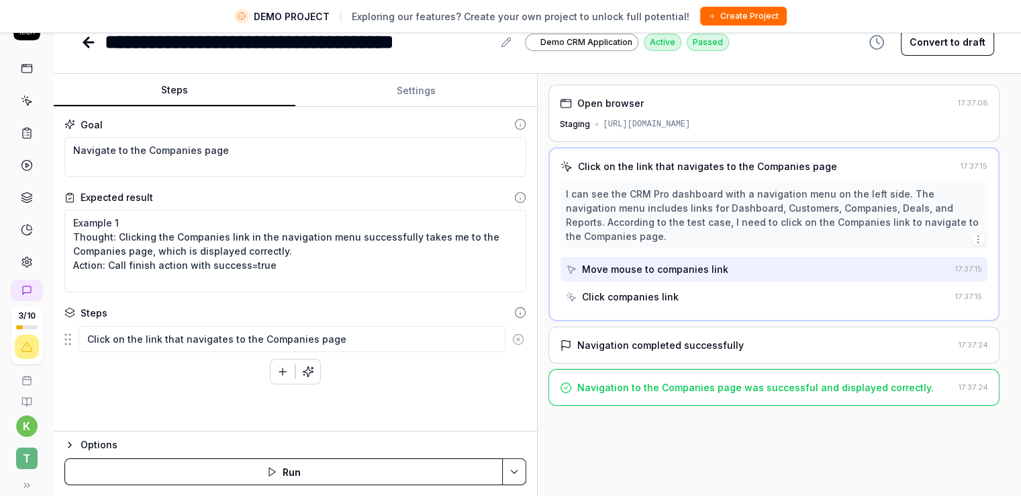
click at [452, 302] on div "Goal Navigate to the Companies page Expected result Example 1 Thought: Clicking…" at bounding box center [295, 269] width 483 height 324
click at [430, 301] on div "Goal Navigate to the Companies page Expected result Example 1 Thought: Clicking…" at bounding box center [295, 269] width 483 height 324
click at [430, 390] on div "Goal Navigate to the Companies page Expected result Example 1 Thought: Clicking…" at bounding box center [295, 269] width 483 height 324
click at [440, 368] on div "Click on the link that navigates to the Companies page To pick up a draggable i…" at bounding box center [295, 354] width 462 height 59
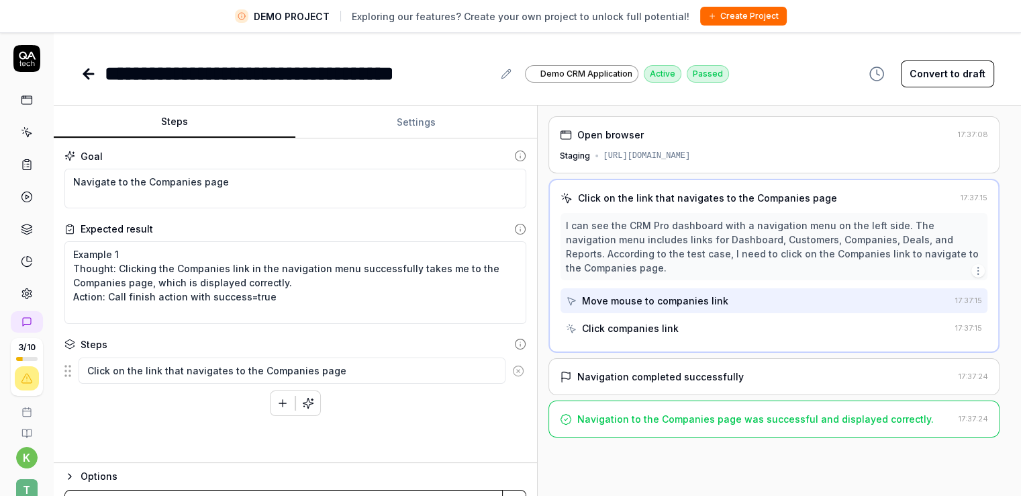
click at [154, 414] on div "Goal Navigate to the Companies page Expected result Example 1 Thought: Clicking…" at bounding box center [295, 300] width 483 height 324
type textarea "*"
click at [455, 344] on div "Steps" at bounding box center [295, 344] width 462 height 14
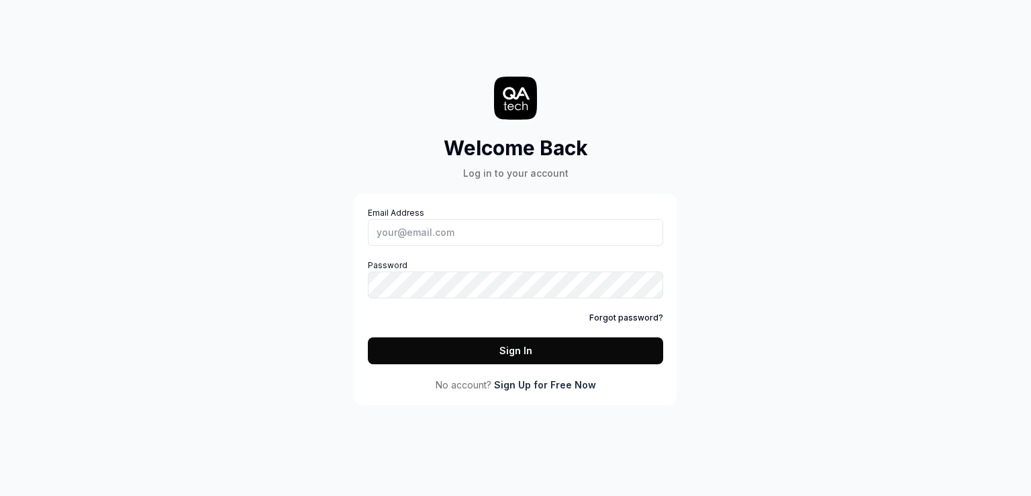
click at [332, 299] on div "Welcome Back Log in to your account Email Address Password Forgot password? Sig…" at bounding box center [515, 216] width 403 height 378
click at [314, 294] on div "Welcome Back Log in to your account Email Address Password Forgot password? Sig…" at bounding box center [515, 216] width 403 height 378
paste input "[EMAIL_ADDRESS][DOMAIN_NAME]"
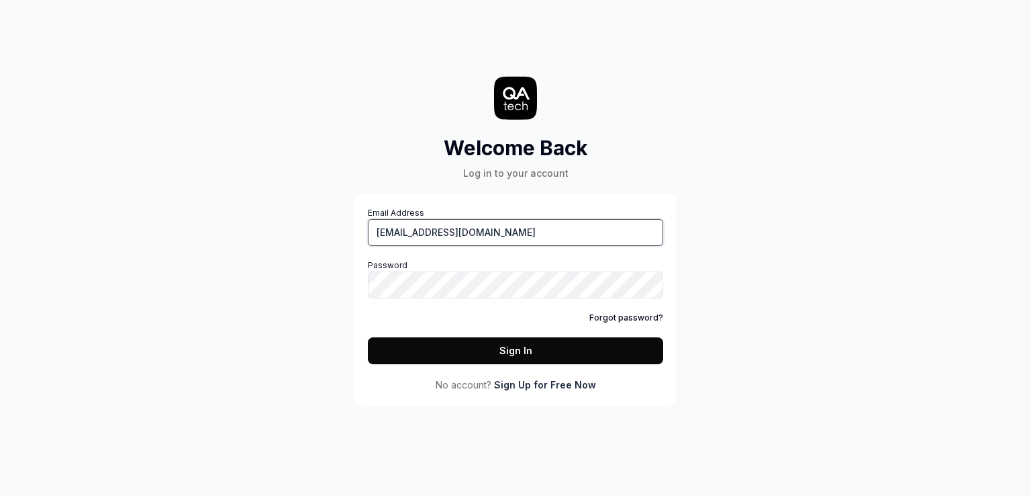
type input "[EMAIL_ADDRESS][DOMAIN_NAME]"
click at [523, 347] on button "Sign In" at bounding box center [515, 350] width 295 height 27
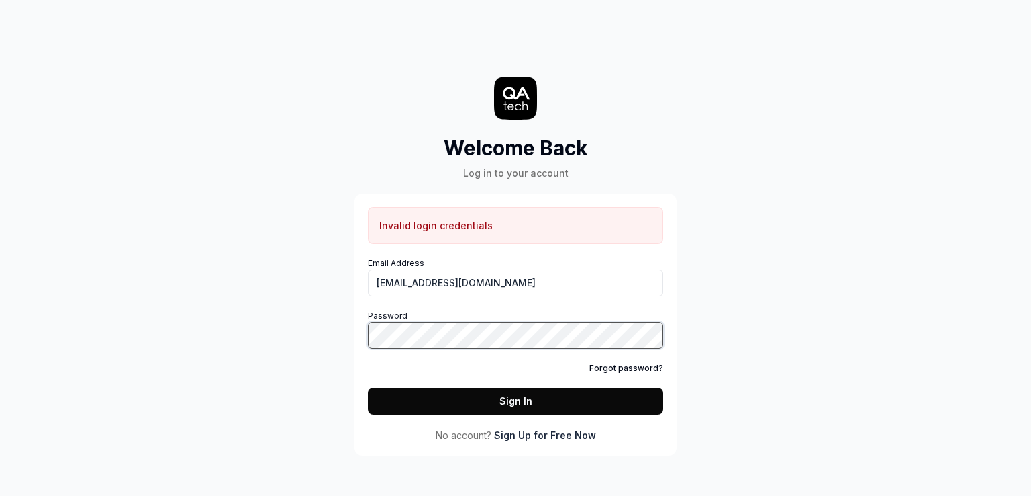
click at [368, 387] on button "Sign In" at bounding box center [515, 400] width 295 height 27
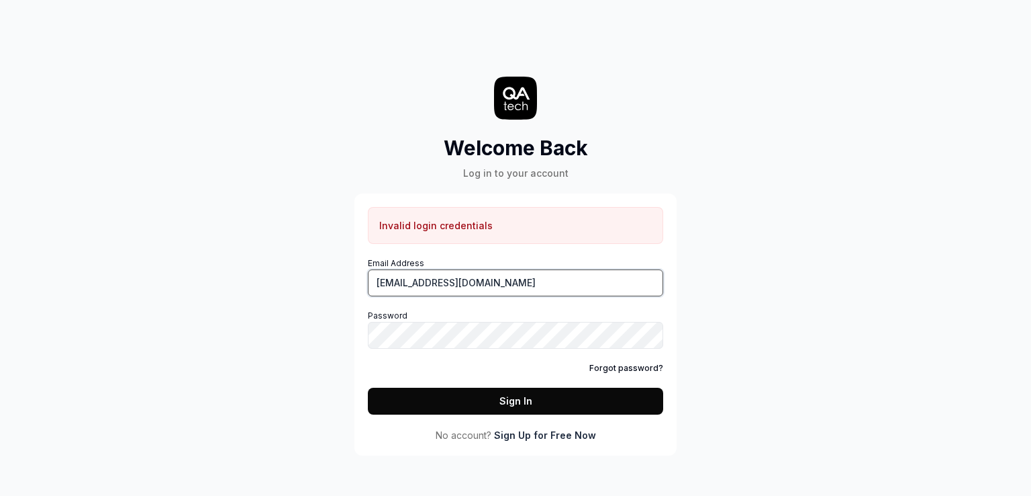
click at [522, 285] on input "[EMAIL_ADDRESS][DOMAIN_NAME]" at bounding box center [515, 282] width 295 height 27
click at [630, 363] on link "Forgot password?" at bounding box center [627, 368] width 74 height 12
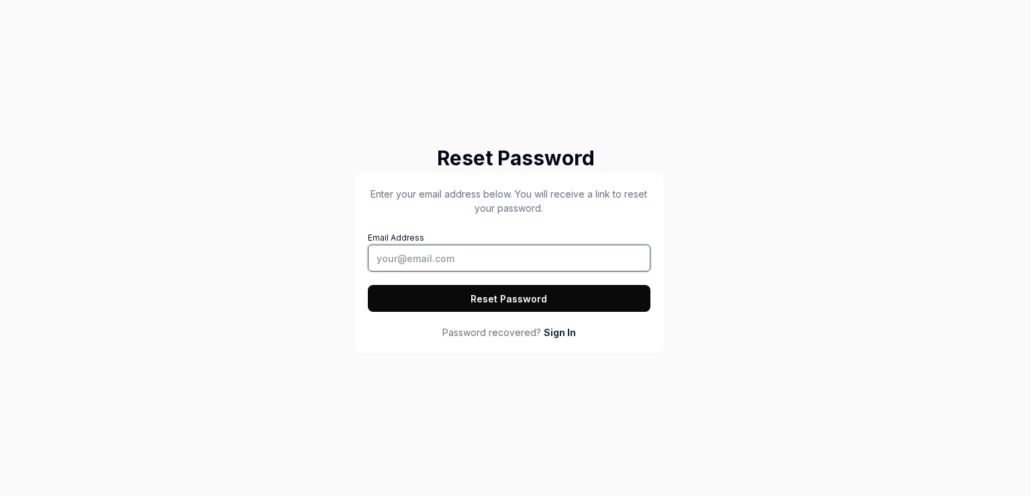
click at [458, 261] on input "Email Address" at bounding box center [509, 257] width 283 height 27
paste input "[EMAIL_ADDRESS][DOMAIN_NAME]"
type input "[EMAIL_ADDRESS][DOMAIN_NAME]"
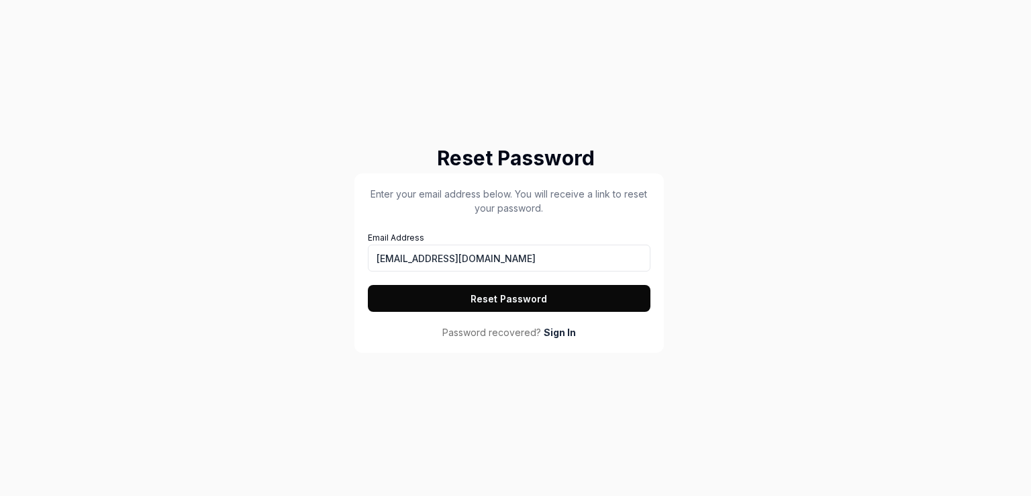
click at [484, 299] on button "Reset Password" at bounding box center [509, 298] width 283 height 27
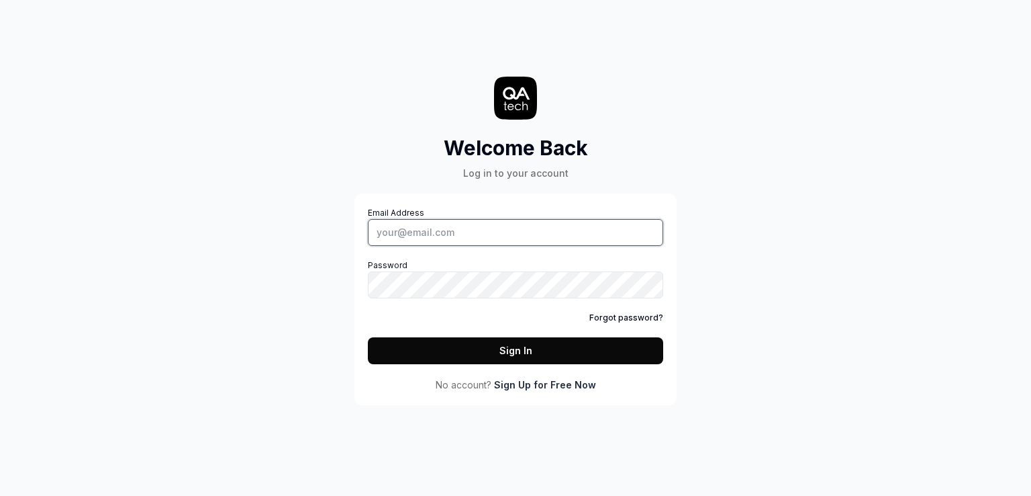
click at [406, 240] on input "Email Address" at bounding box center [515, 232] width 295 height 27
click at [615, 314] on link "Forgot password?" at bounding box center [627, 318] width 74 height 12
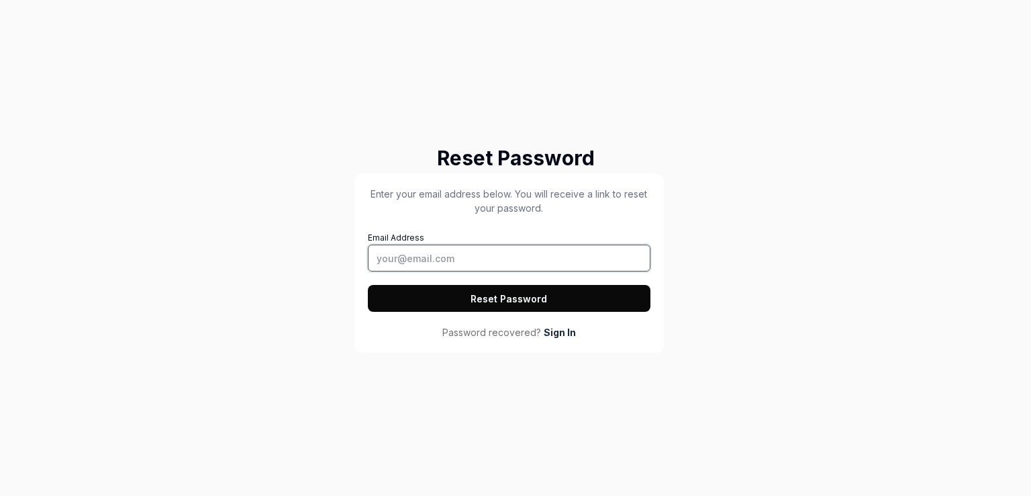
click at [432, 256] on input "Email Address" at bounding box center [509, 257] width 283 height 27
paste input "[EMAIL_ADDRESS][DOMAIN_NAME]"
type input "[EMAIL_ADDRESS][DOMAIN_NAME]"
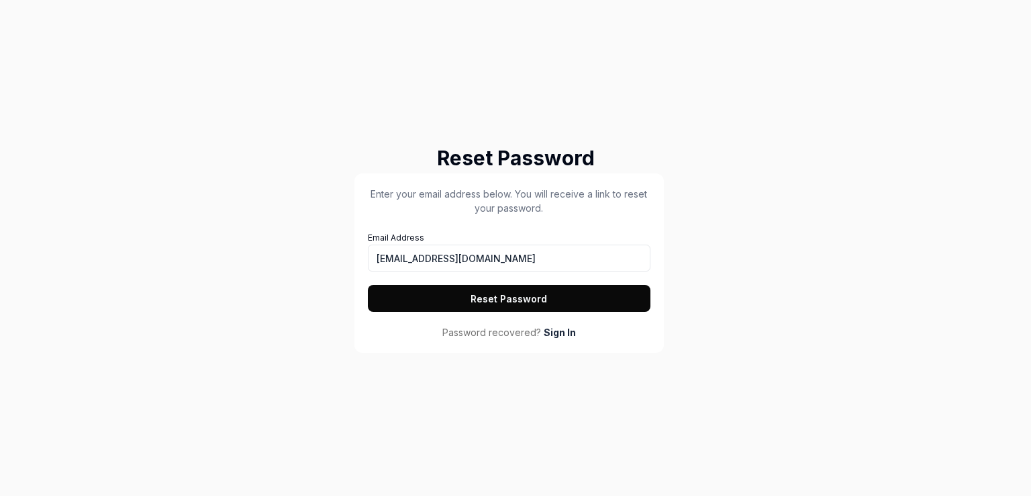
click at [445, 288] on button "Reset Password" at bounding box center [509, 298] width 283 height 27
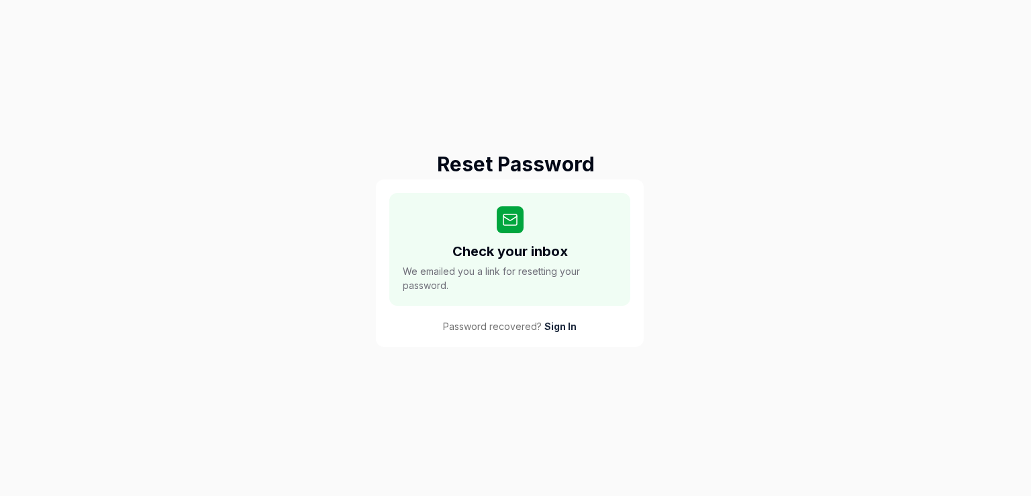
click at [569, 326] on link "Sign In" at bounding box center [561, 326] width 32 height 14
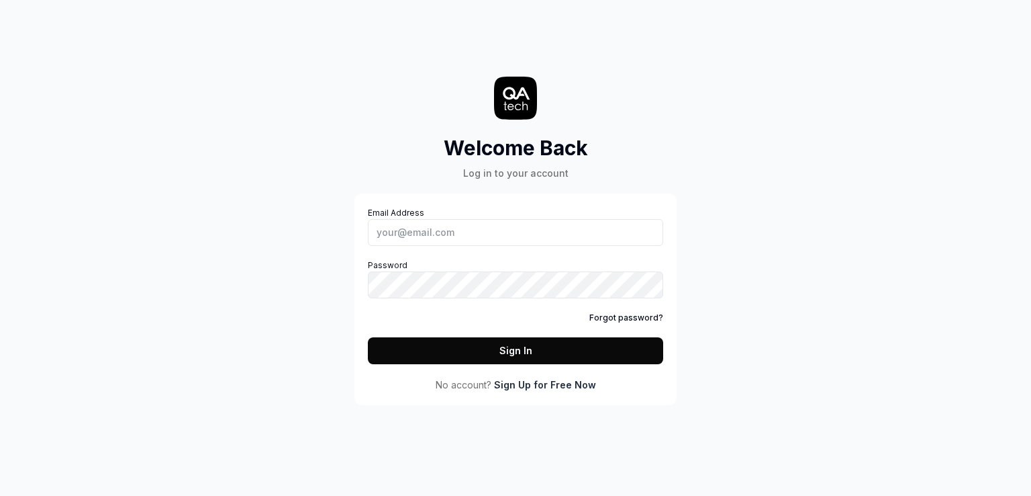
click at [572, 386] on link "Sign Up for Free Now" at bounding box center [545, 384] width 102 height 14
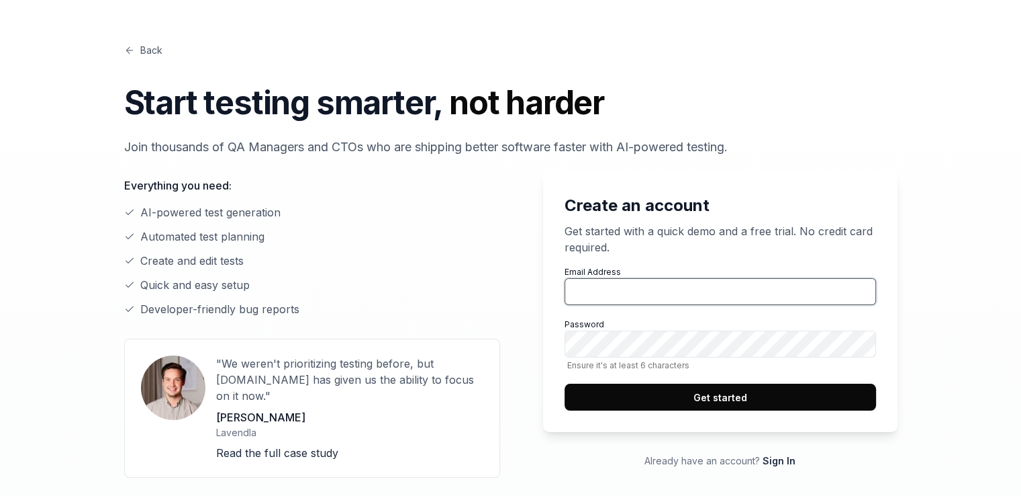
click at [590, 283] on input "Email Address" at bounding box center [721, 291] width 312 height 27
paste input "[EMAIL_ADDRESS][DOMAIN_NAME]"
type input "[EMAIL_ADDRESS][DOMAIN_NAME]"
click at [494, 273] on ul "AI-powered test generation Automated test planning Create and edit tests Quick …" at bounding box center [312, 260] width 376 height 113
click at [672, 389] on button "Get started" at bounding box center [721, 396] width 312 height 27
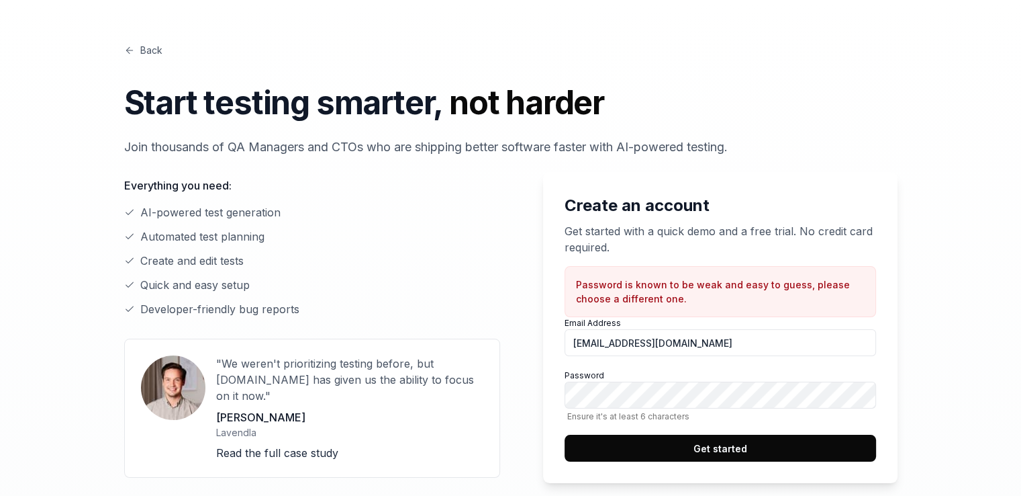
click at [676, 441] on button "Get started" at bounding box center [721, 447] width 312 height 27
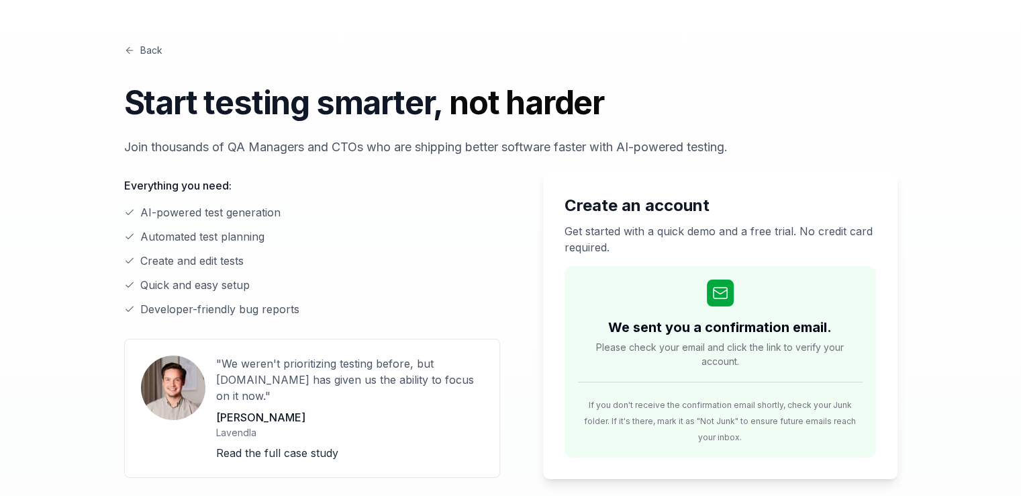
click at [153, 44] on link "Back" at bounding box center [143, 50] width 38 height 14
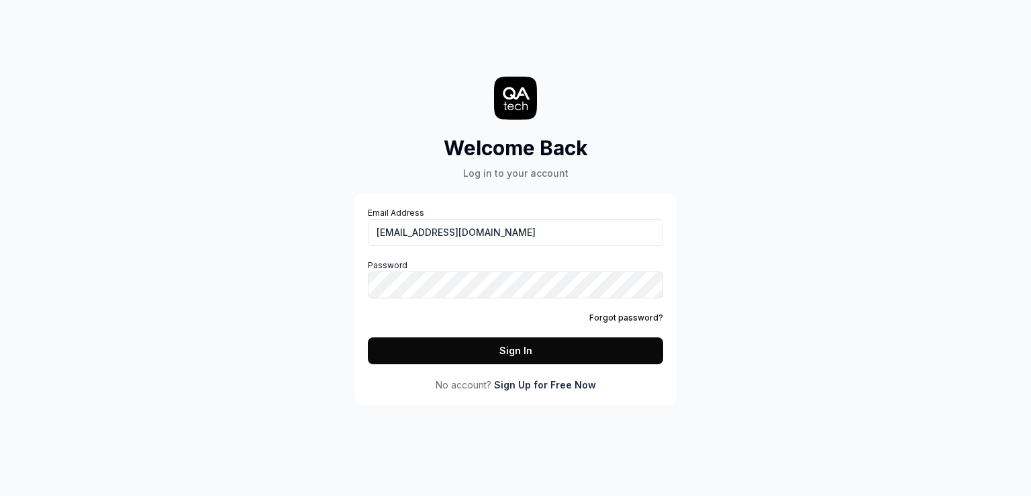
type input "[EMAIL_ADDRESS][DOMAIN_NAME]"
click at [368, 337] on button "Sign In" at bounding box center [515, 350] width 295 height 27
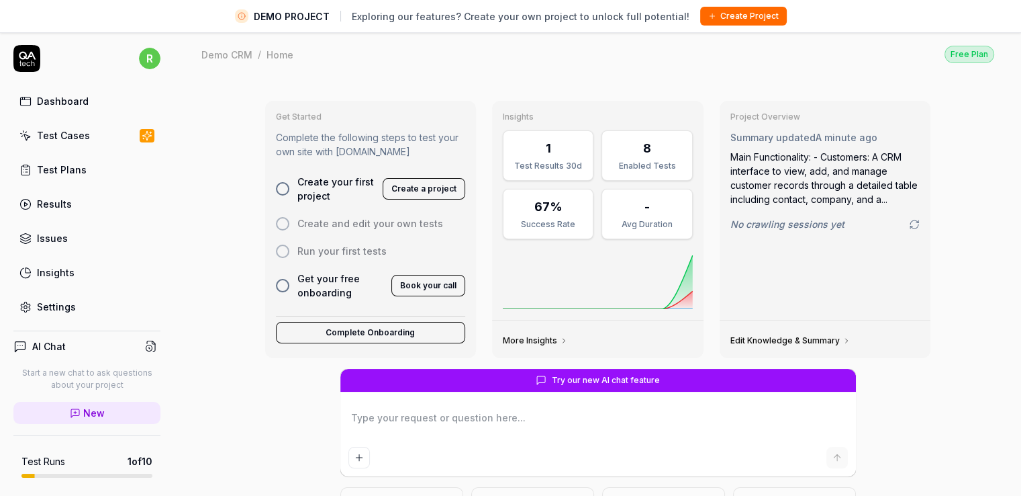
click at [54, 172] on div "Test Plans" at bounding box center [62, 170] width 50 height 14
click at [67, 131] on div "Test Cases" at bounding box center [63, 135] width 53 height 14
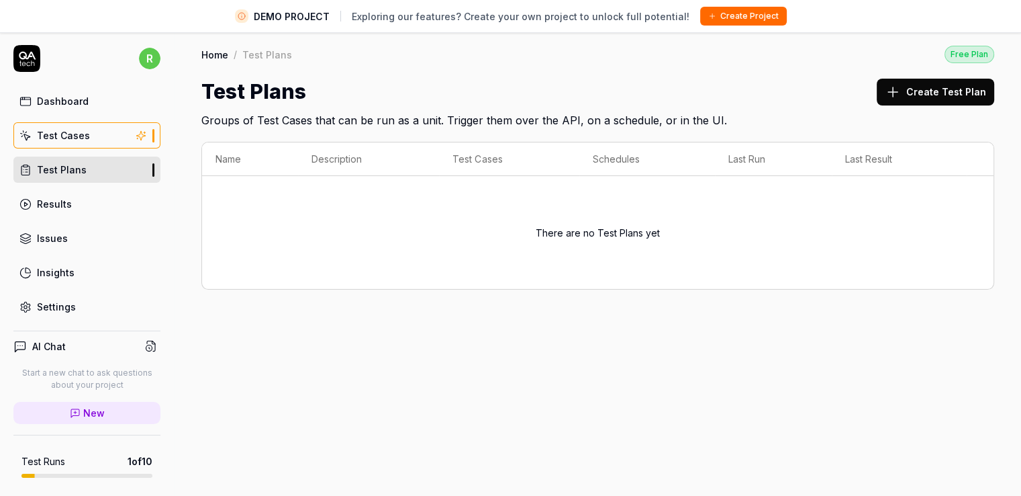
click at [64, 129] on div "Test Cases" at bounding box center [63, 135] width 53 height 14
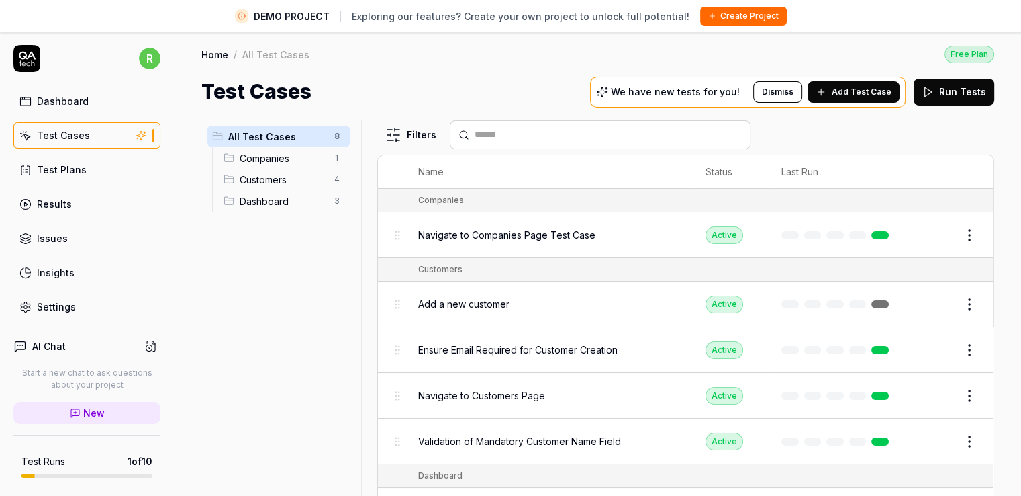
click at [921, 236] on button "Edit" at bounding box center [937, 234] width 32 height 21
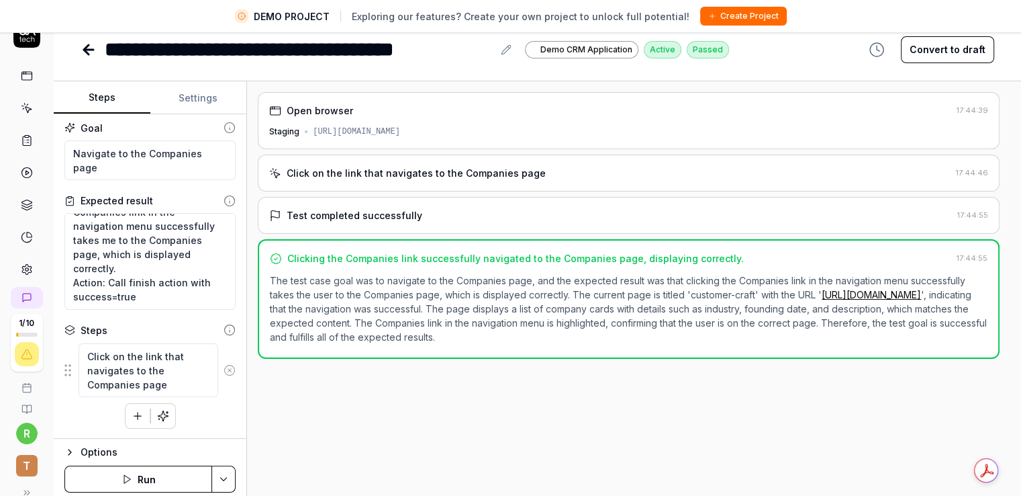
scroll to position [32, 0]
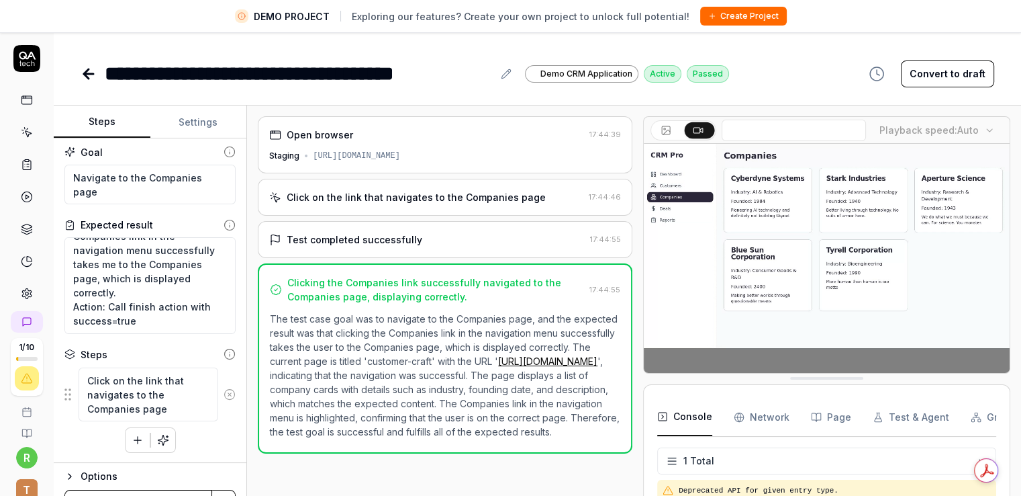
click at [628, 216] on div "Open browser 17:44:39 Staging [URL][DOMAIN_NAME] Click on the link that navigat…" at bounding box center [634, 316] width 753 height 400
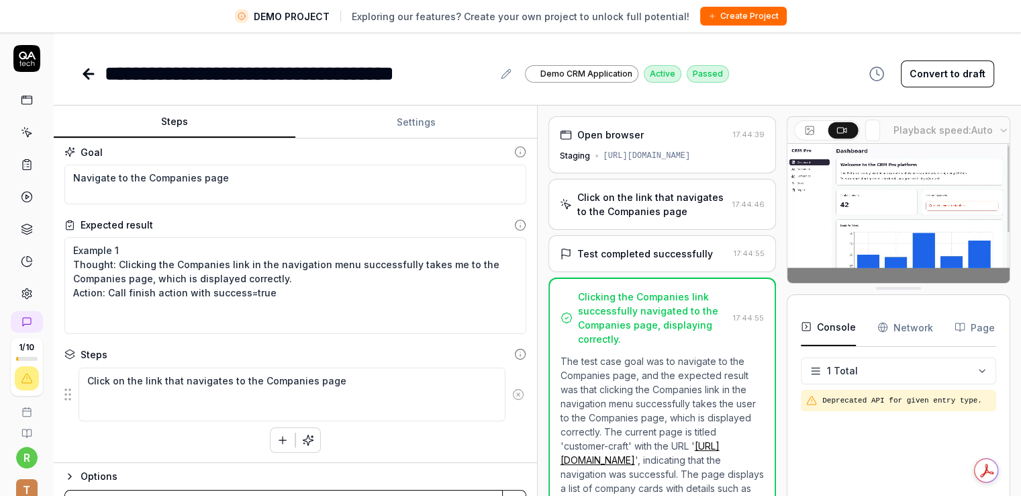
click at [874, 276] on div "Steps Settings Goal Navigate to the Companies page Expected result Example 1 Th…" at bounding box center [538, 316] width 968 height 422
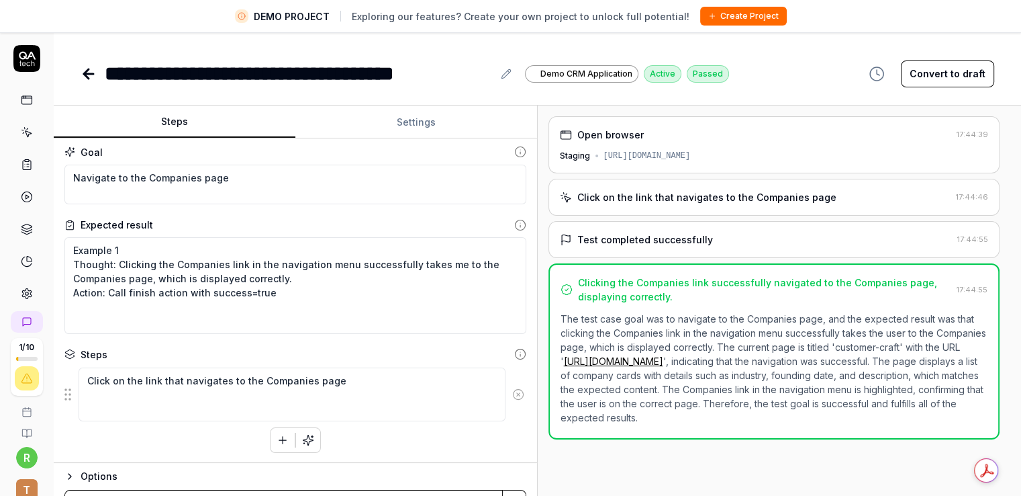
click at [1021, 237] on html "**********" at bounding box center [510, 263] width 1021 height 527
click at [820, 283] on div "Steps Settings Goal Navigate to the Companies page Expected result Example 1 Th…" at bounding box center [538, 316] width 968 height 422
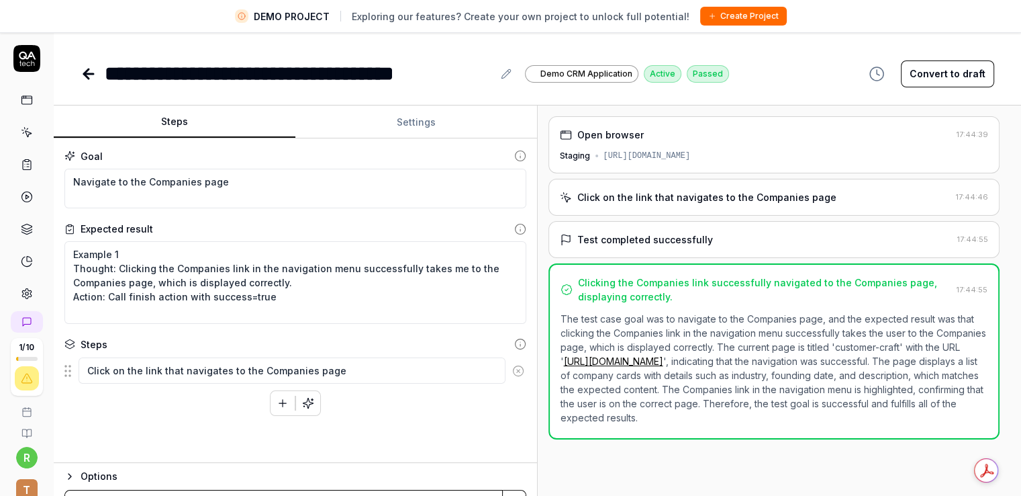
click at [88, 77] on icon at bounding box center [86, 73] width 5 height 9
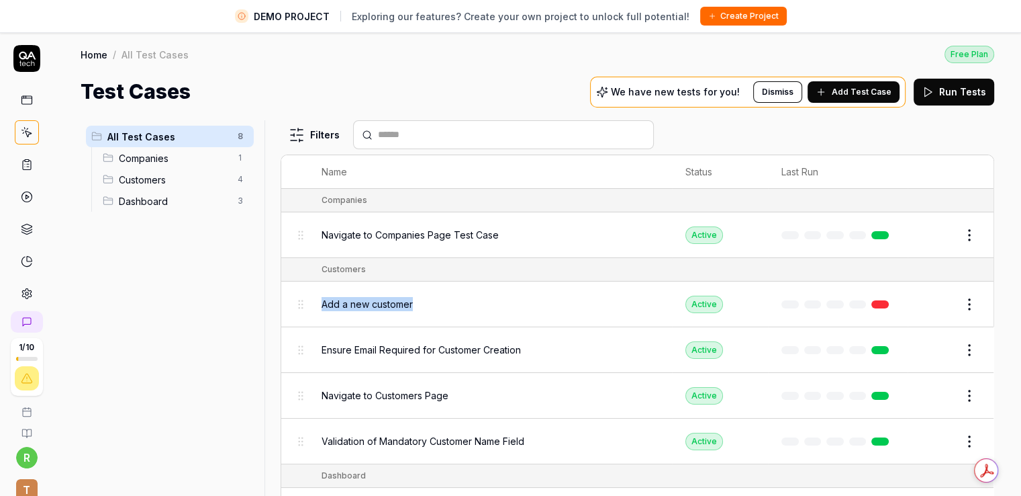
drag, startPoint x: 414, startPoint y: 299, endPoint x: 320, endPoint y: 311, distance: 94.1
click at [320, 311] on td "Add a new customer" at bounding box center [490, 304] width 364 height 46
copy span "Add a new customer"
click at [438, 58] on div "Home / All Test Cases Free Plan" at bounding box center [538, 54] width 914 height 18
click at [921, 239] on button "Edit" at bounding box center [937, 234] width 32 height 21
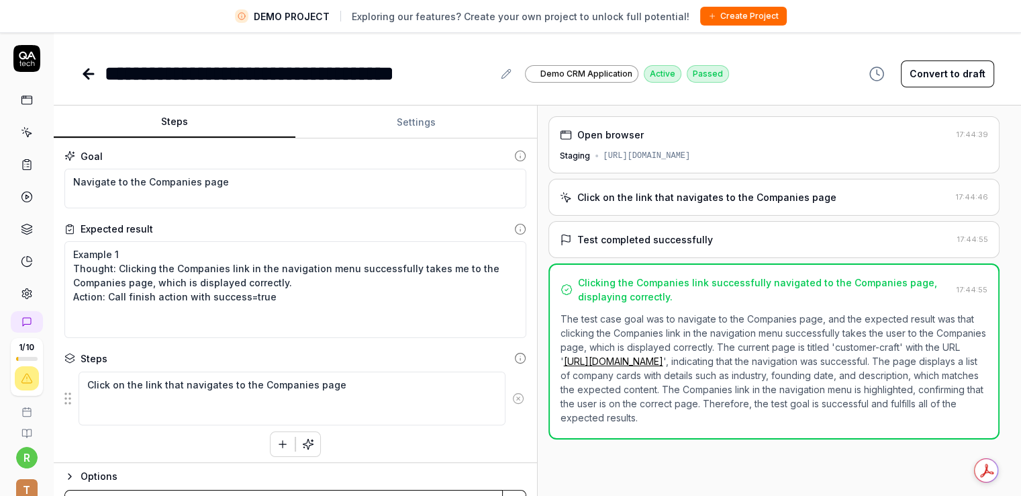
click at [813, 278] on div "Steps Settings Goal Navigate to the Companies page Expected result Example 1 Th…" at bounding box center [538, 316] width 968 height 422
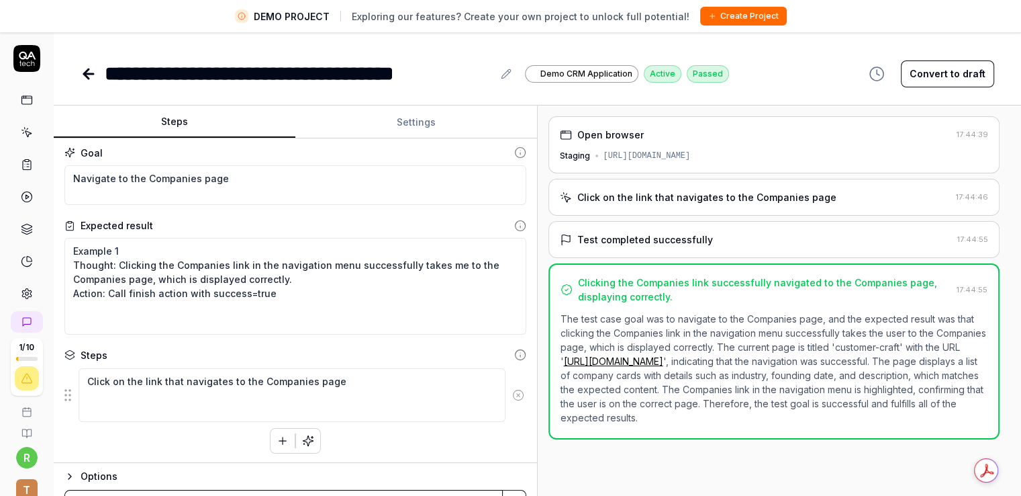
scroll to position [4, 0]
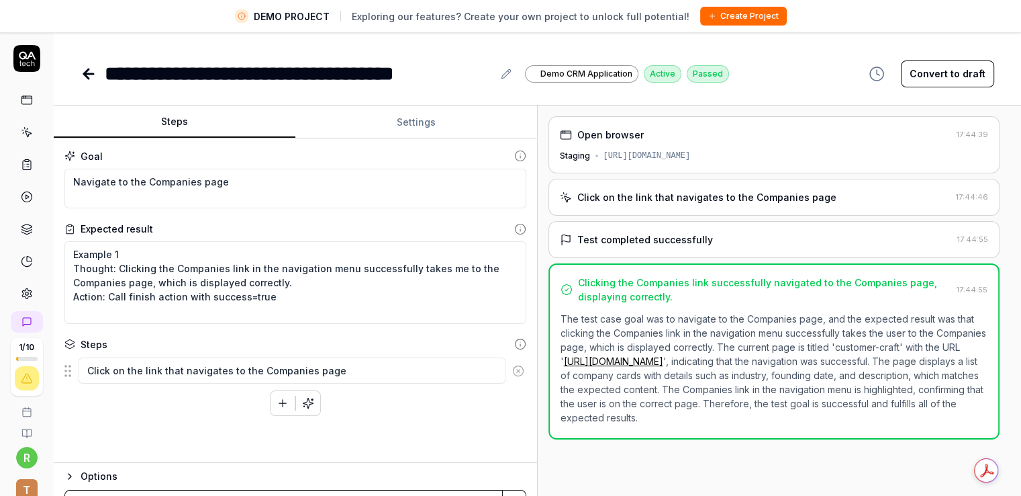
type textarea "*"
click at [90, 76] on icon at bounding box center [89, 74] width 16 height 16
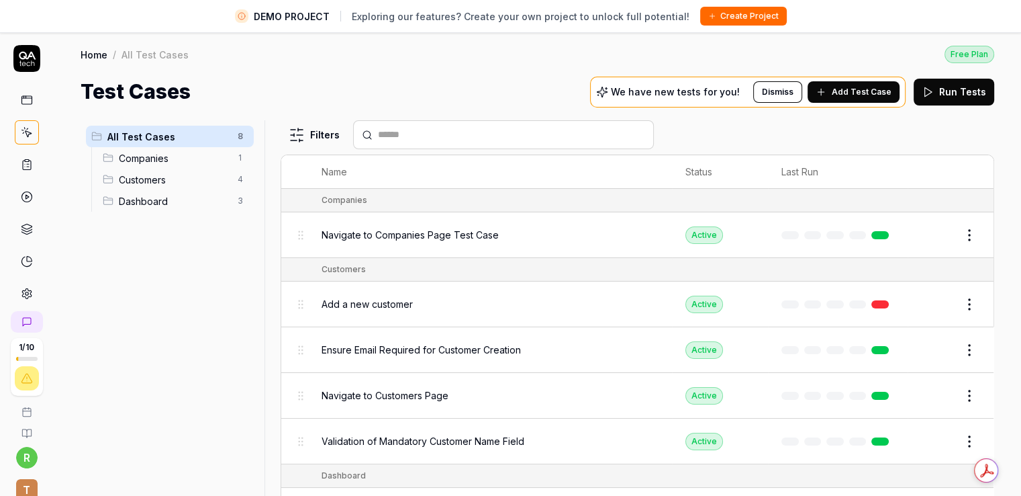
click at [328, 68] on div "Home / All Test Cases Free Plan Home / All Test Cases Free Plan Test Cases We h…" at bounding box center [538, 69] width 968 height 75
